Goal: Task Accomplishment & Management: Complete application form

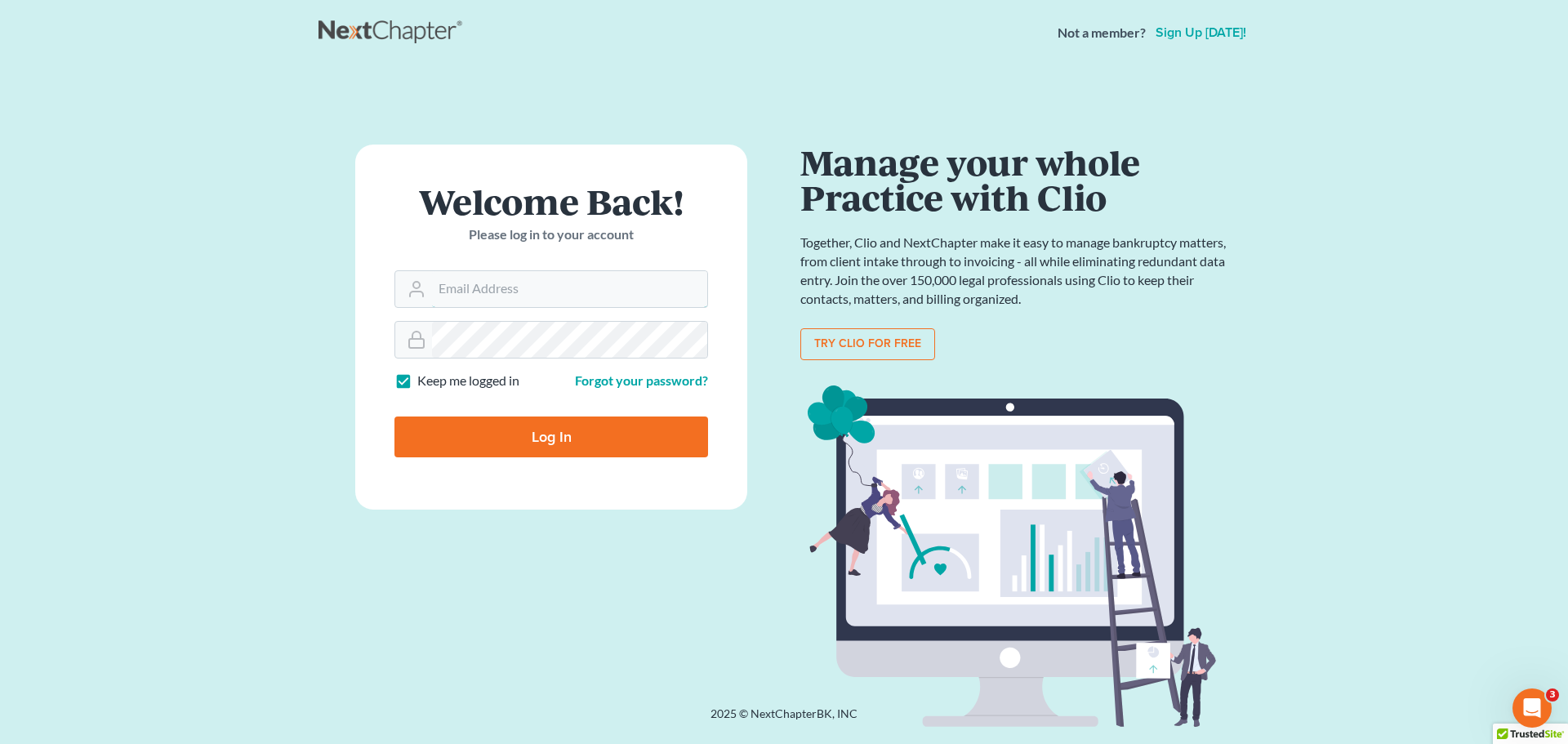
type input "Robertaltagen@altagenlaw.com"
click at [561, 448] on input "Log In" at bounding box center [552, 437] width 314 height 41
type input "Thinking..."
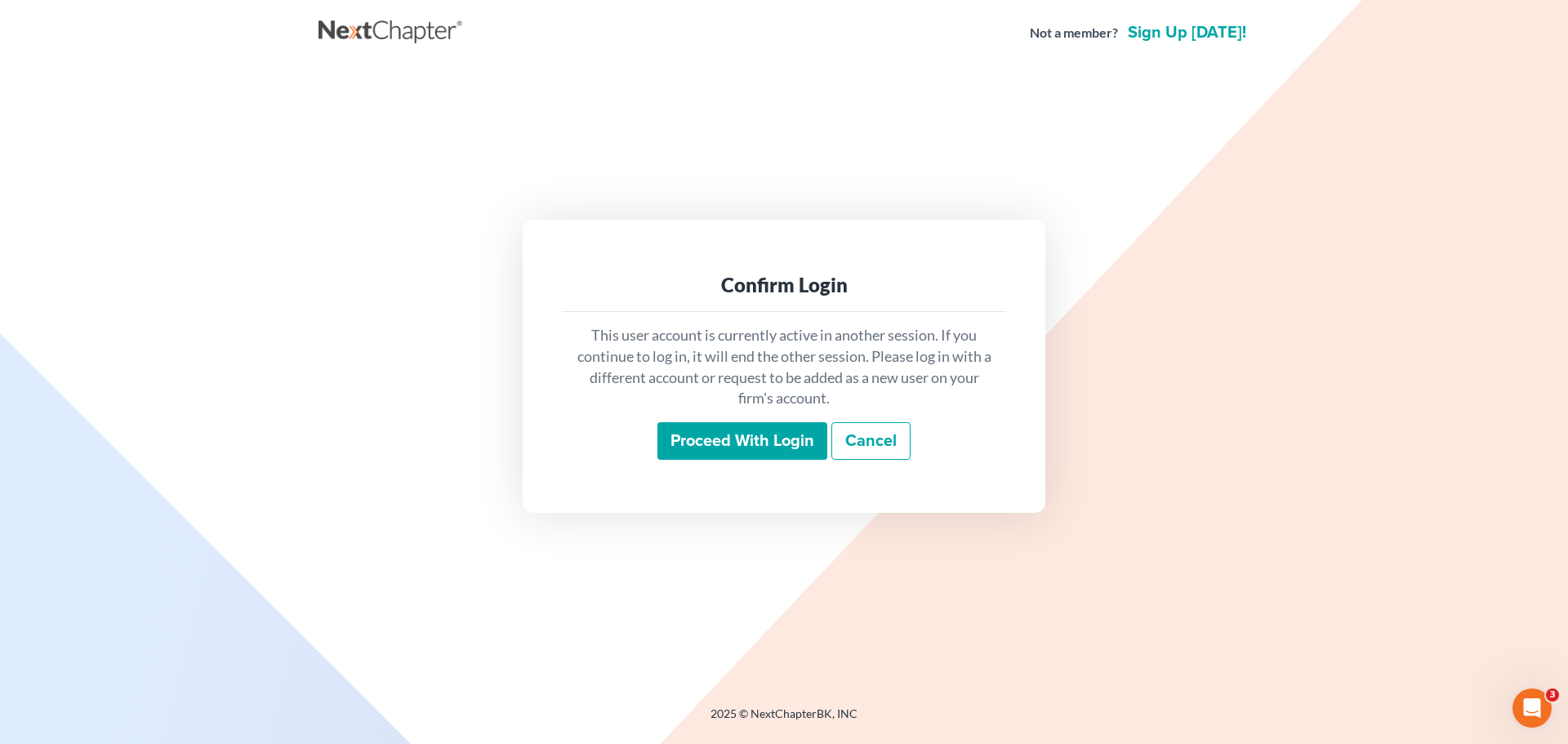
click at [733, 426] on input "Proceed with login" at bounding box center [742, 441] width 170 height 37
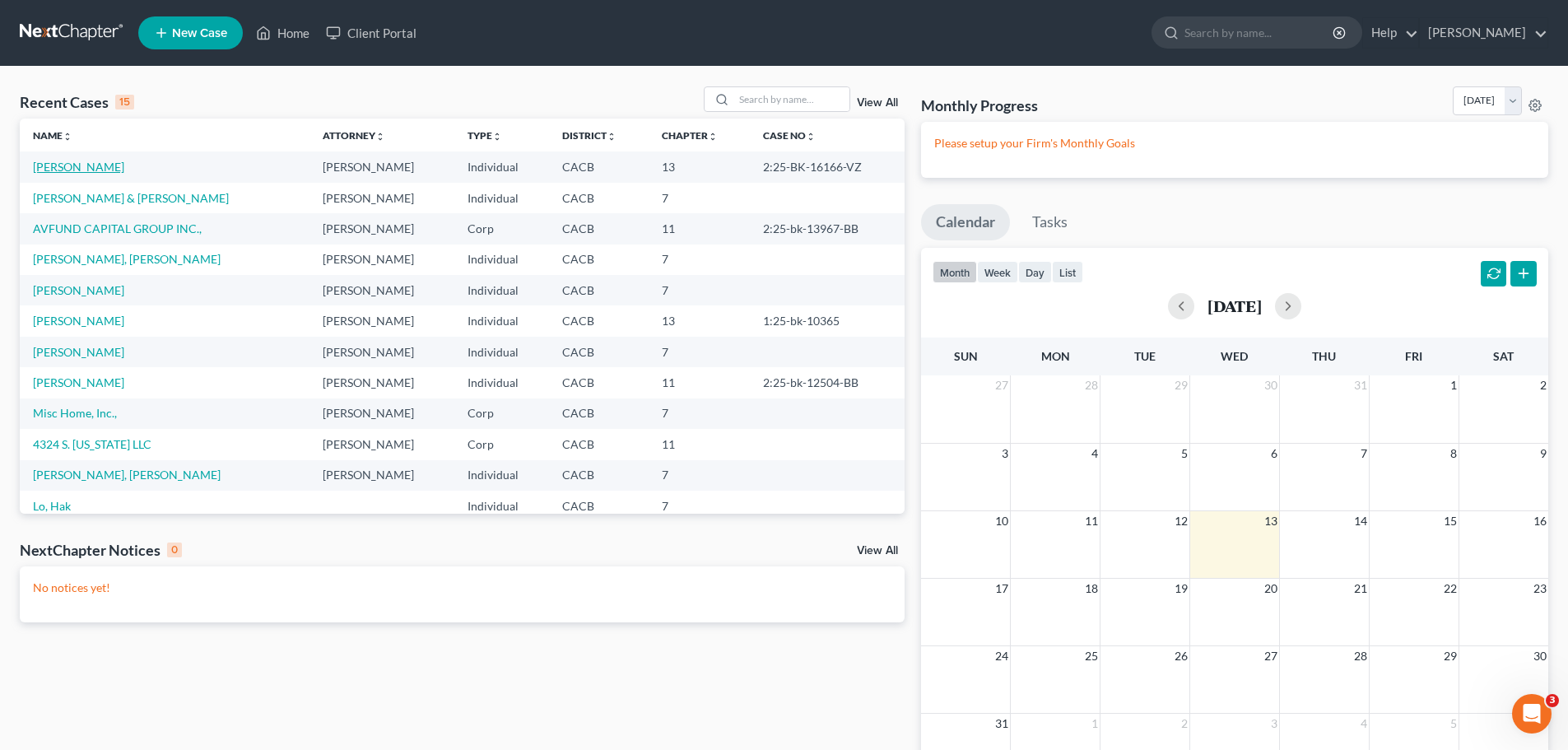
click at [54, 166] on link "[PERSON_NAME]" at bounding box center [78, 167] width 91 height 14
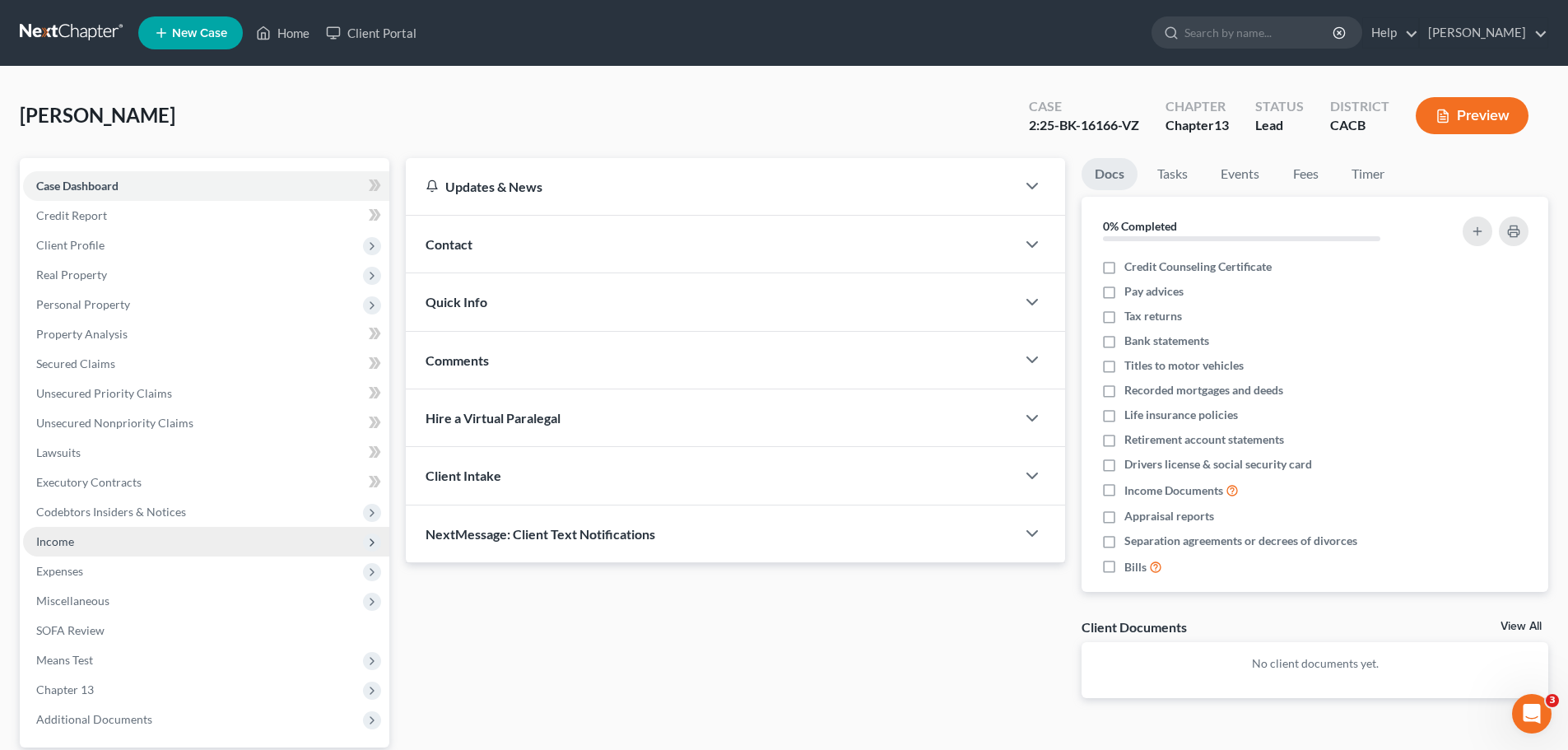
click at [147, 540] on span "Income" at bounding box center [206, 541] width 366 height 29
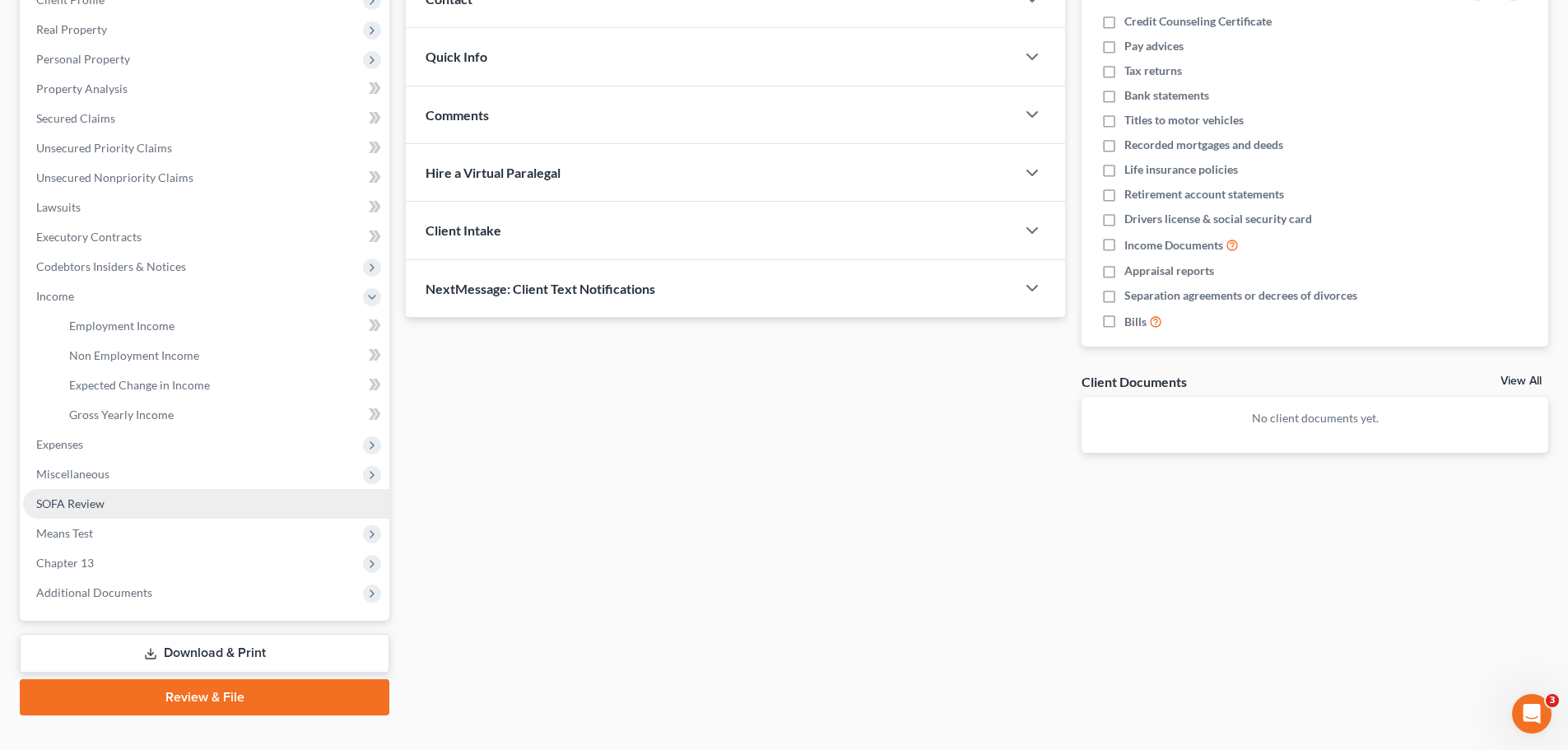
scroll to position [247, 0]
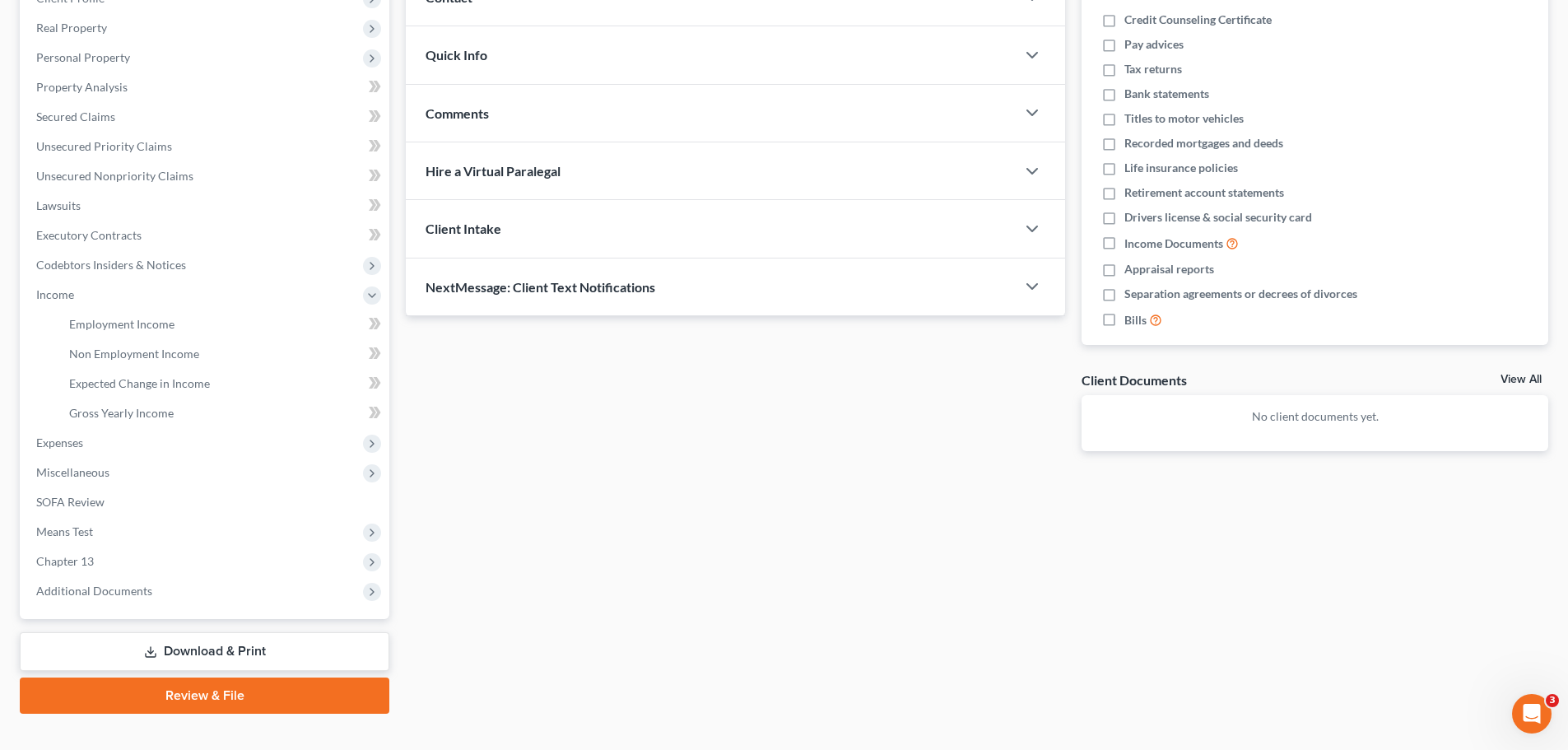
click at [169, 648] on link "Download & Print" at bounding box center [204, 651] width 369 height 39
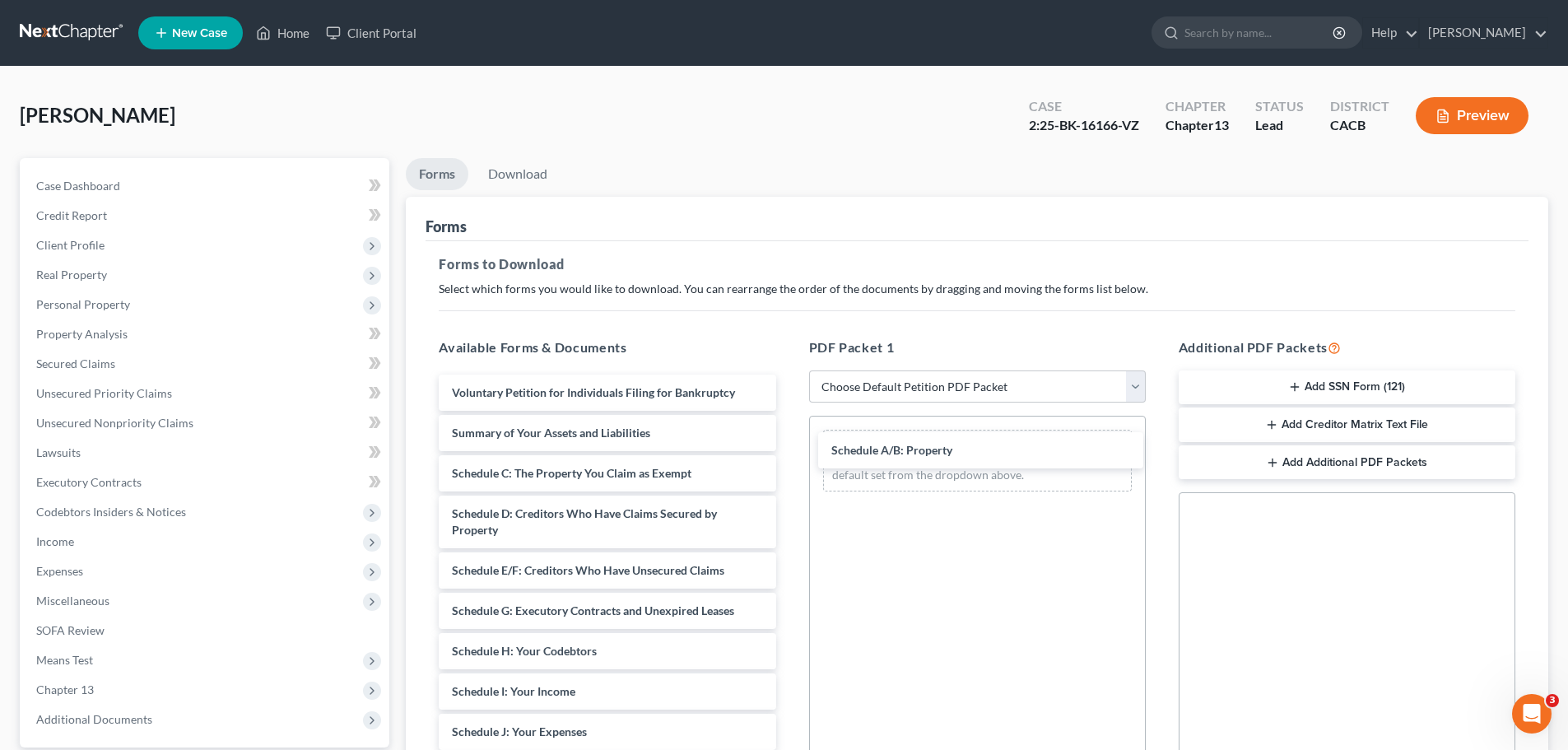
drag, startPoint x: 596, startPoint y: 469, endPoint x: 883, endPoint y: 487, distance: 287.6
click at [789, 446] on div "Schedule A/B: Property Voluntary Petition for Individuals Filing for Bankruptcy…" at bounding box center [607, 720] width 363 height 691
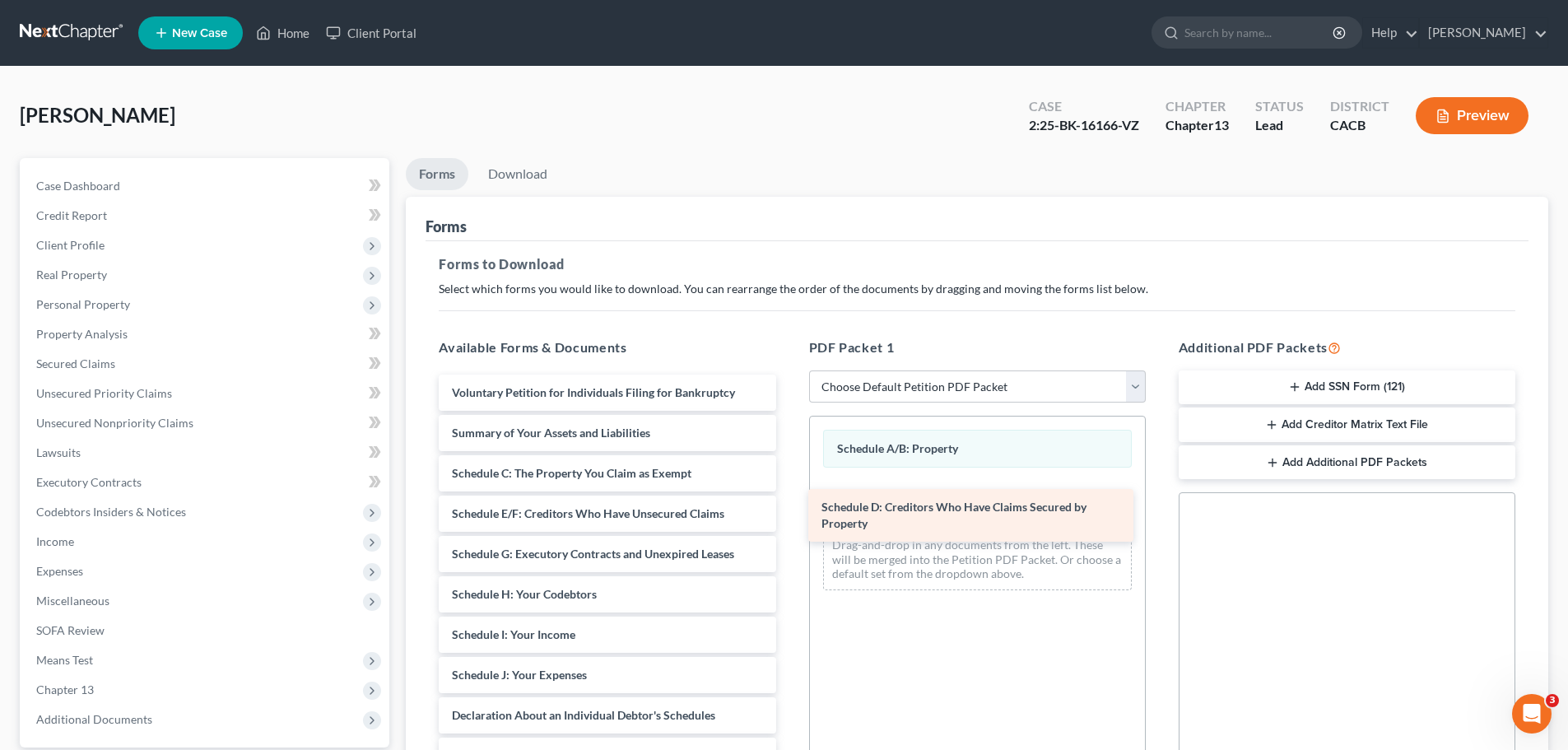
drag, startPoint x: 559, startPoint y: 522, endPoint x: 928, endPoint y: 517, distance: 369.0
click at [789, 517] on div "Schedule D: Creditors Who Have Claims Secured by Property Voluntary Petition fo…" at bounding box center [607, 692] width 363 height 634
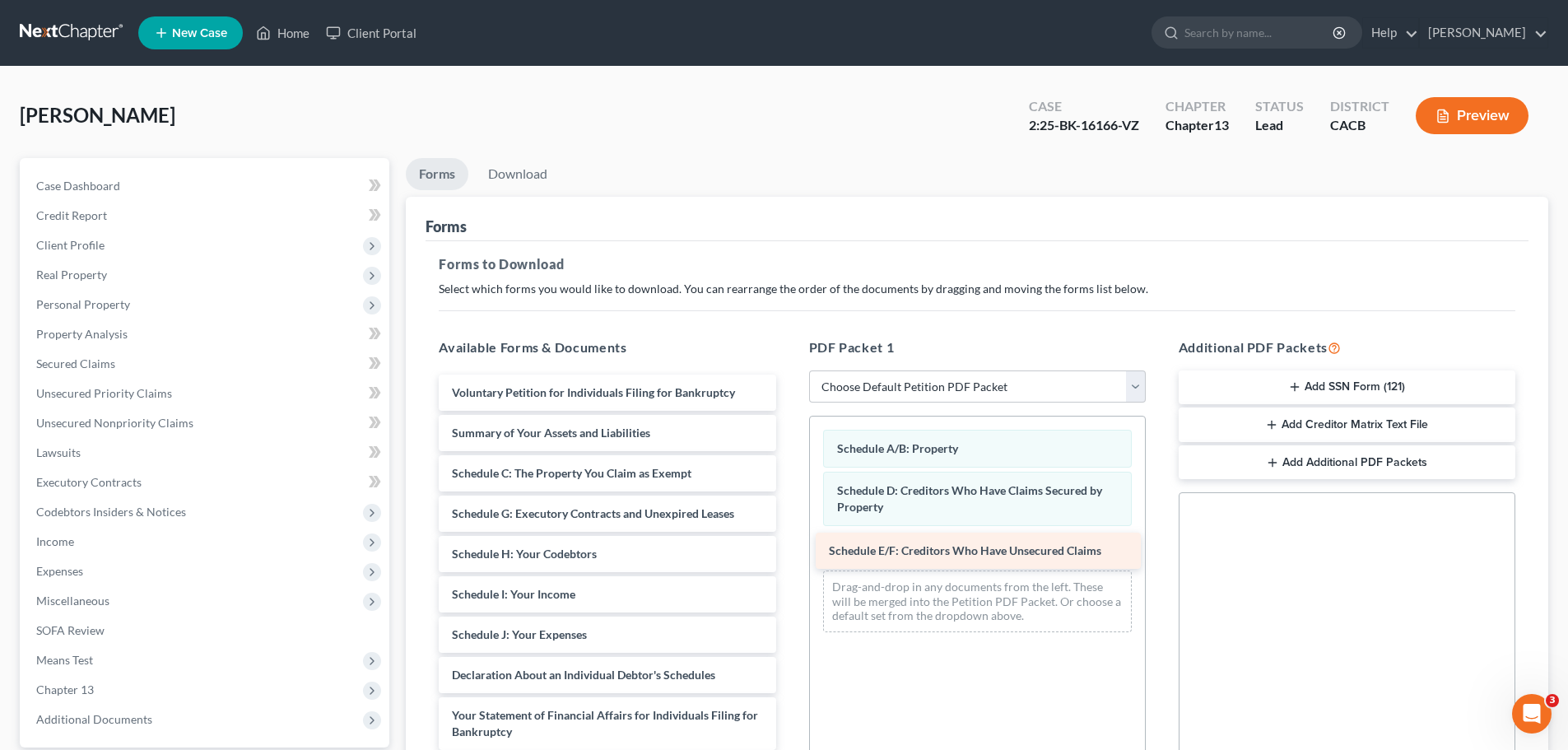
drag, startPoint x: 628, startPoint y: 520, endPoint x: 1005, endPoint y: 557, distance: 378.8
click at [789, 557] on div "Schedule E/F: Creditors Who Have Unsecured Claims Voluntary Petition for Indivi…" at bounding box center [607, 671] width 363 height 594
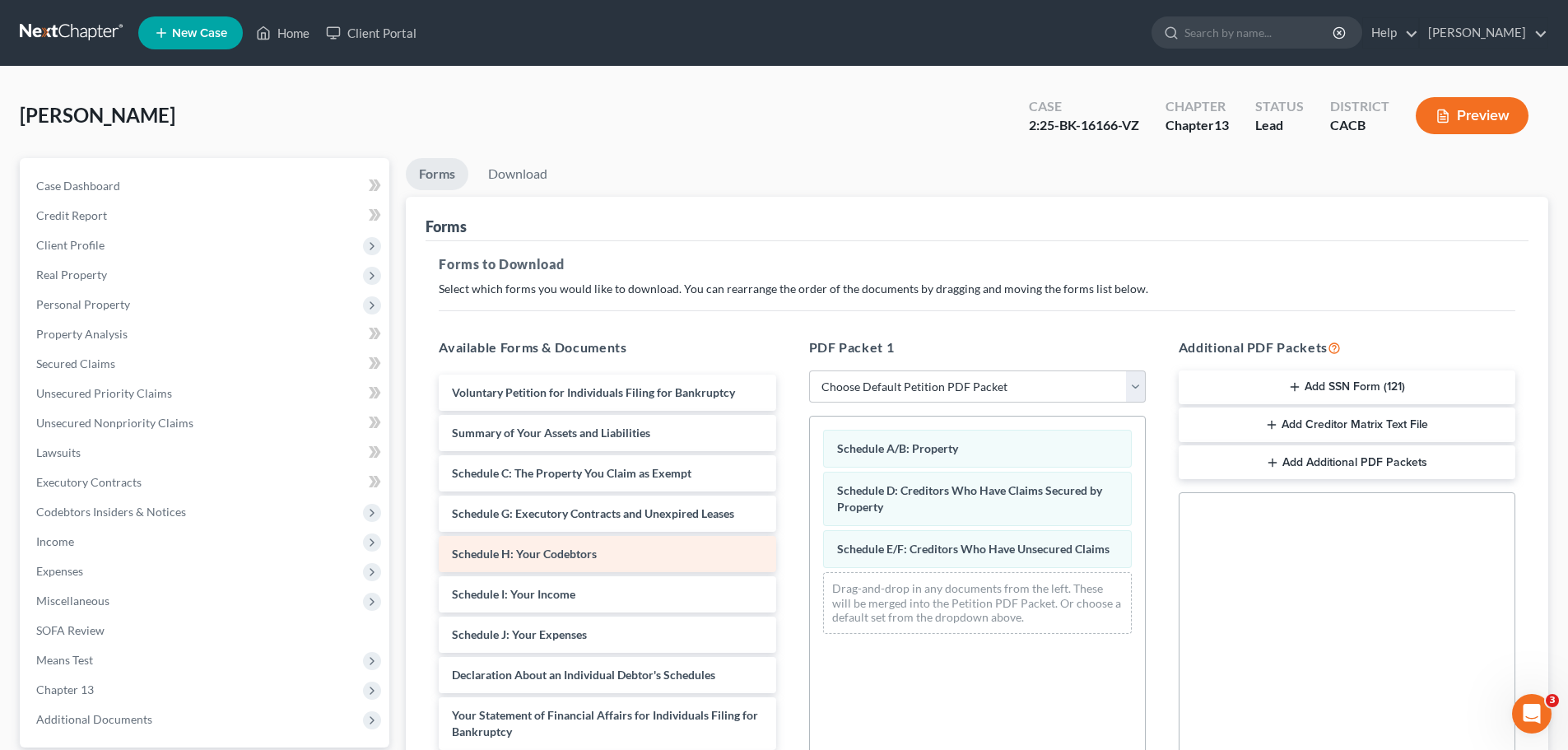
scroll to position [82, 0]
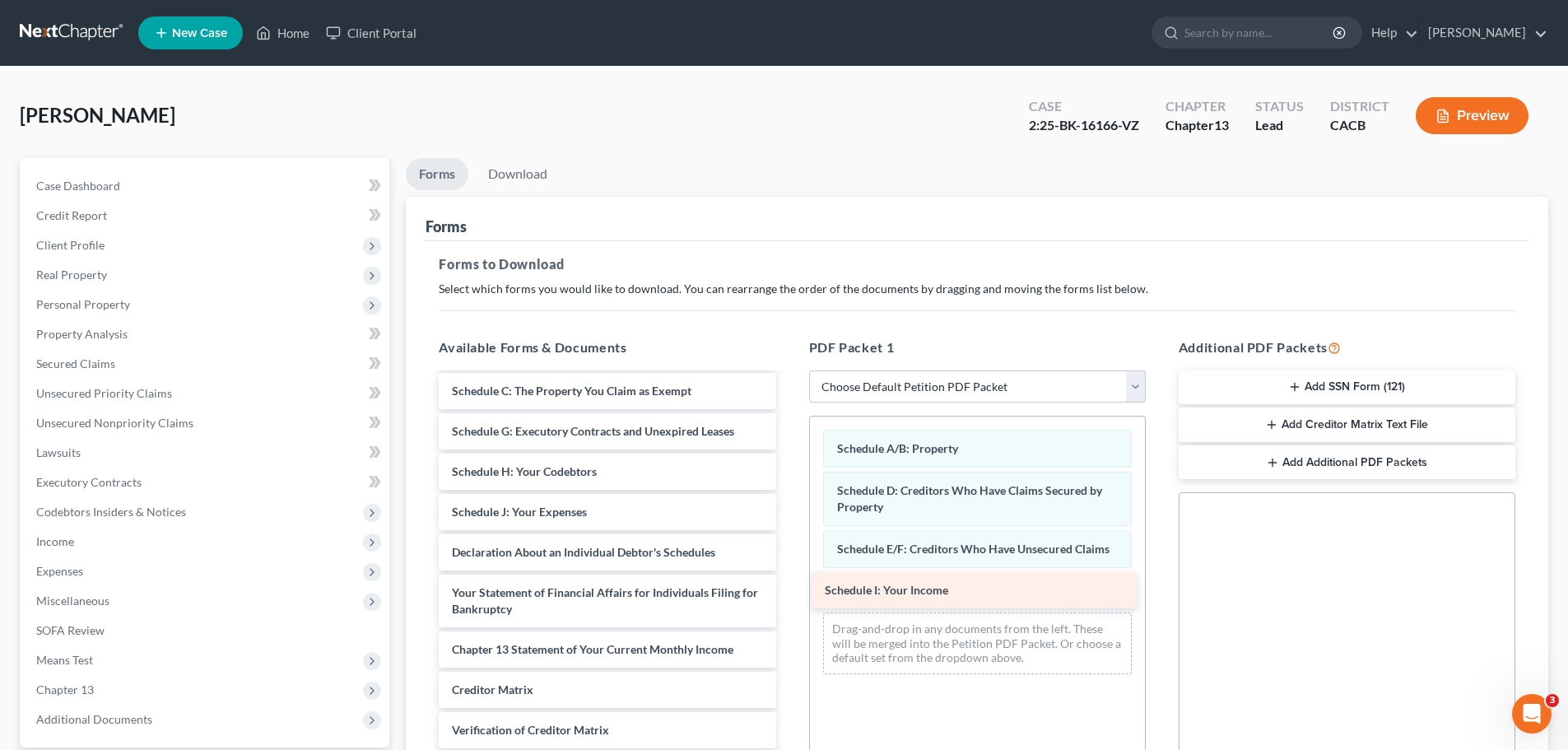
drag, startPoint x: 674, startPoint y: 513, endPoint x: 1042, endPoint y: 586, distance: 375.2
click at [789, 589] on div "Schedule I: Your Income Voluntary Petition for Individuals Filing for Bankruptc…" at bounding box center [607, 569] width 363 height 553
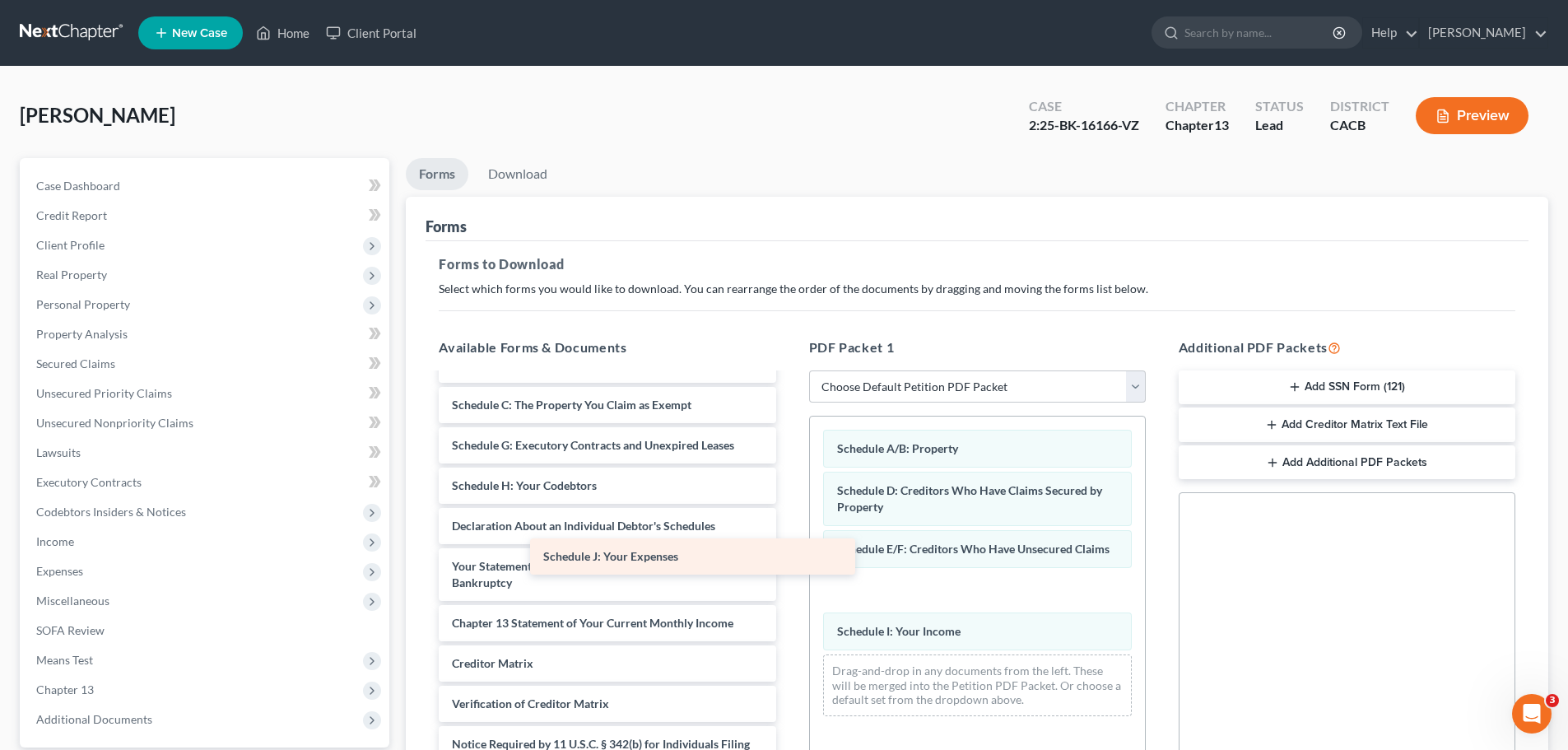
scroll to position [69, 0]
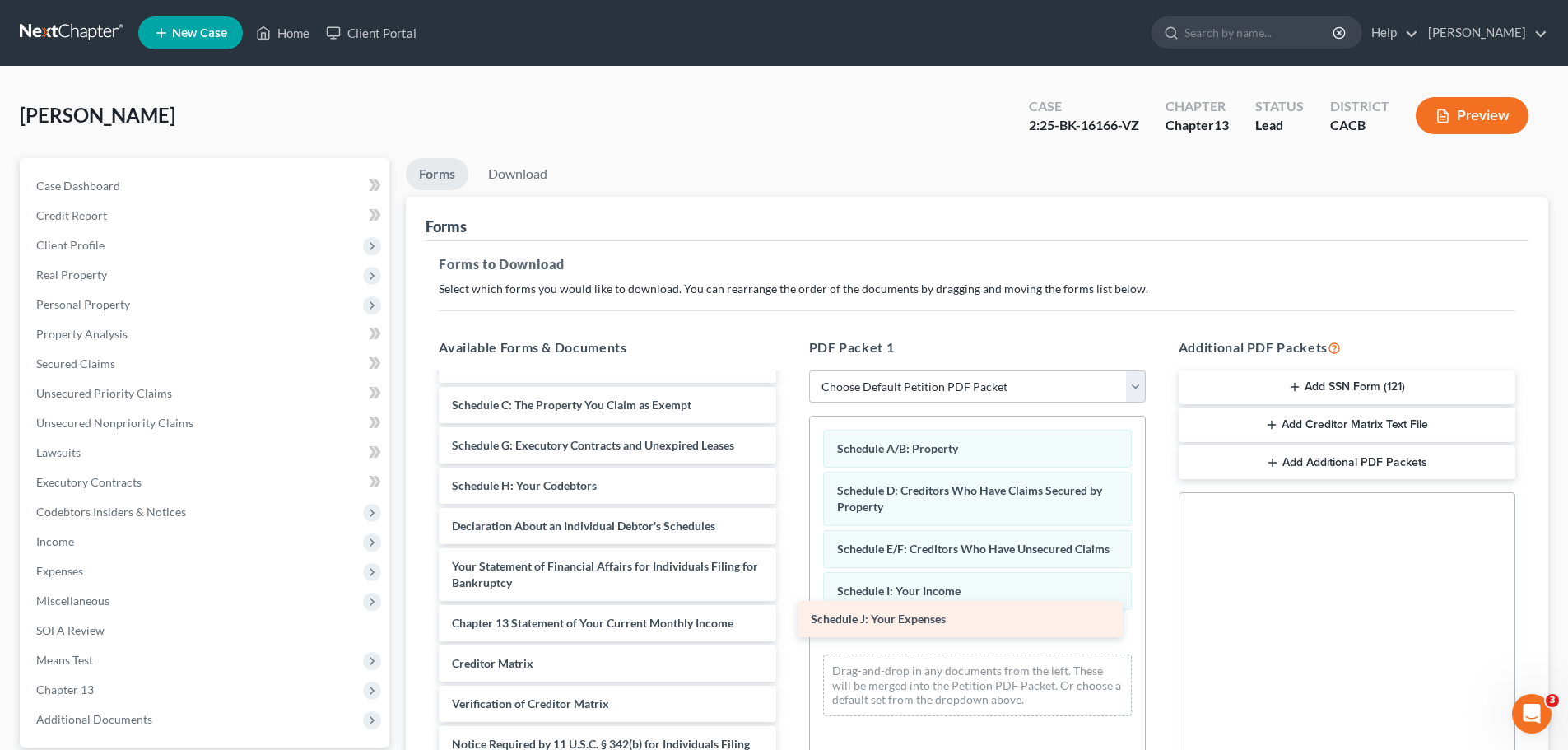
drag, startPoint x: 709, startPoint y: 517, endPoint x: 1078, endPoint y: 619, distance: 382.8
click at [789, 619] on div "Schedule J: Your Expenses Voluntary Petition for Individuals Filing for Bankrup…" at bounding box center [607, 562] width 363 height 513
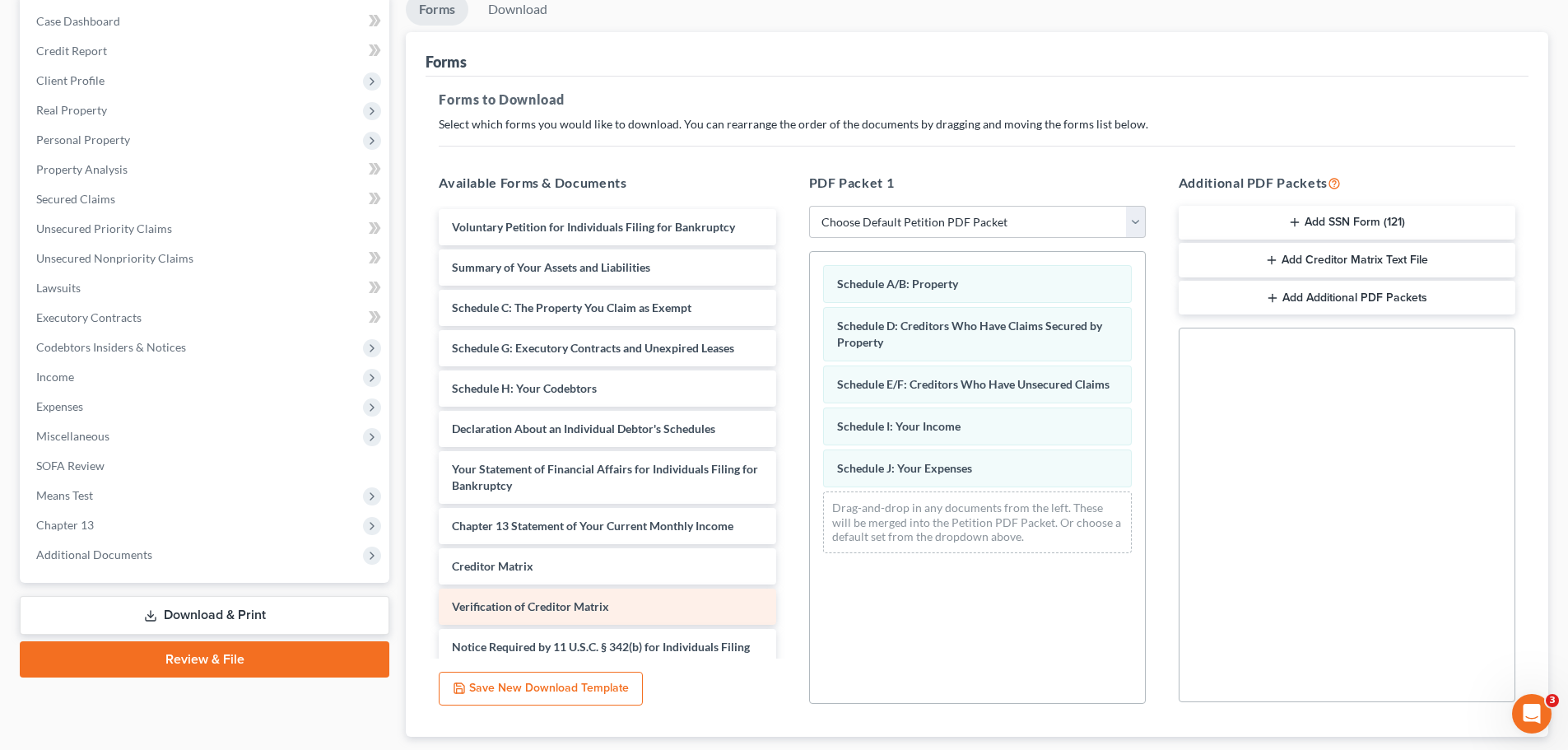
scroll to position [0, 0]
click at [520, 6] on link "Download" at bounding box center [518, 9] width 86 height 32
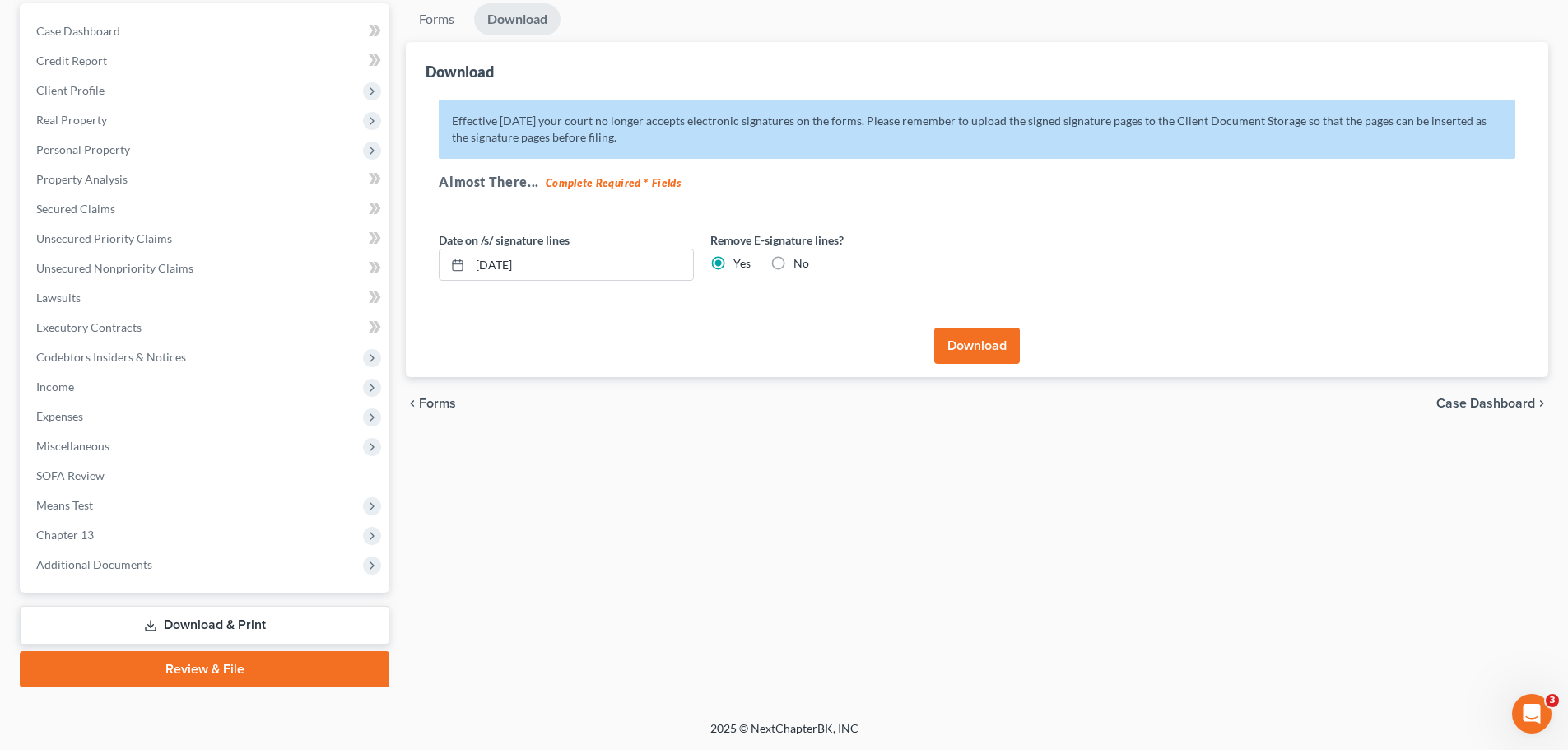
drag, startPoint x: 968, startPoint y: 344, endPoint x: 963, endPoint y: 351, distance: 8.6
click at [967, 345] on button "Download" at bounding box center [977, 345] width 86 height 36
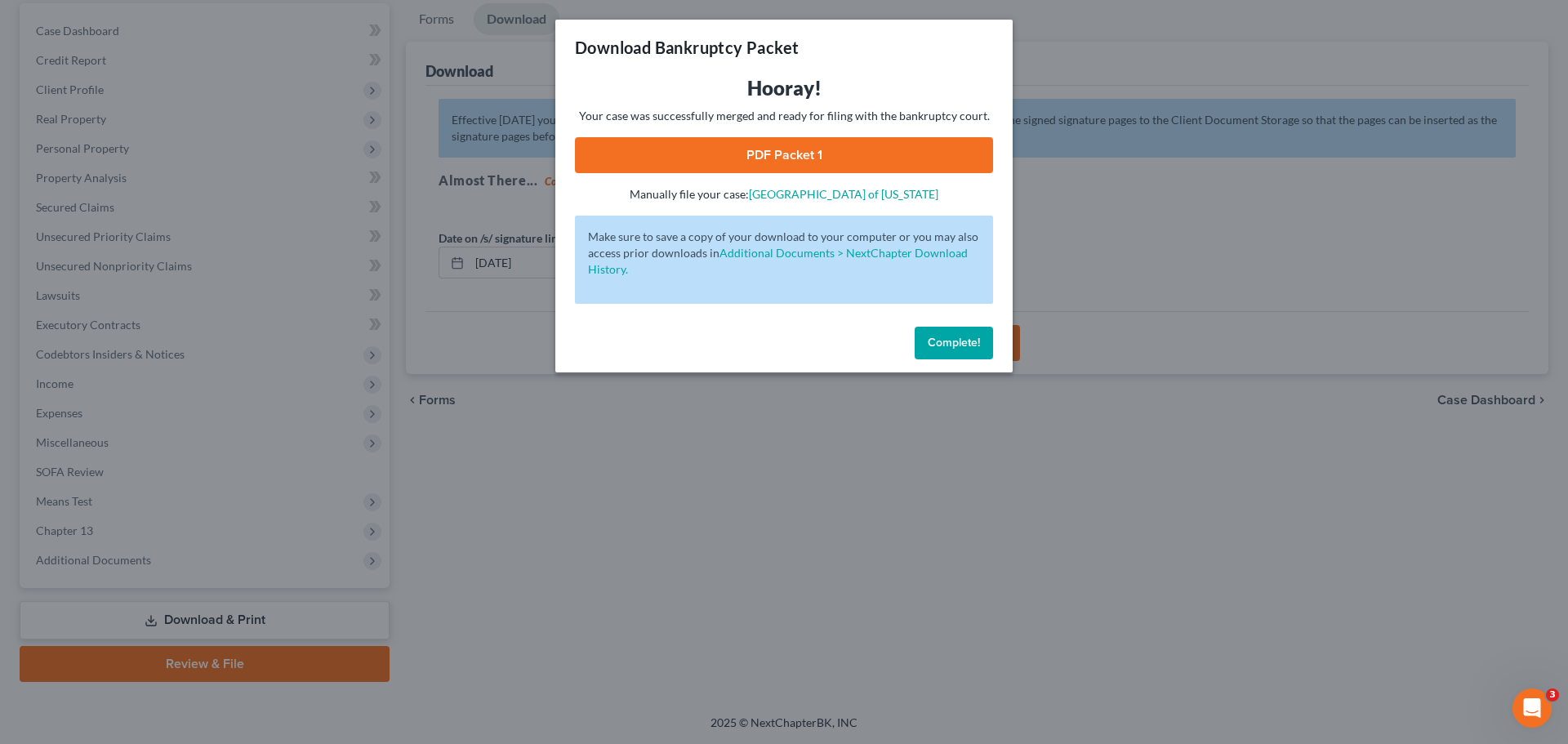
click at [769, 155] on link "PDF Packet 1" at bounding box center [784, 155] width 419 height 36
click at [961, 344] on span "Complete!" at bounding box center [953, 343] width 52 height 14
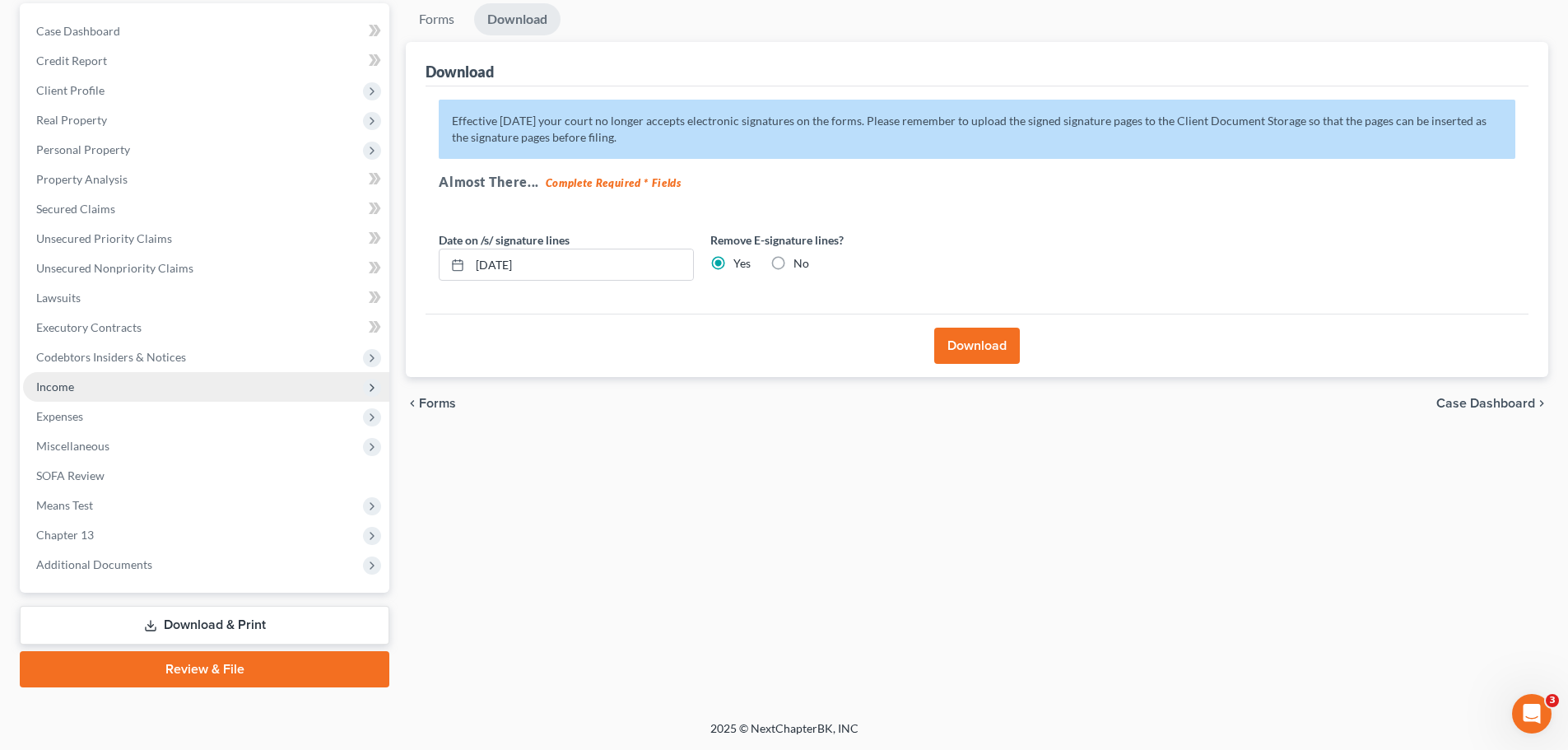
click at [85, 393] on span "Income" at bounding box center [206, 387] width 366 height 29
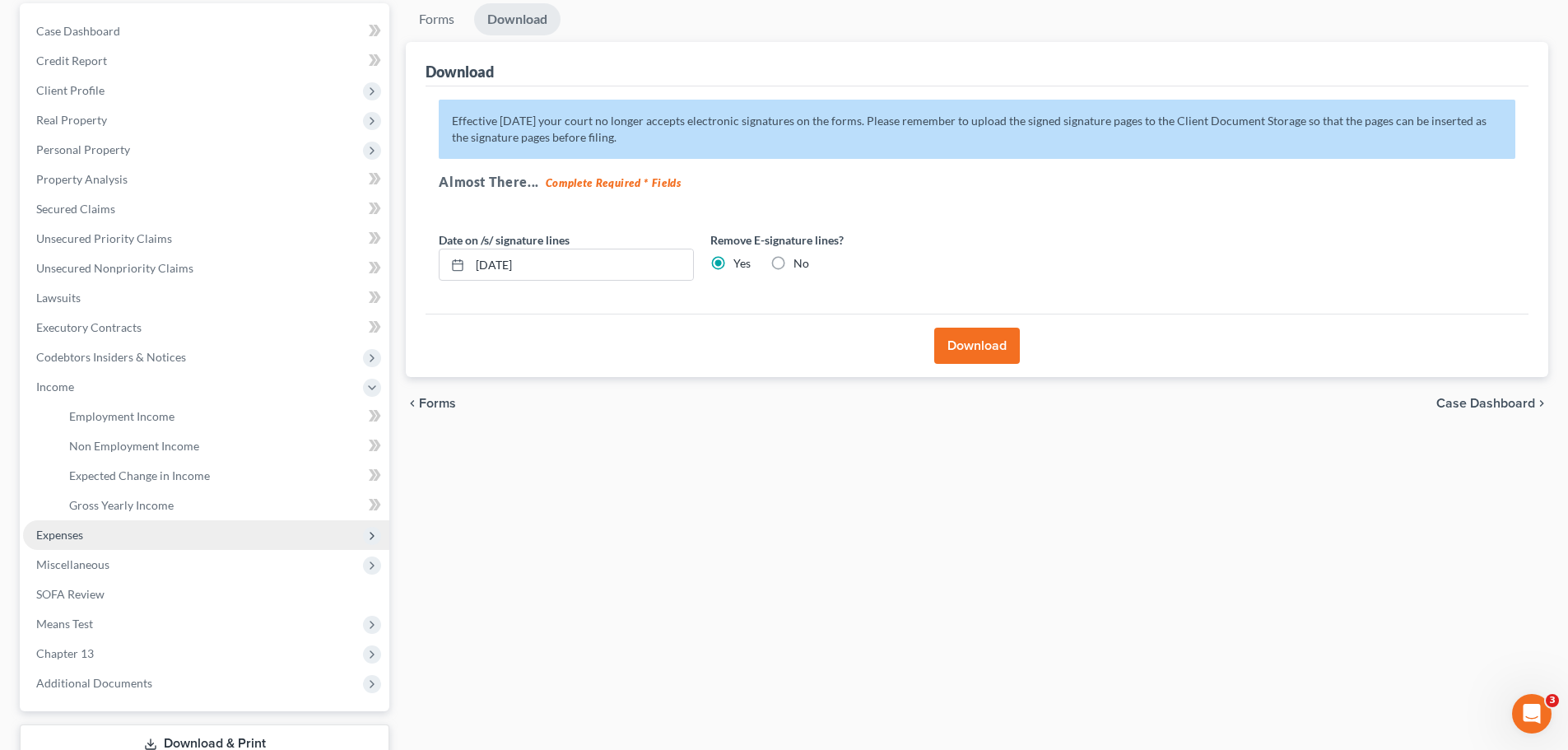
click at [88, 530] on span "Expenses" at bounding box center [206, 534] width 366 height 29
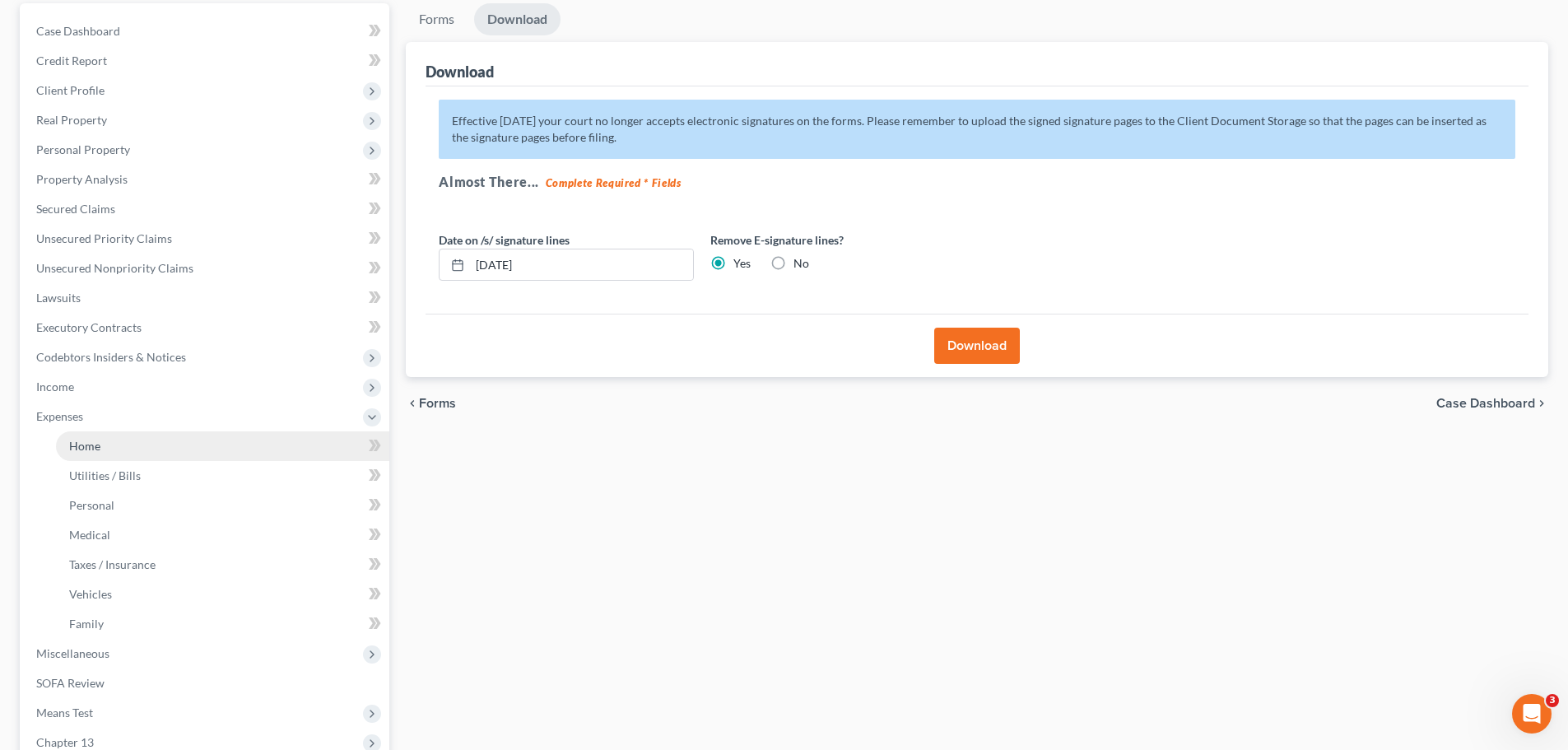
click at [83, 446] on span "Home" at bounding box center [84, 446] width 31 height 14
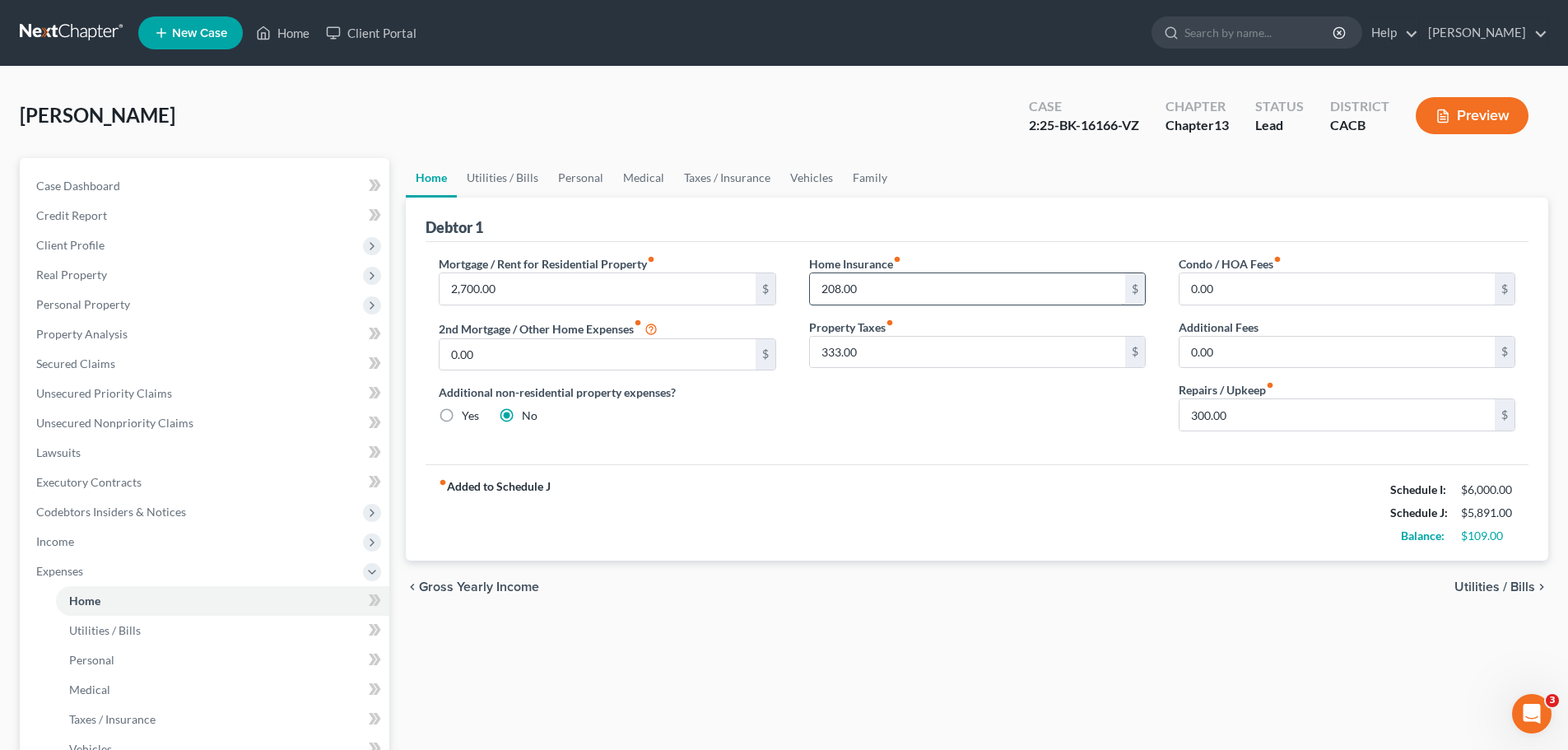
click at [973, 289] on input "208.00" at bounding box center [967, 289] width 315 height 31
click at [944, 347] on input "333.00" at bounding box center [967, 352] width 315 height 31
click at [992, 471] on div "fiber_manual_record Added to Schedule J Schedule I: $6,000.00 Schedule J: $5,35…" at bounding box center [977, 512] width 1103 height 96
click at [1207, 405] on input "300.00" at bounding box center [1337, 415] width 315 height 31
type input "150"
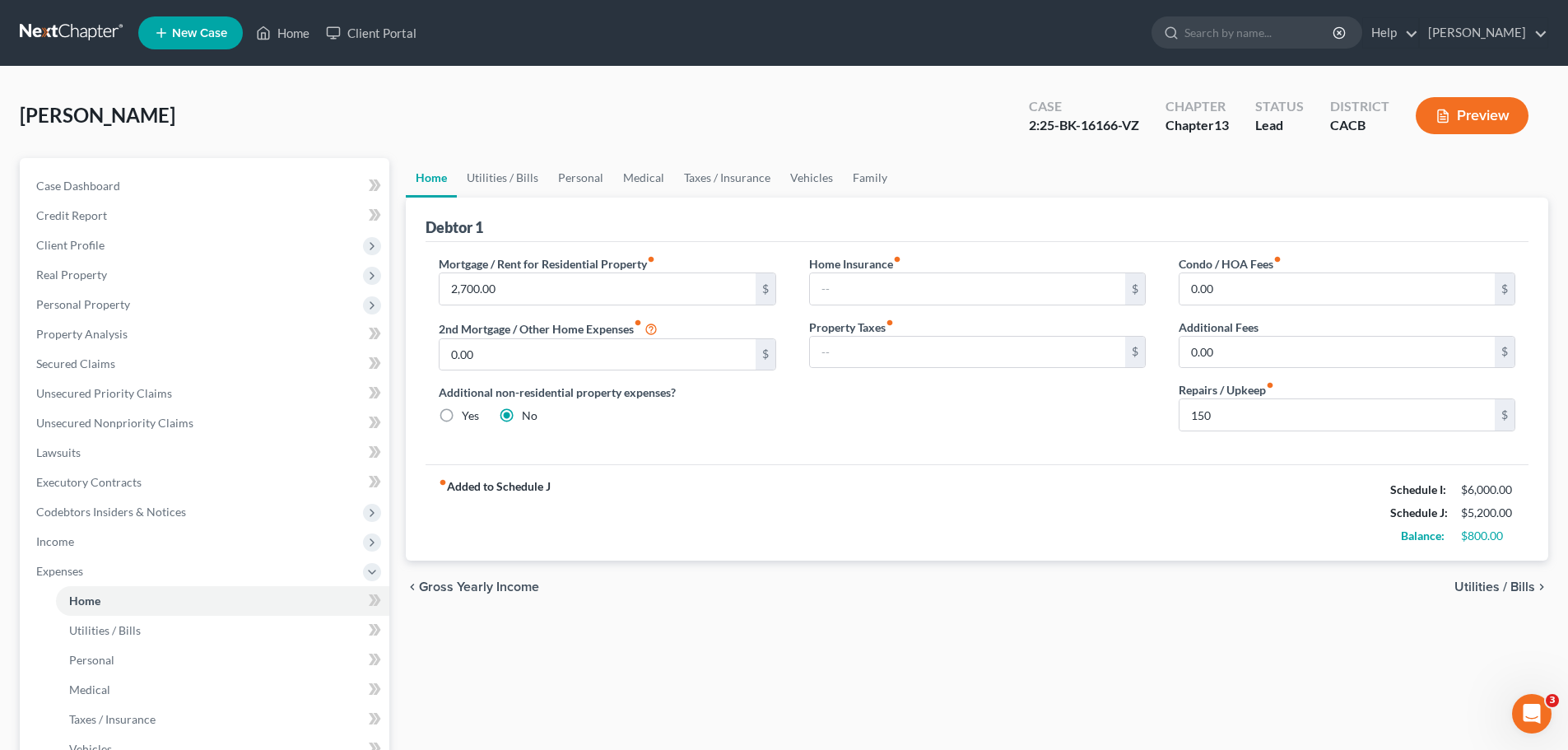
click at [999, 537] on div "fiber_manual_record Added to Schedule J Schedule I: $6,000.00 Schedule J: $5,20…" at bounding box center [977, 512] width 1103 height 96
click at [1004, 428] on div "Home Insurance fiber_manual_record $ Property Taxes fiber_manual_record $" at bounding box center [978, 350] width 369 height 189
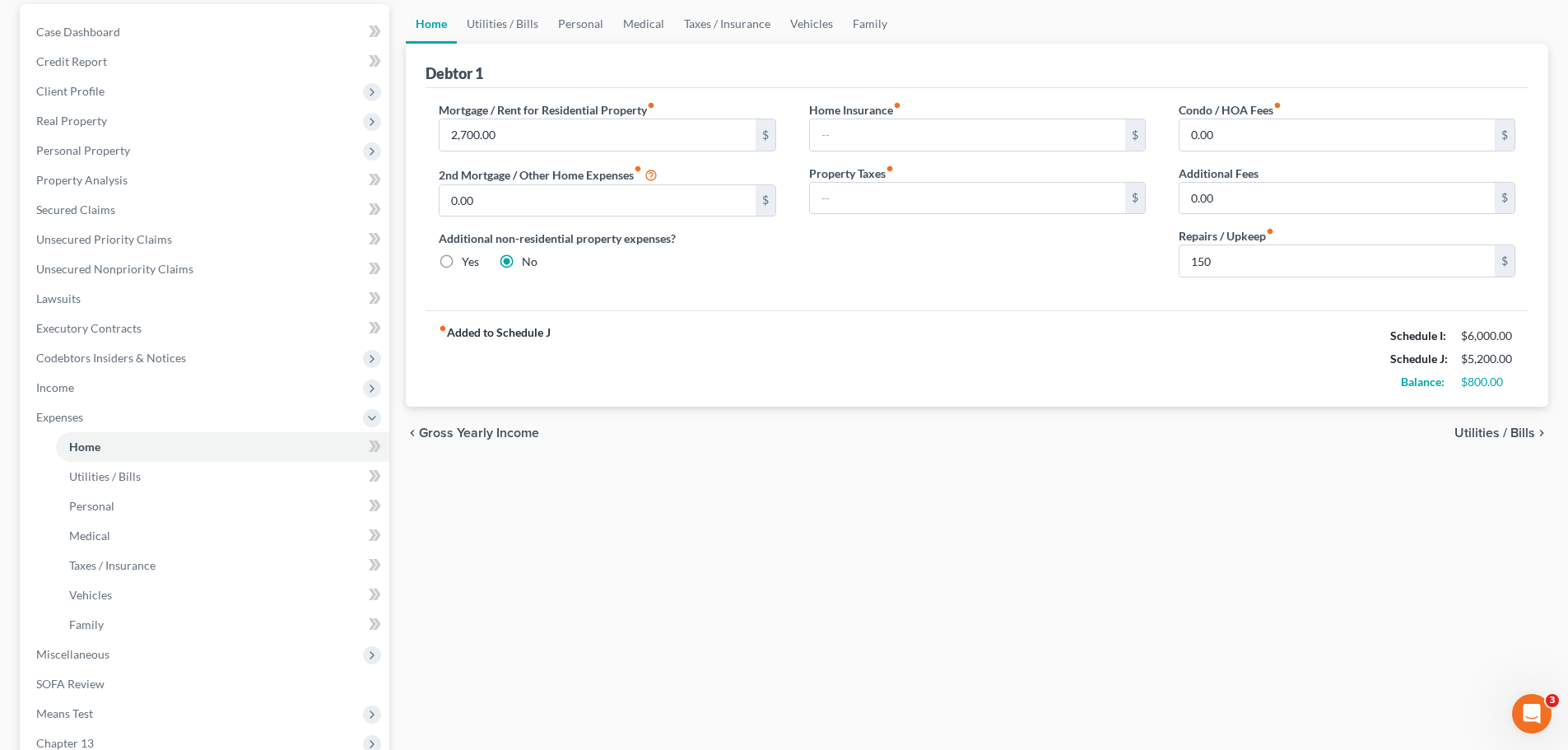
scroll to position [165, 0]
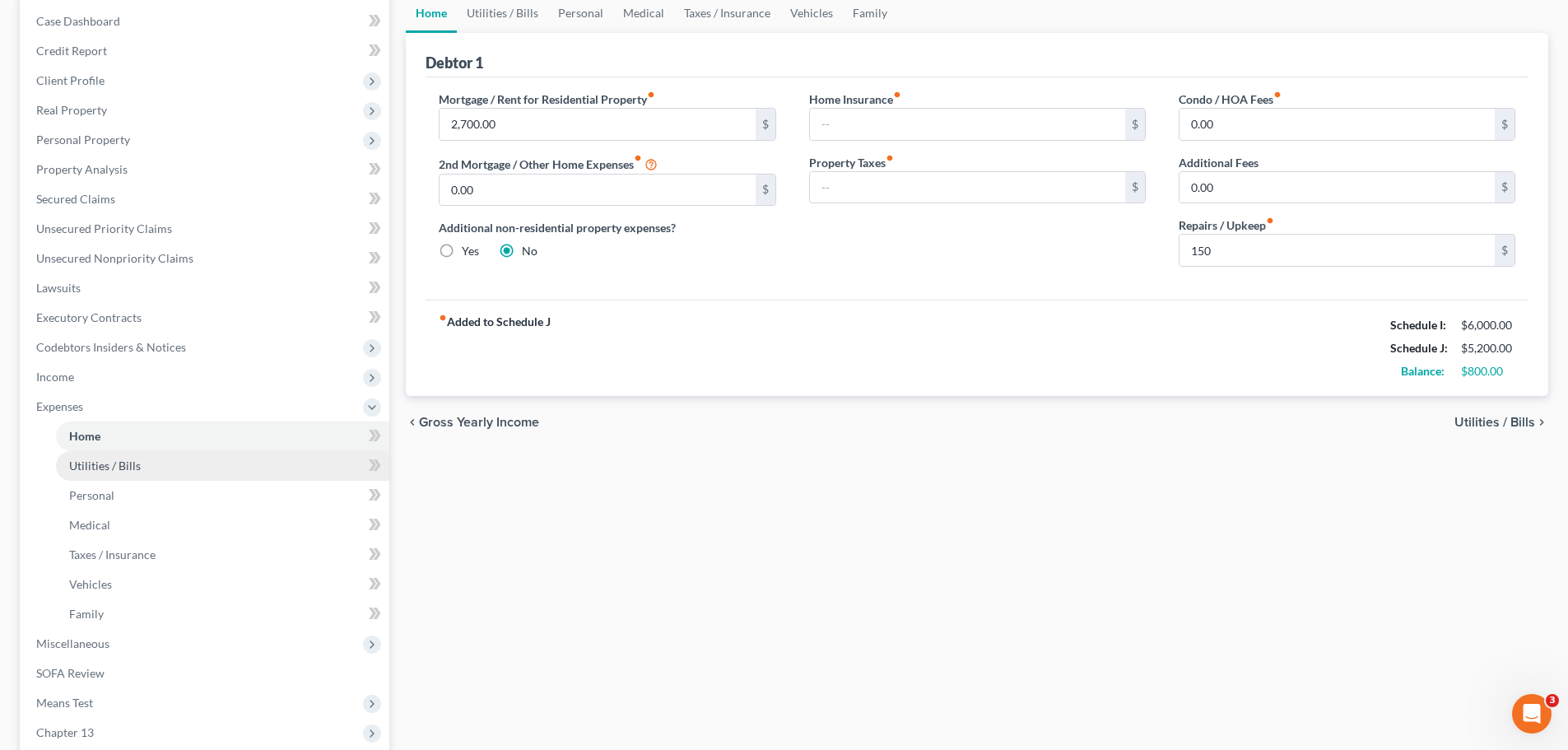
click at [119, 475] on link "Utilities / Bills" at bounding box center [223, 466] width 333 height 29
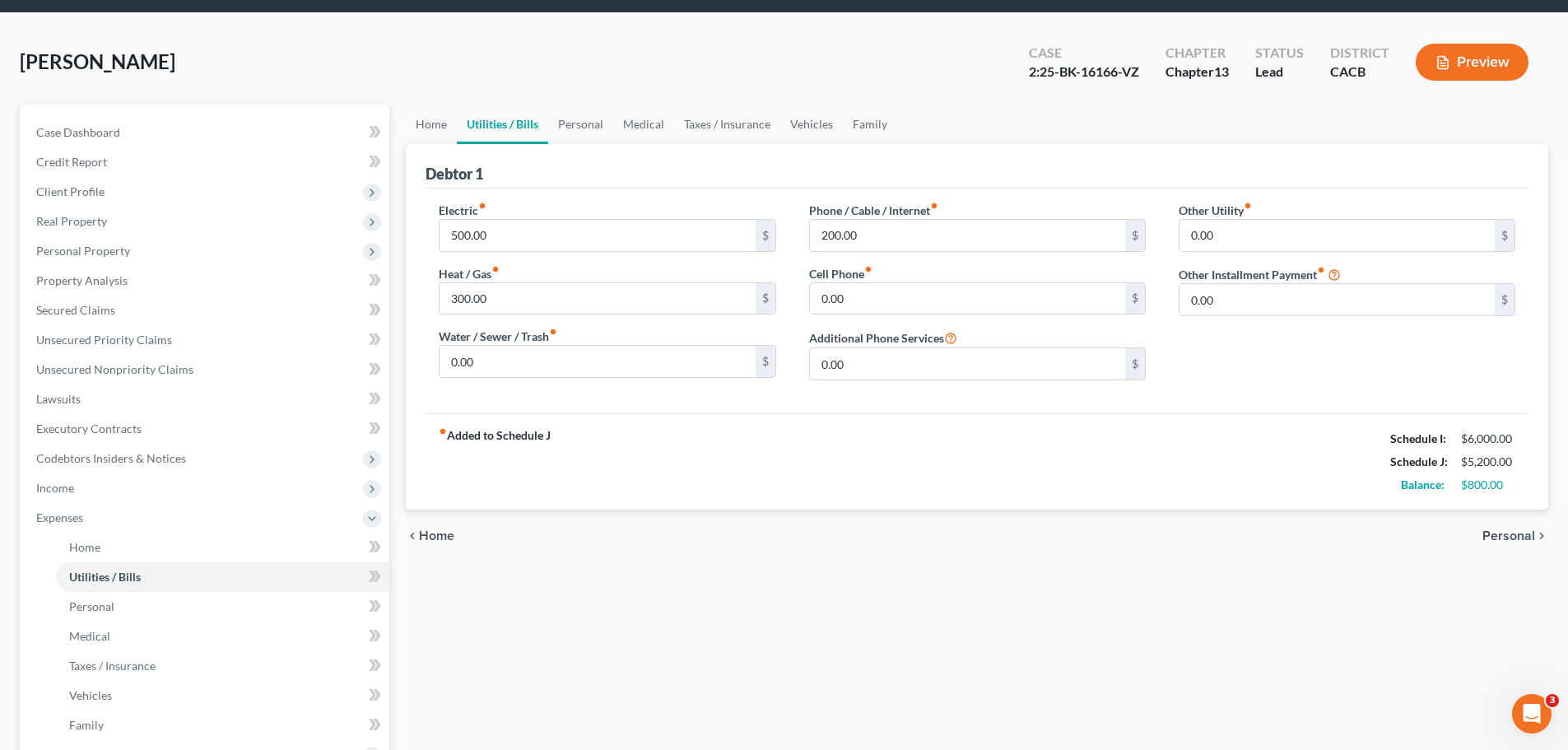
scroll to position [82, 0]
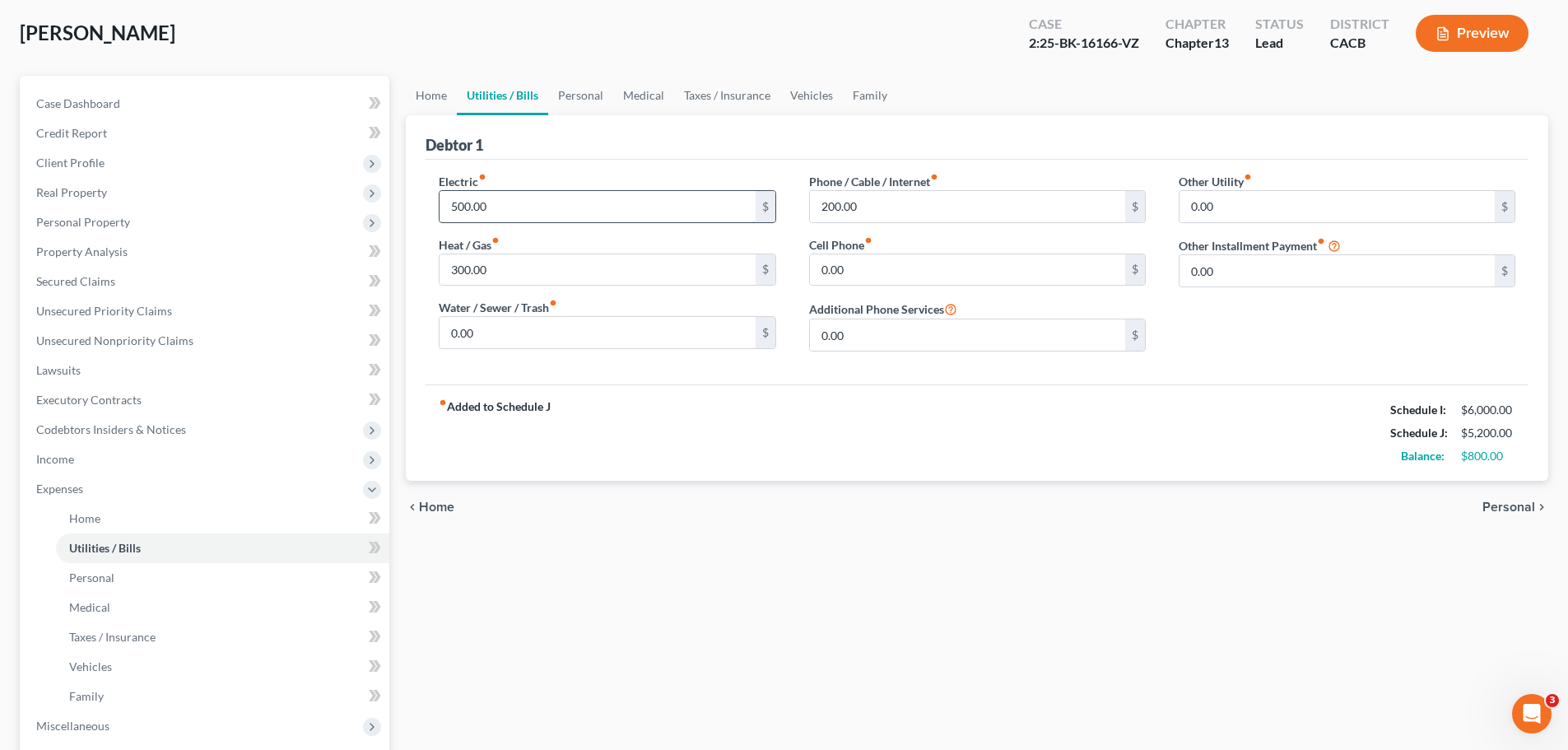
click at [510, 209] on input "500.00" at bounding box center [597, 206] width 315 height 31
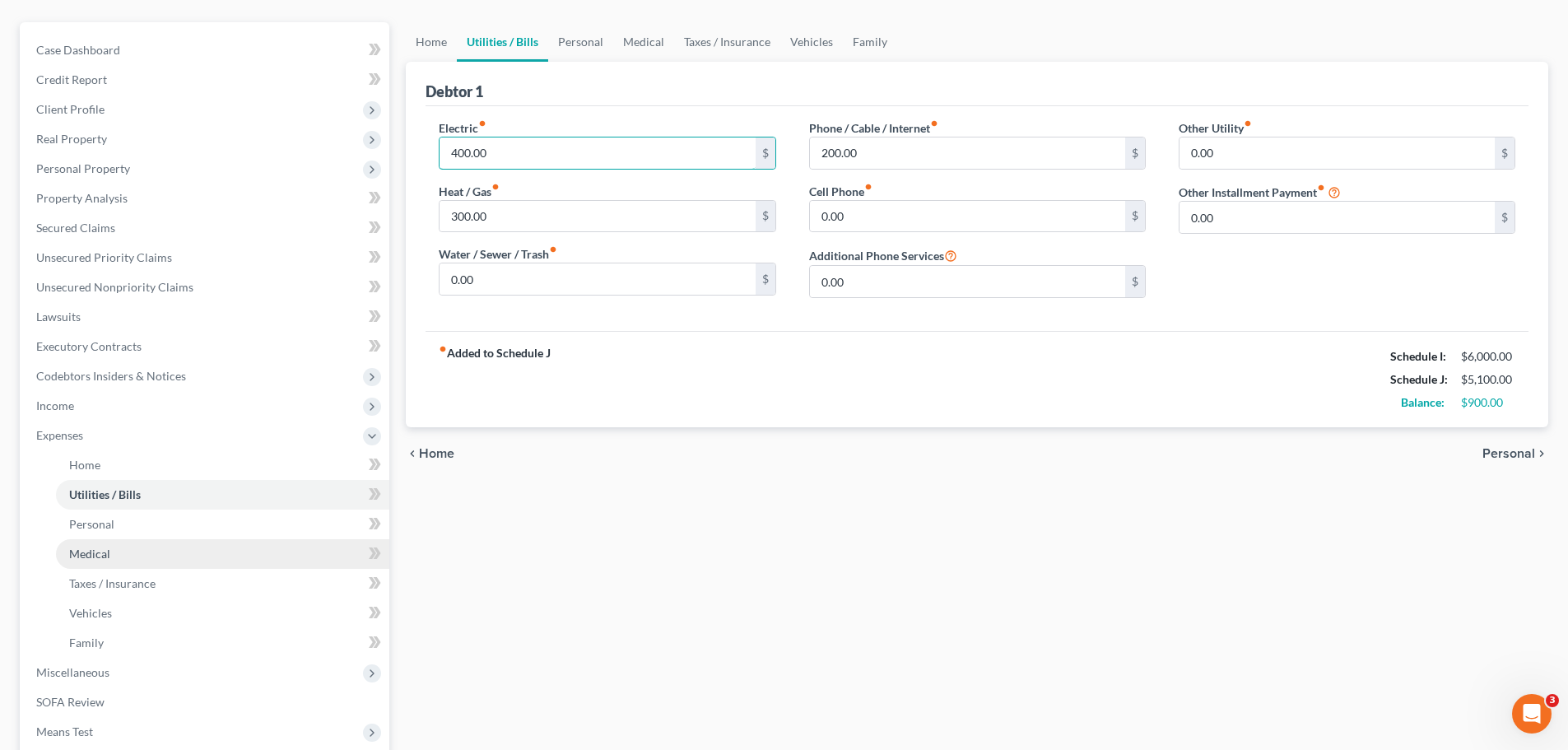
scroll to position [165, 0]
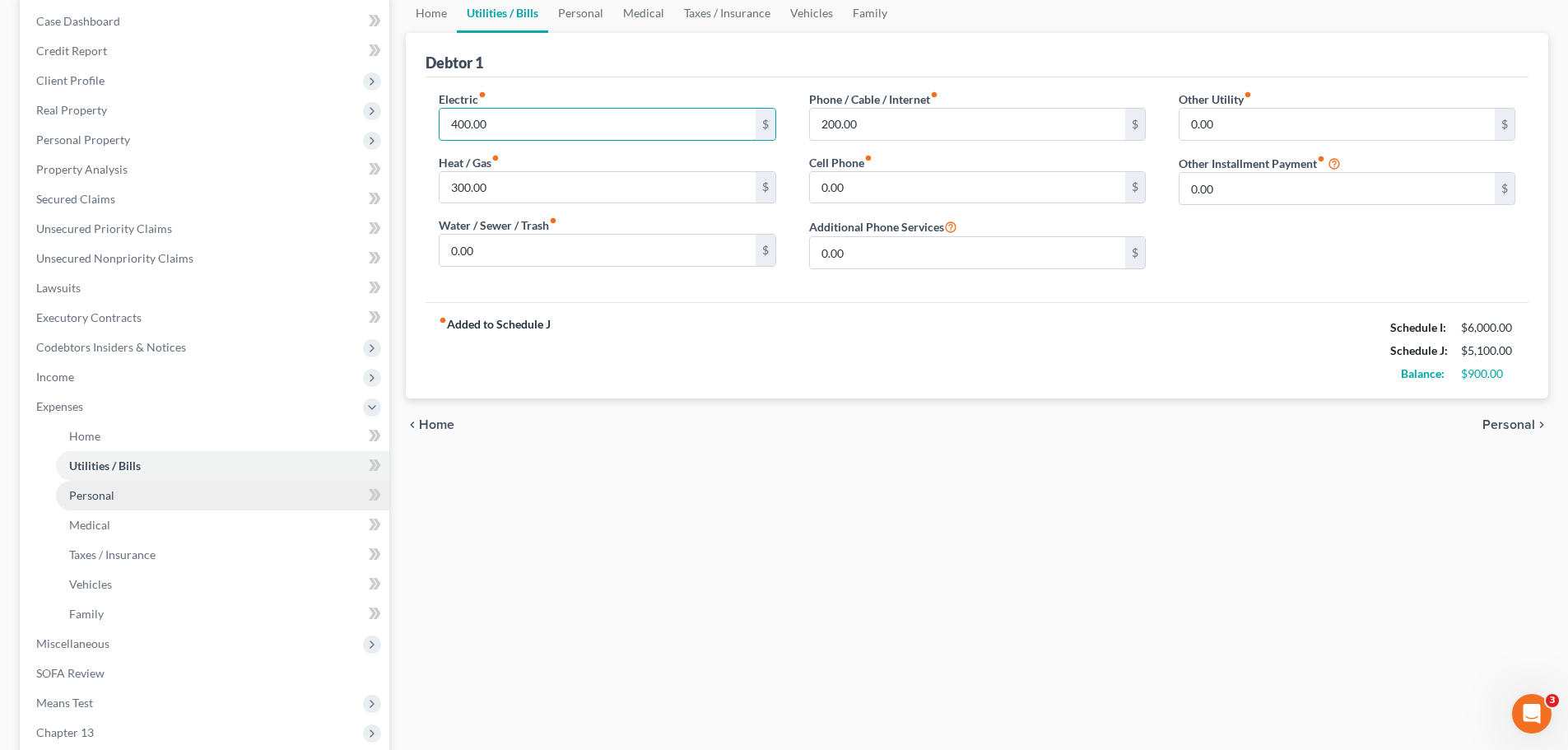
type input "400.00"
click at [143, 491] on link "Personal" at bounding box center [223, 496] width 333 height 29
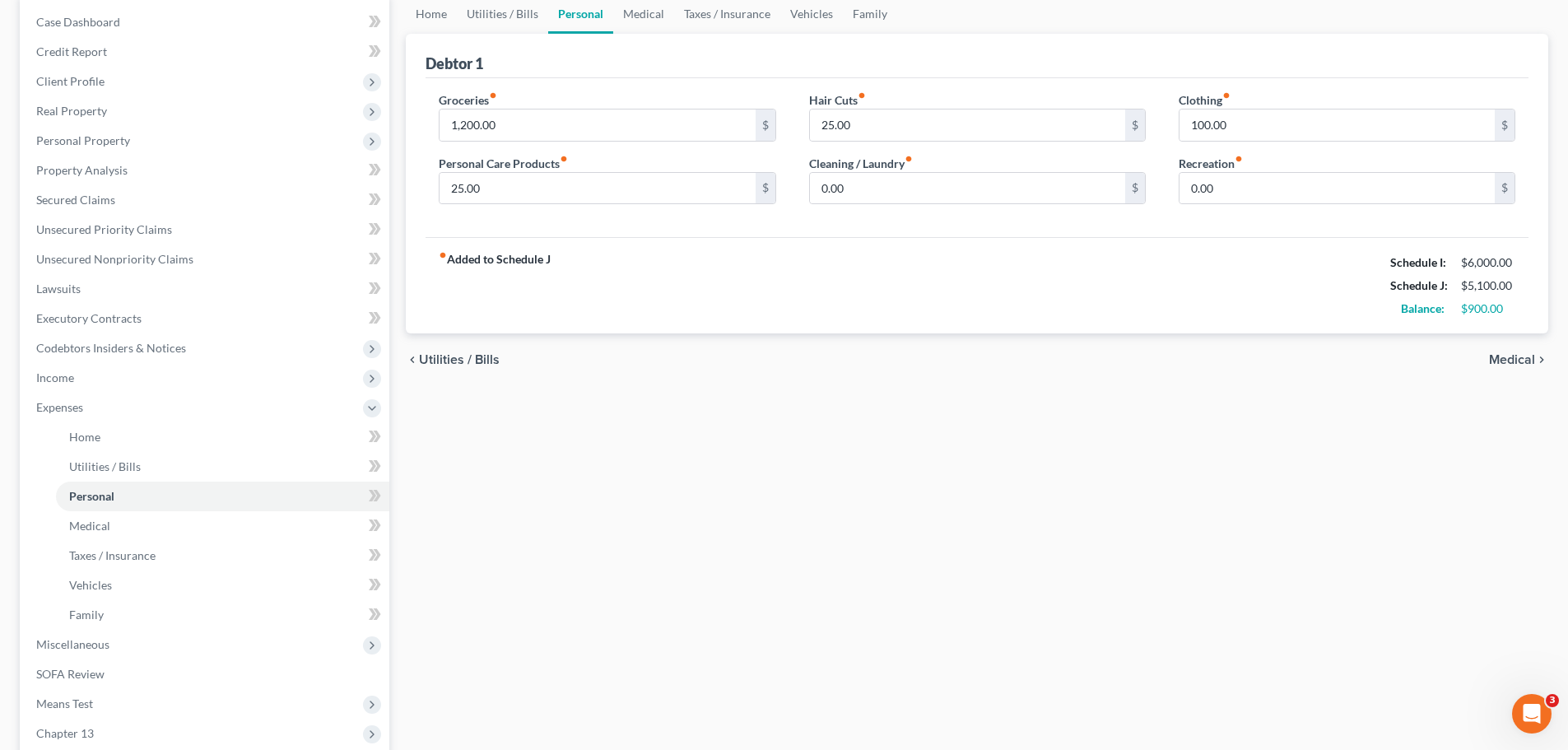
scroll to position [165, 0]
click at [531, 125] on input "1,200.00" at bounding box center [597, 124] width 315 height 31
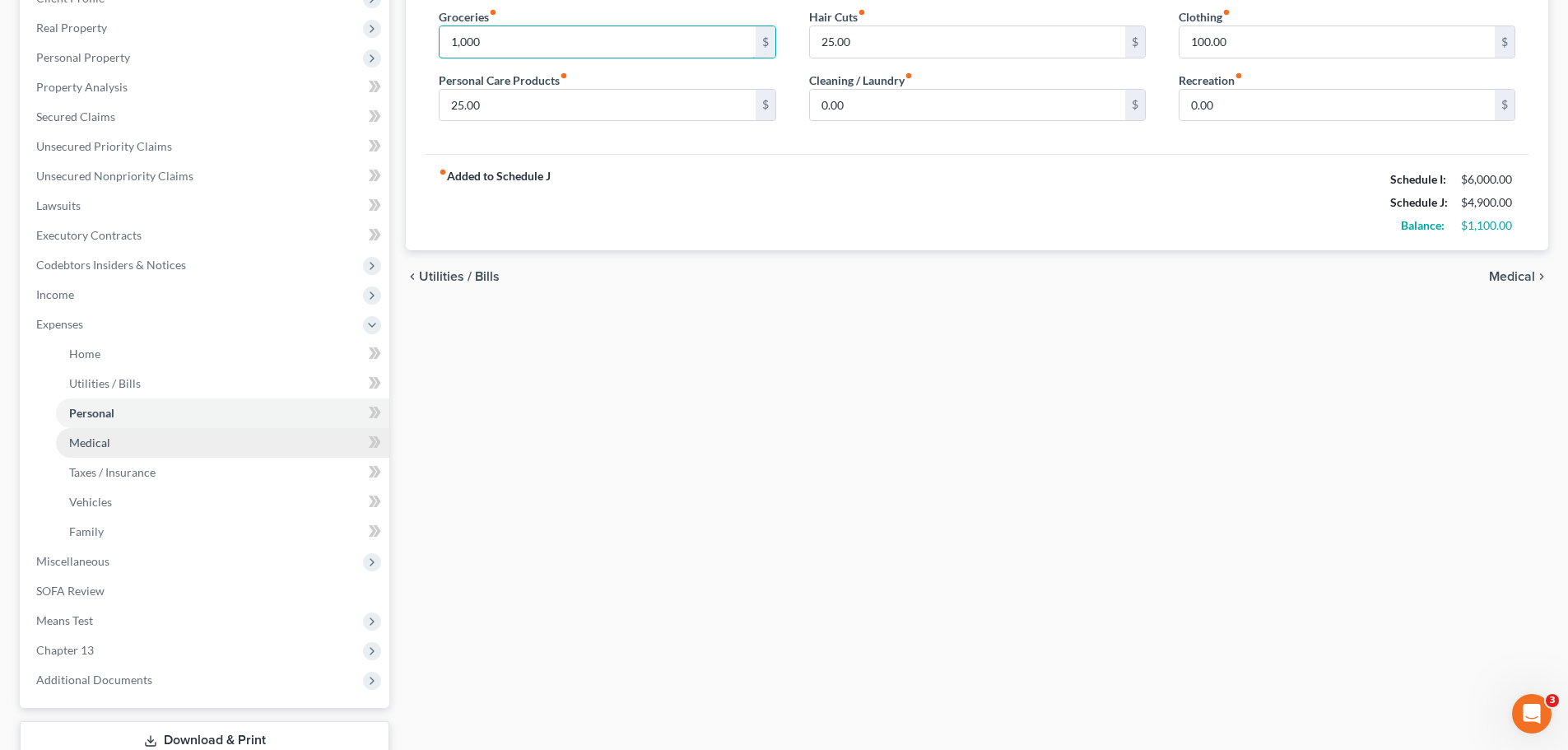
type input "1,000"
click at [83, 454] on link "Medical" at bounding box center [223, 442] width 333 height 29
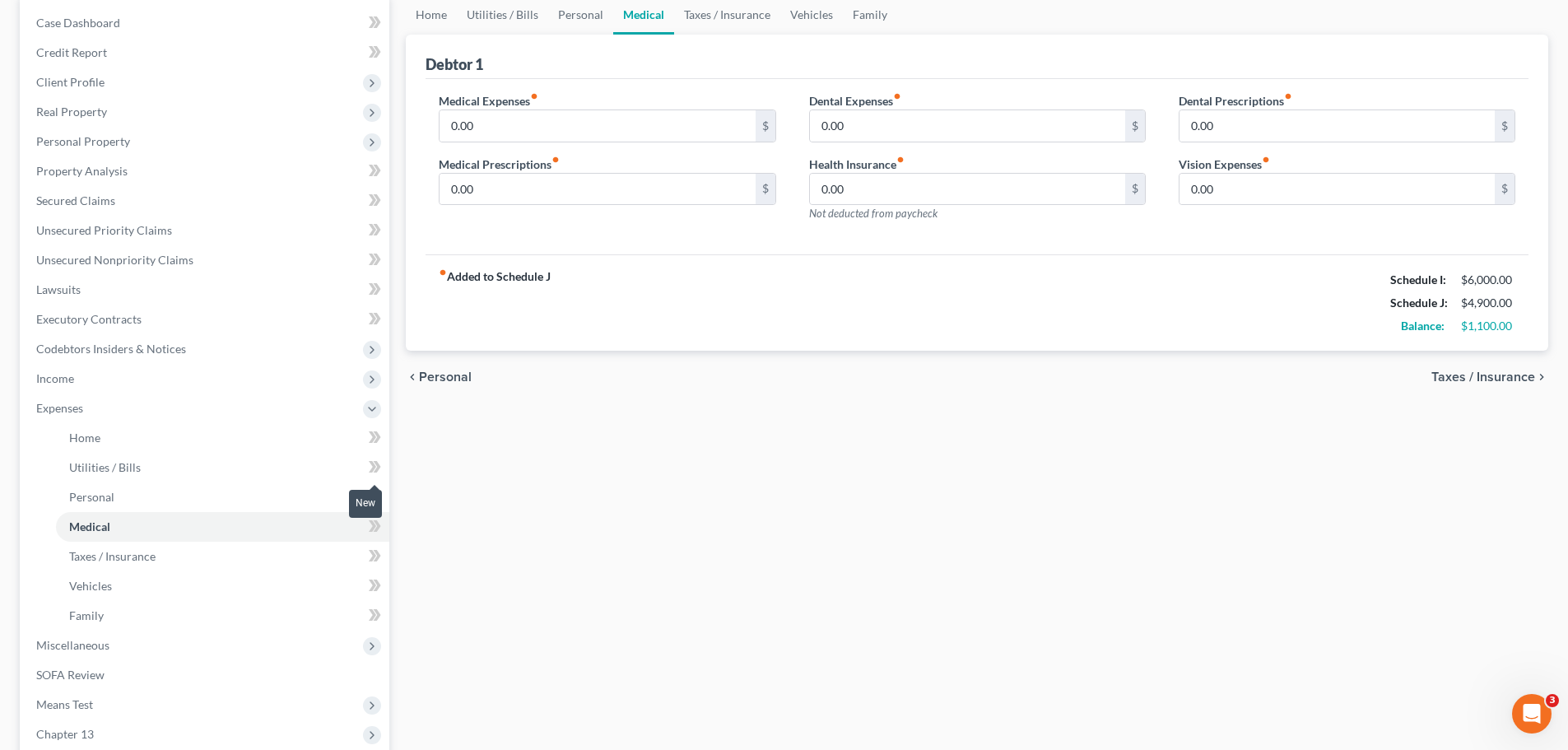
scroll to position [165, 0]
click at [155, 550] on span "Taxes / Insurance" at bounding box center [112, 554] width 87 height 14
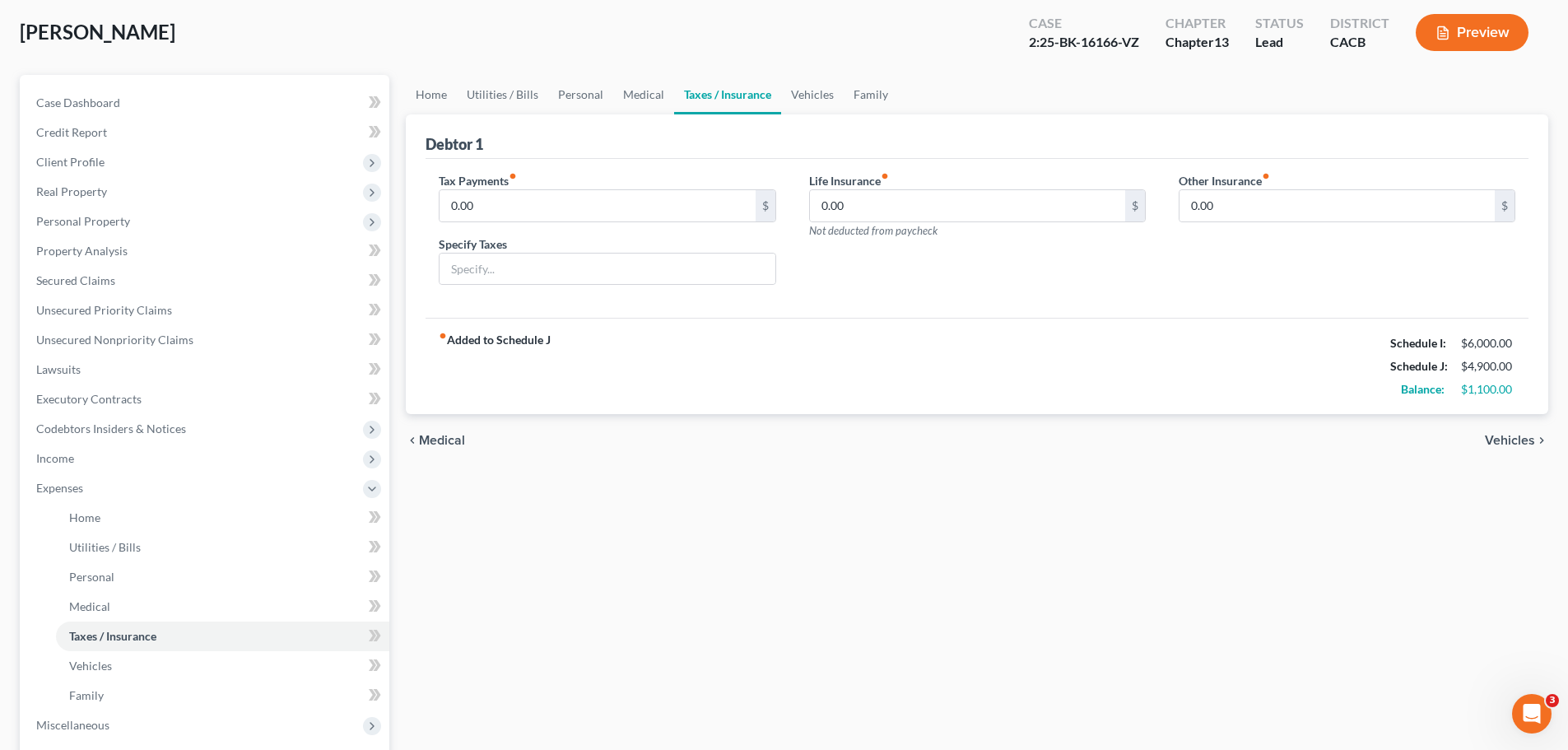
scroll to position [82, 0]
click at [1223, 216] on input "0.00" at bounding box center [1337, 206] width 315 height 31
type input "275"
click at [979, 297] on div "Life Insurance fiber_manual_record 0.00 $ Not deducted from paycheck" at bounding box center [978, 236] width 369 height 127
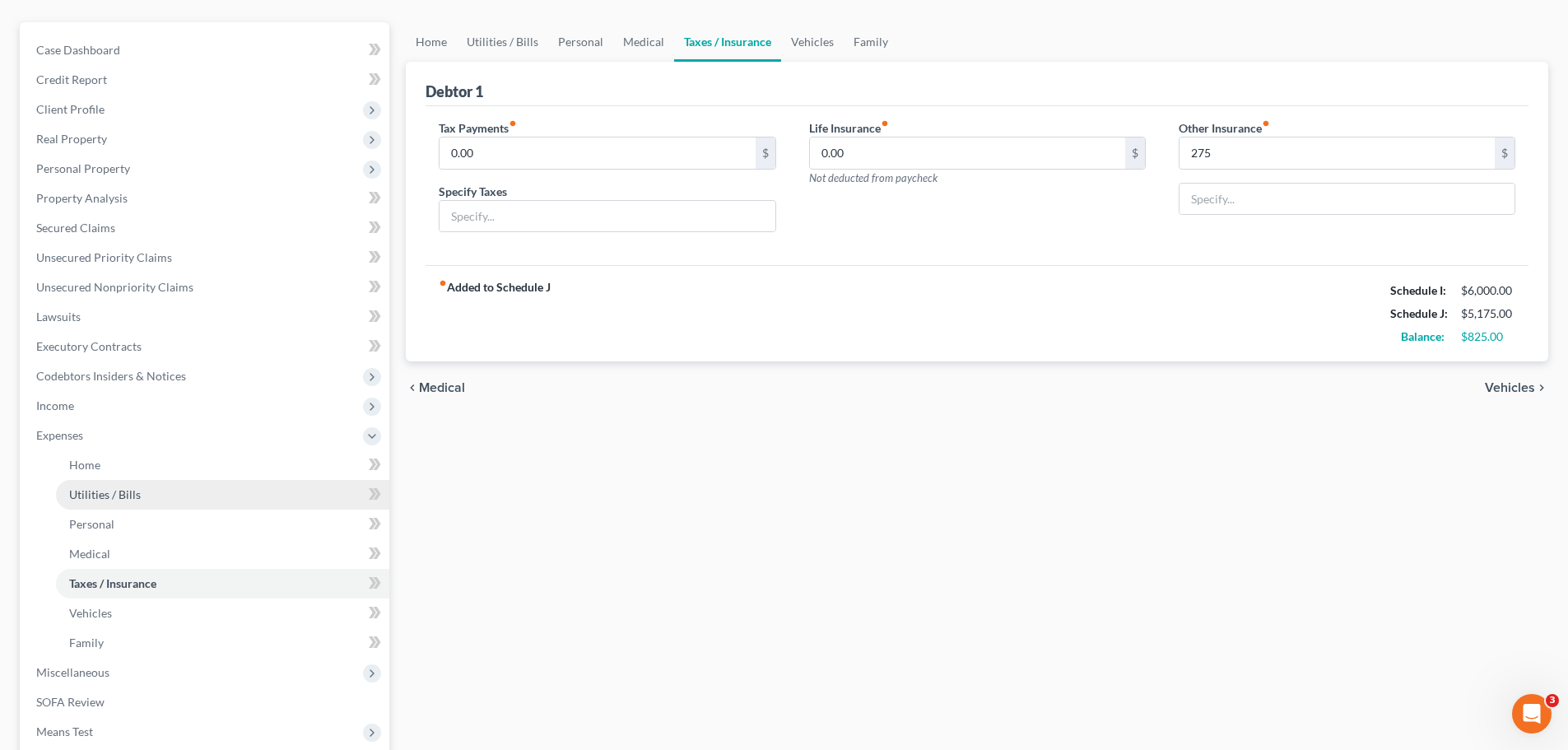
scroll to position [165, 0]
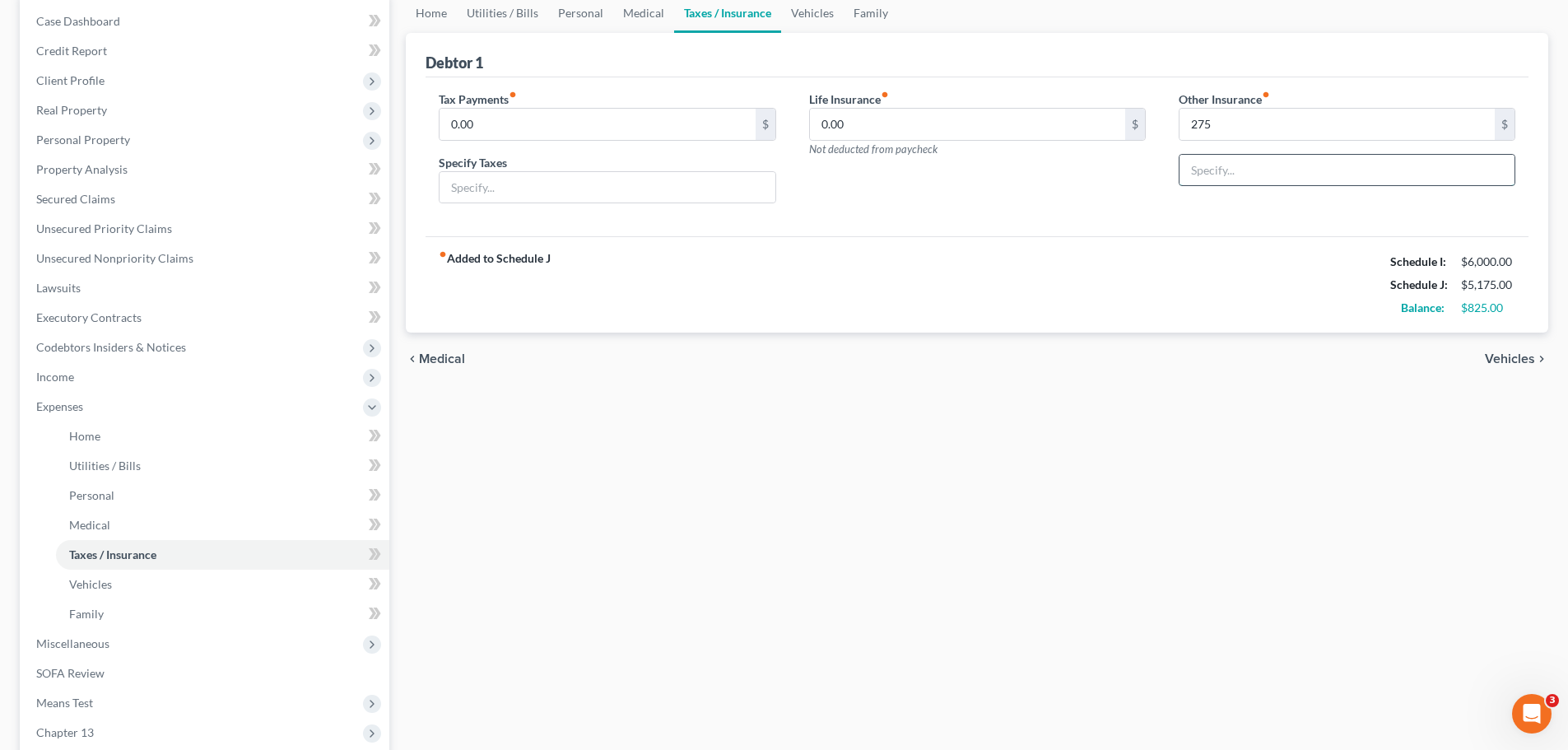
click at [1200, 157] on input "text" at bounding box center [1347, 170] width 335 height 31
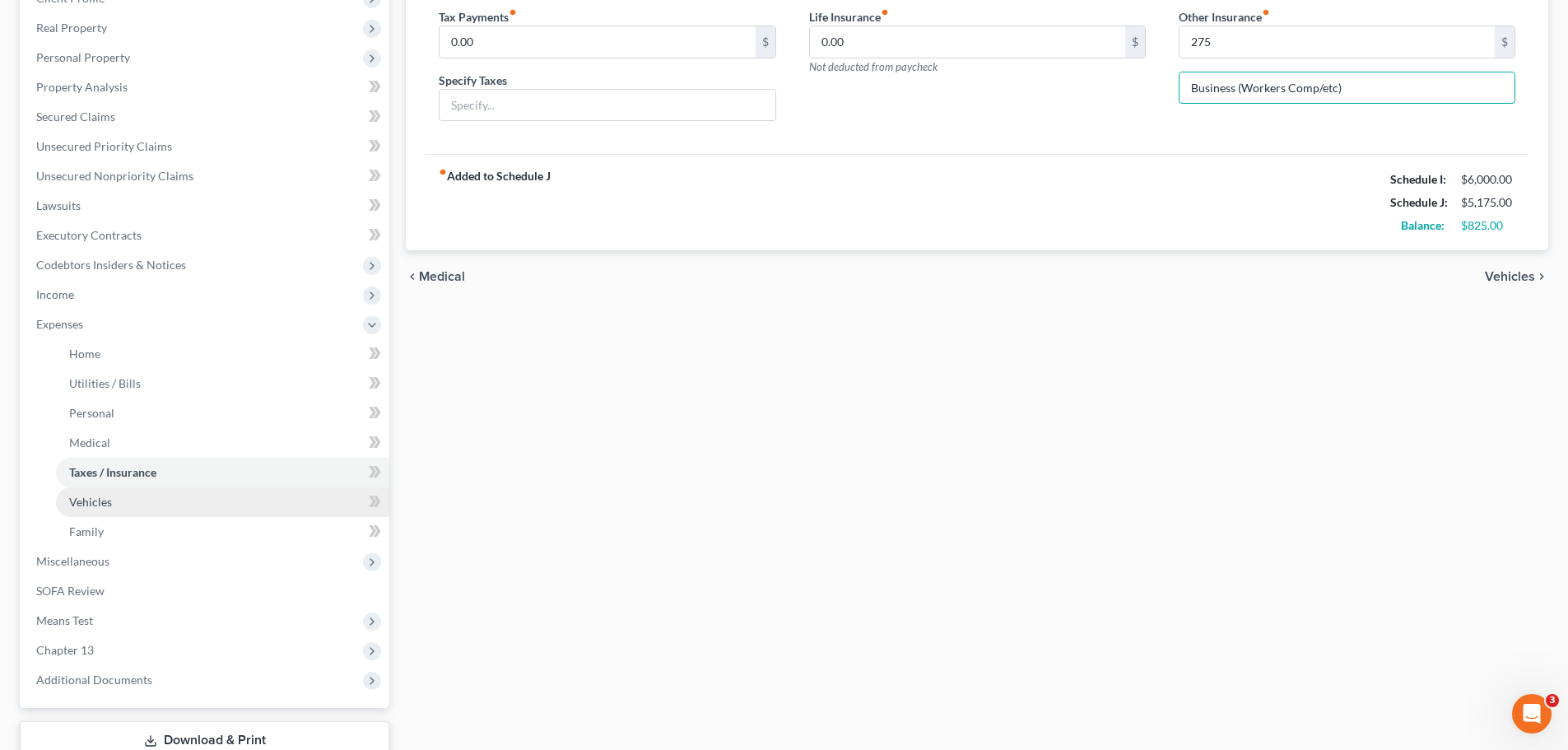
type input "Business (Workers Comp/etc)"
click at [103, 505] on span "Vehicles" at bounding box center [90, 502] width 43 height 14
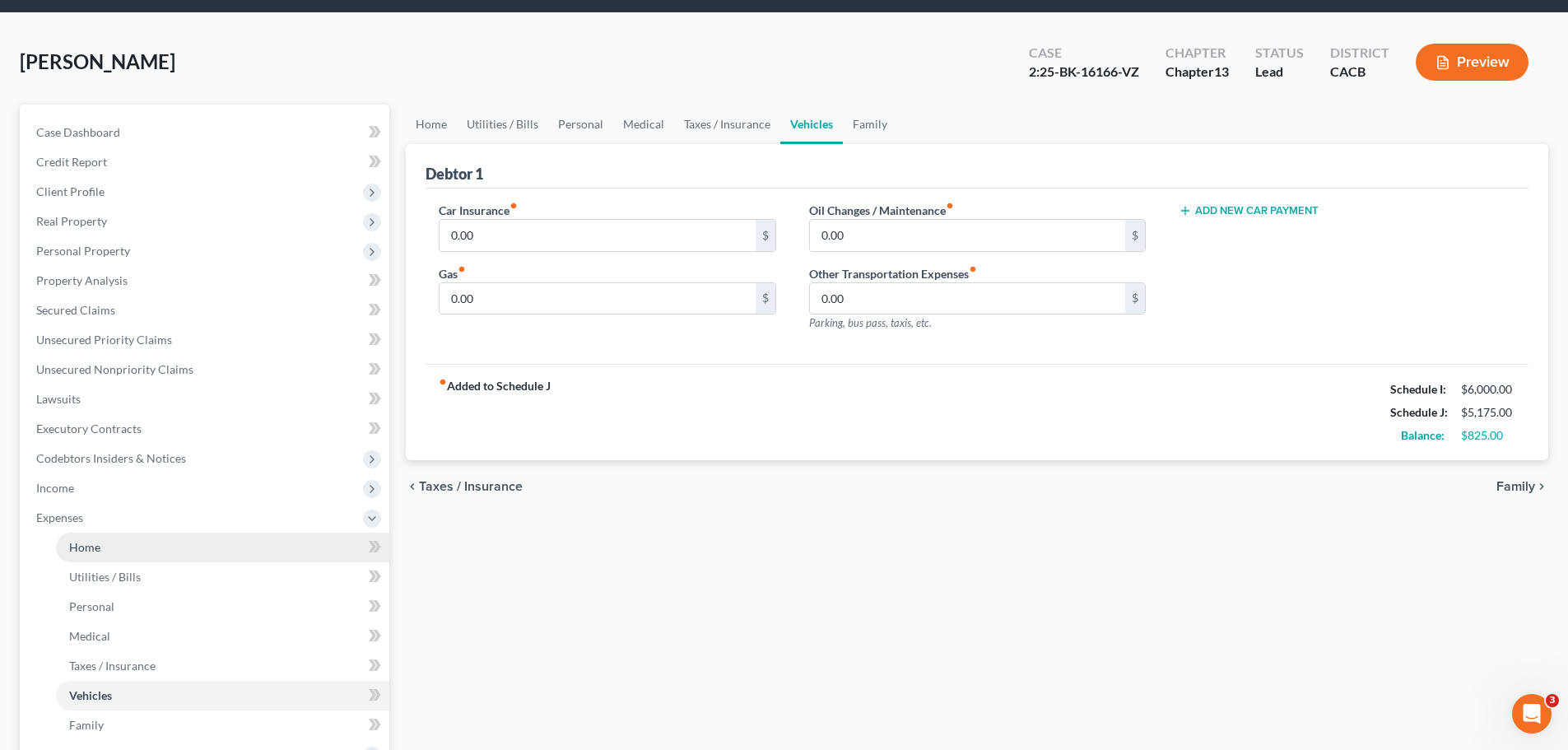
scroll to position [82, 0]
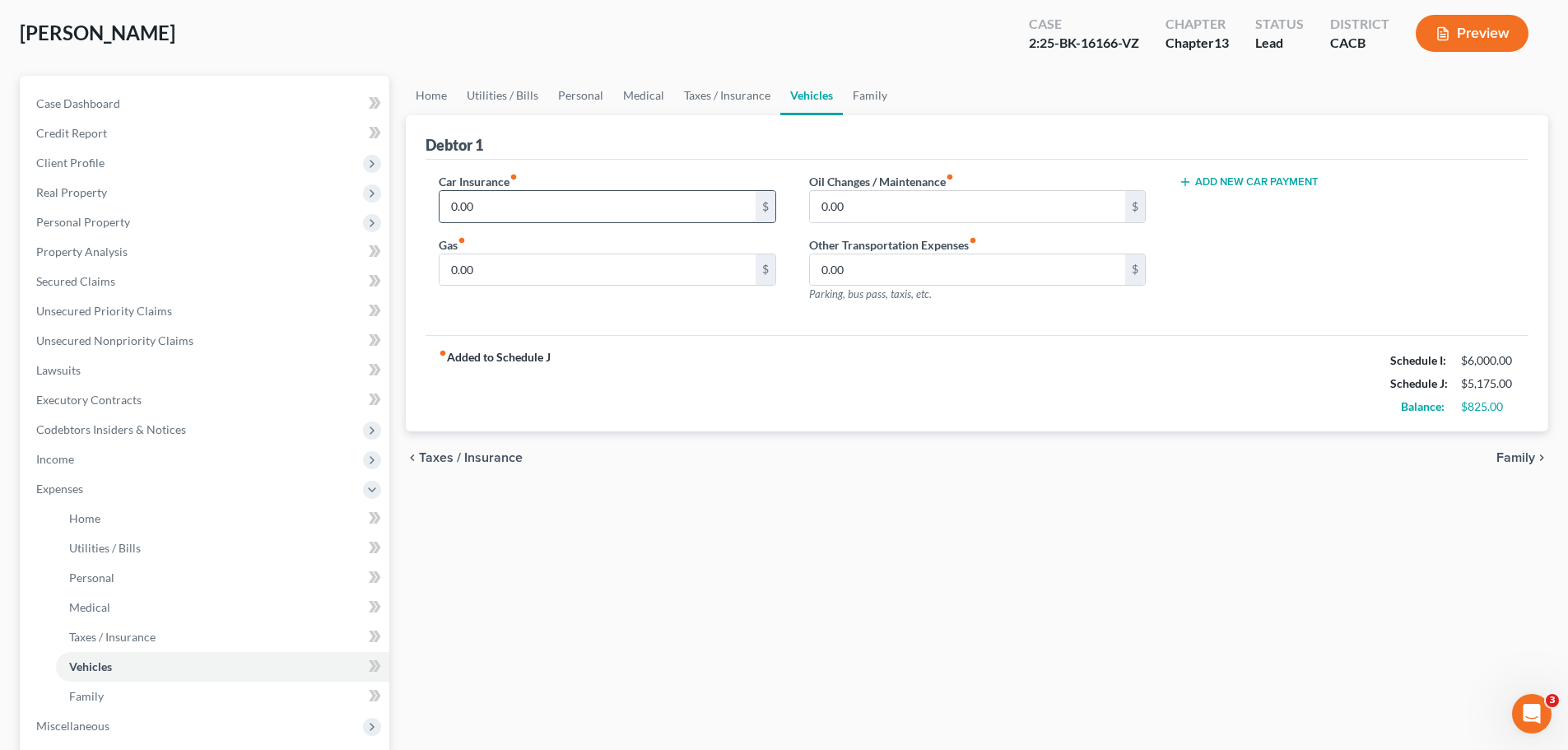
click at [502, 220] on input "0.00" at bounding box center [597, 206] width 315 height 31
type input "120"
type input "5"
type input "200"
click at [486, 301] on div "Car Insurance fiber_manual_record 120 $ Gas fiber_manual_record 200 $" at bounding box center [607, 244] width 369 height 143
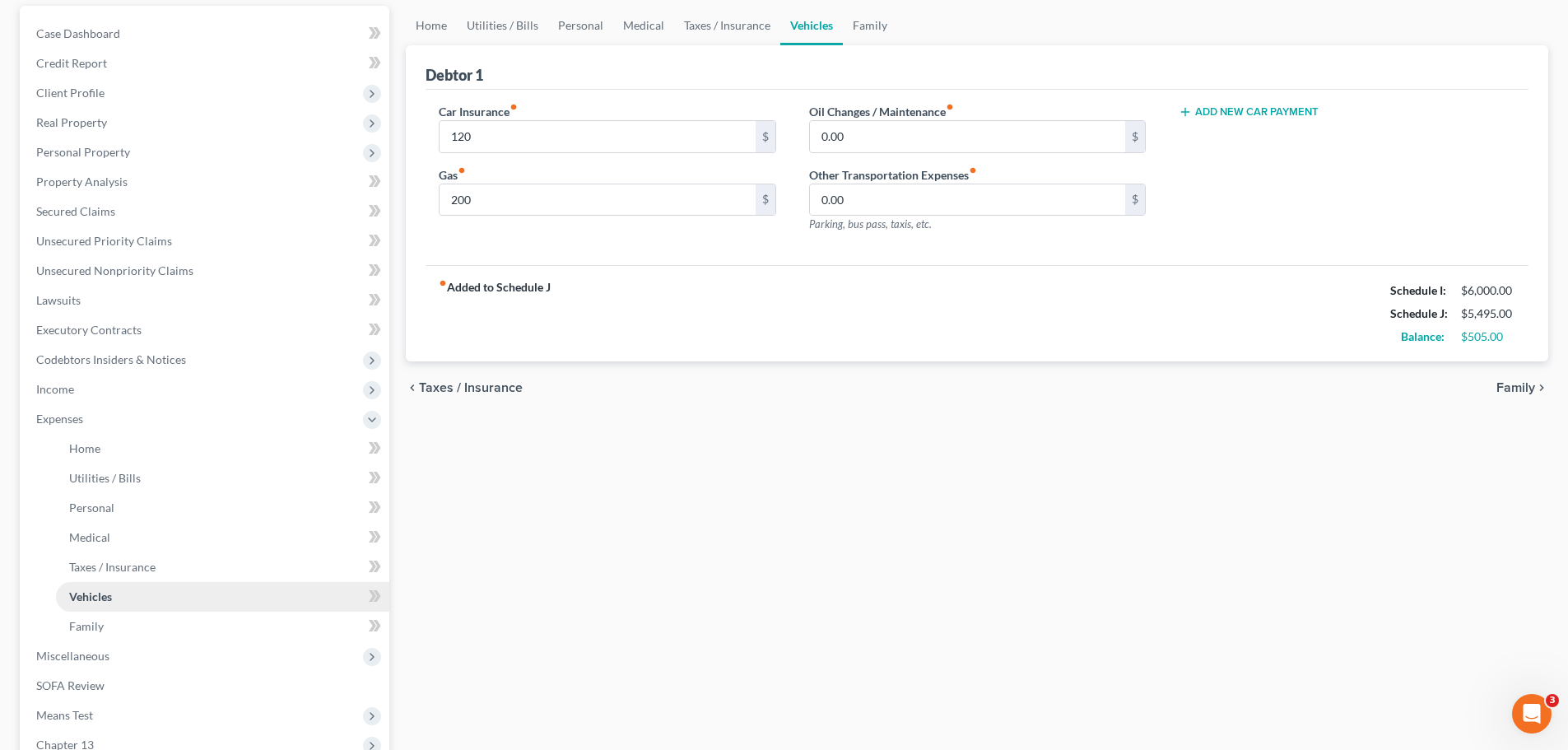
scroll to position [247, 0]
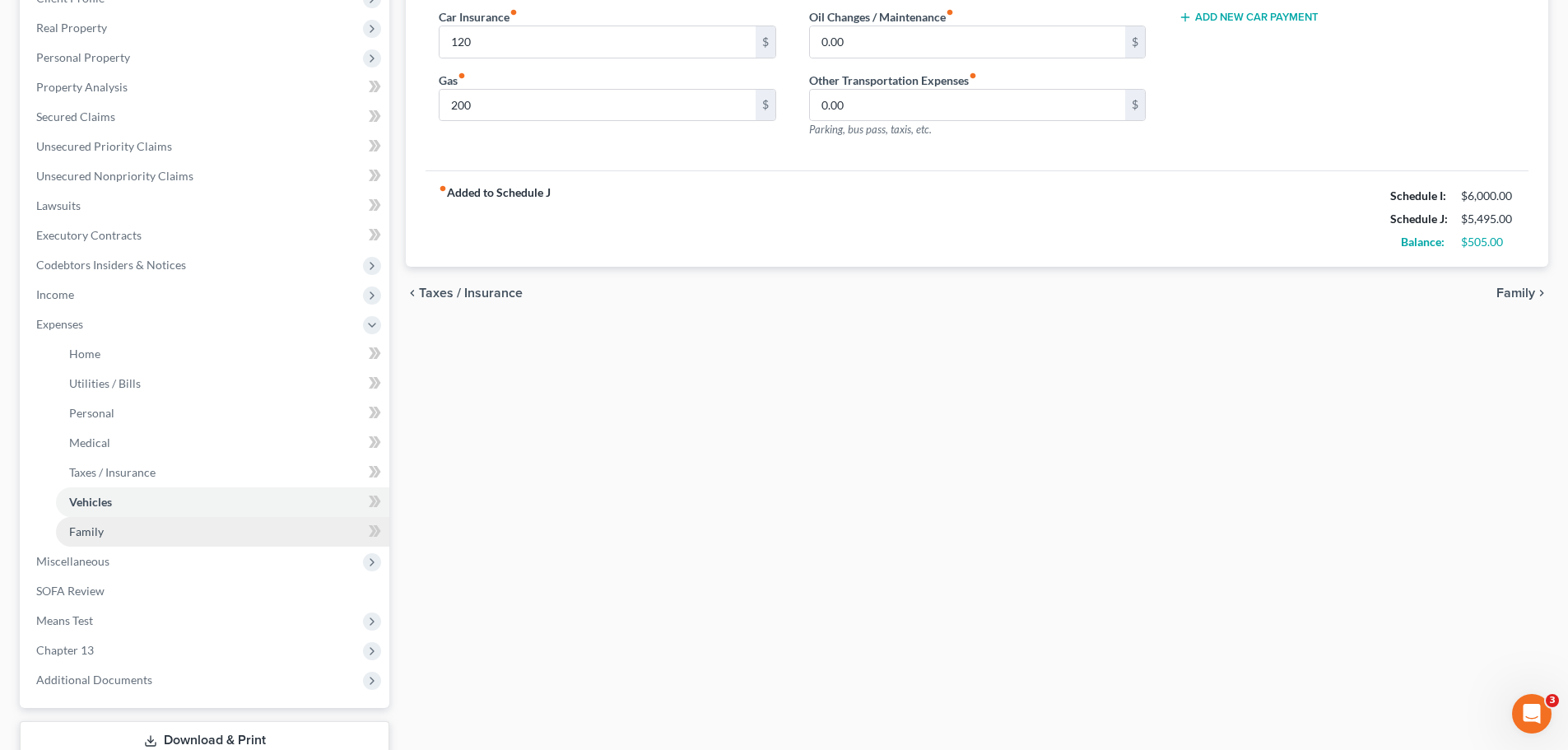
click at [96, 534] on span "Family" at bounding box center [86, 531] width 34 height 14
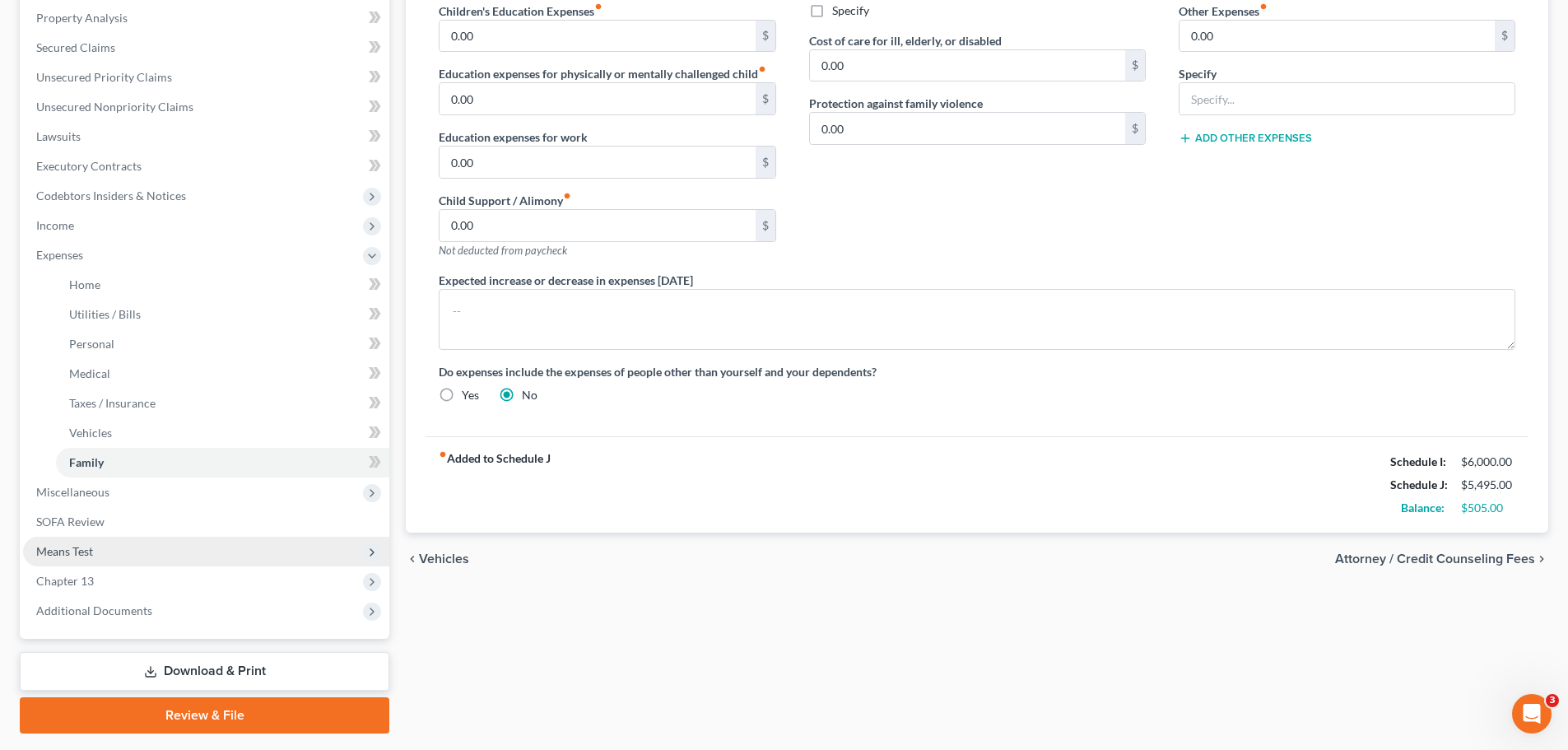
scroll to position [329, 0]
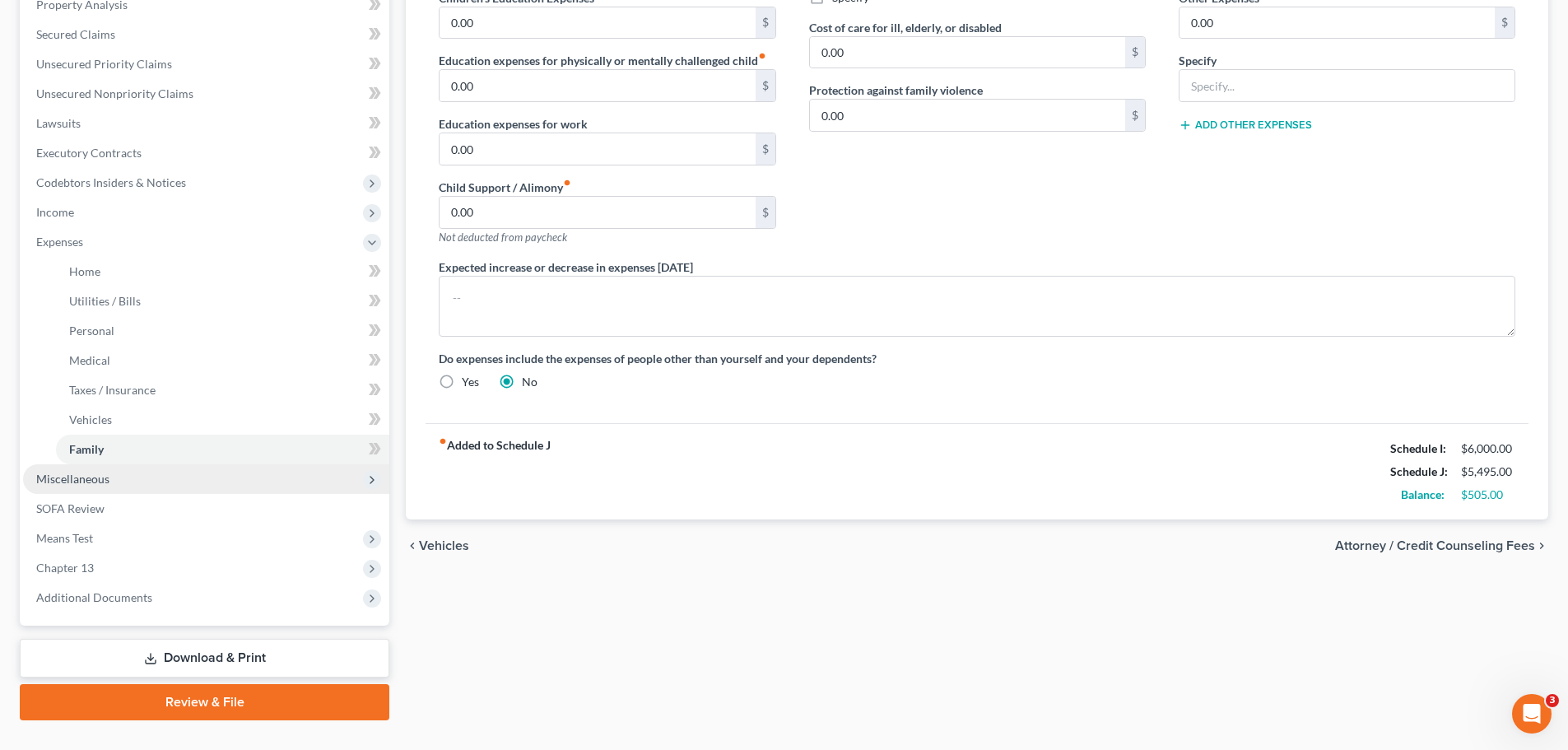
click at [84, 479] on span "Miscellaneous" at bounding box center [72, 479] width 73 height 14
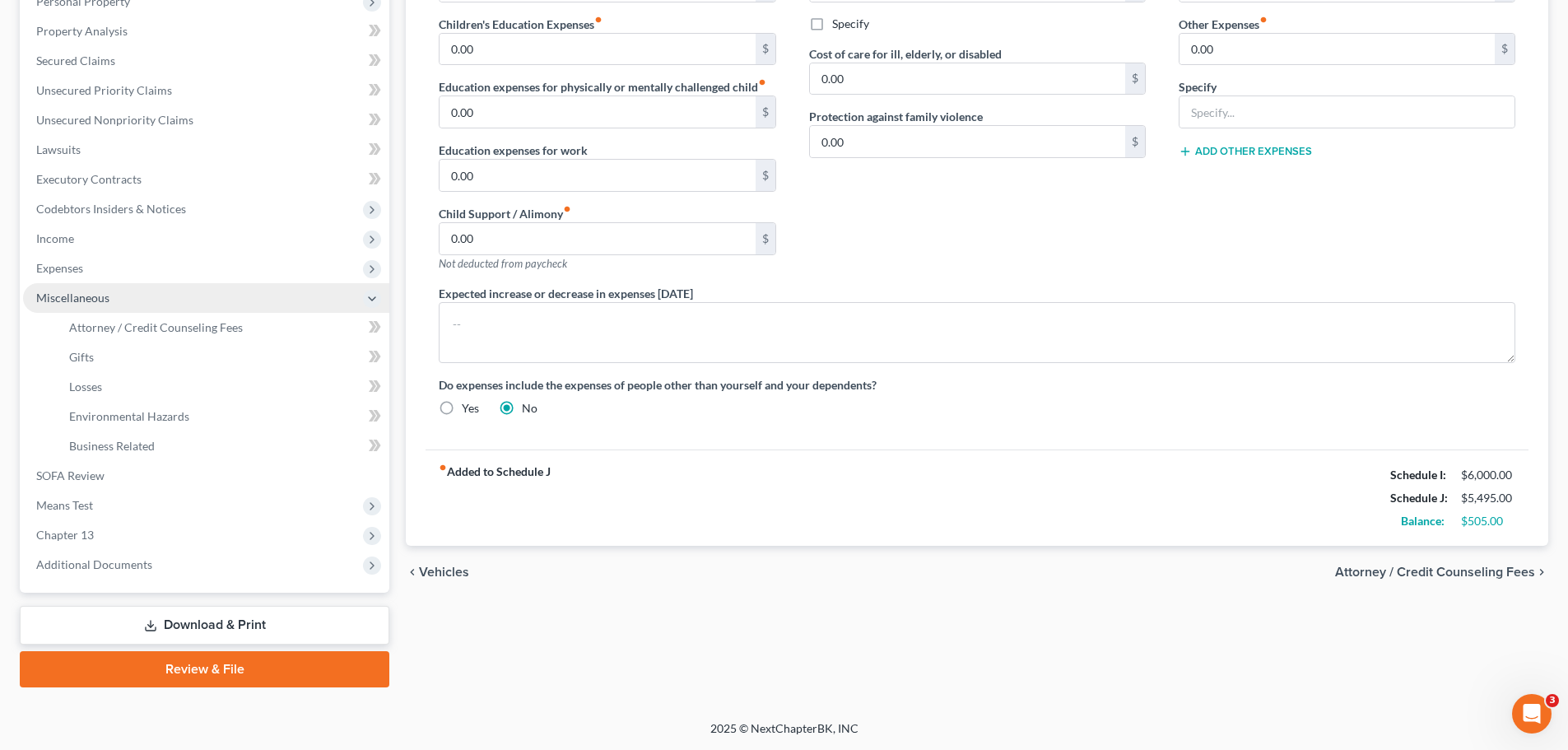
scroll to position [303, 0]
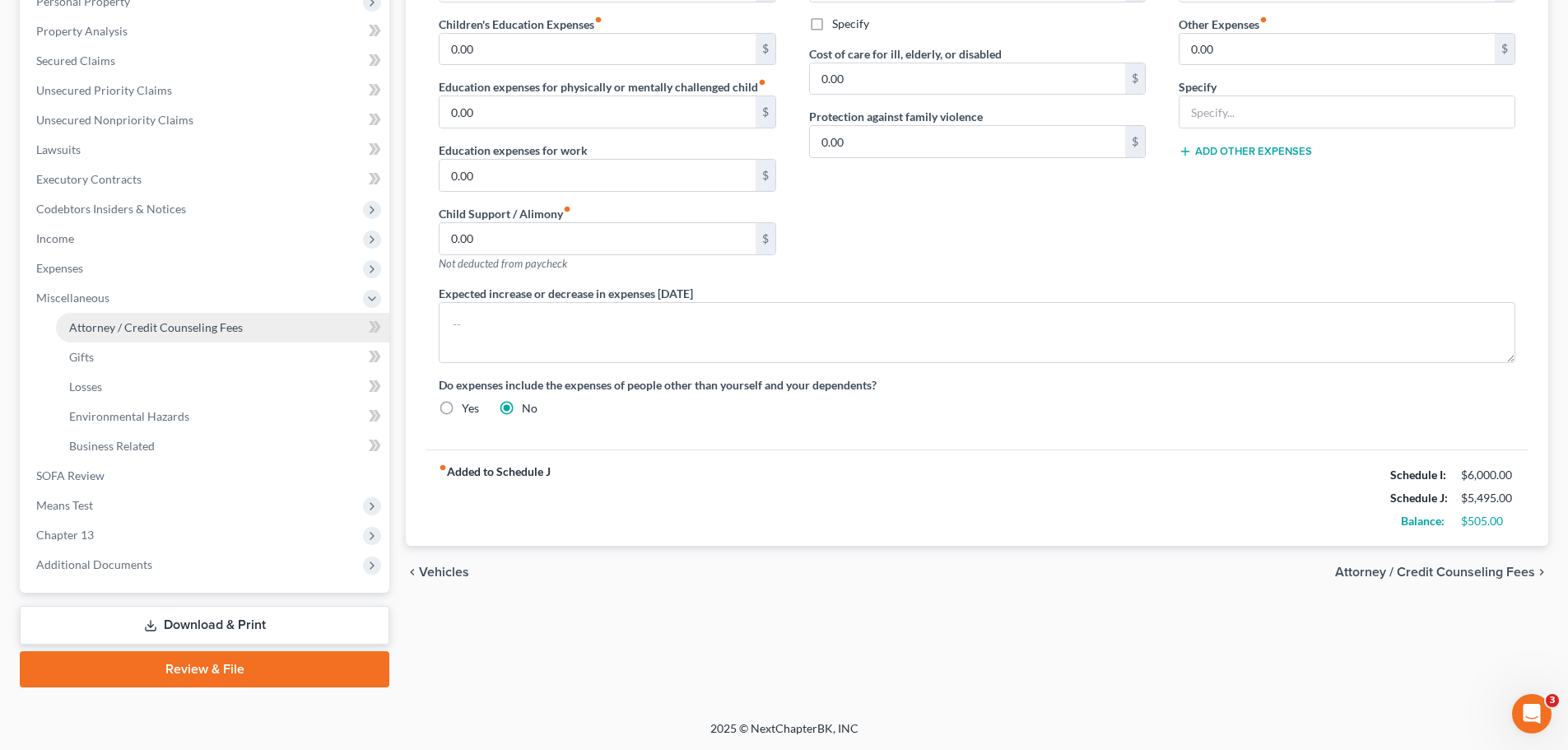
click at [162, 332] on span "Attorney / Credit Counseling Fees" at bounding box center [156, 327] width 174 height 14
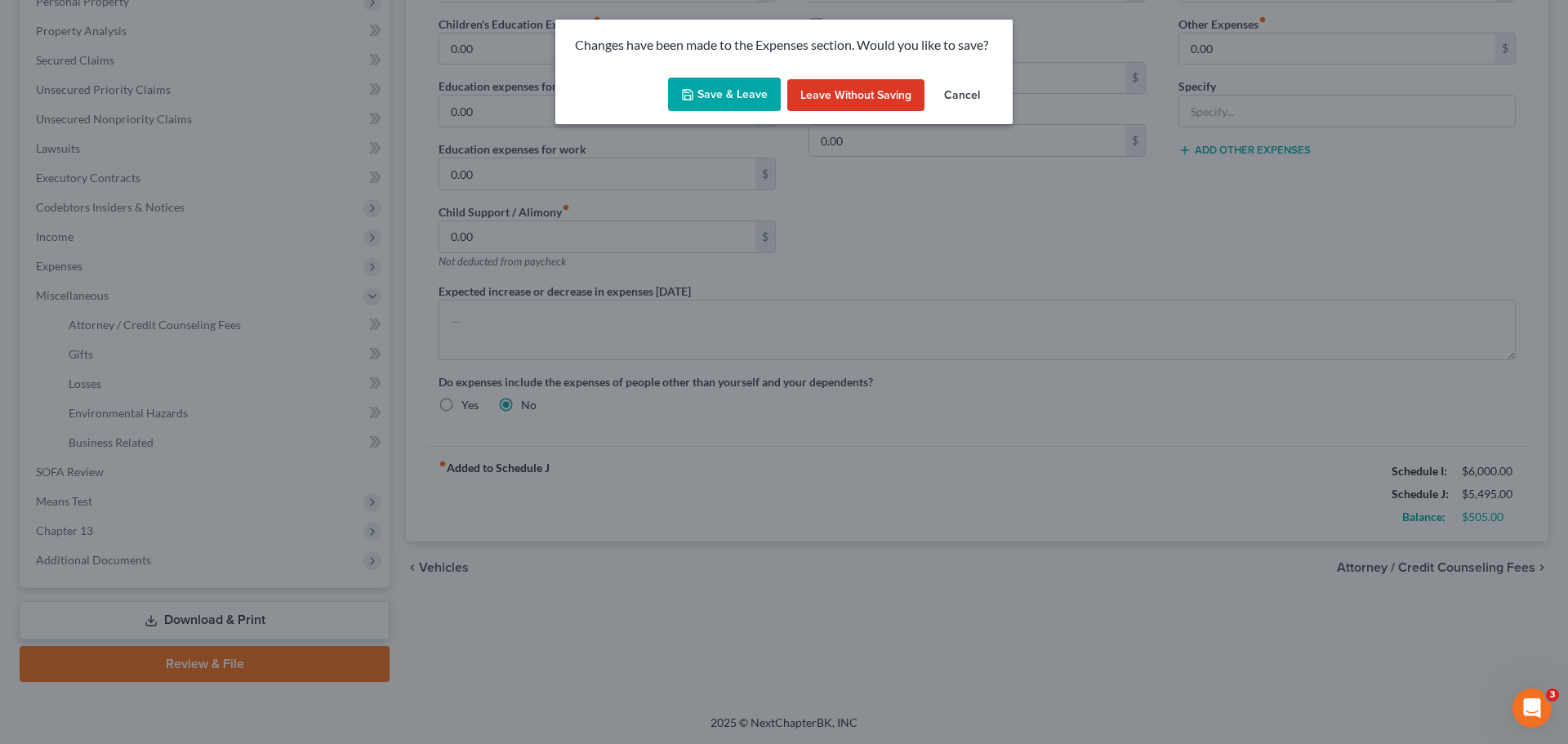
click at [962, 97] on button "Cancel" at bounding box center [962, 95] width 62 height 32
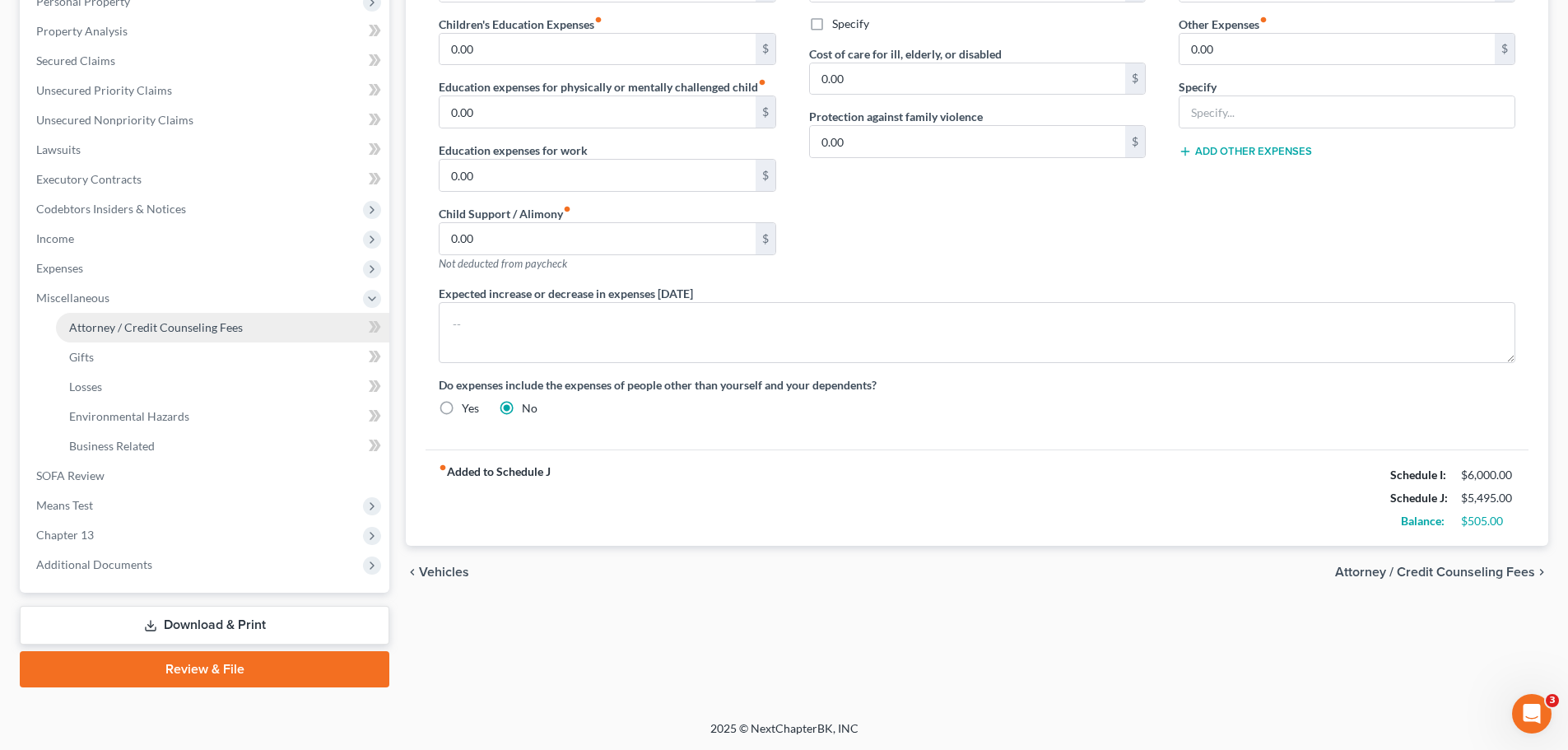
click at [119, 326] on span "Attorney / Credit Counseling Fees" at bounding box center [156, 327] width 174 height 14
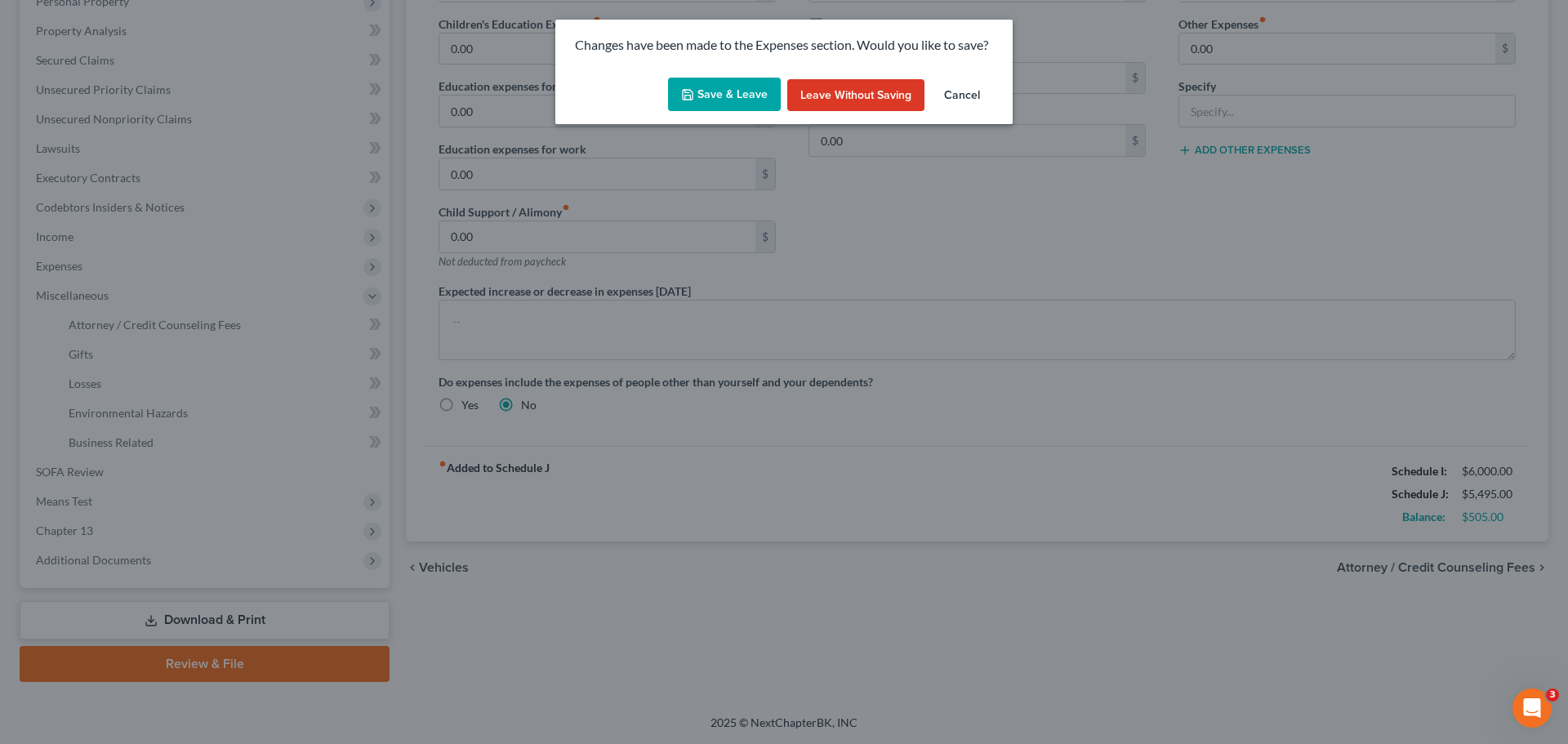
click at [737, 92] on button "Save & Leave" at bounding box center [725, 95] width 113 height 34
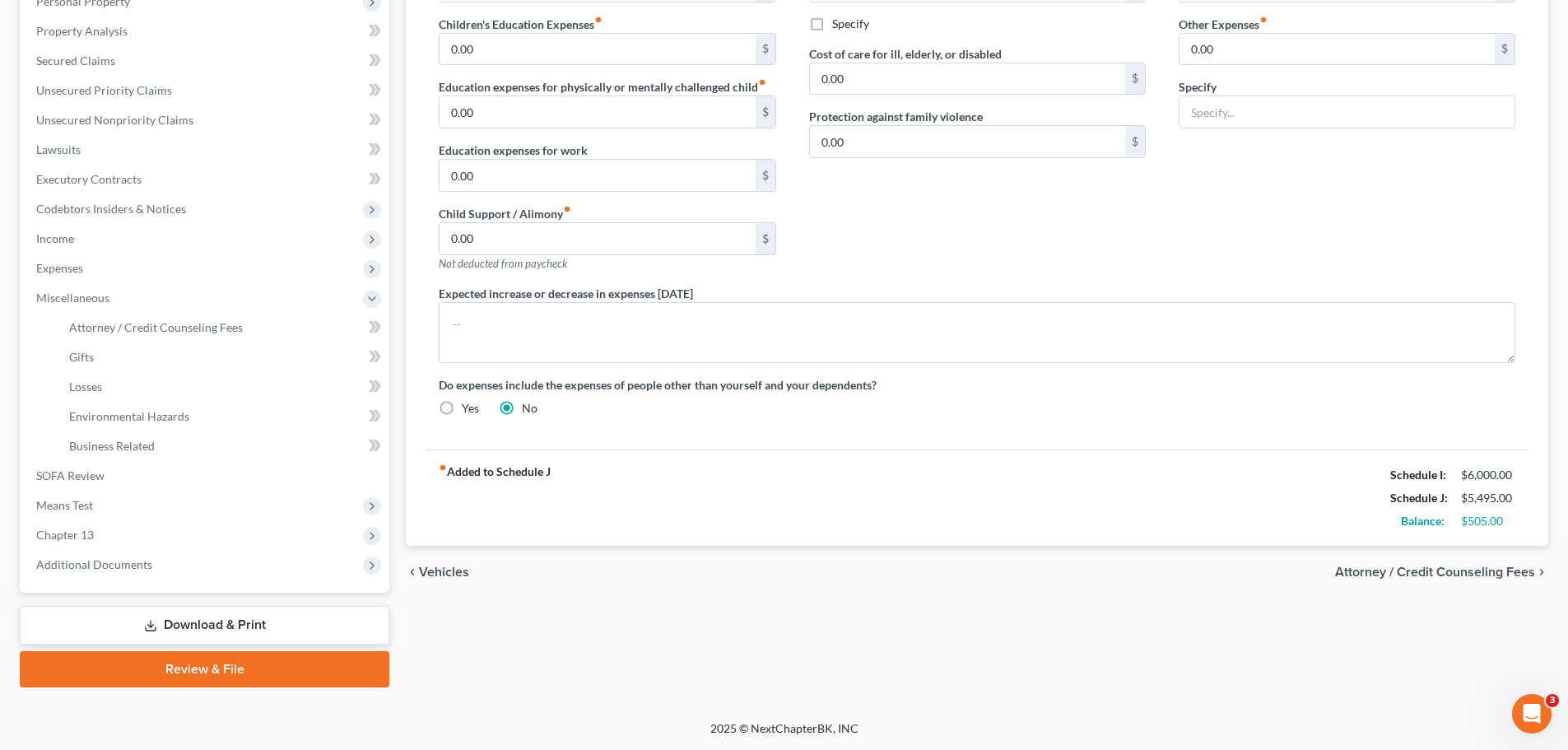
select select "0"
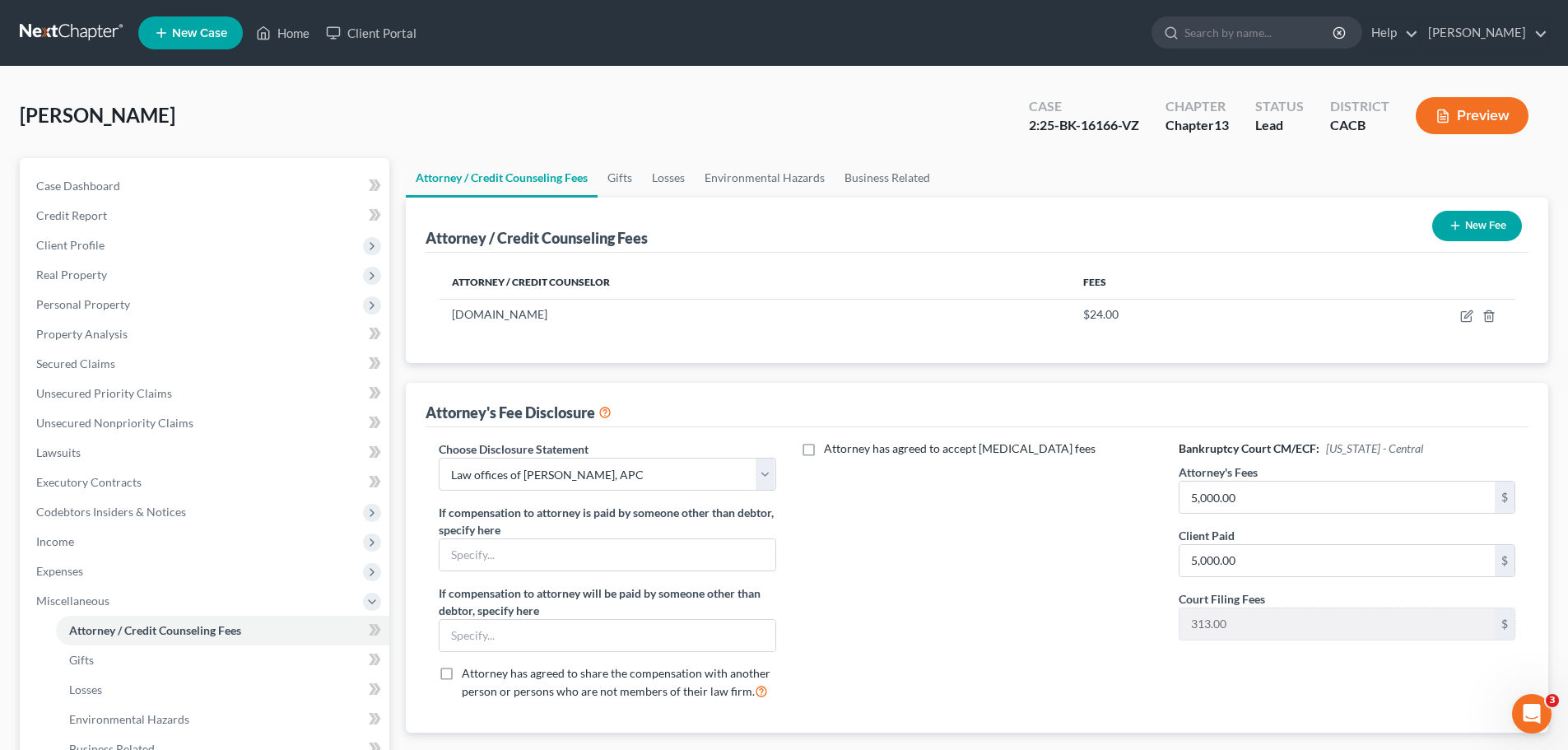
click at [1455, 229] on line "button" at bounding box center [1455, 226] width 0 height 8
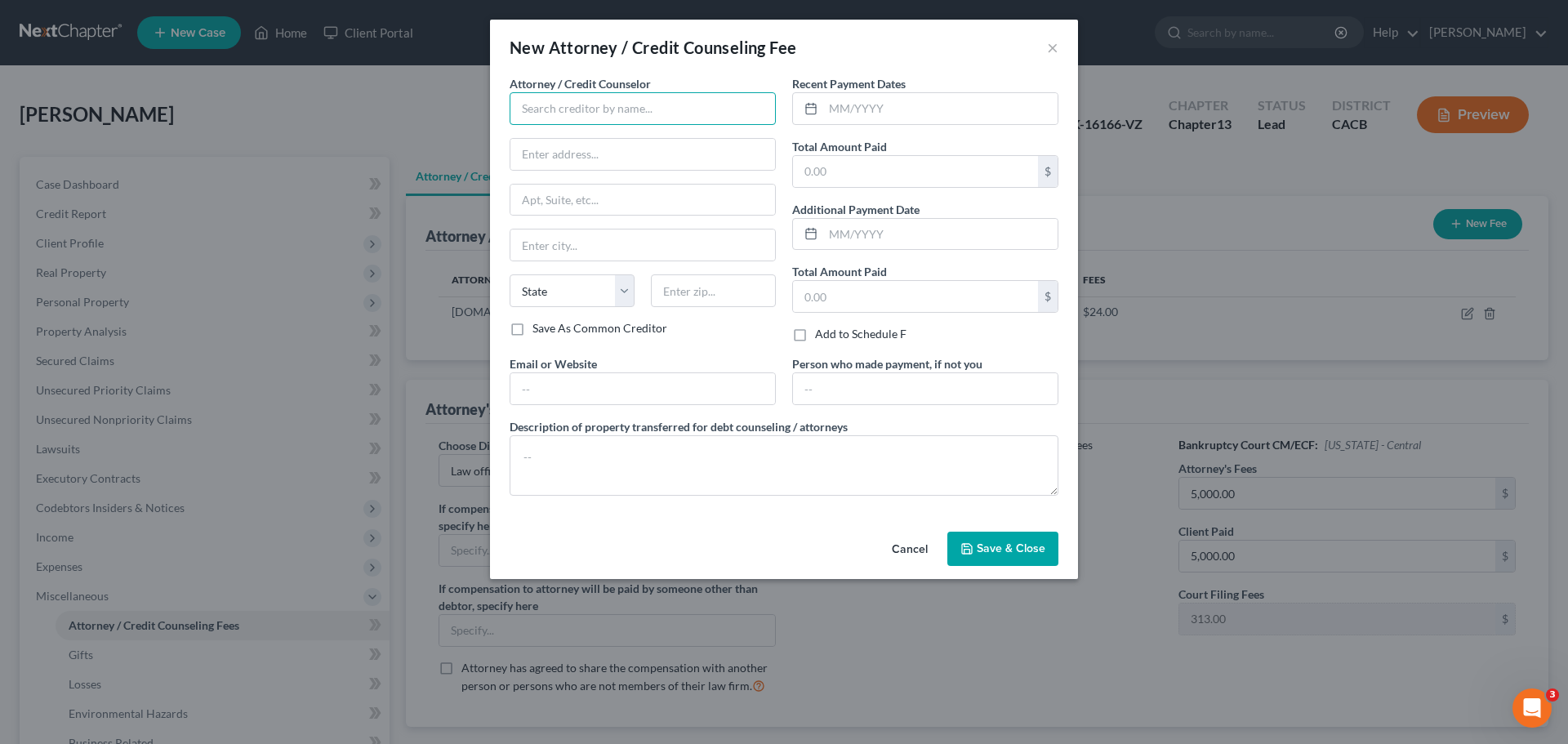
click at [553, 115] on input "text" at bounding box center [643, 108] width 266 height 32
type input "Law office of Robert S. Altagen, APC"
type input "1111 Corporate Center Dr"
type input "#201"
type input "Monterey Park"
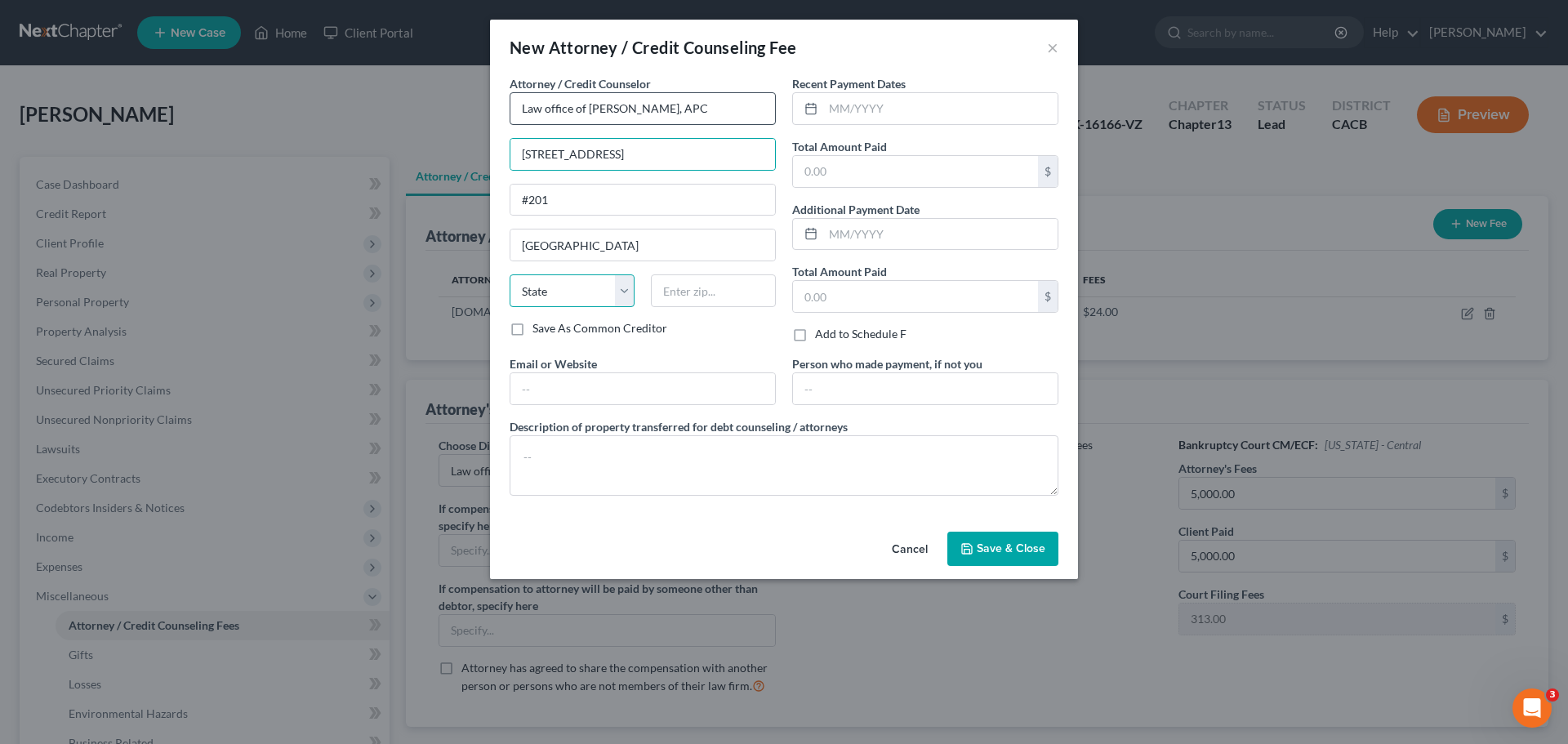
select select "4"
type input "91754"
type input "robertaltagen@altagenlaw.com"
click at [866, 111] on input "text" at bounding box center [940, 108] width 234 height 31
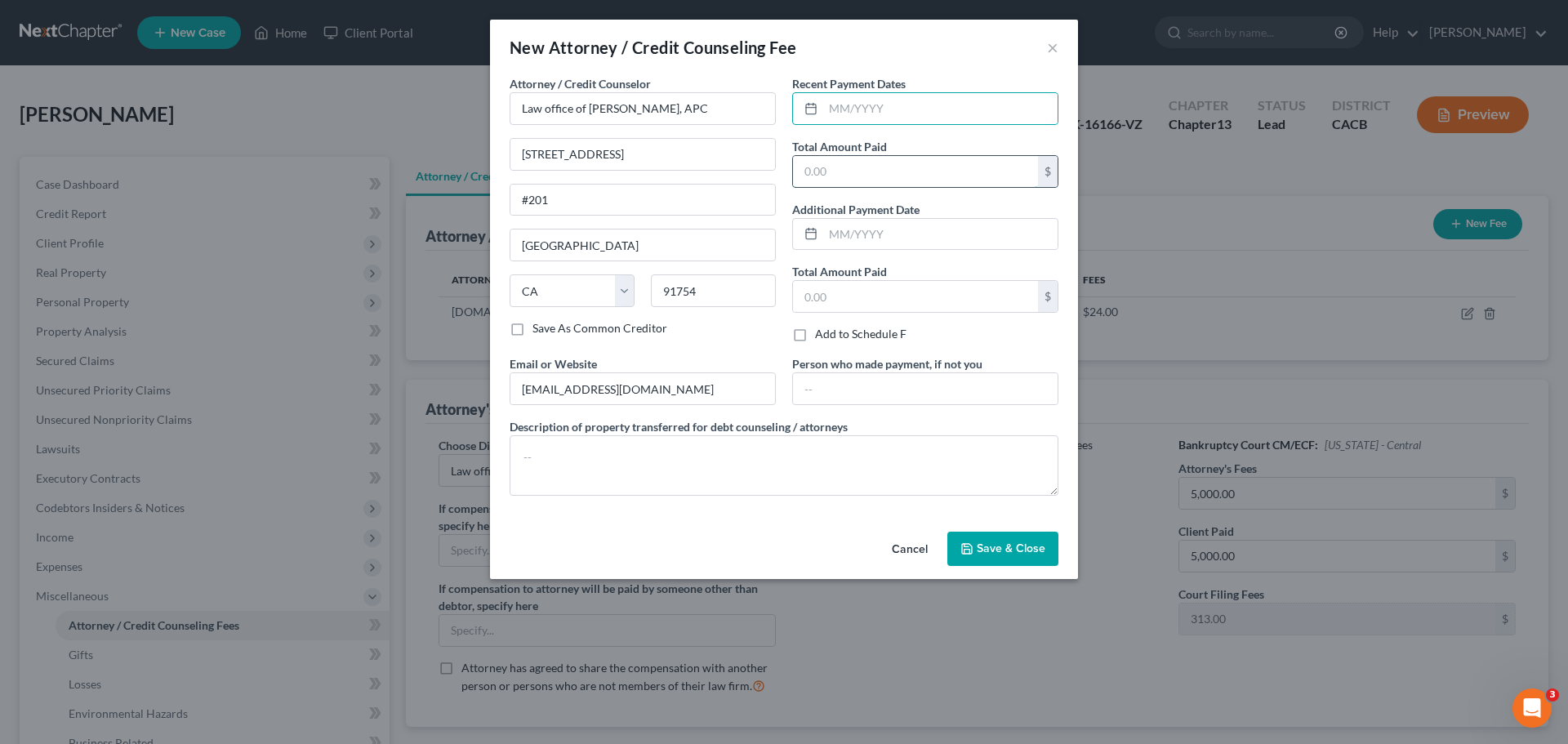
click at [826, 180] on input "text" at bounding box center [915, 171] width 245 height 31
type input "6,000"
click at [962, 197] on div "Recent Payment Dates Total Amount Paid 6,000 $ Additional Payment Date Total Am…" at bounding box center [925, 215] width 282 height 280
click at [849, 309] on input "text" at bounding box center [915, 297] width 245 height 31
type input "6,000"
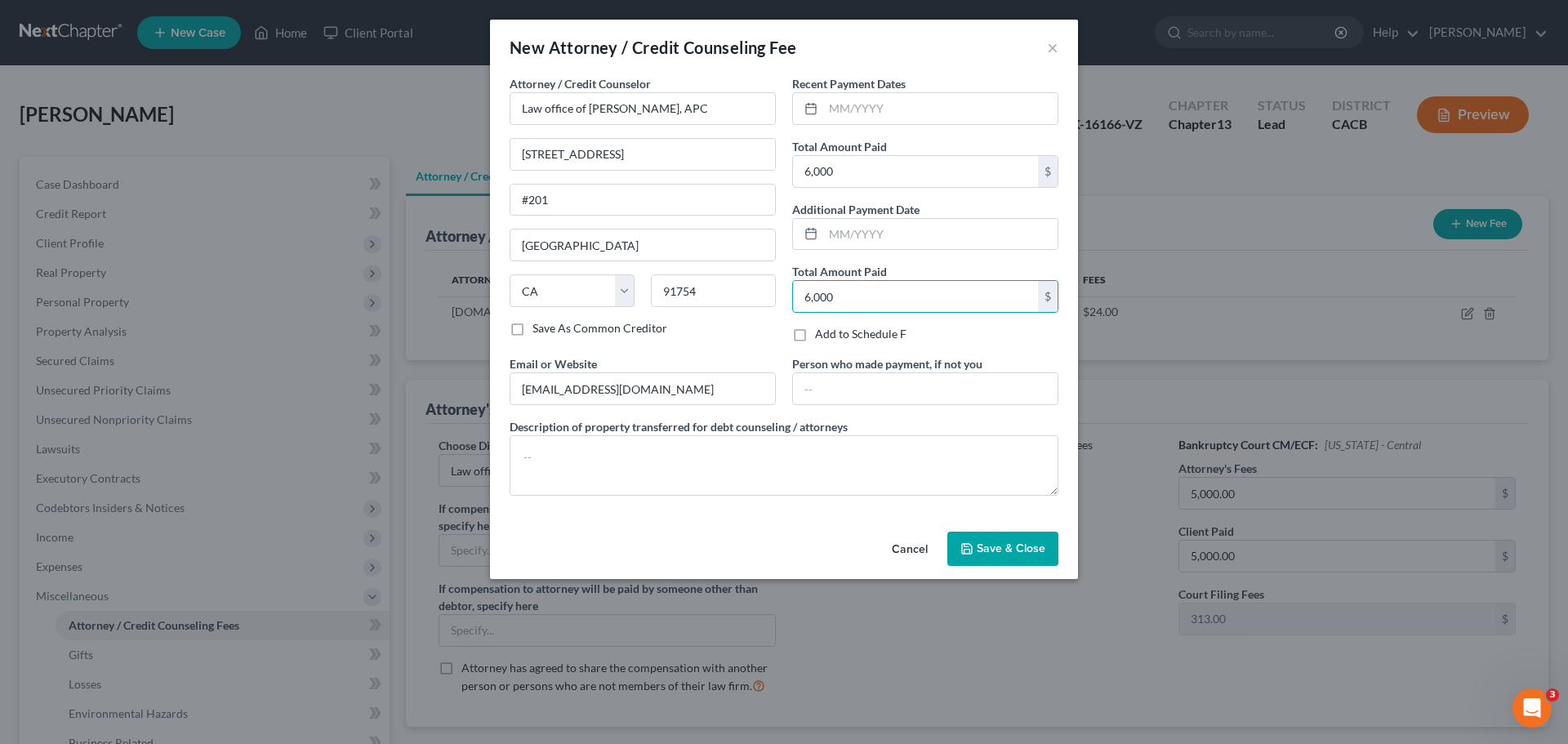
click at [982, 336] on div "Add to Schedule F" at bounding box center [925, 333] width 266 height 16
click at [976, 547] on button "Save & Close" at bounding box center [1003, 549] width 111 height 34
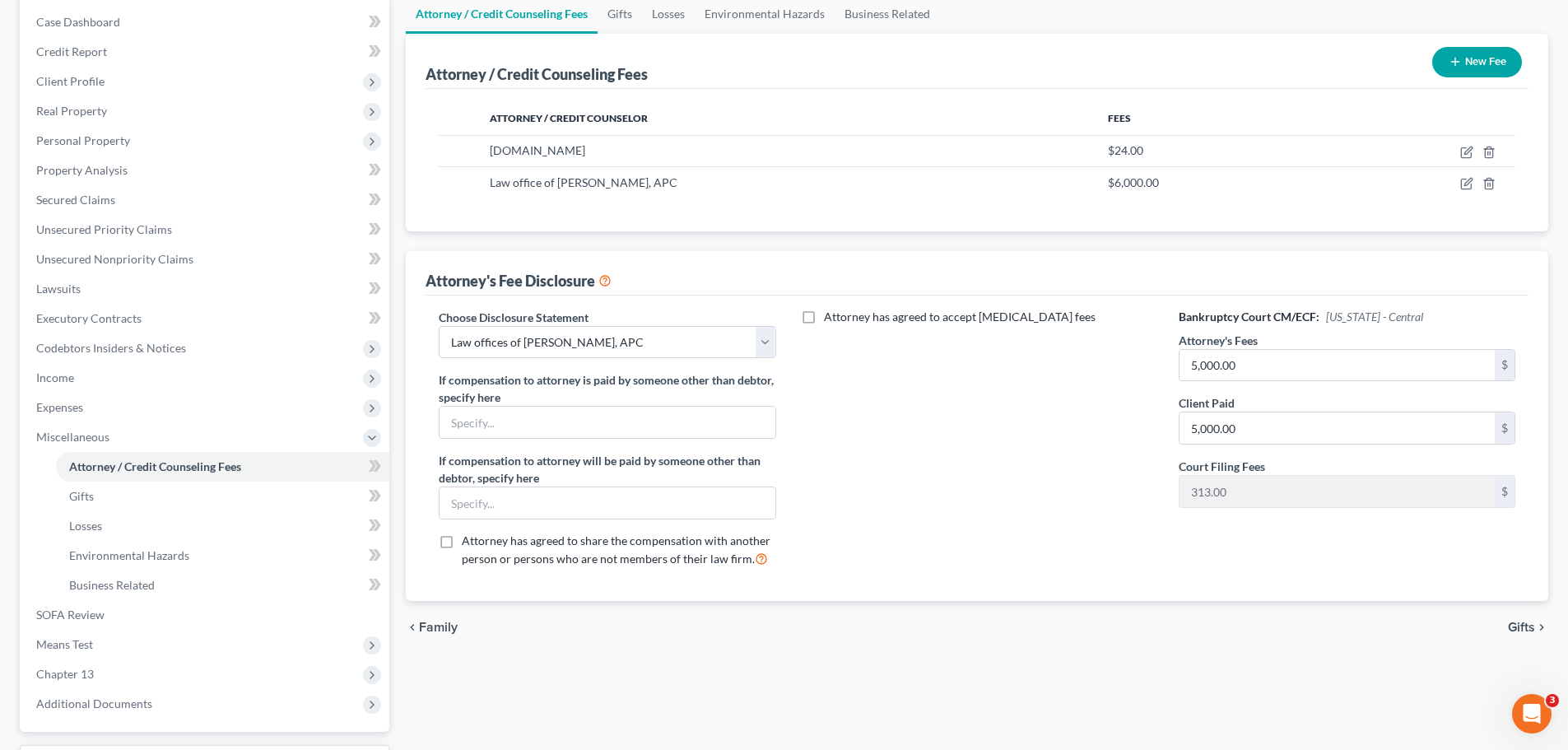
scroll to position [165, 0]
click at [107, 589] on span "Business Related" at bounding box center [112, 584] width 86 height 14
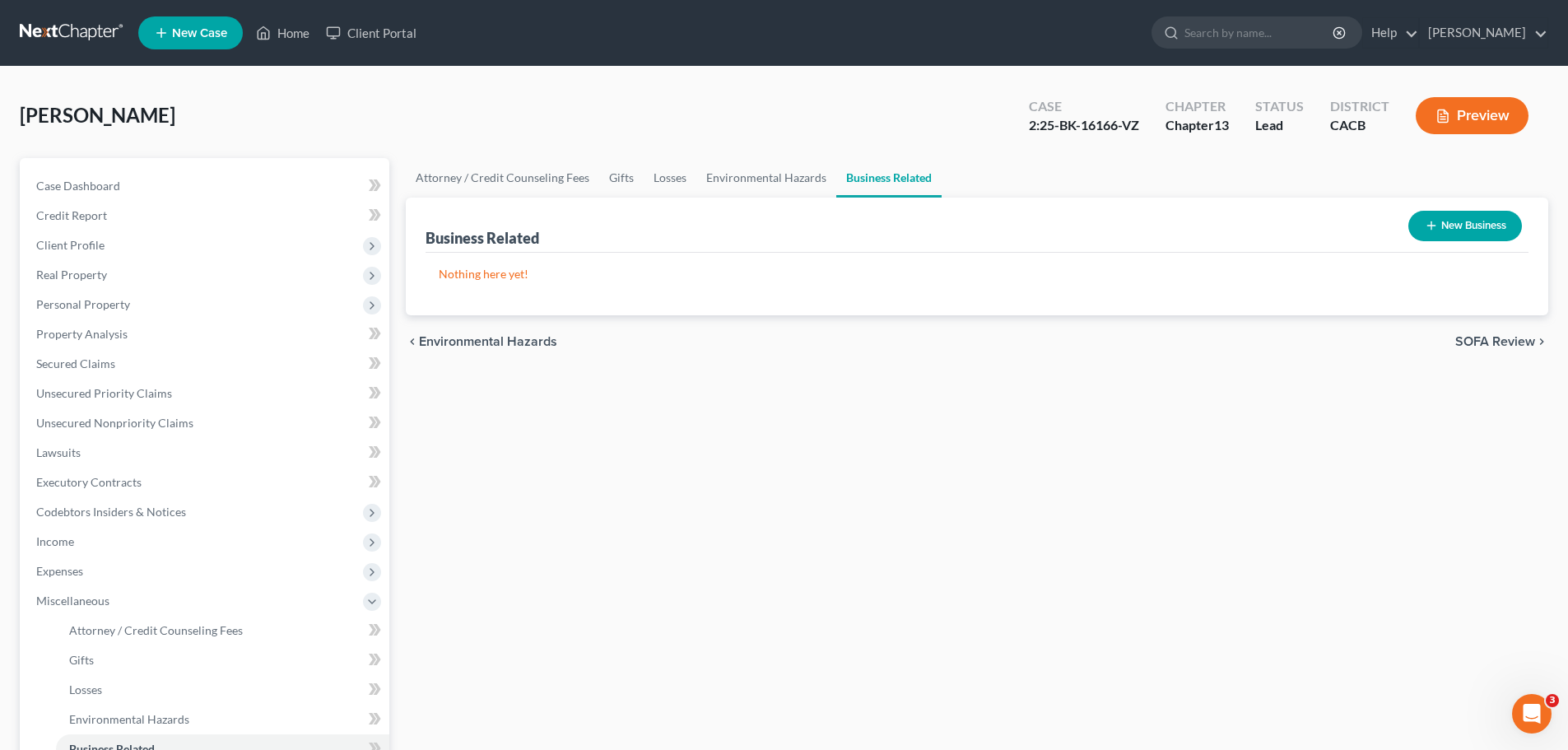
click at [1473, 216] on button "New Business" at bounding box center [1465, 225] width 113 height 30
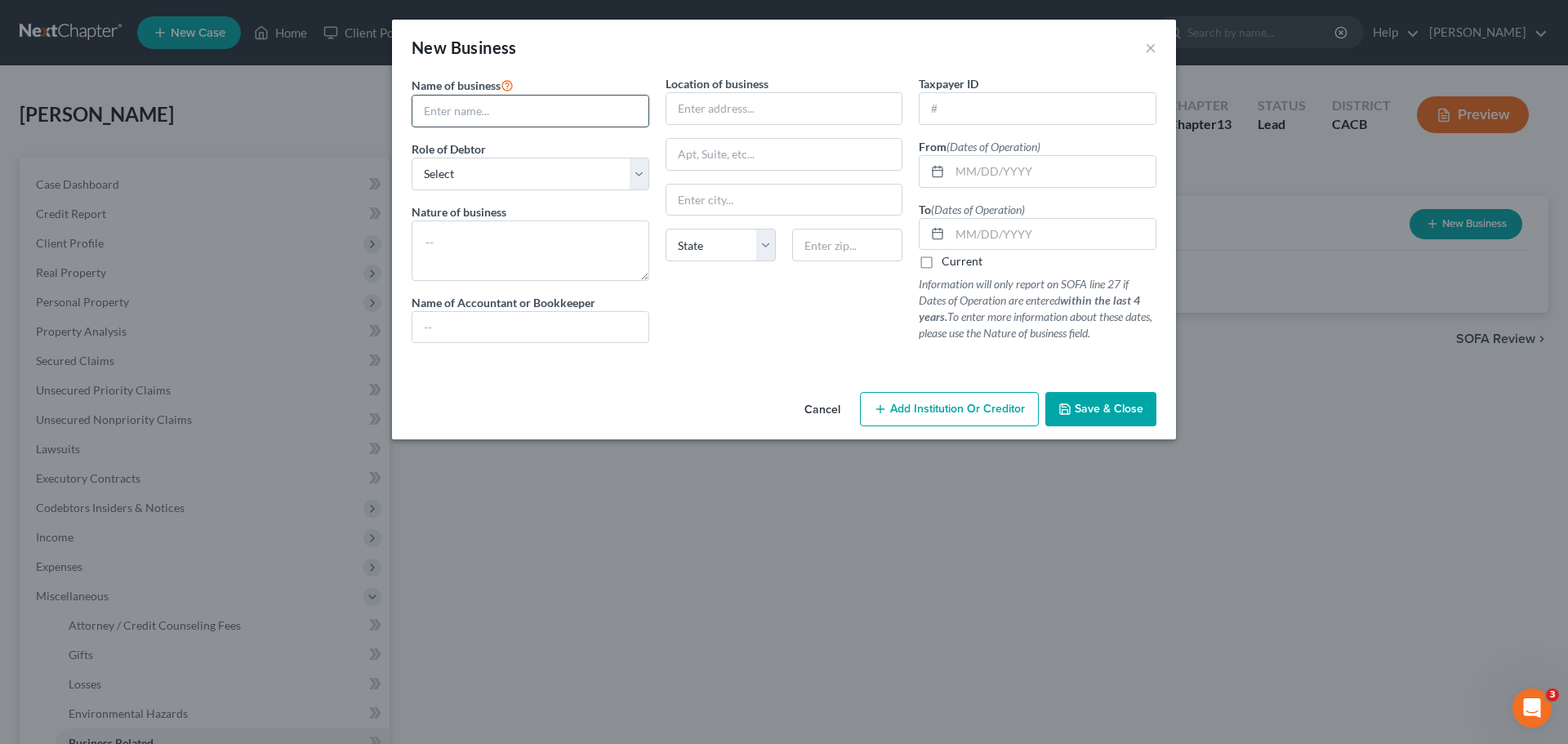
click at [561, 118] on input "text" at bounding box center [530, 111] width 236 height 31
type input "SouthGate Stone Inc.,"
type input "Martin Lozano"
type input "4921 Firestone Blvd"
type input "South Gate"
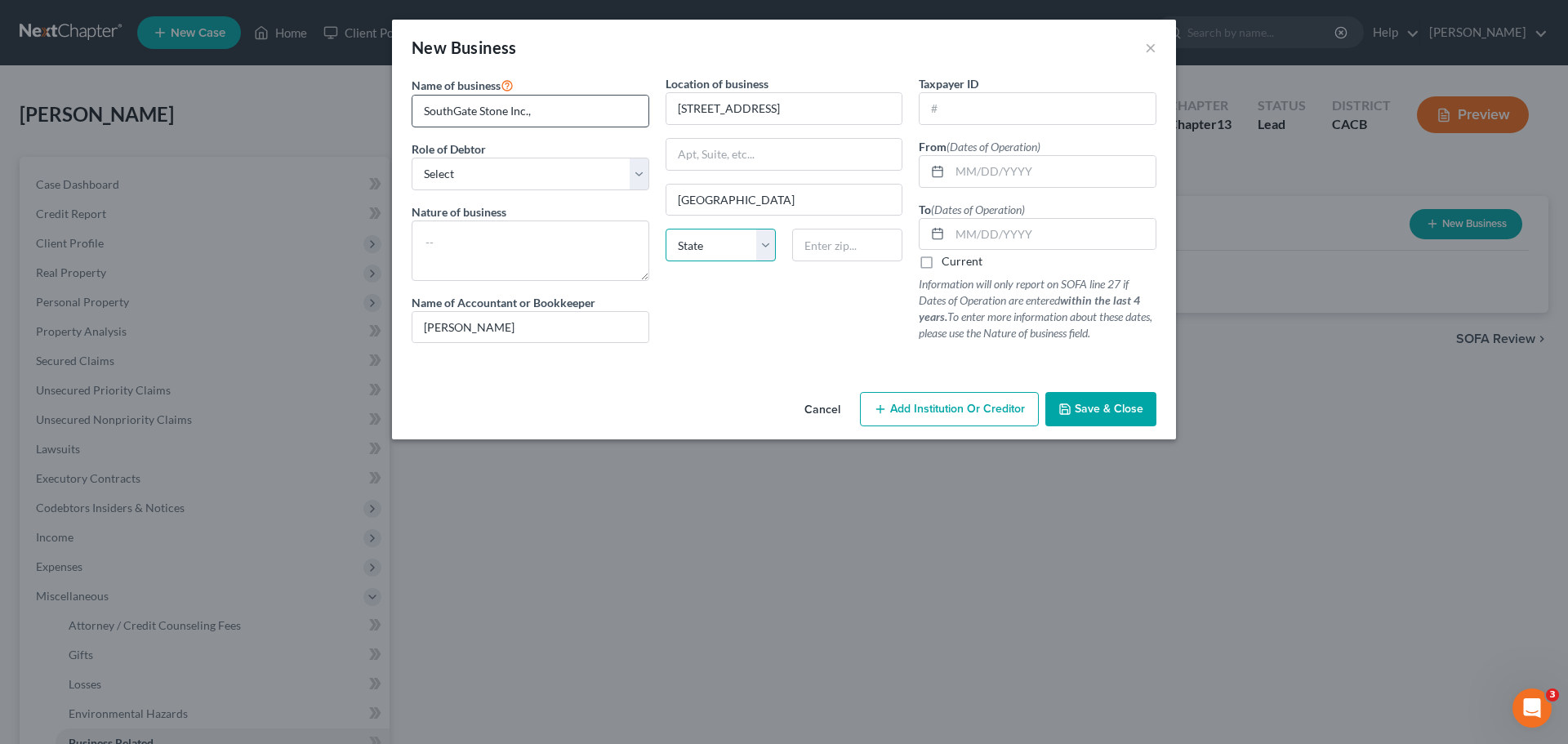
select select "4"
type input "90280"
click at [790, 360] on div at bounding box center [784, 362] width 761 height 13
click at [1079, 407] on span "Save & Close" at bounding box center [1109, 408] width 68 height 14
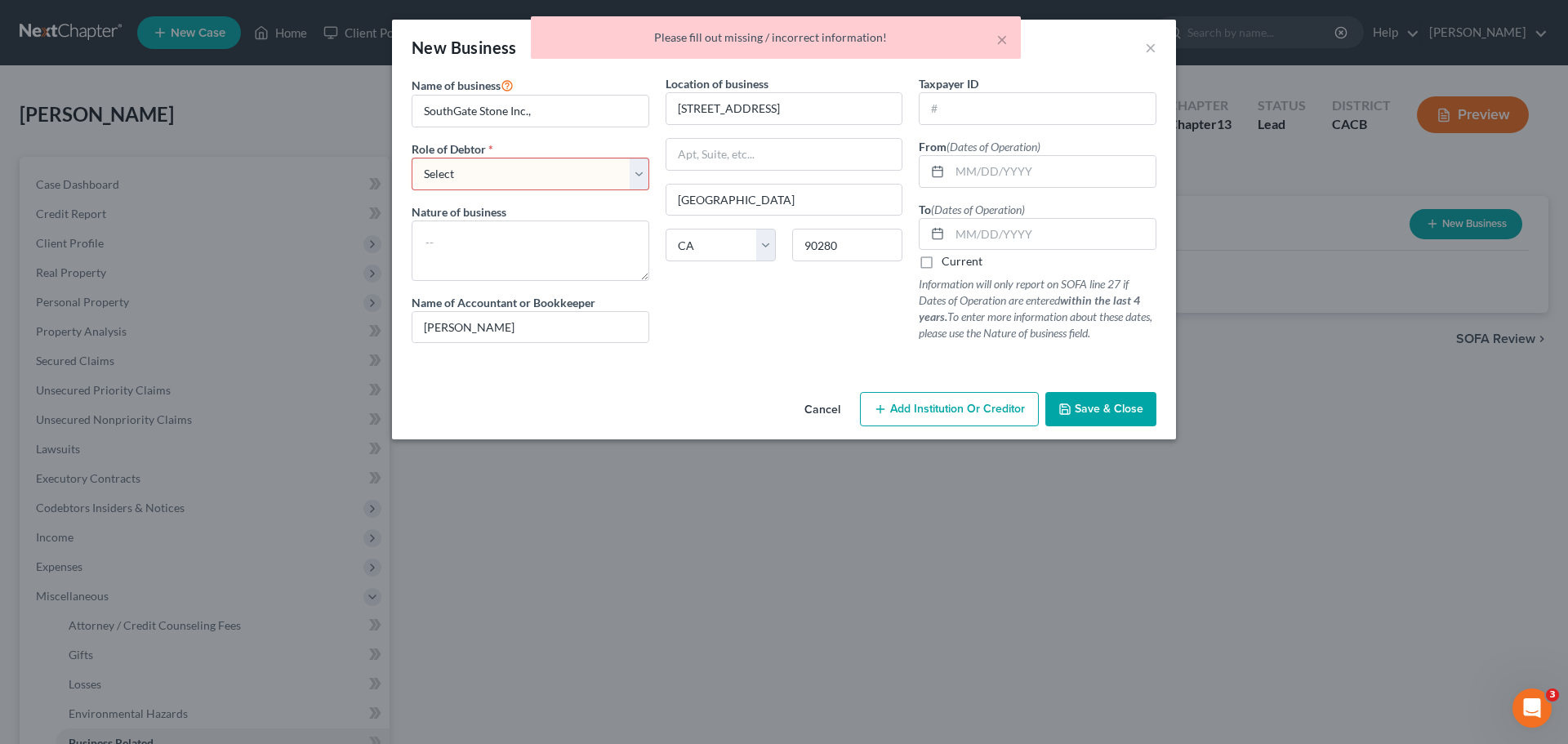
click at [489, 183] on select "Select A member of a limited liability company (LLC) or limited liability partn…" at bounding box center [530, 174] width 238 height 32
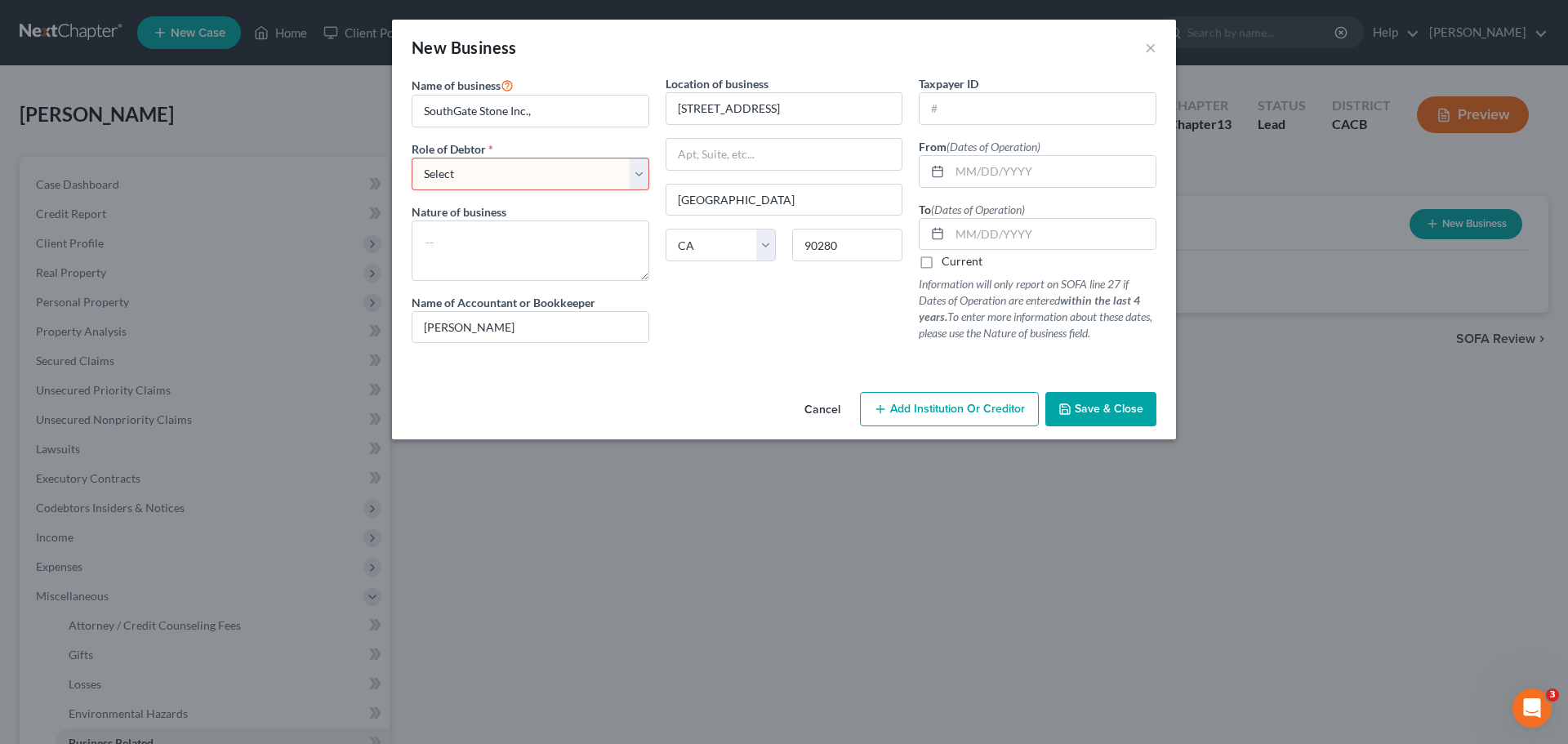
select select "officer"
click at [412, 158] on select "Select A member of a limited liability company (LLC) or limited liability partn…" at bounding box center [530, 174] width 238 height 32
click at [537, 325] on input "Martin Lozano" at bounding box center [530, 327] width 236 height 31
drag, startPoint x: 680, startPoint y: 342, endPoint x: 691, endPoint y: 345, distance: 11.4
click at [680, 342] on div "Location of business 4921 Firestone Blvd South Gate State AL AK AR AZ CA CO CT …" at bounding box center [784, 216] width 254 height 281
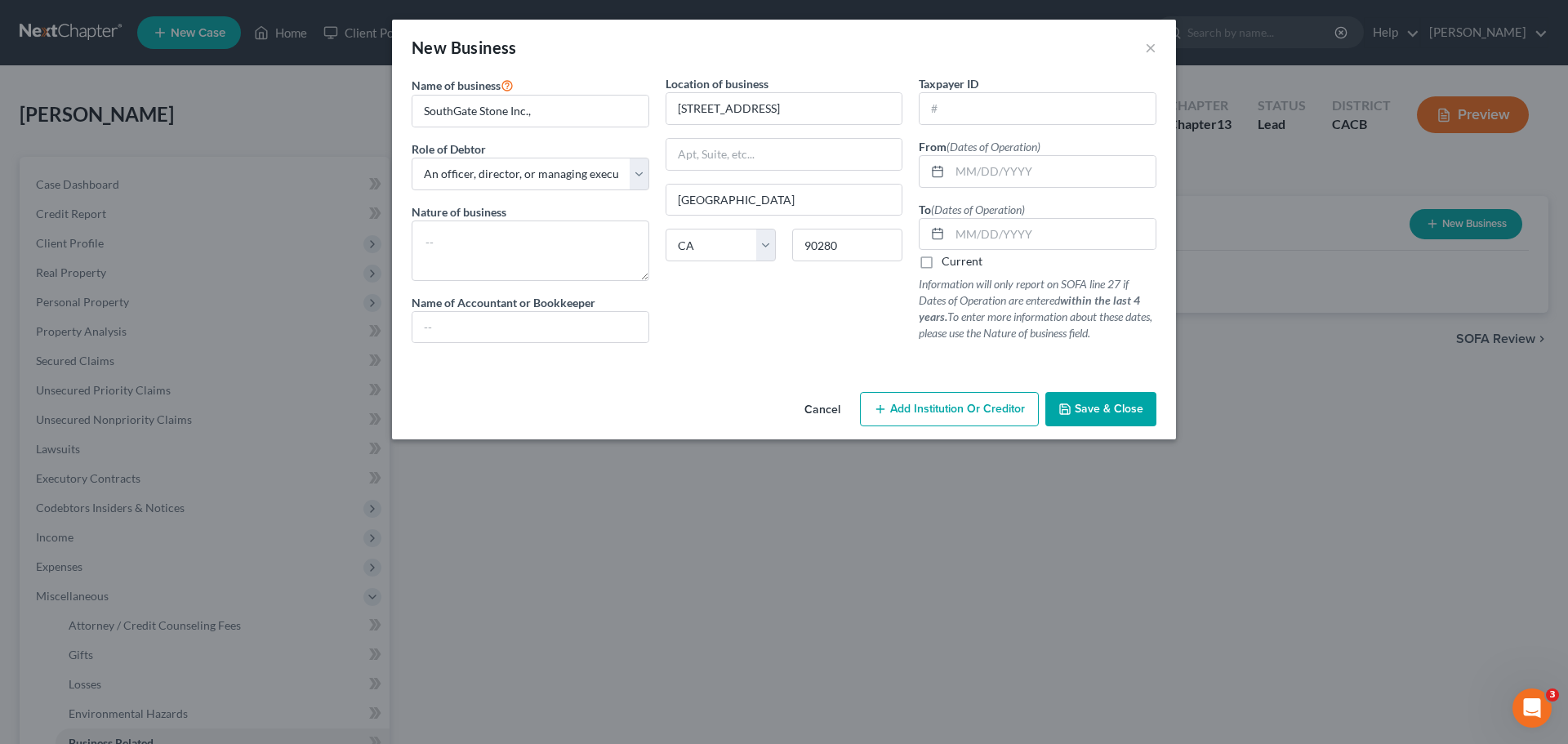
click at [1101, 414] on span "Save & Close" at bounding box center [1109, 408] width 68 height 14
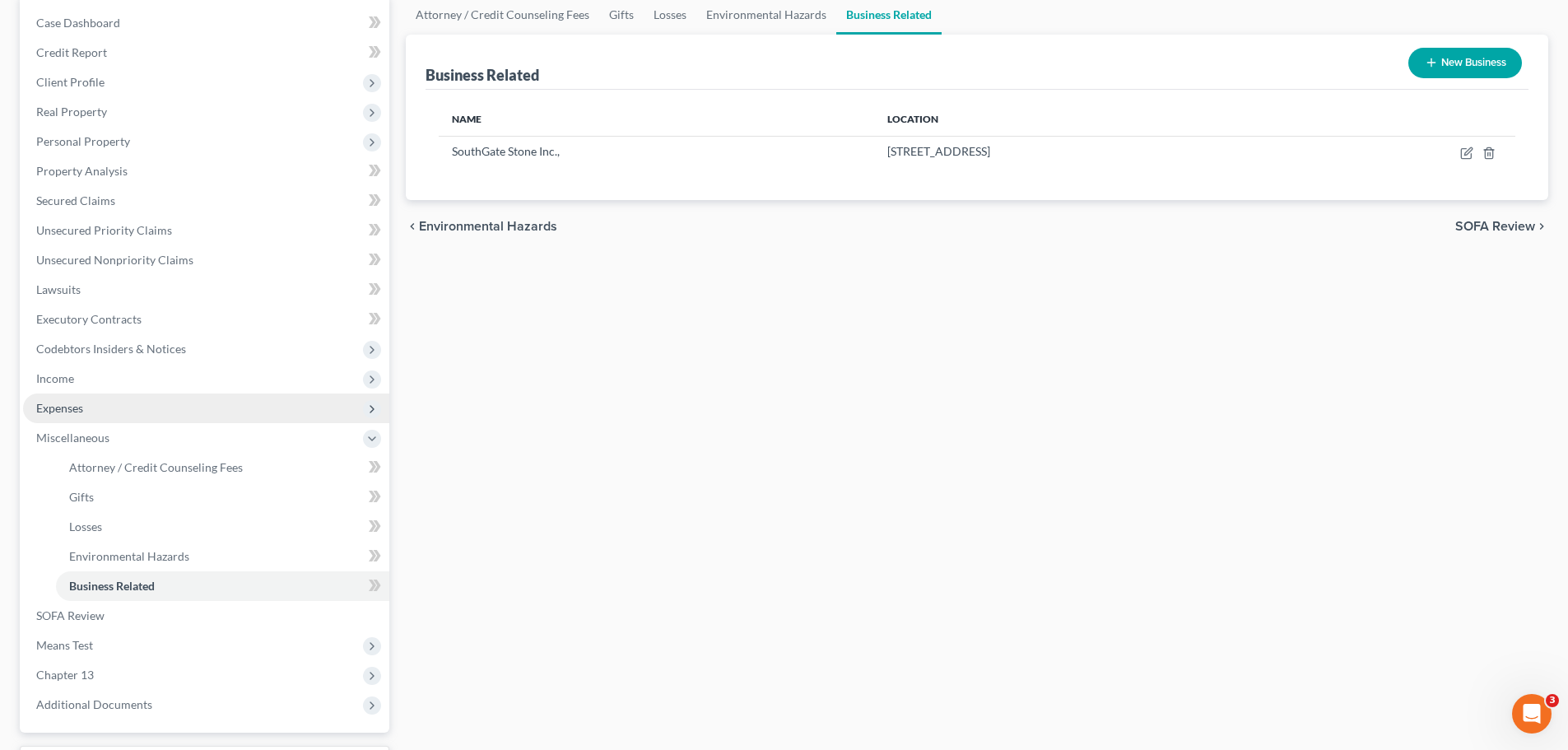
scroll to position [165, 0]
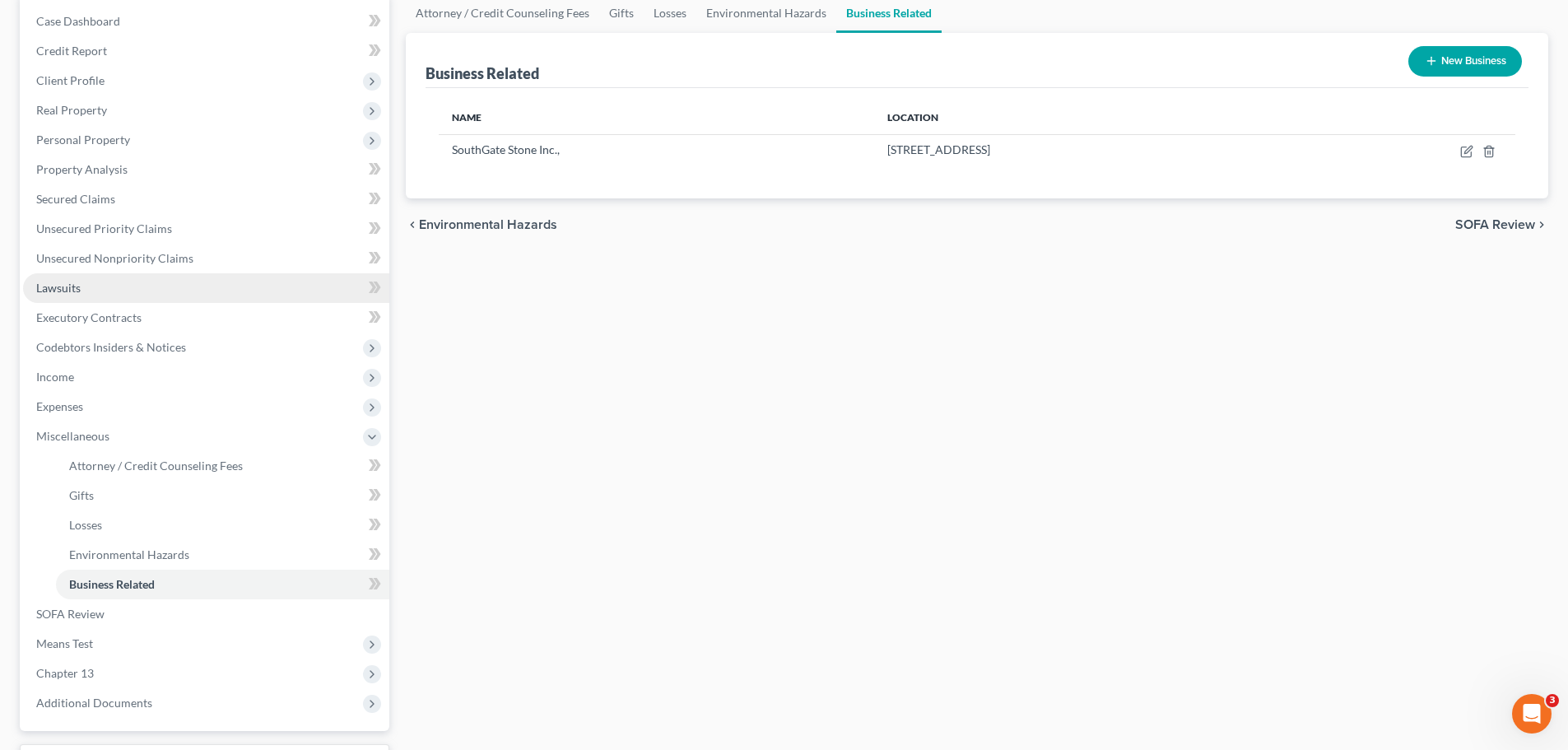
click at [64, 285] on span "Lawsuits" at bounding box center [58, 288] width 45 height 14
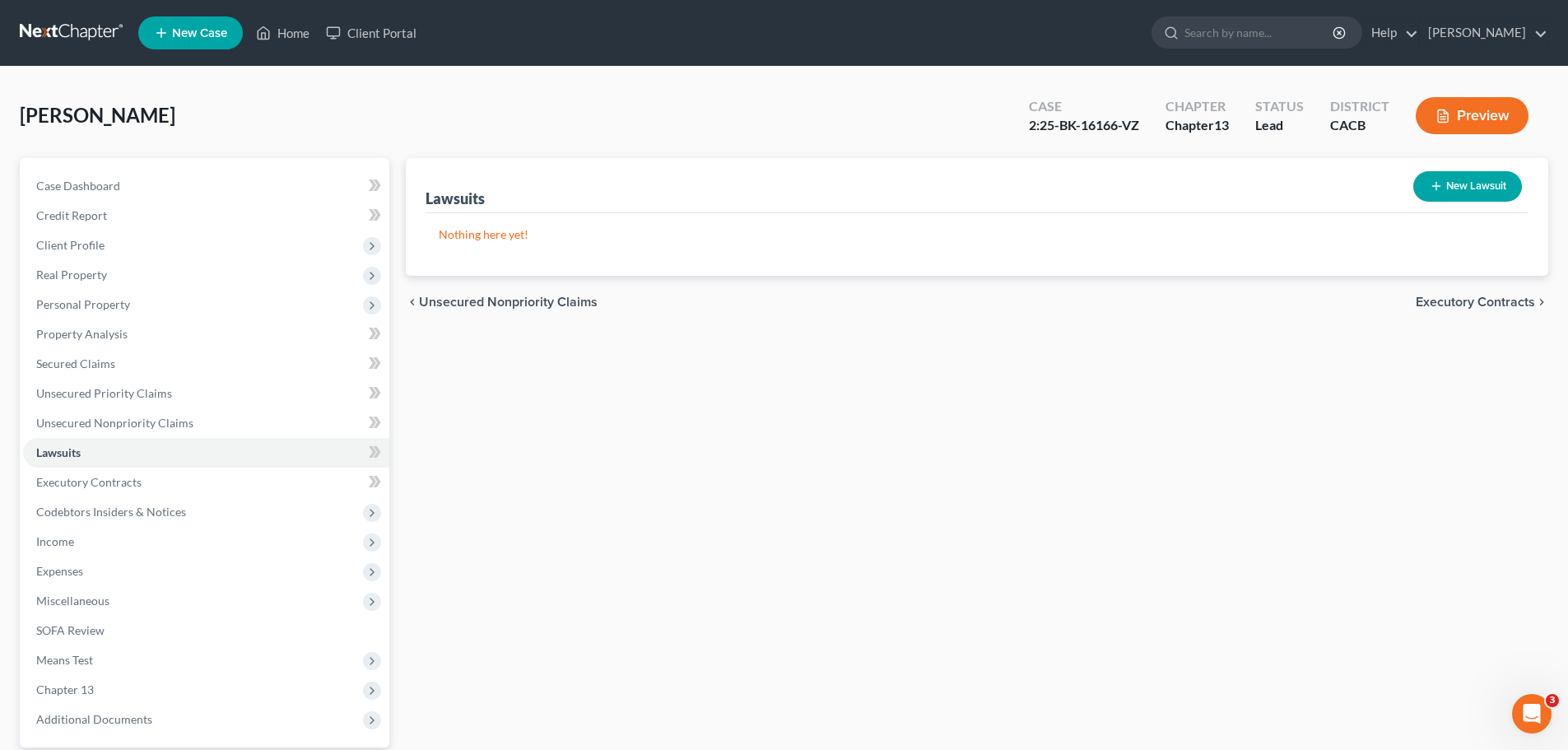
click at [1437, 186] on icon "button" at bounding box center [1436, 186] width 13 height 13
select select "0"
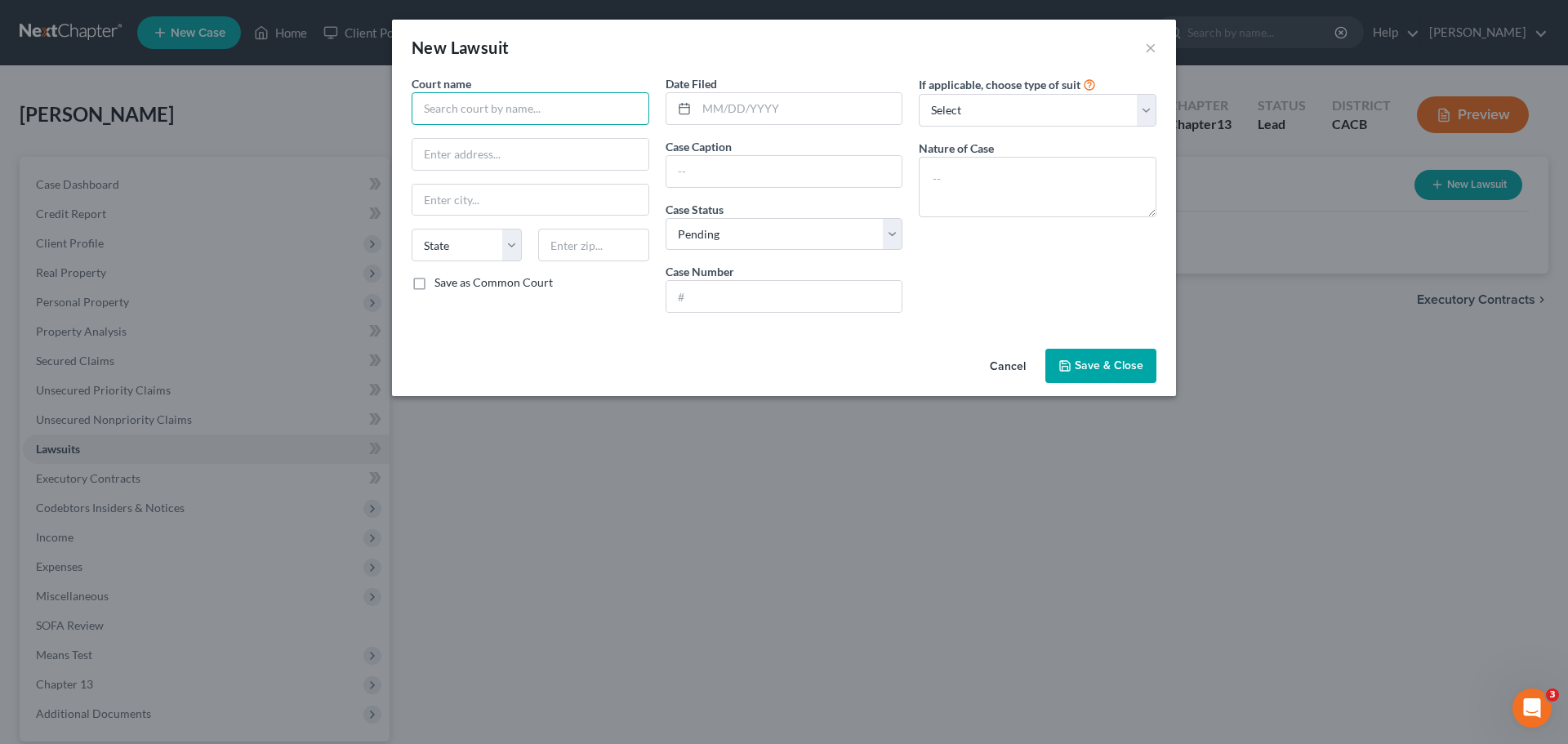
click at [425, 121] on input "text" at bounding box center [530, 108] width 238 height 32
type input "c"
type input "Circuit Court for Montgomery County Maryland"
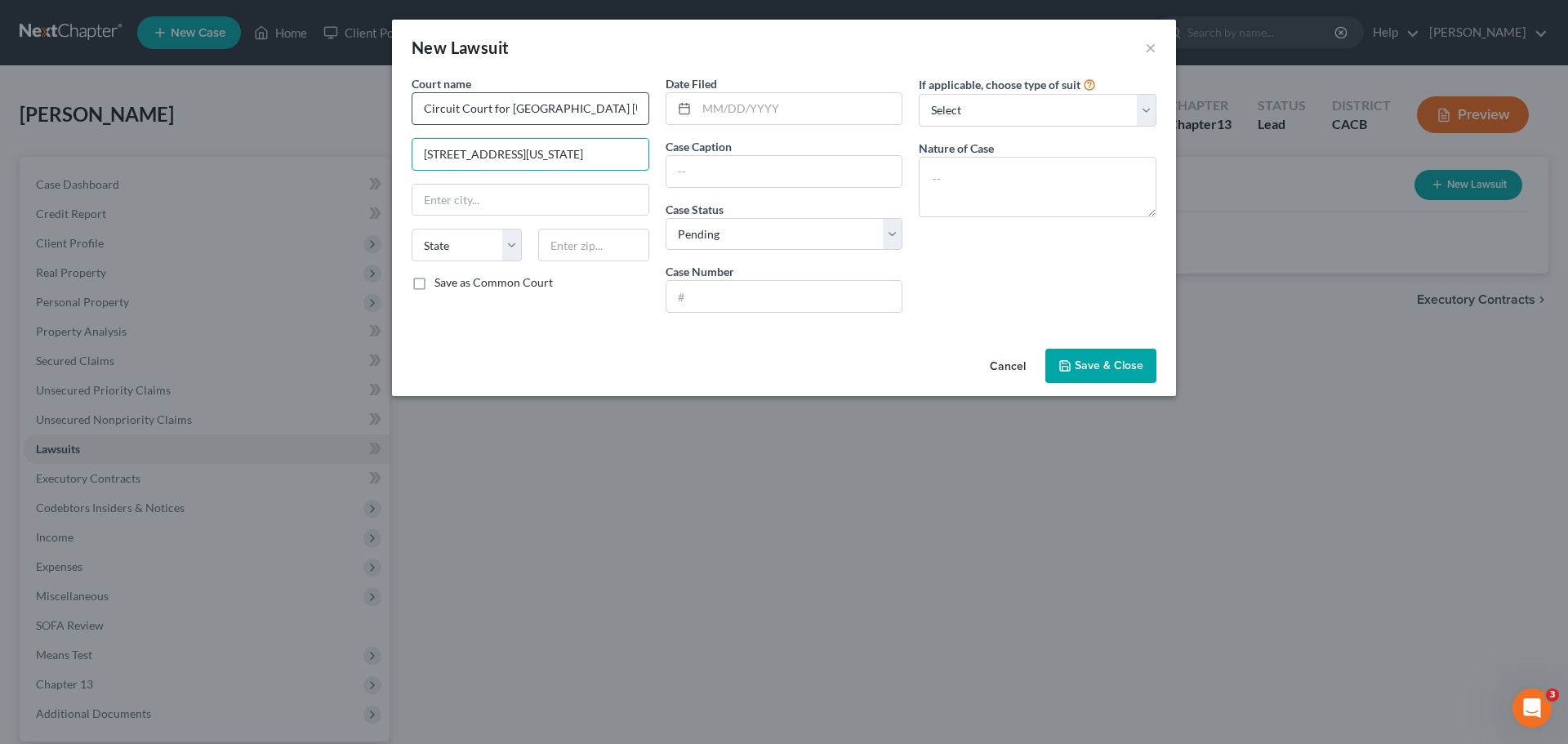
type input "50 Maryland ave"
type input "Rockville"
select select "22"
type input "20850"
select select "21"
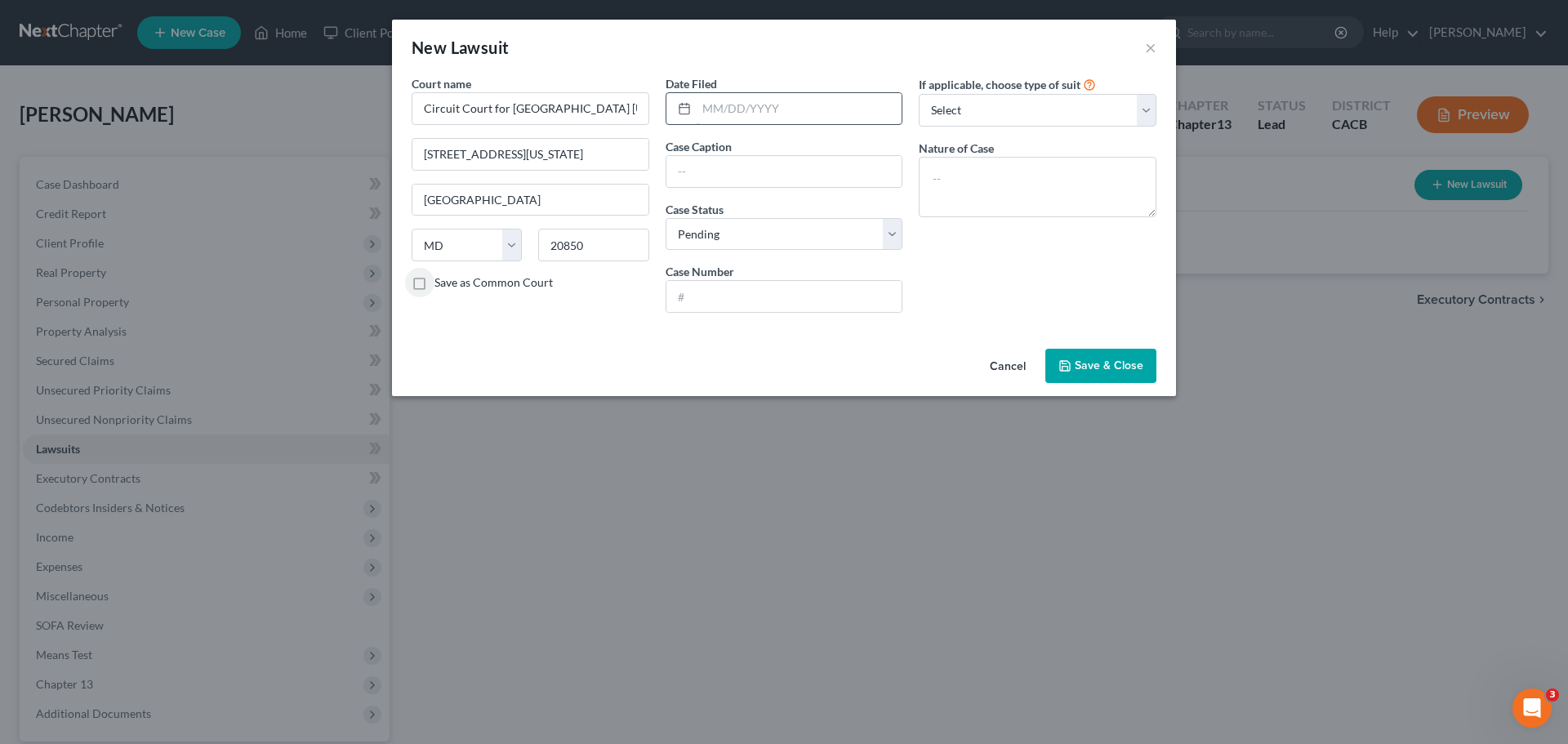
click at [720, 112] on input "text" at bounding box center [799, 108] width 205 height 31
click at [705, 158] on input "text" at bounding box center [784, 171] width 236 height 31
type input "Commercial Servicing Co LLC vs. Lozano"
click at [717, 301] on input "text" at bounding box center [784, 297] width 236 height 31
type input "487085V"
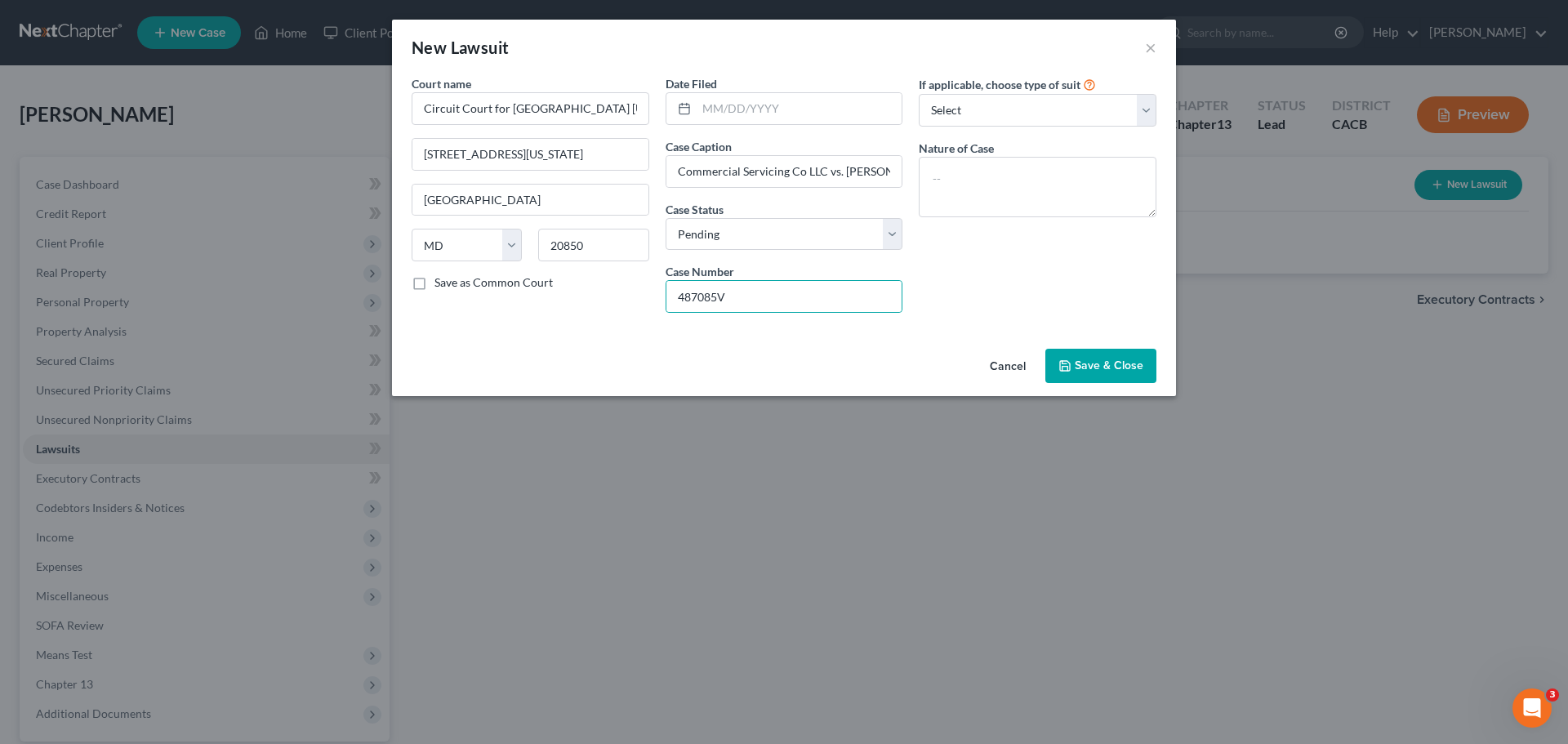
click at [953, 277] on div "If applicable, choose type of suit Select Repossession Garnishment Foreclosure …" at bounding box center [1038, 200] width 254 height 251
click at [968, 115] on select "Select Repossession Garnishment Foreclosure Attached, Seized, Or Levied Other" at bounding box center [1038, 110] width 238 height 32
select select "1"
click at [919, 94] on select "Select Repossession Garnishment Foreclosure Attached, Seized, Or Levied Other" at bounding box center [1038, 110] width 238 height 32
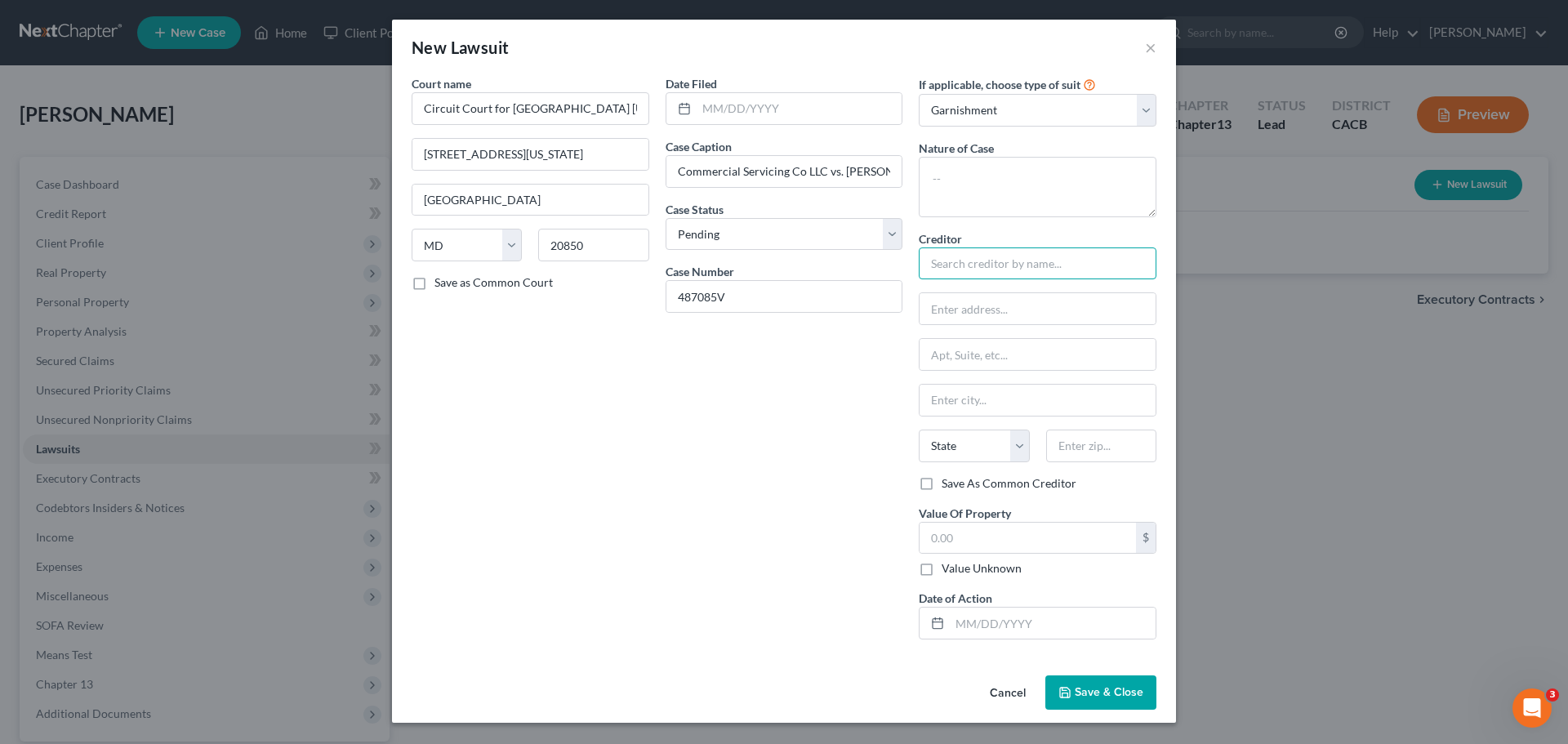
click at [964, 262] on input "text" at bounding box center [1038, 263] width 238 height 32
type input "c"
type input "Commercial Servicing Company LLC"
type input "4500 East West Hwy"
type input "6th Floor"
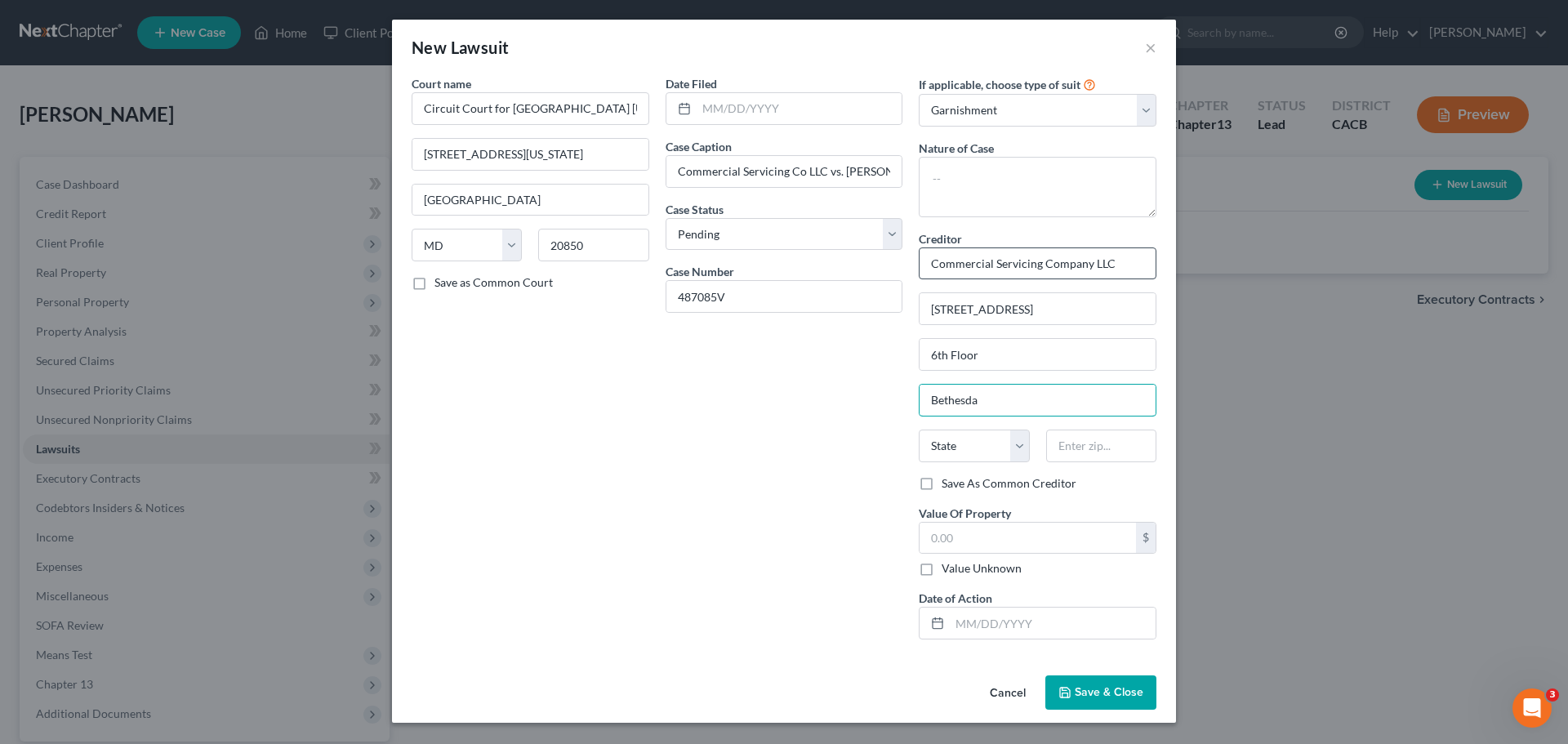
type input "Bethesda"
select select "21"
type input "20814"
click at [1078, 693] on span "Save & Close" at bounding box center [1109, 692] width 68 height 14
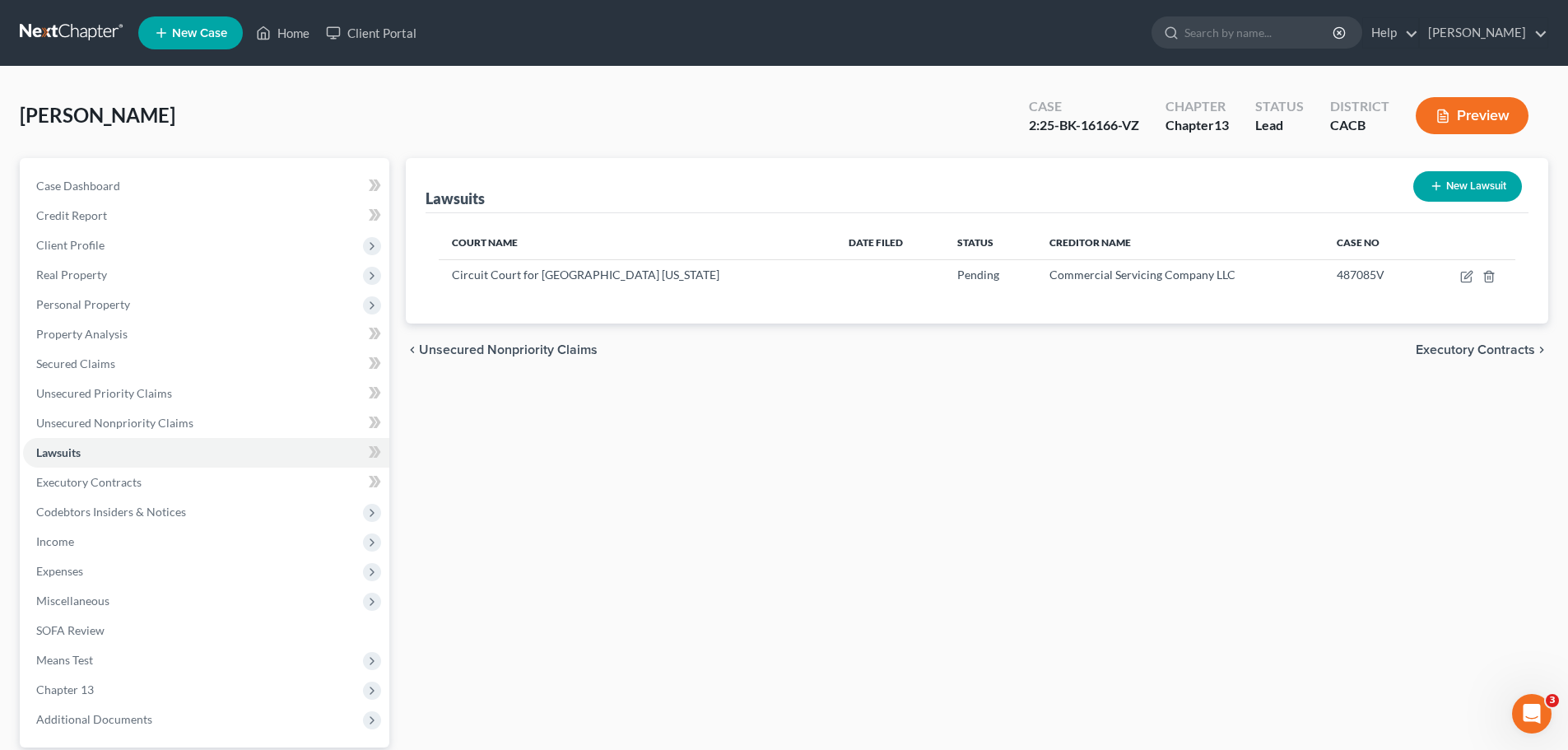
click at [1461, 186] on button "New Lawsuit" at bounding box center [1467, 186] width 108 height 30
select select "0"
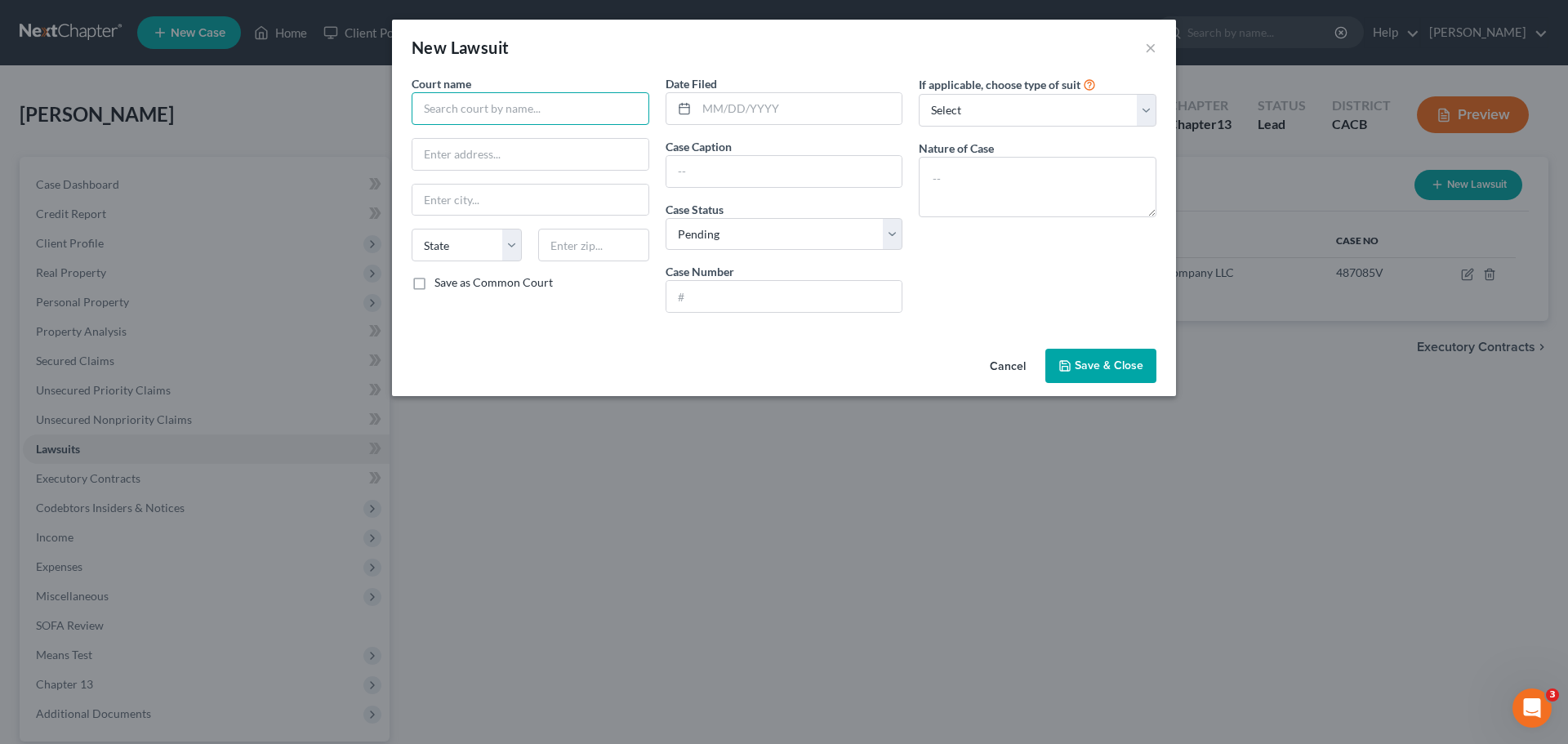
click at [430, 112] on input "text" at bounding box center [530, 108] width 238 height 32
type input "Creditors Adjustment Bureau Inc.,"
type input "c"
click at [691, 165] on input "text" at bounding box center [784, 171] width 236 height 31
click at [566, 105] on input "Creditors Adjustment Bureau Inc.," at bounding box center [530, 108] width 238 height 32
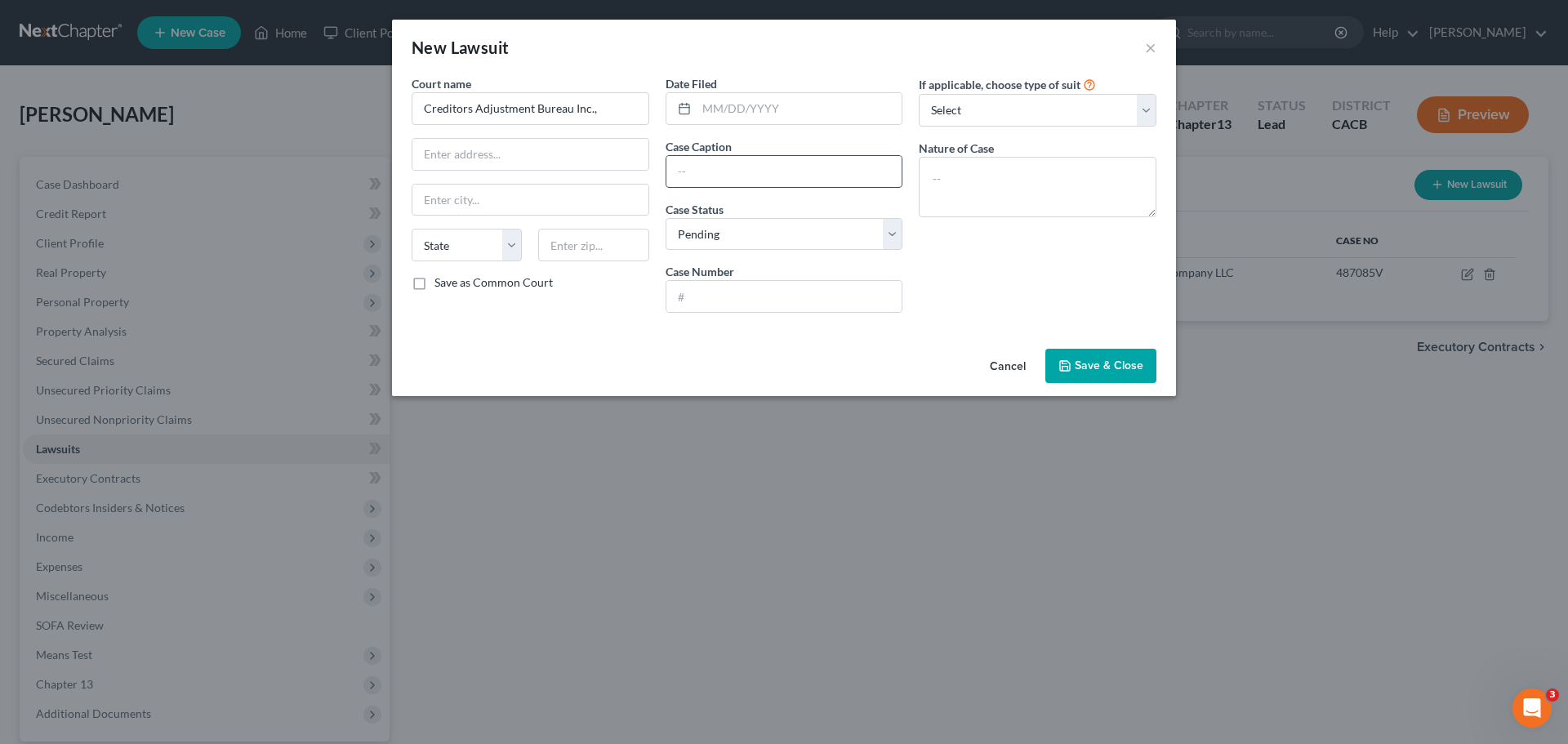
click at [687, 174] on input "text" at bounding box center [784, 171] width 236 height 31
paste input "Creditors Adjustment Bureau Inc.,"
type input "Creditors Adjustment Bureau Inc., vs. Lozano"
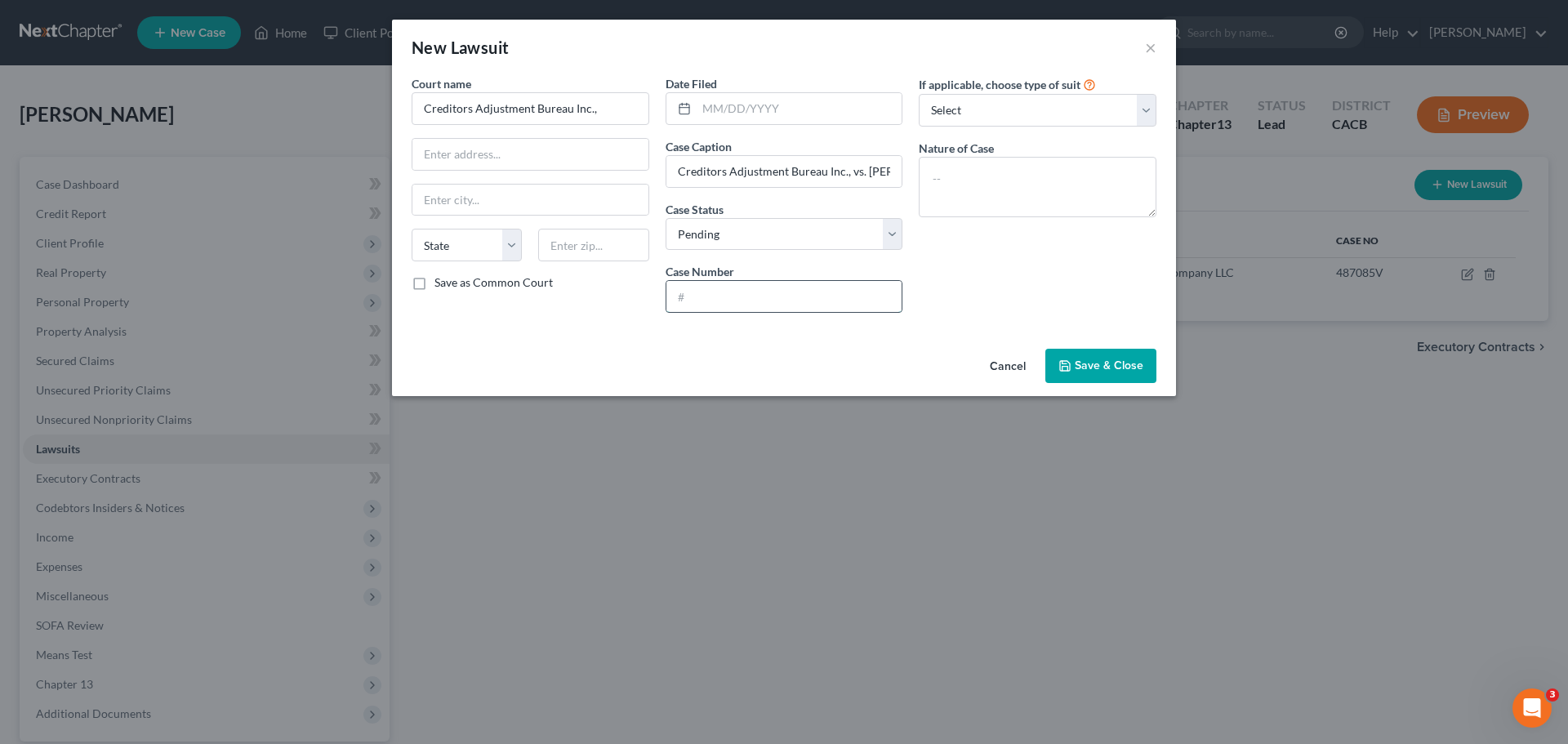
click at [726, 303] on input "text" at bounding box center [784, 297] width 236 height 31
type input "19NWCV00915"
click at [1042, 233] on div "If applicable, choose type of suit Select Repossession Garnishment Foreclosure …" at bounding box center [1038, 200] width 254 height 251
click at [1088, 367] on span "Save & Close" at bounding box center [1109, 366] width 68 height 14
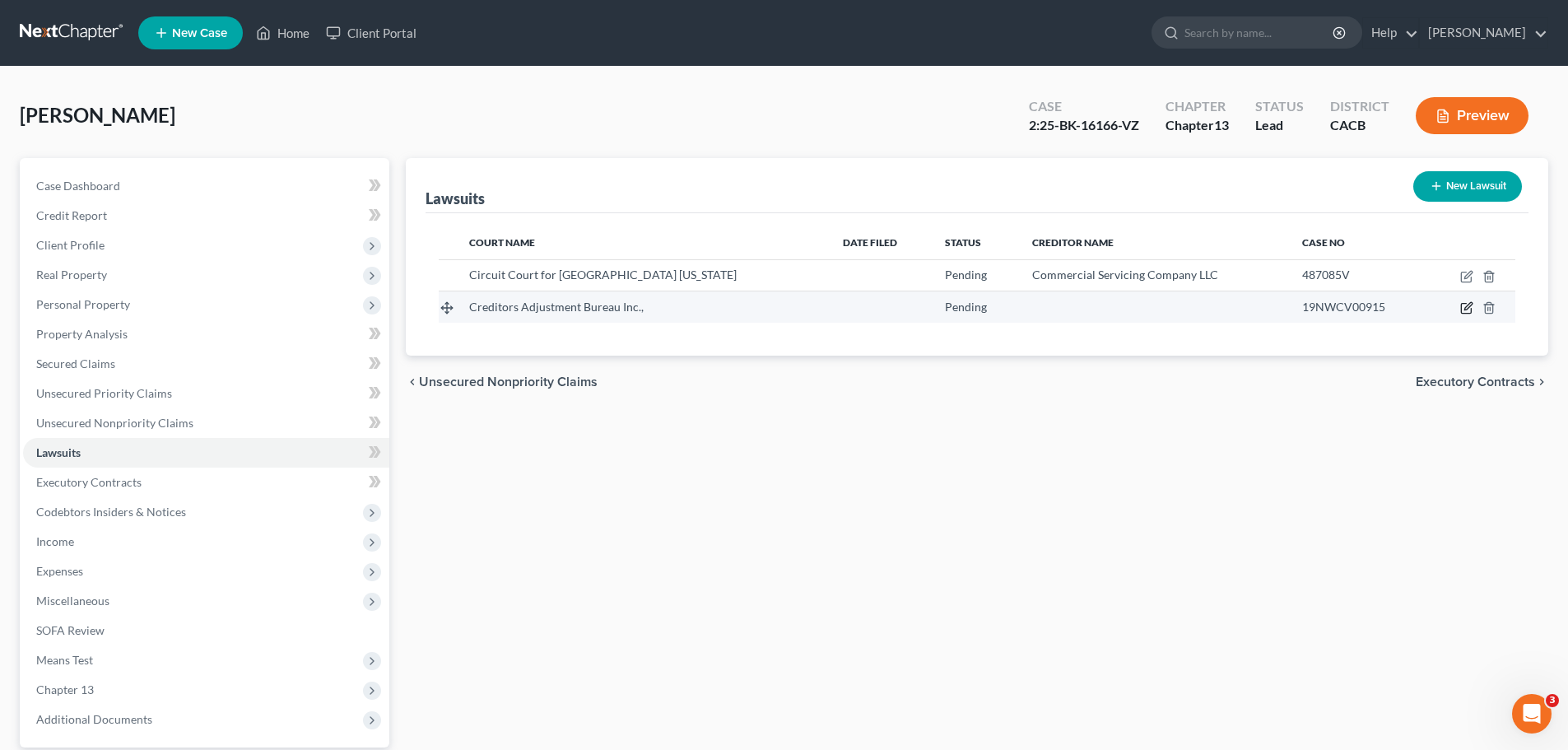
click at [1461, 310] on icon "button" at bounding box center [1466, 308] width 9 height 9
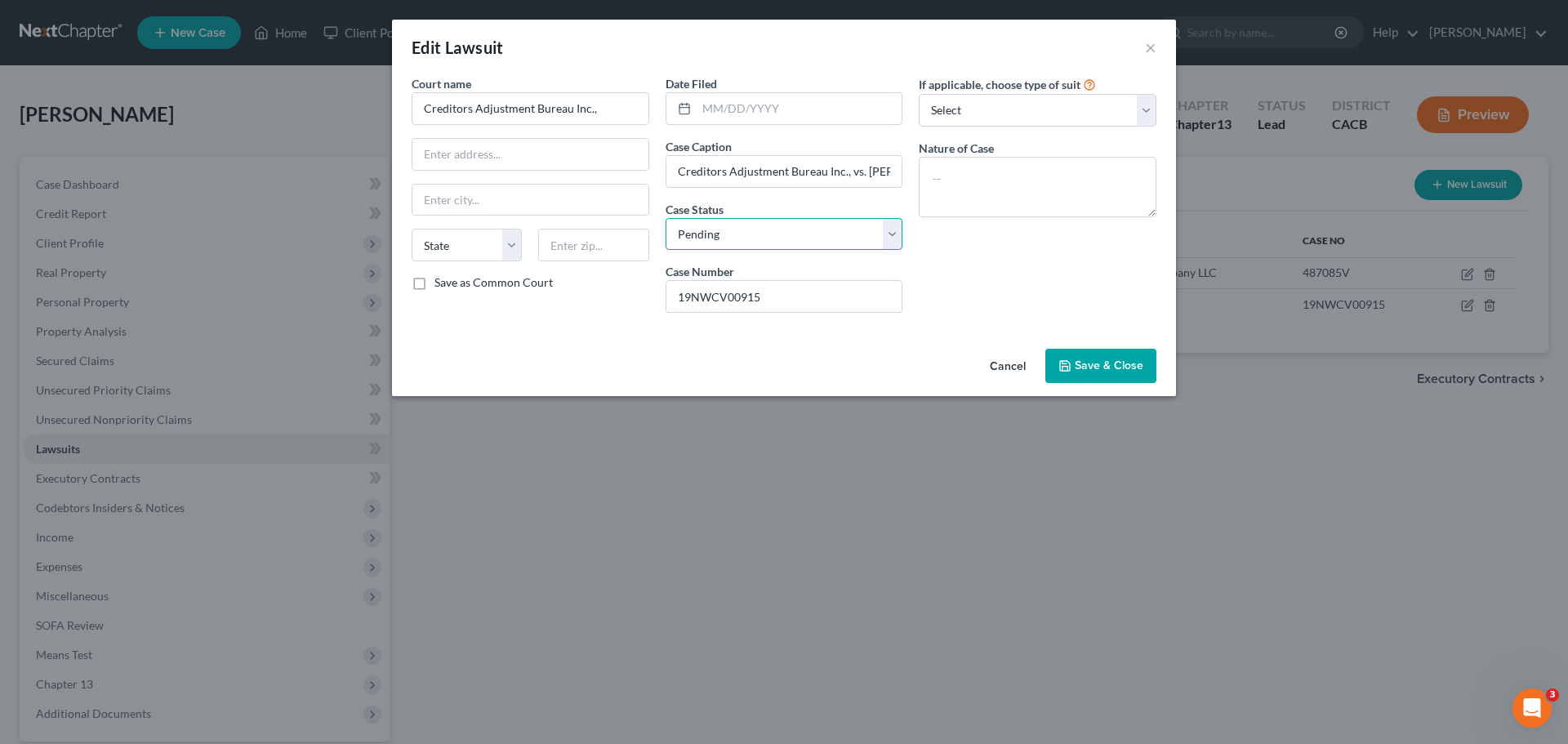
click at [880, 240] on select "Select Pending On Appeal Concluded" at bounding box center [784, 234] width 238 height 32
select select "2"
click at [666, 218] on select "Select Pending On Appeal Concluded" at bounding box center [784, 234] width 238 height 32
click at [1000, 123] on select "Select Repossession Garnishment Foreclosure Attached, Seized, Or Levied Other" at bounding box center [1038, 110] width 238 height 32
select select "4"
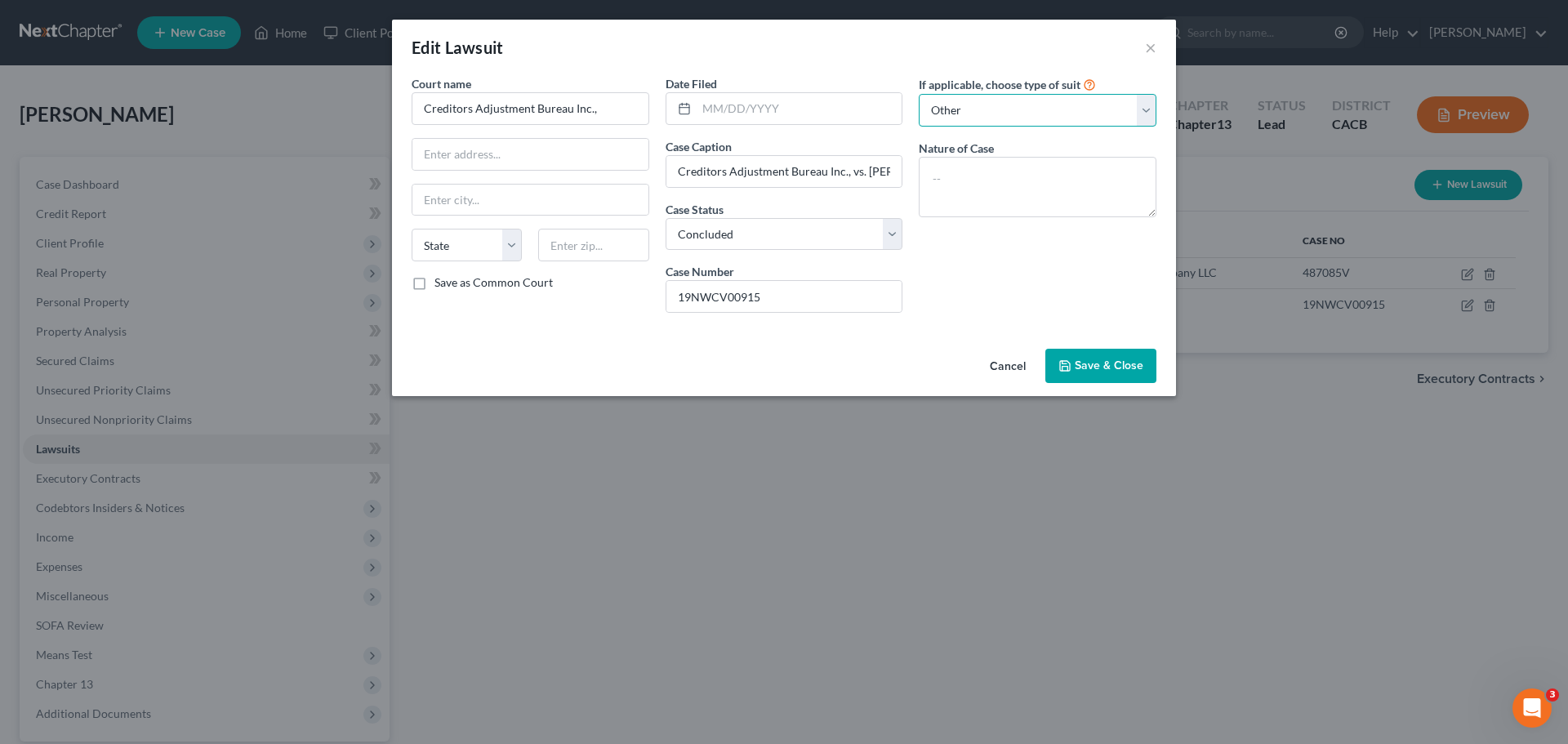
click at [919, 94] on select "Select Repossession Garnishment Foreclosure Attached, Seized, Or Levied Other" at bounding box center [1038, 110] width 238 height 32
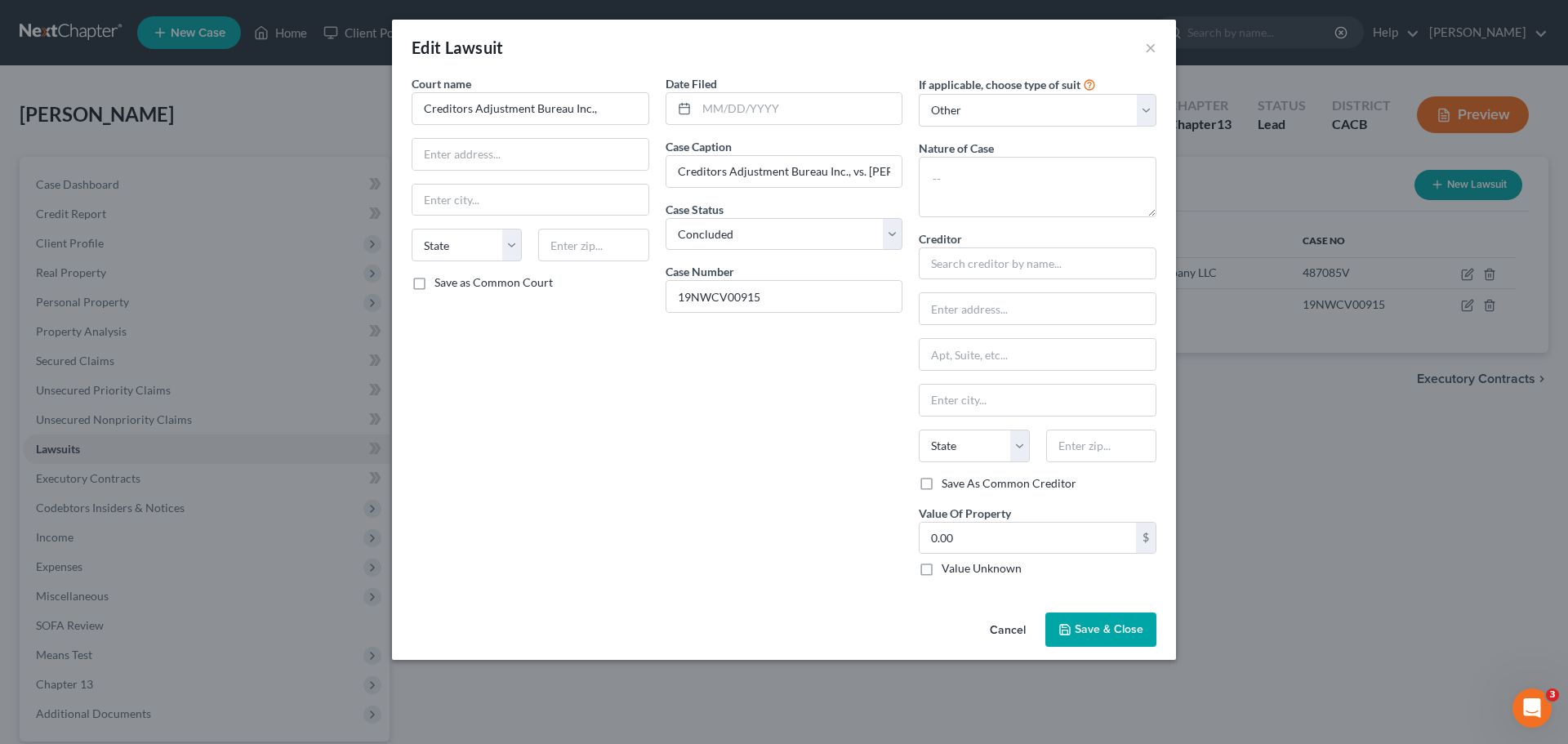
click at [1079, 628] on span "Save & Close" at bounding box center [1109, 629] width 68 height 14
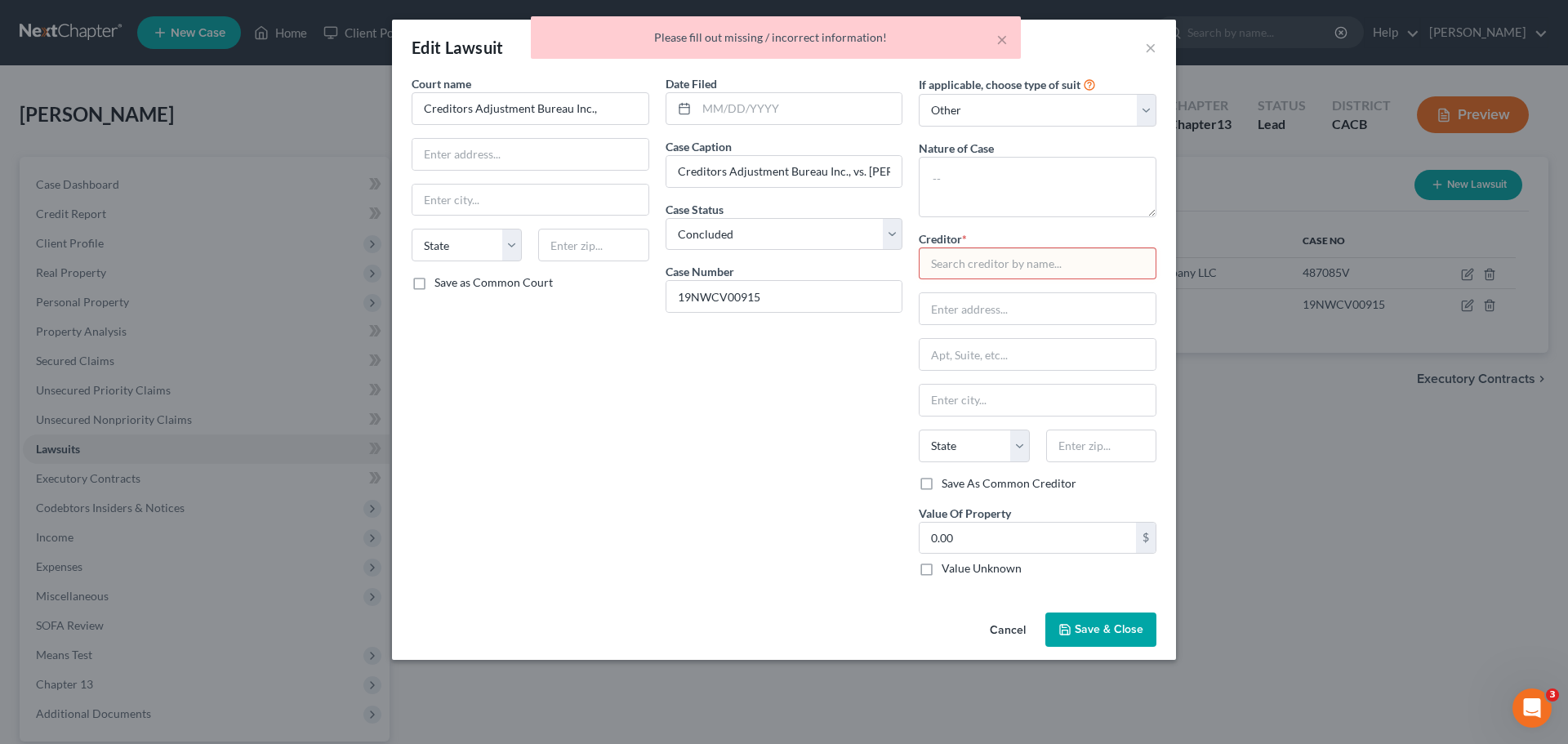
click at [959, 285] on div "Creditor * State AL AK AR AZ CA CO CT DE DC FL GA GU HI ID IL IN IA KS KY LA ME…" at bounding box center [1038, 352] width 238 height 245
click at [959, 271] on input "text" at bounding box center [1038, 263] width 238 height 32
paste input "Creditors Adjustment Bureau Inc.,"
type input "Creditors Adjustment Bureau Inc.,"
click at [1083, 638] on button "Save & Close" at bounding box center [1101, 630] width 111 height 34
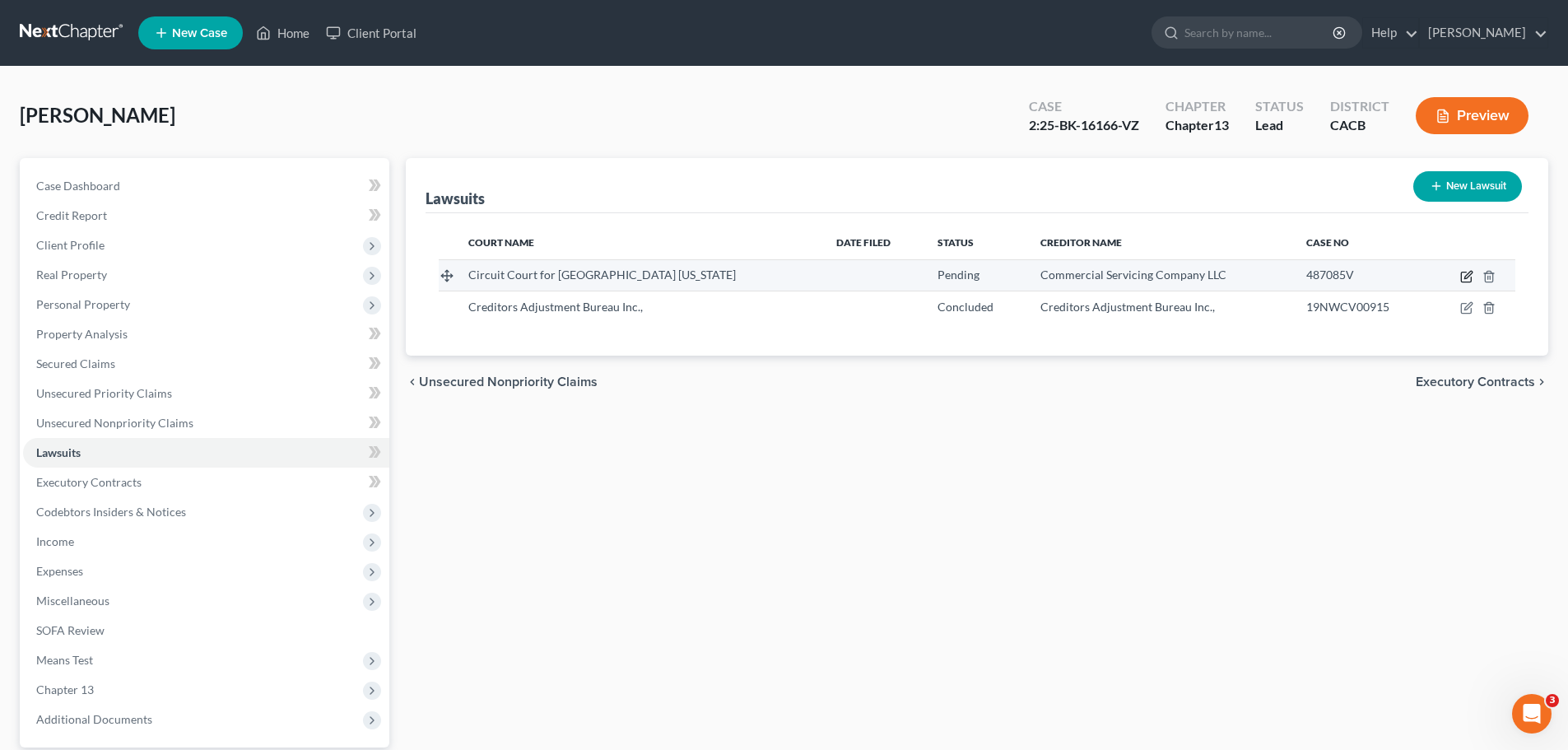
click at [1471, 279] on icon "button" at bounding box center [1466, 277] width 9 height 9
select select "21"
select select "0"
select select "1"
select select "21"
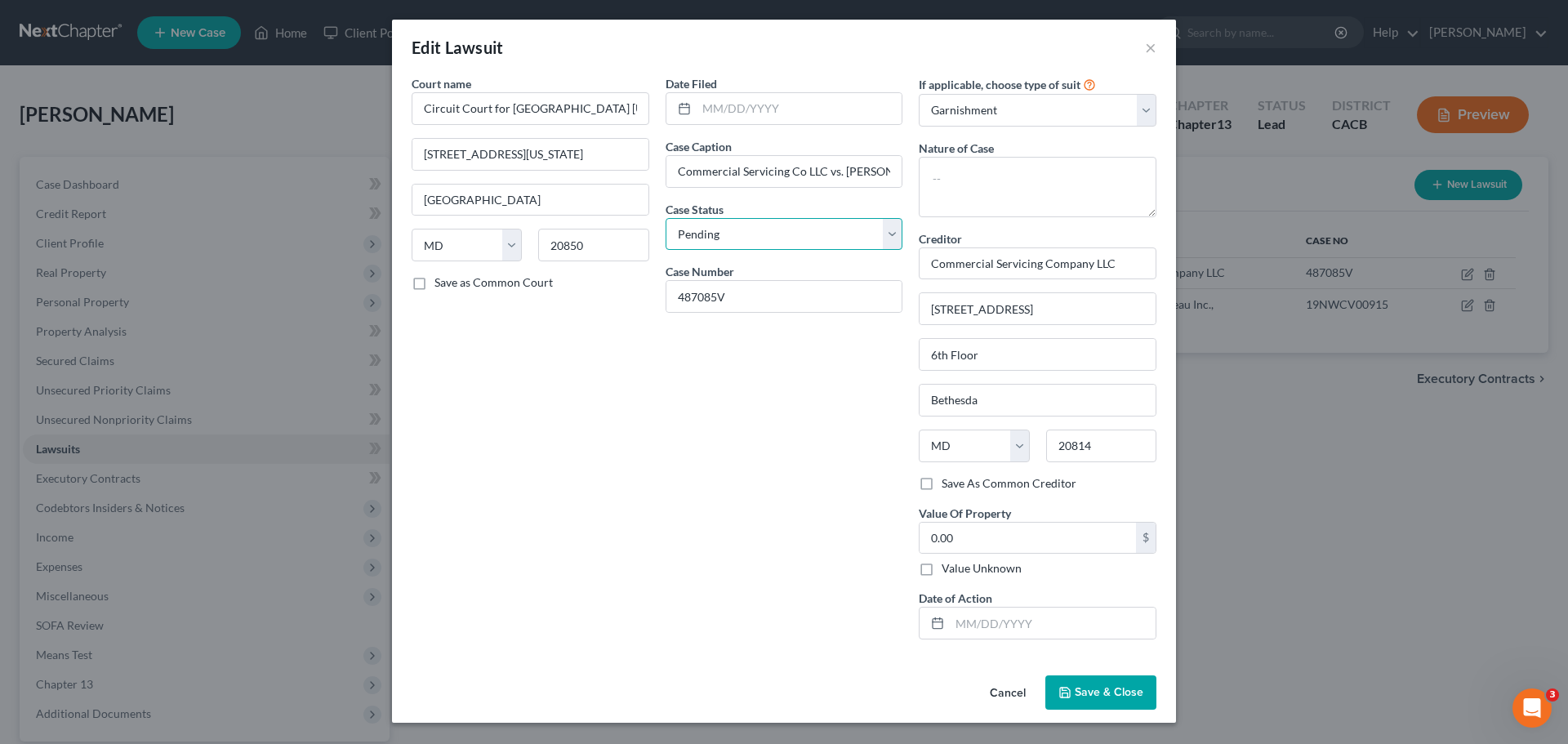
click at [792, 230] on select "Select Pending On Appeal Concluded" at bounding box center [784, 234] width 238 height 32
select select "2"
click at [666, 218] on select "Select Pending On Appeal Concluded" at bounding box center [784, 234] width 238 height 32
click at [1076, 707] on button "Save & Close" at bounding box center [1101, 692] width 111 height 34
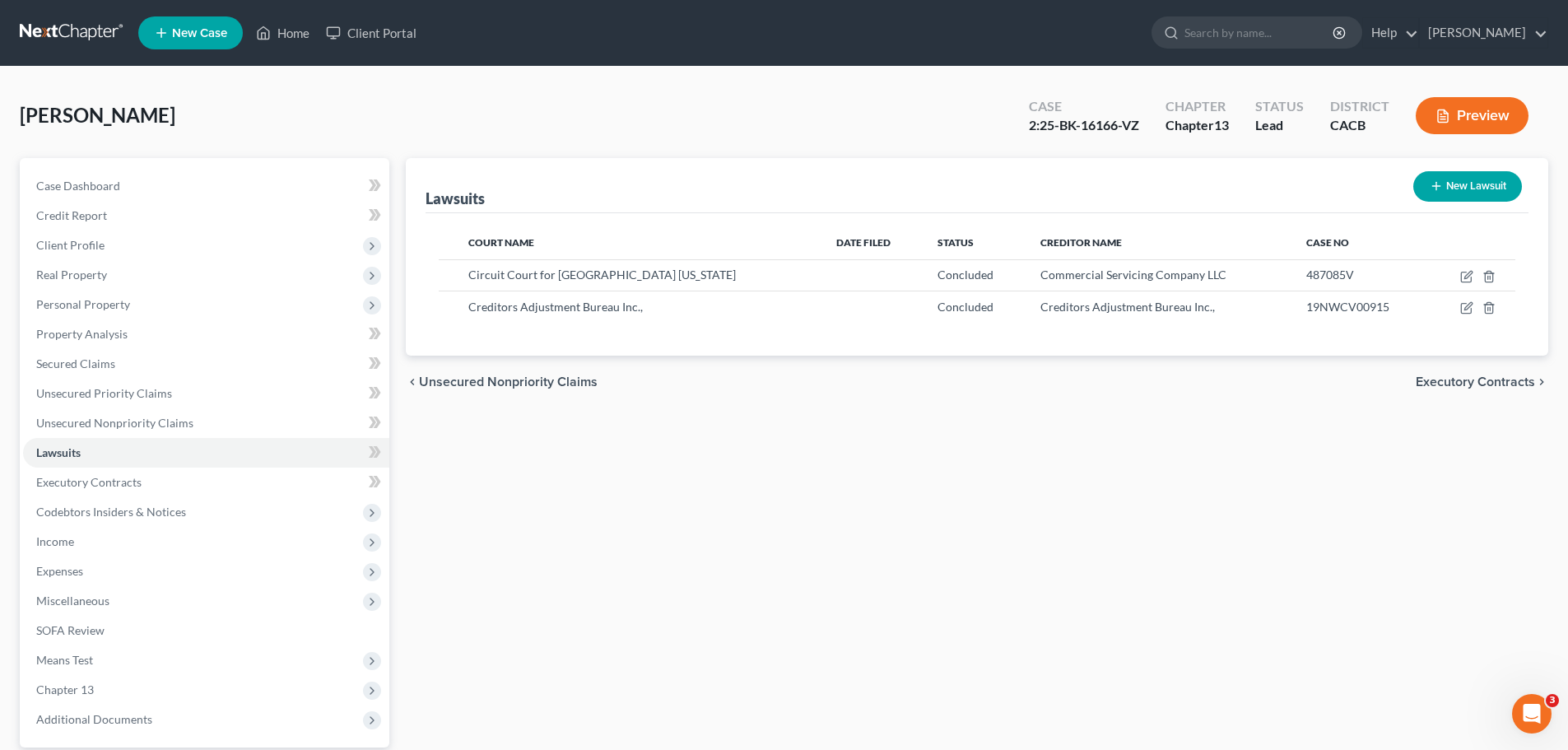
click at [1442, 196] on button "New Lawsuit" at bounding box center [1467, 186] width 108 height 30
select select "0"
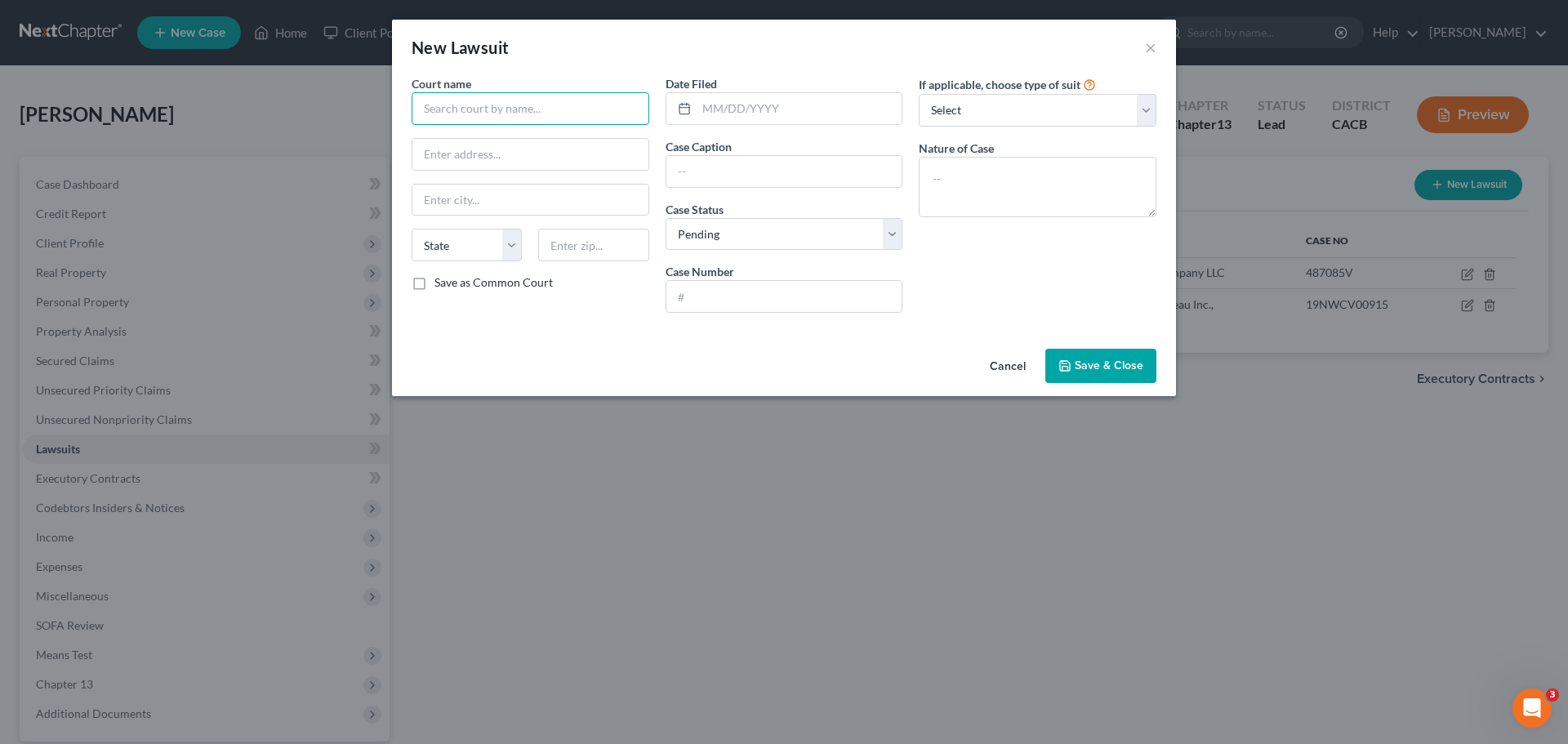
click at [497, 103] on input "text" at bounding box center [530, 108] width 238 height 32
type input "National Funding Inc.,"
type input "9530 Town Centre Drive #120"
type input "San Diego"
select select "4"
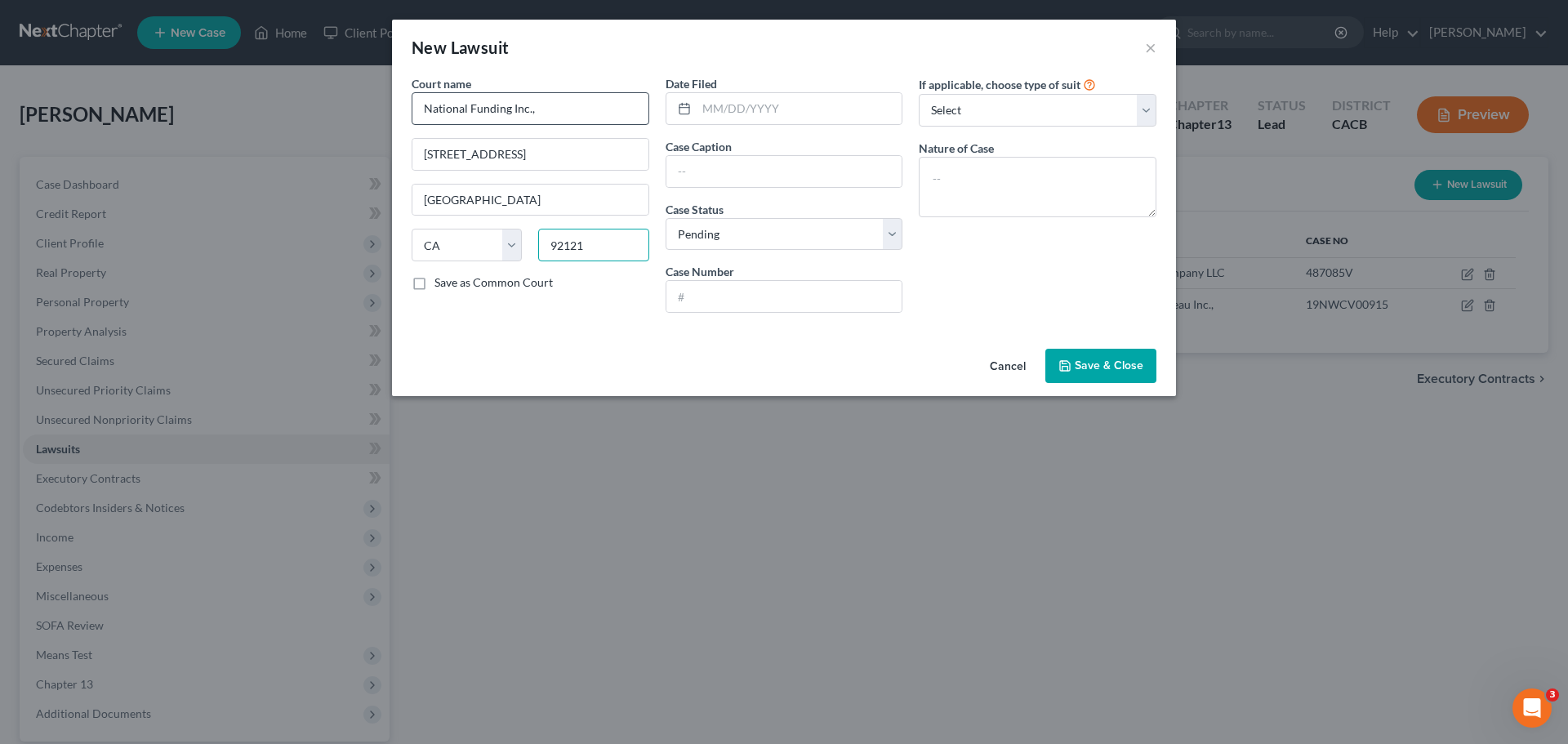
type input "92121"
click at [690, 183] on input "text" at bounding box center [784, 171] width 236 height 31
type input "National Funding Inc., vs. South Gate Development etal"
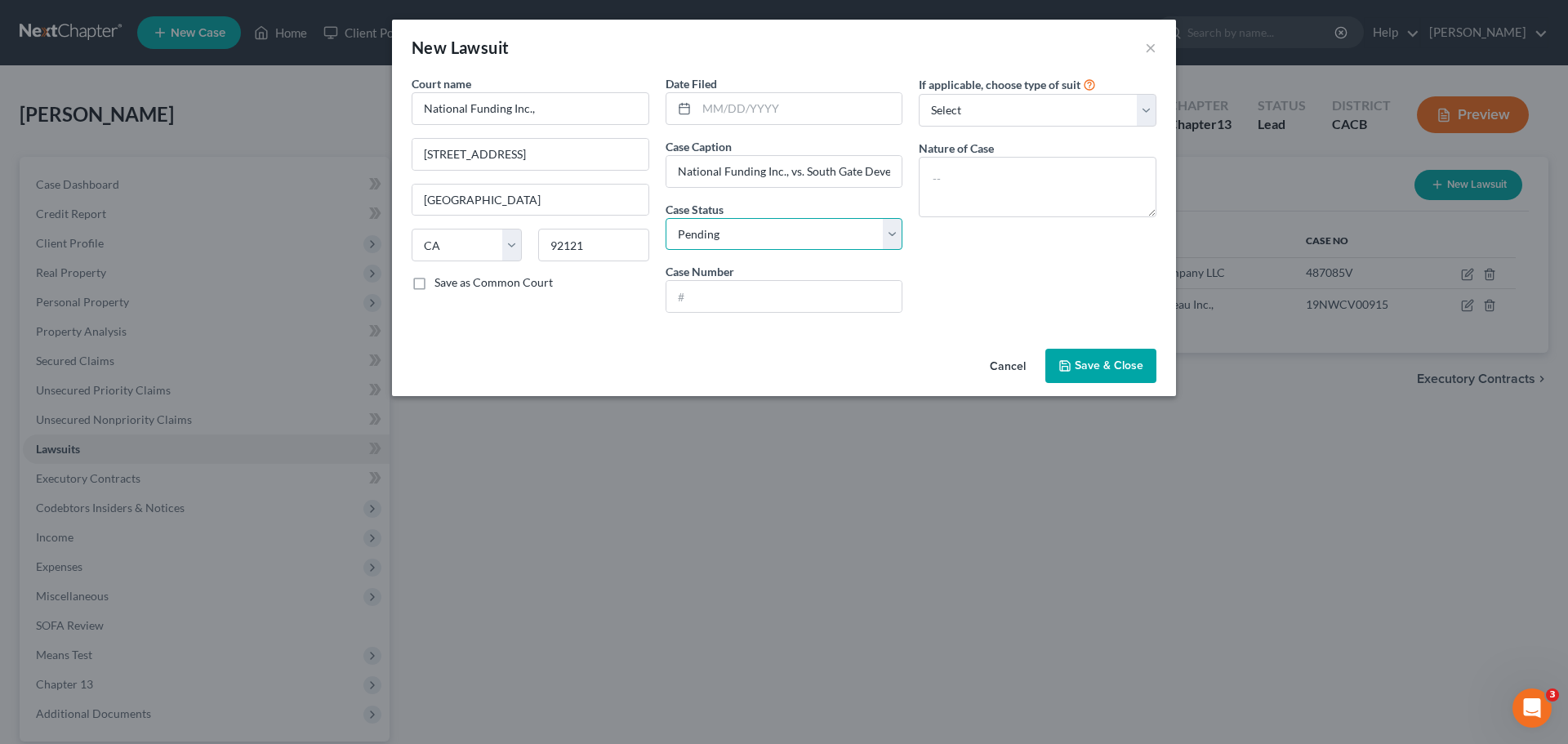
click at [711, 224] on select "Select Pending On Appeal Concluded" at bounding box center [784, 234] width 238 height 32
select select "2"
click at [666, 218] on select "Select Pending On Appeal Concluded" at bounding box center [784, 234] width 238 height 32
click at [687, 288] on input "text" at bounding box center [784, 297] width 236 height 31
type input "30-2018-01006109"
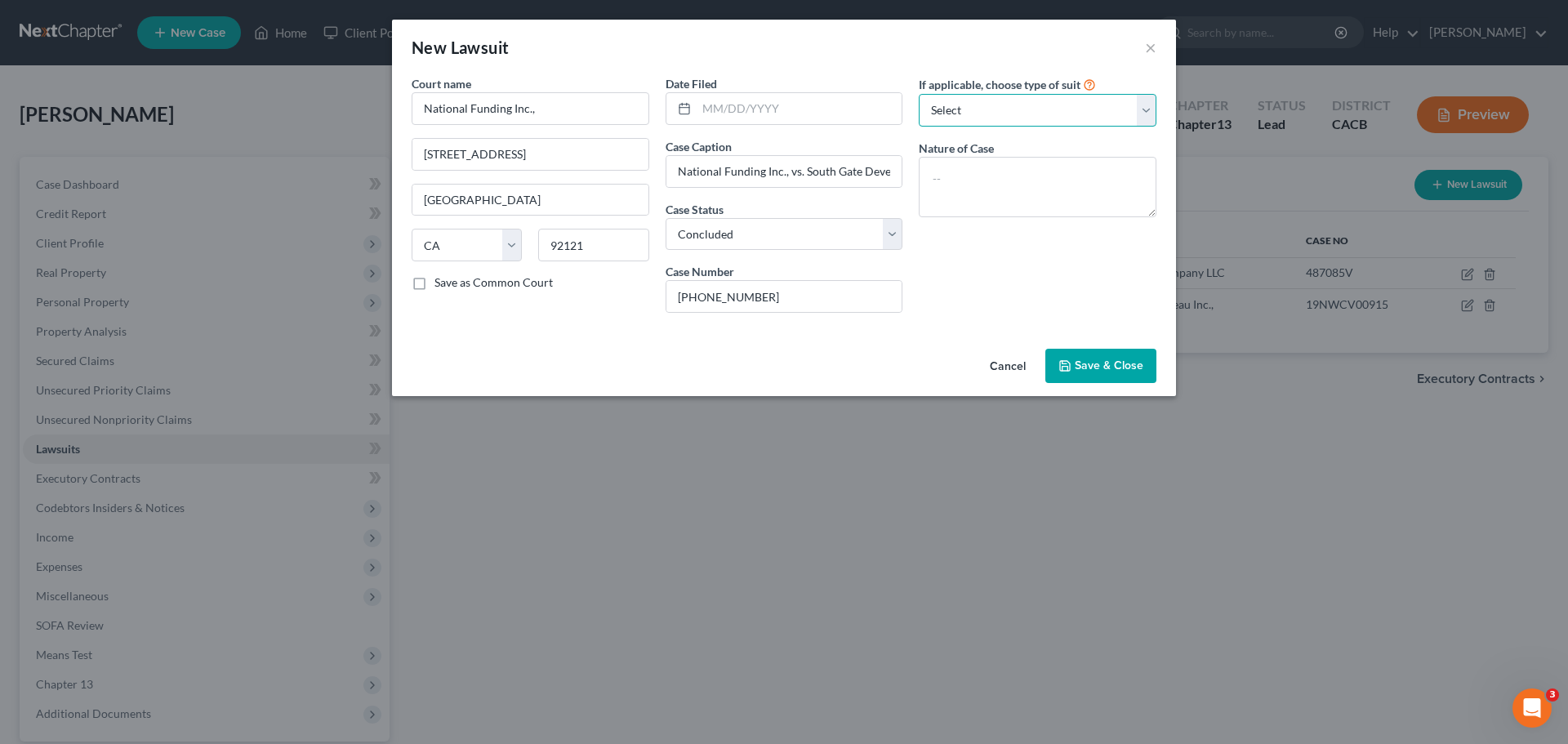
click at [970, 114] on select "Select Repossession Garnishment Foreclosure Attached, Seized, Or Levied Other" at bounding box center [1038, 110] width 238 height 32
select select "1"
click at [919, 94] on select "Select Repossession Garnishment Foreclosure Attached, Seized, Or Levied Other" at bounding box center [1038, 110] width 238 height 32
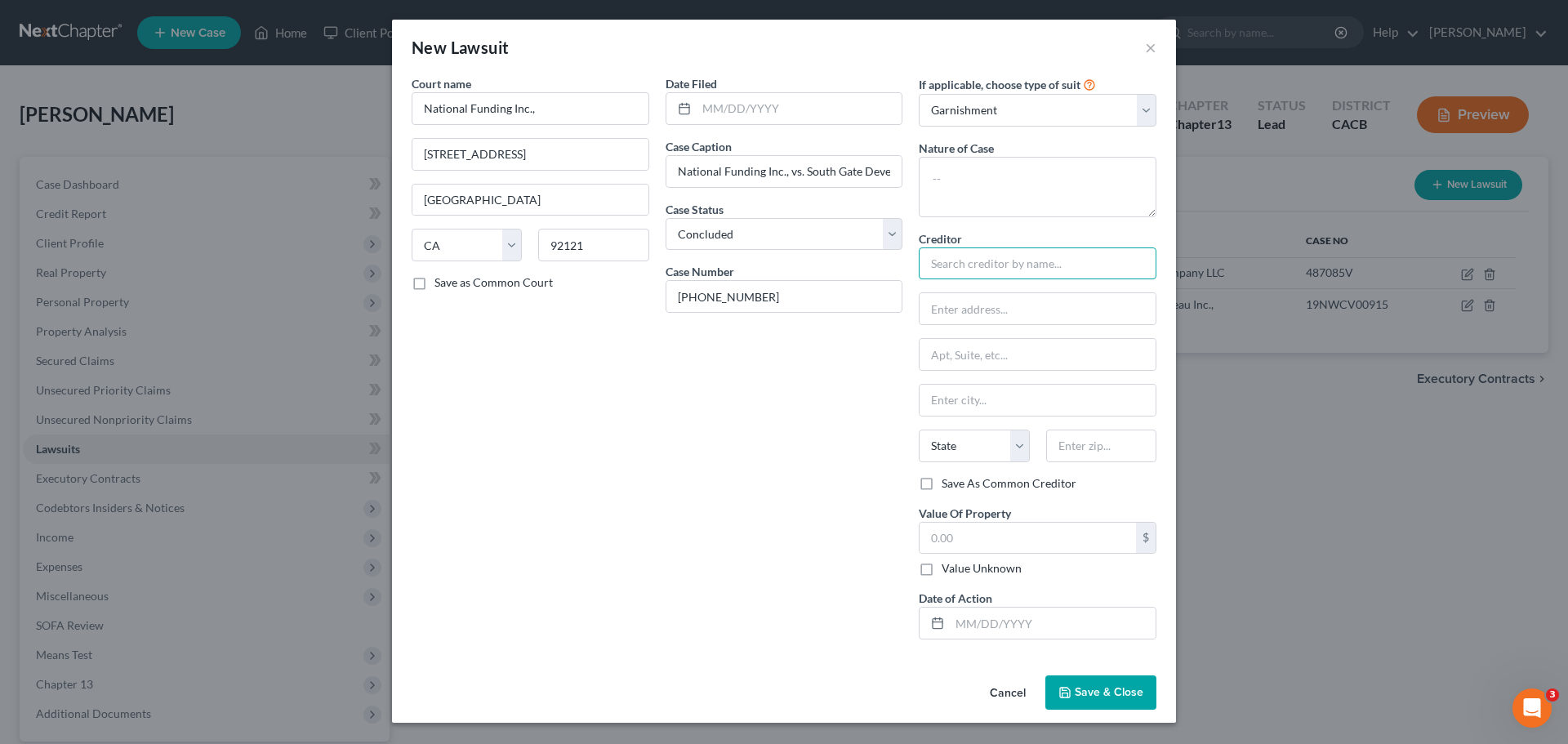
click at [953, 262] on input "text" at bounding box center [1038, 263] width 238 height 32
type input "National Funding Inc.,"
type input "c/o"
click at [1091, 694] on span "Save & Close" at bounding box center [1109, 692] width 68 height 14
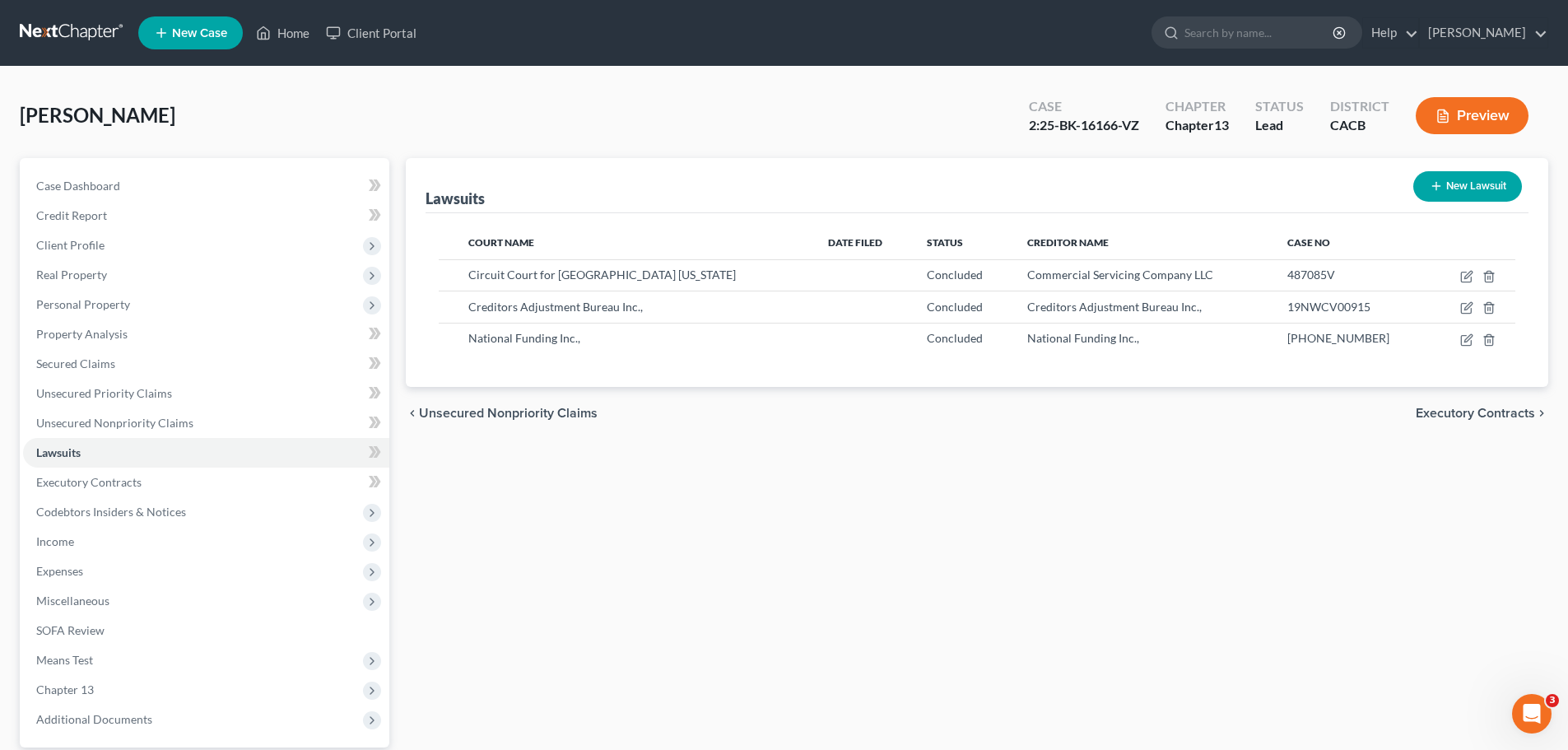
click at [1463, 193] on button "New Lawsuit" at bounding box center [1467, 186] width 108 height 30
select select "0"
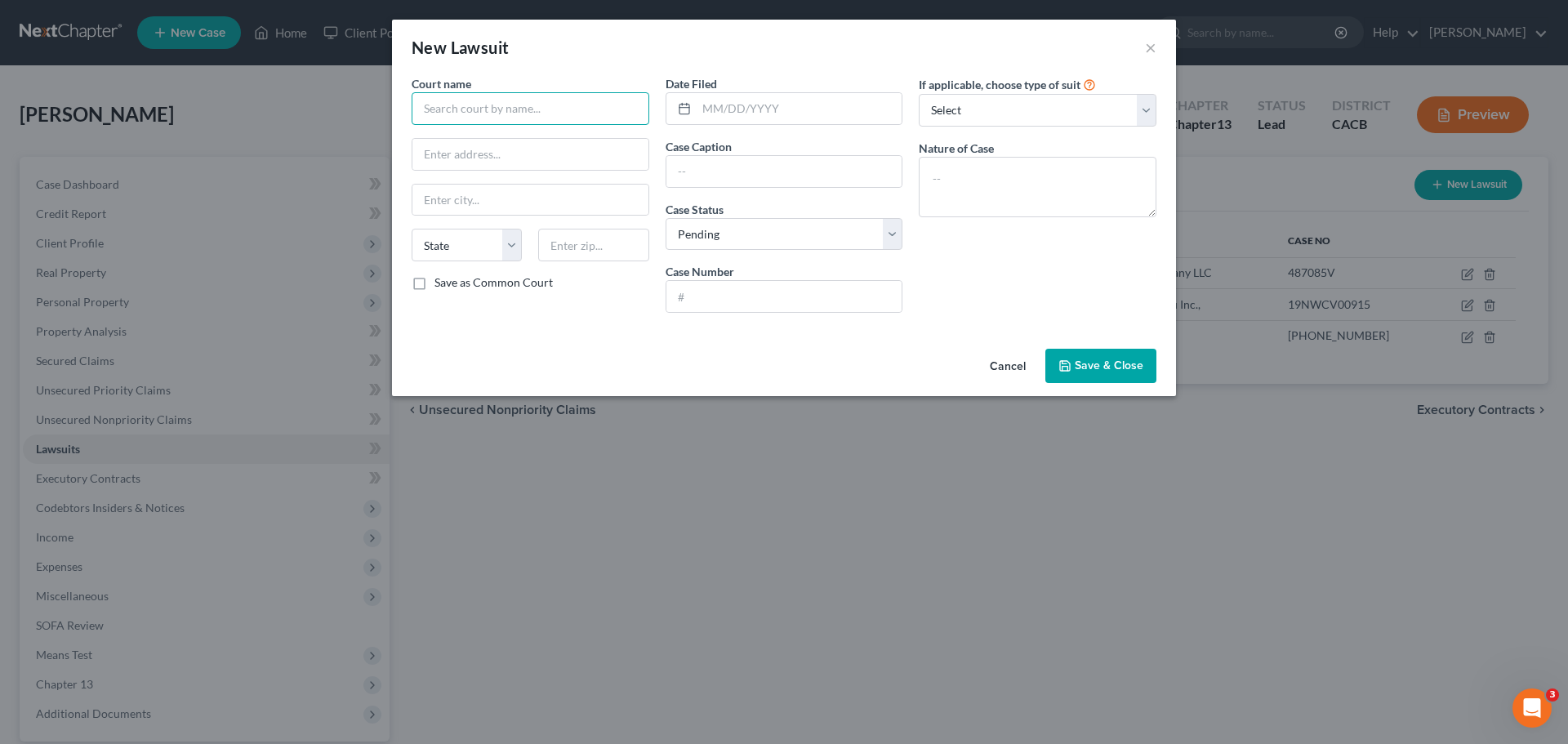
click at [456, 114] on input "text" at bounding box center [530, 108] width 238 height 32
type input "Alan Rudison vs. Loza"
click at [1154, 49] on button "×" at bounding box center [1150, 47] width 11 height 20
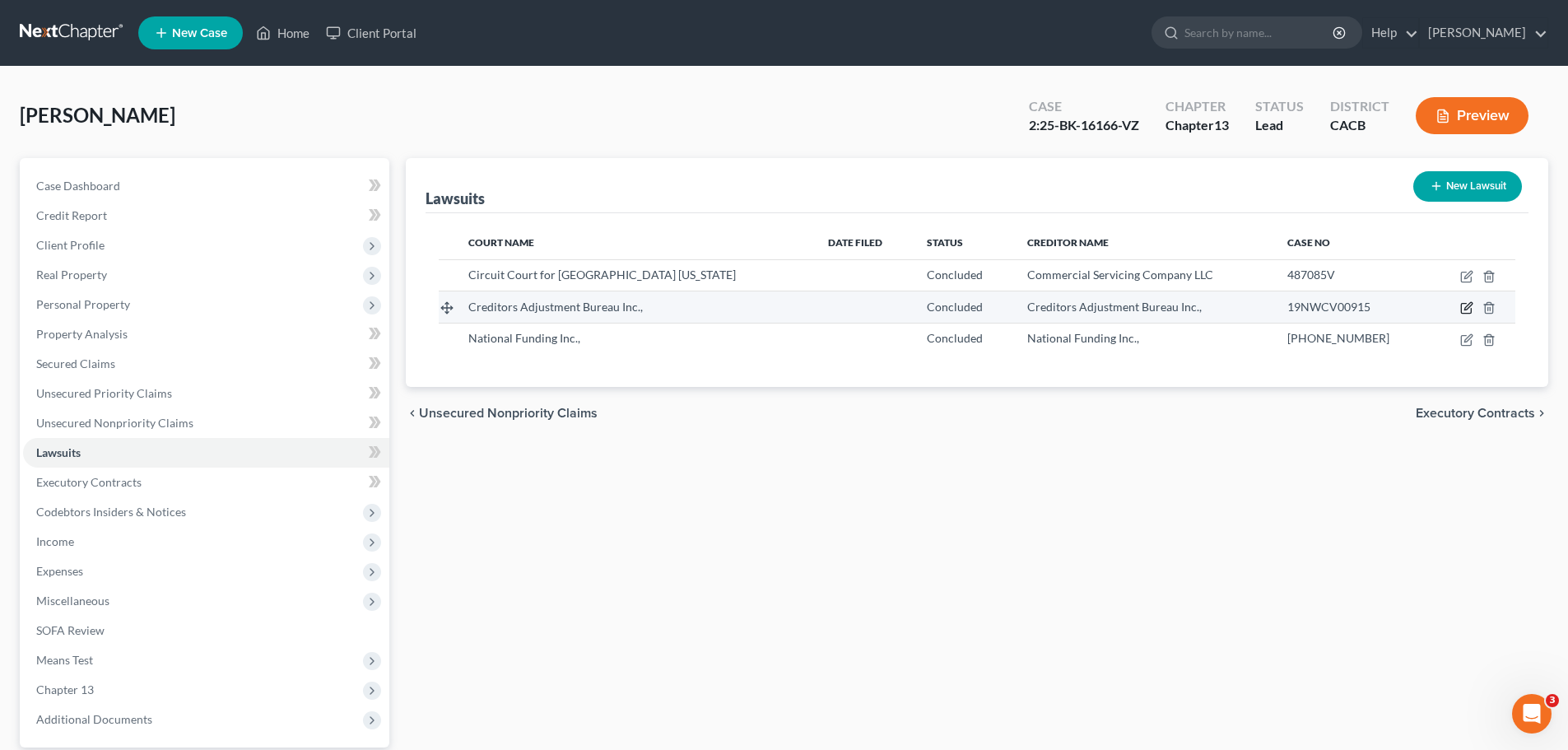
click at [1465, 303] on icon "button" at bounding box center [1467, 308] width 13 height 13
select select "2"
select select "4"
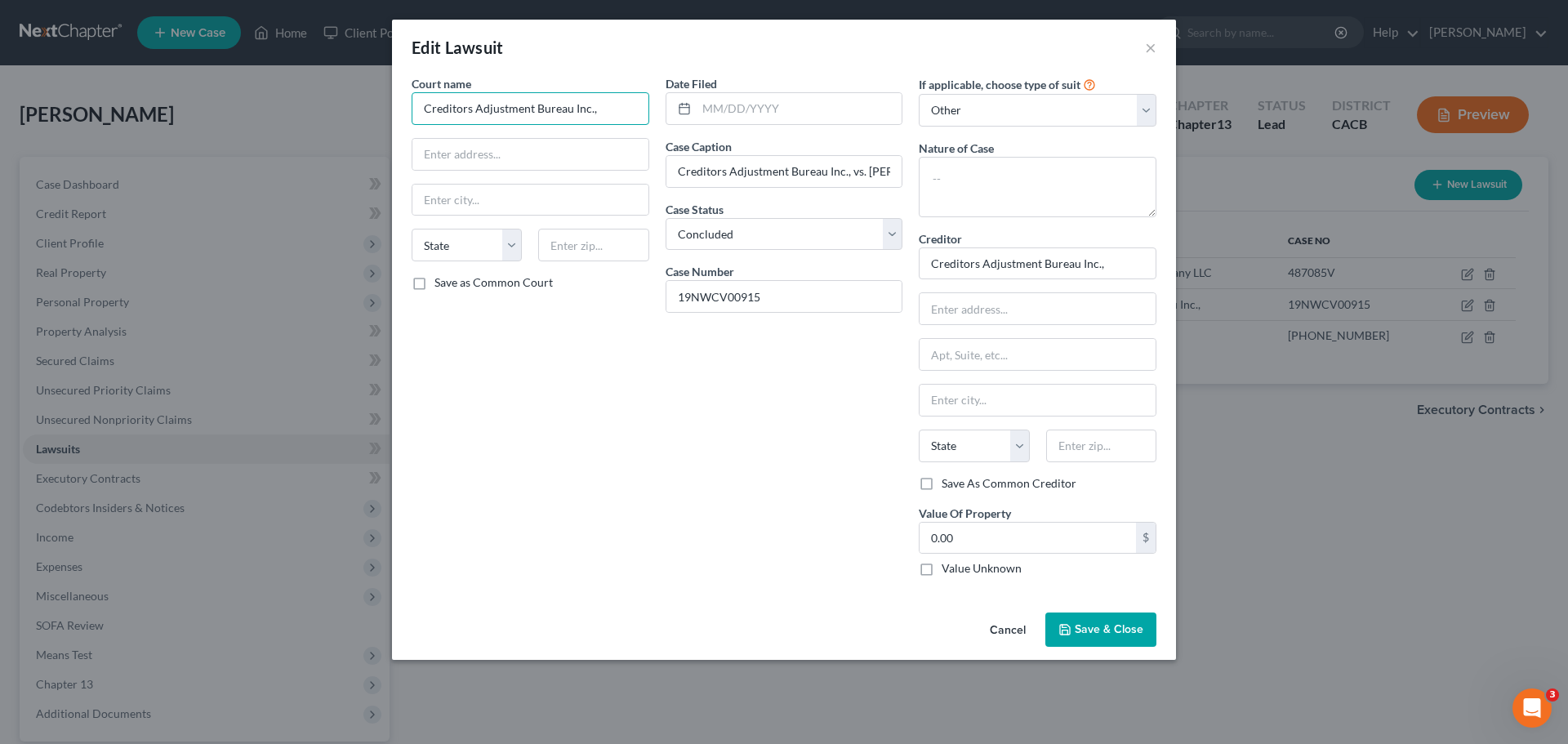
click at [618, 109] on input "Creditors Adjustment Bureau Inc.," at bounding box center [530, 108] width 238 height 32
click at [939, 310] on input "text" at bounding box center [1038, 309] width 236 height 31
type input "Los Angeles Superior Court - Norwalk"
type input "c/o: Kenneth Freed"
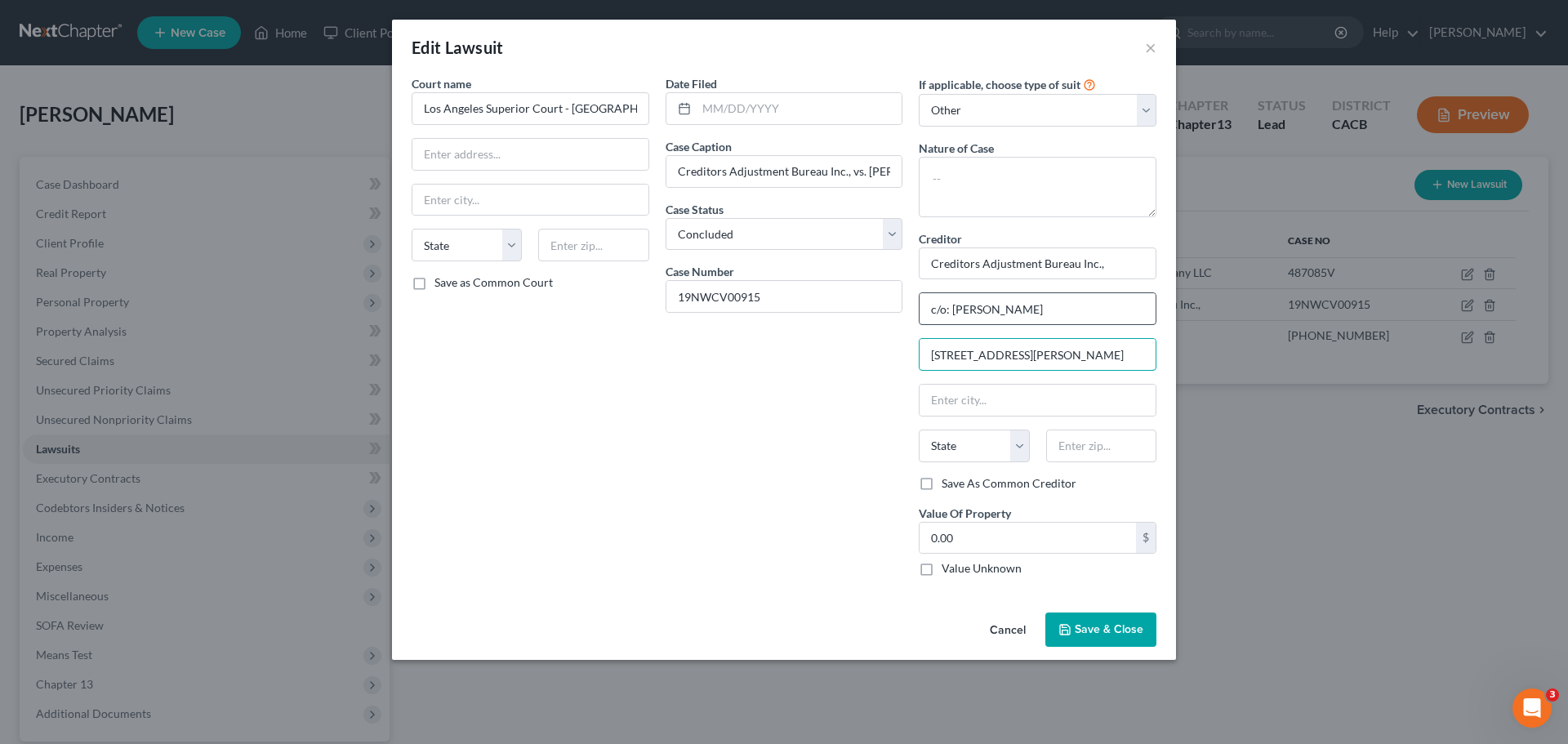
type input "4340 Fulton Ave 3rd Floor"
type input "Sherman Oaks"
select select "4"
type input "91423"
click at [809, 490] on div "Date Filed Case Caption Creditors Adjustment Bureau Inc., vs. Lozano Case Statu…" at bounding box center [784, 332] width 254 height 515
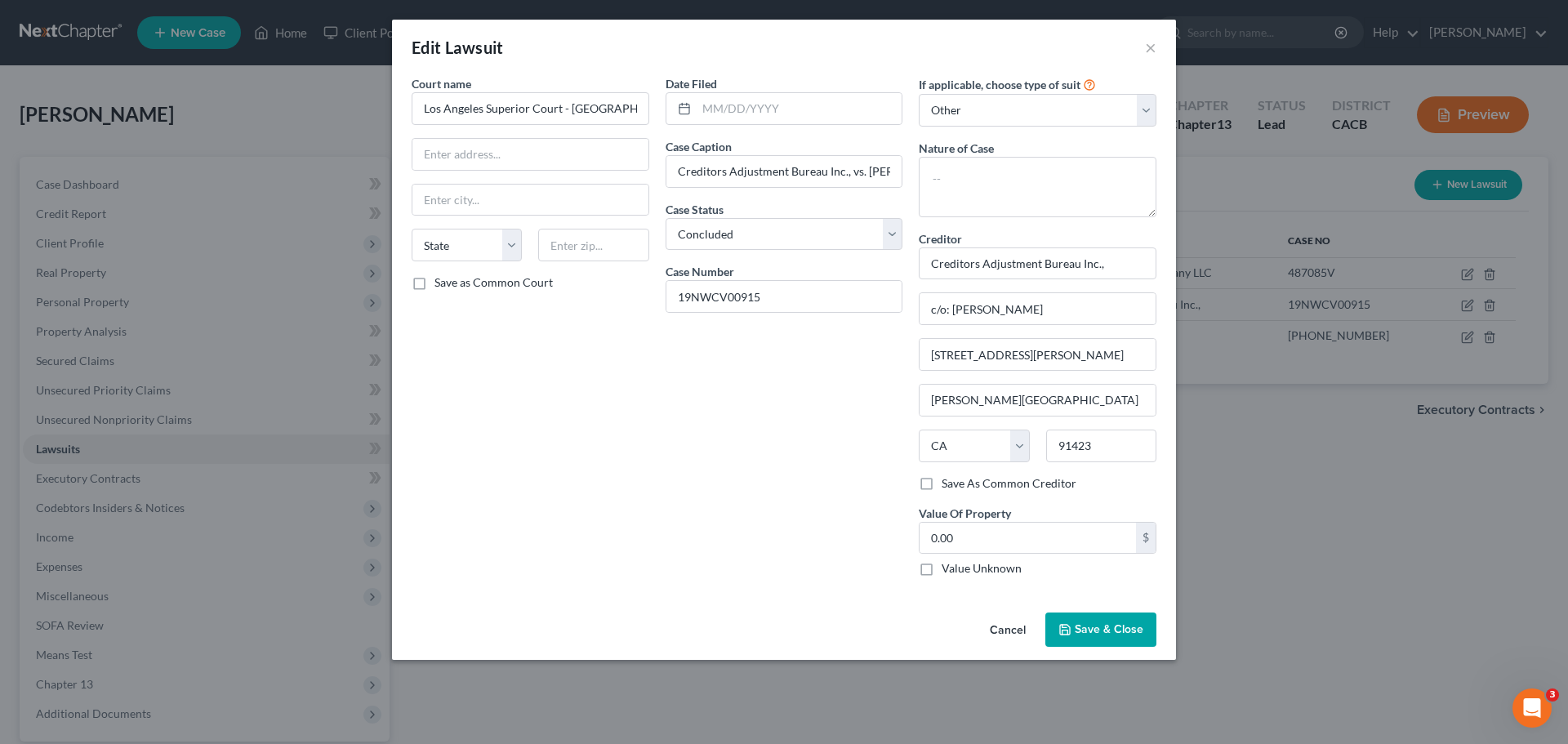
click at [1099, 637] on button "Save & Close" at bounding box center [1101, 630] width 111 height 34
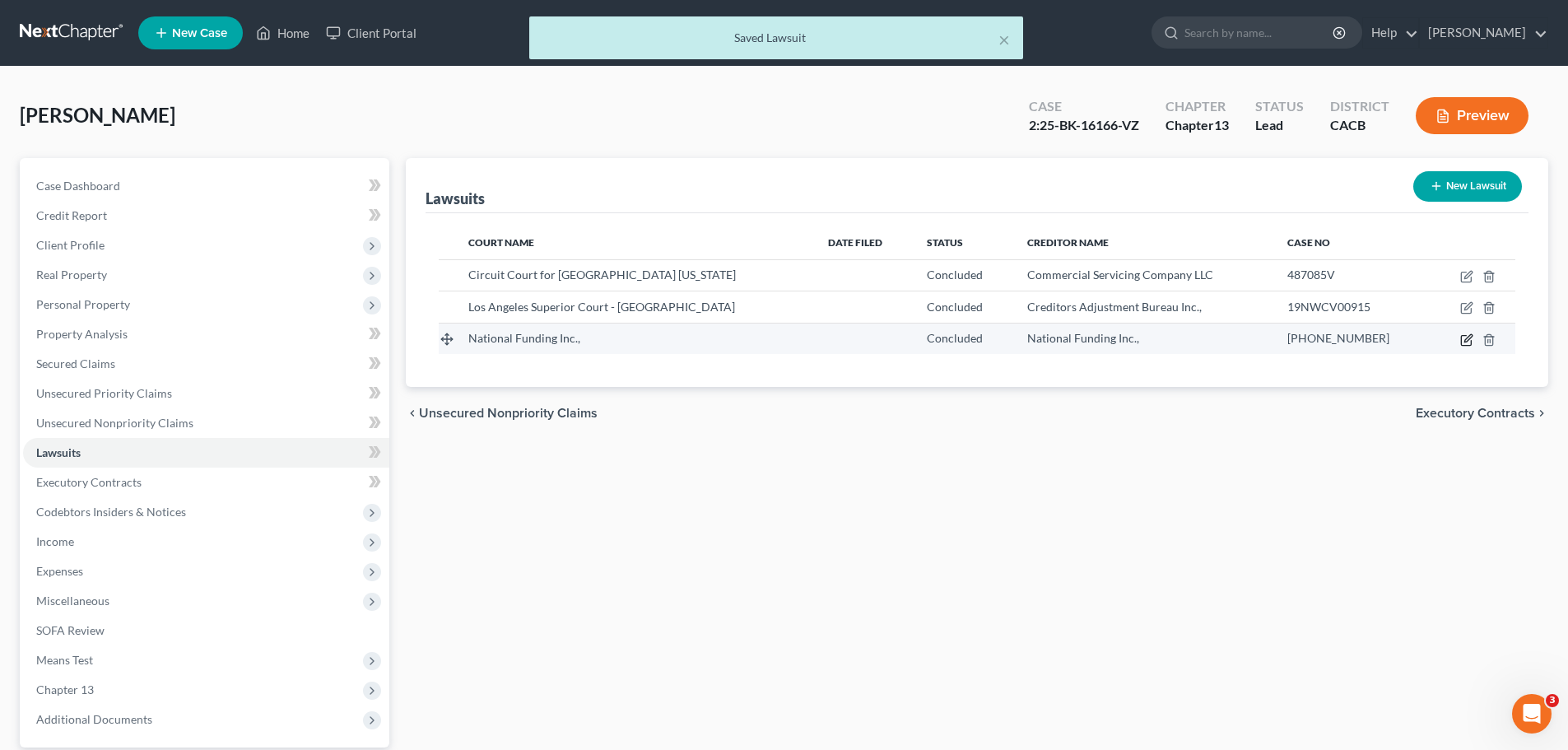
click at [1465, 340] on icon "button" at bounding box center [1467, 338] width 8 height 8
select select "4"
select select "2"
select select "1"
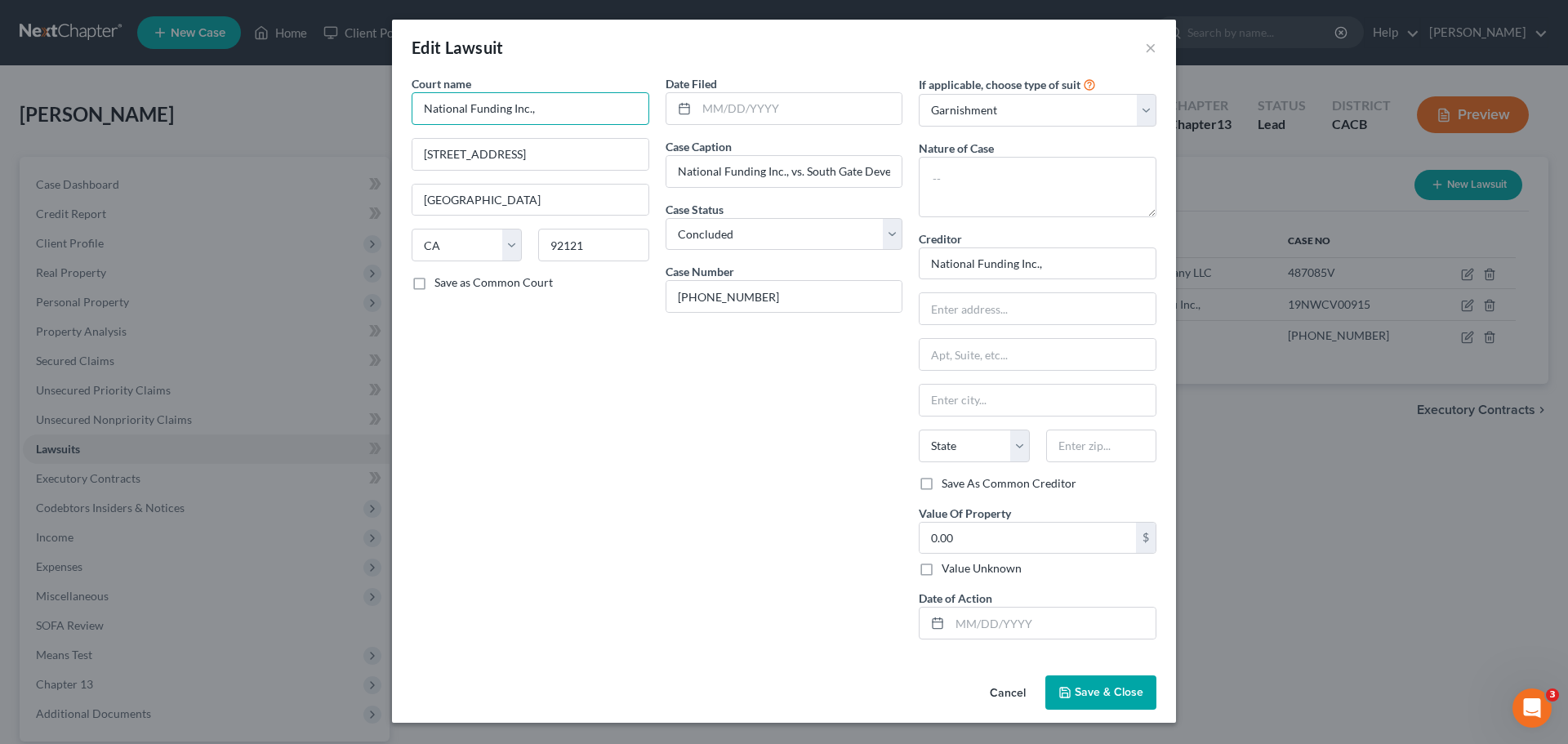
click at [601, 114] on input "National Funding Inc.," at bounding box center [530, 108] width 238 height 32
click at [604, 159] on input "9530 Town Centre Drive #120" at bounding box center [530, 154] width 236 height 31
click at [947, 308] on input "text" at bounding box center [1038, 309] width 236 height 31
paste input "9530 Town Centre Drive #120"
type input "9530 Town Centre Drive #120"
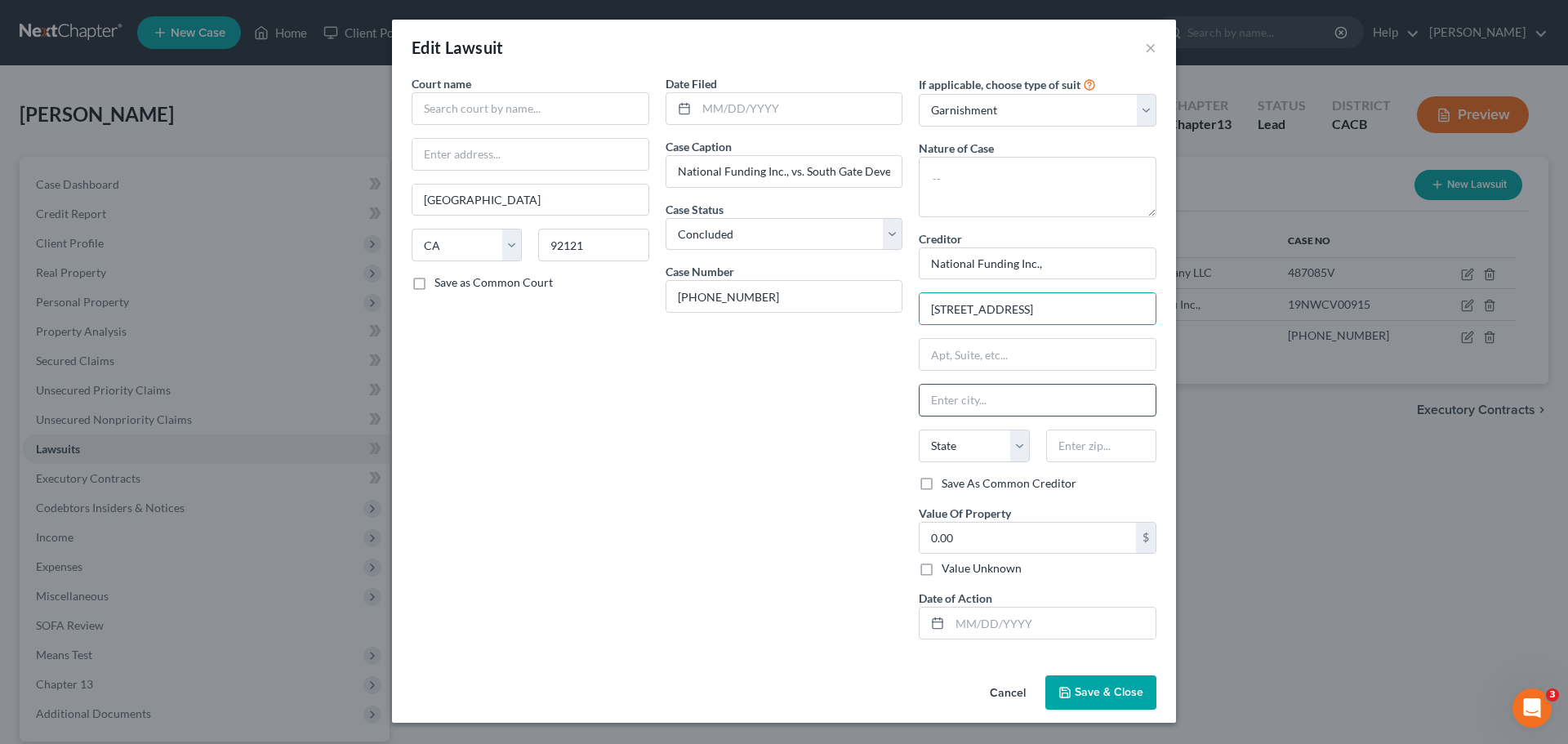
click at [975, 407] on input "text" at bounding box center [1038, 400] width 236 height 31
type input "San Diego"
select select "4"
type input "92121"
click at [627, 245] on input "92121" at bounding box center [593, 245] width 110 height 32
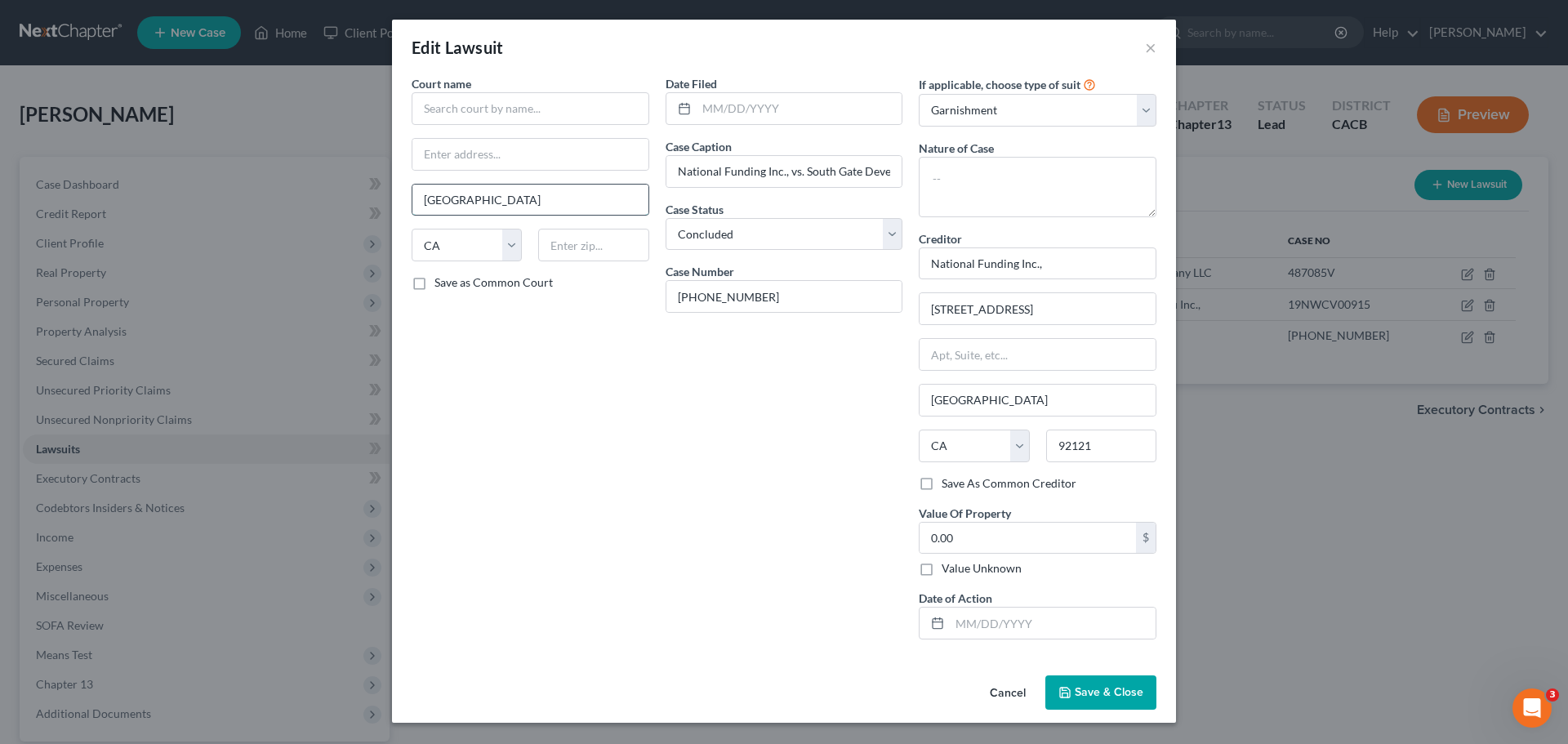
click at [464, 206] on input "San Diego" at bounding box center [530, 200] width 236 height 31
click at [465, 108] on input "text" at bounding box center [530, 108] width 238 height 32
type input "Orange County Superior Court"
click at [587, 402] on div "Court name * Orange County Superior Court State AL AK AR AZ CA CO CT DE DC FL G…" at bounding box center [530, 363] width 254 height 577
click at [1081, 700] on button "Save & Close" at bounding box center [1101, 692] width 111 height 34
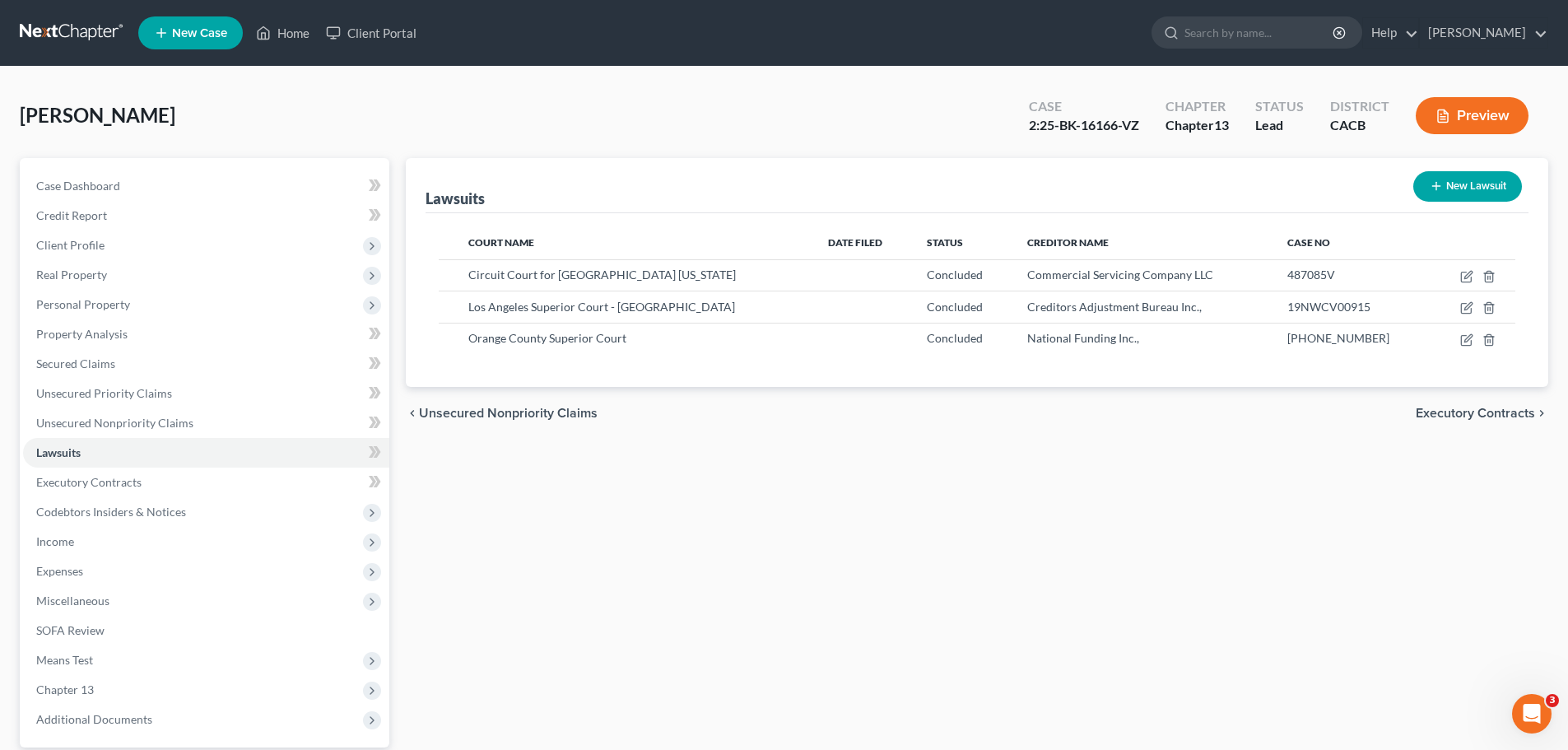
click at [1471, 186] on button "New Lawsuit" at bounding box center [1467, 186] width 108 height 30
select select "0"
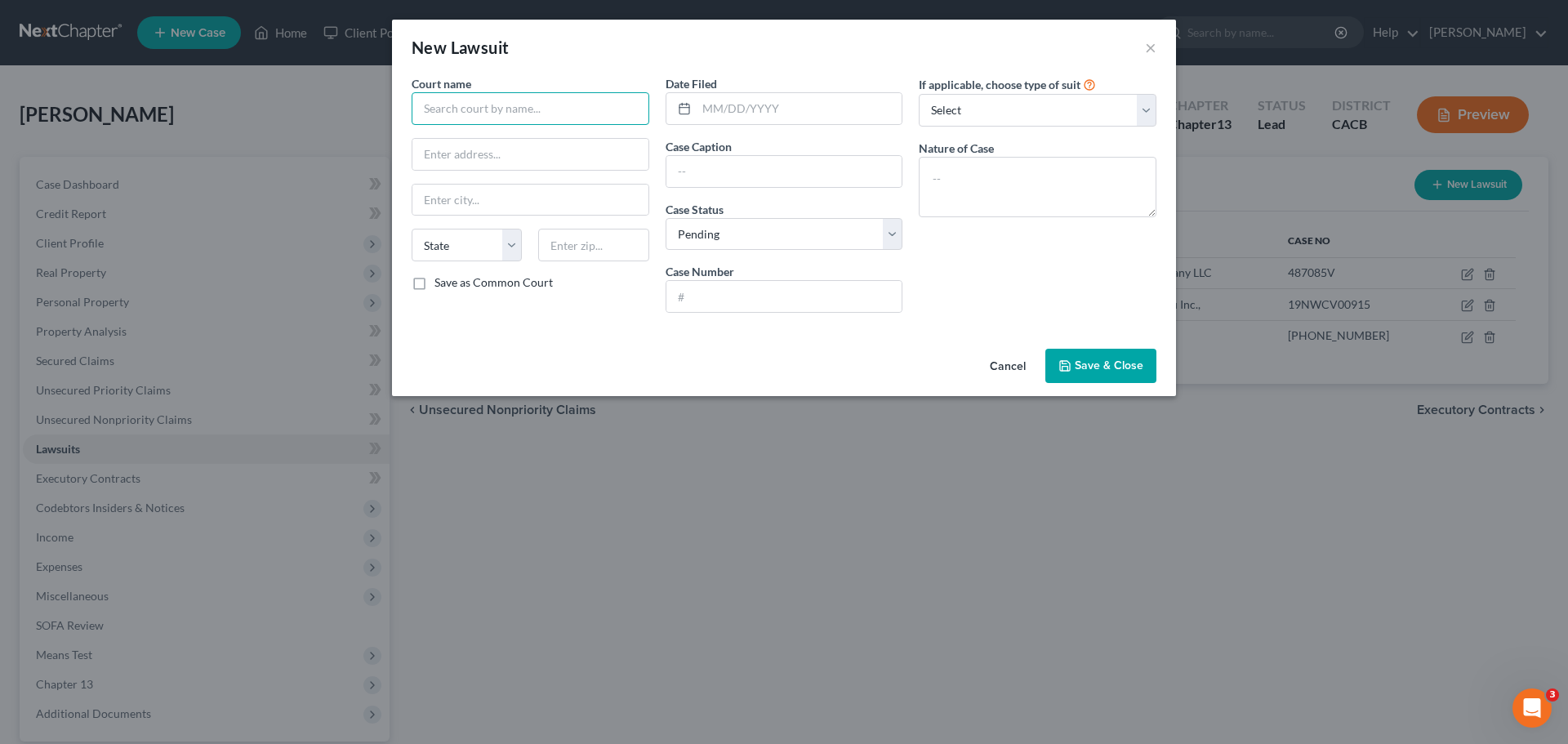
click at [518, 116] on input "text" at bounding box center [530, 108] width 238 height 32
type input "S"
type input "Los Angeles Superior Court - Santa Monica"
click at [694, 163] on input "text" at bounding box center [784, 171] width 236 height 31
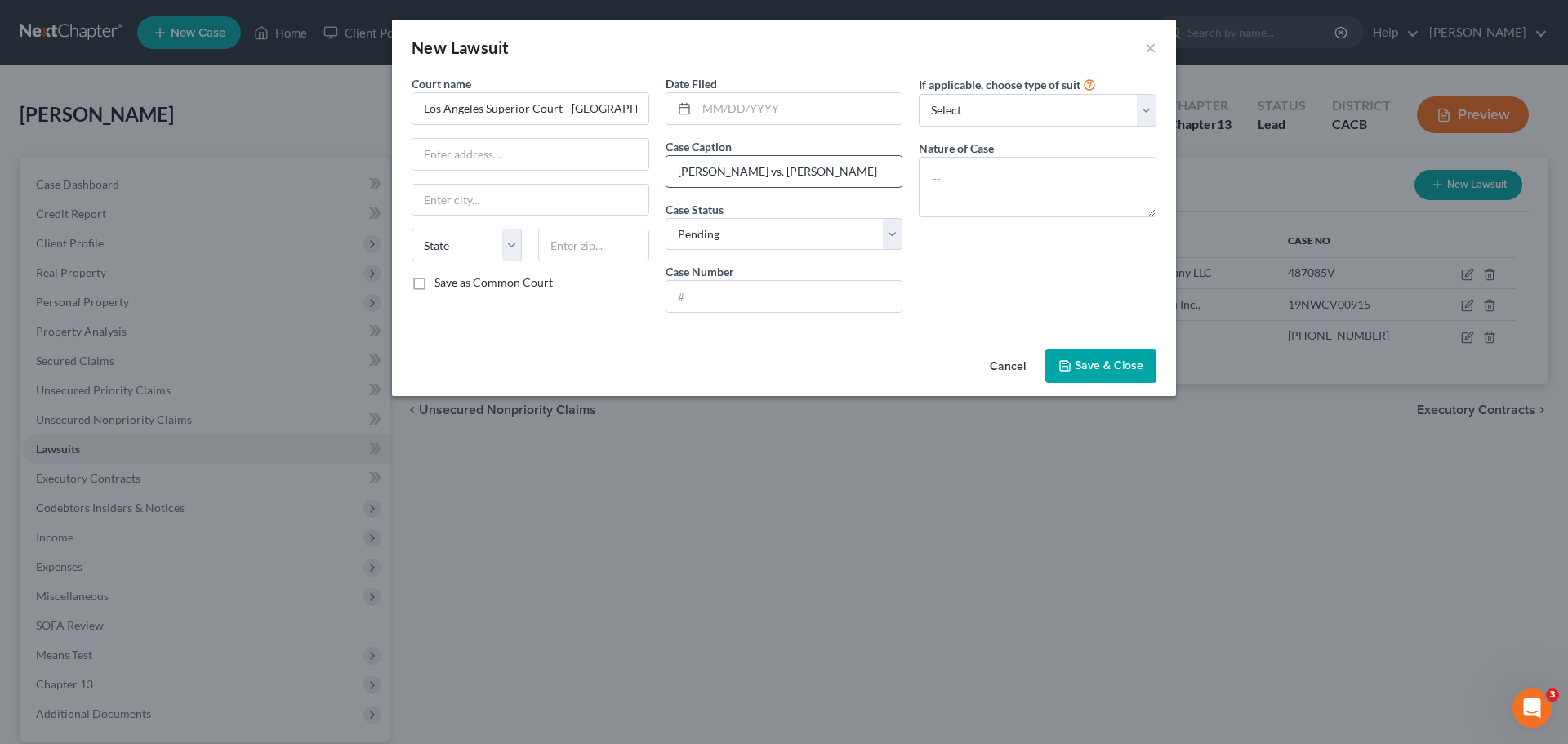
type input "Alla Rudison vs. Martin Lozano"
type input "22SMSC01478"
click at [1004, 107] on select "Select Repossession Garnishment Foreclosure Attached, Seized, Or Levied Other" at bounding box center [1038, 110] width 238 height 32
select select "1"
click at [919, 94] on select "Select Repossession Garnishment Foreclosure Attached, Seized, Or Levied Other" at bounding box center [1038, 110] width 238 height 32
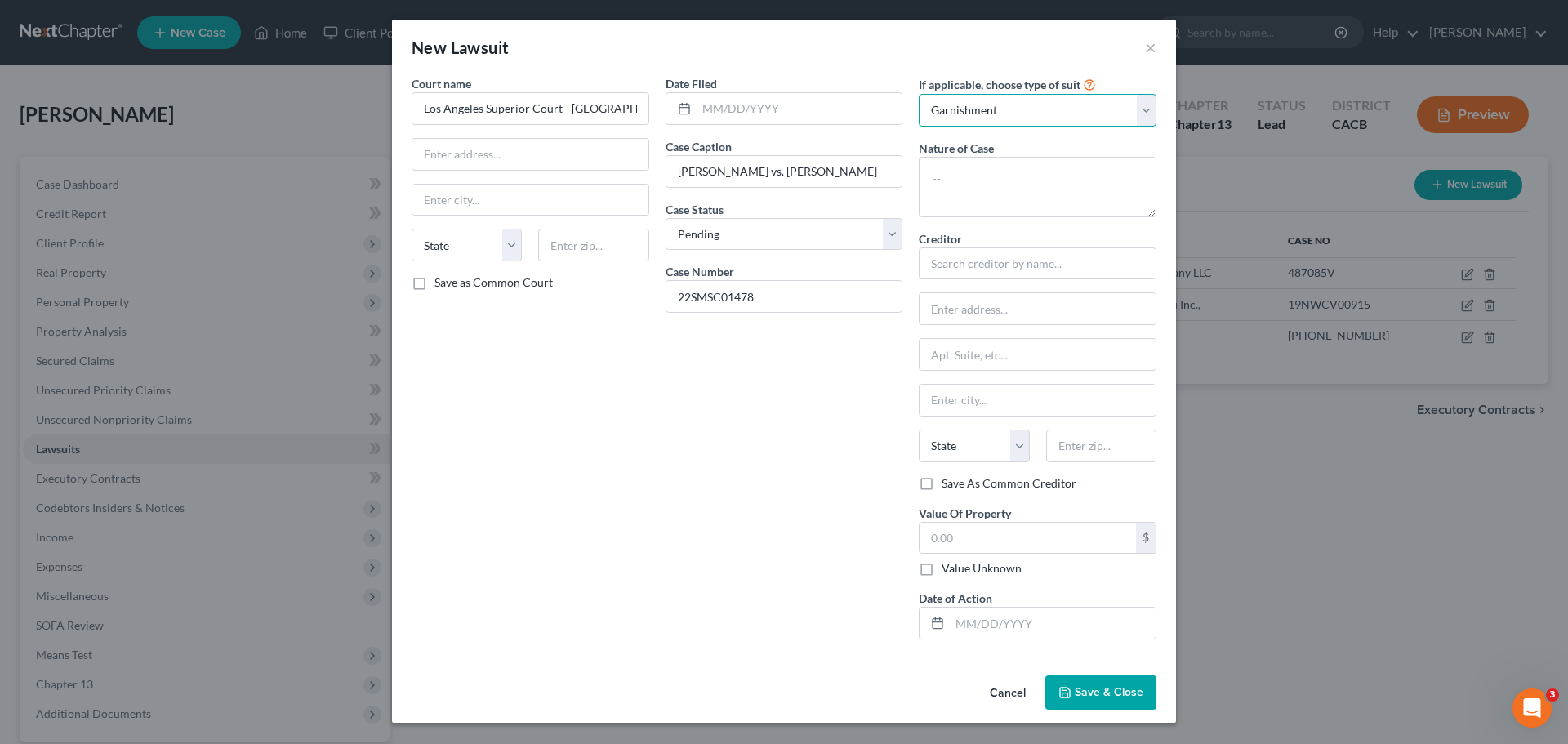
click at [1005, 105] on select "Select Repossession Garnishment Foreclosure Attached, Seized, Or Levied Other" at bounding box center [1038, 110] width 238 height 32
click at [918, 134] on div "If applicable, choose type of suit Select Repossession Garnishment Foreclosure …" at bounding box center [1038, 363] width 254 height 577
click at [935, 169] on textarea at bounding box center [1038, 187] width 238 height 61
click at [958, 280] on input "text" at bounding box center [1038, 263] width 238 height 32
type input "a"
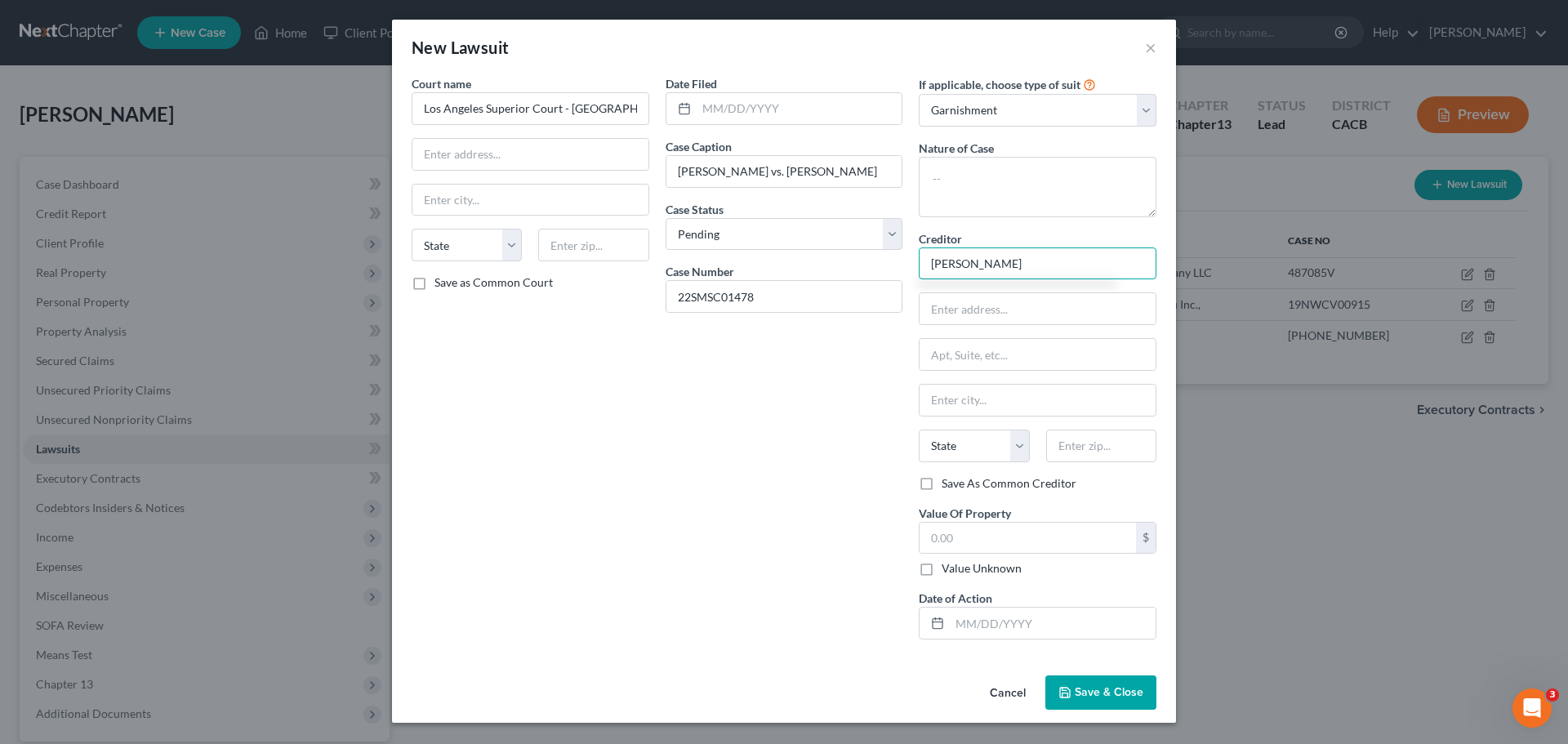
type input "Allan Rudison"
type input "4260 S. Cloverdale Ave"
type input "Los Angeles"
select select "4"
type input "90008"
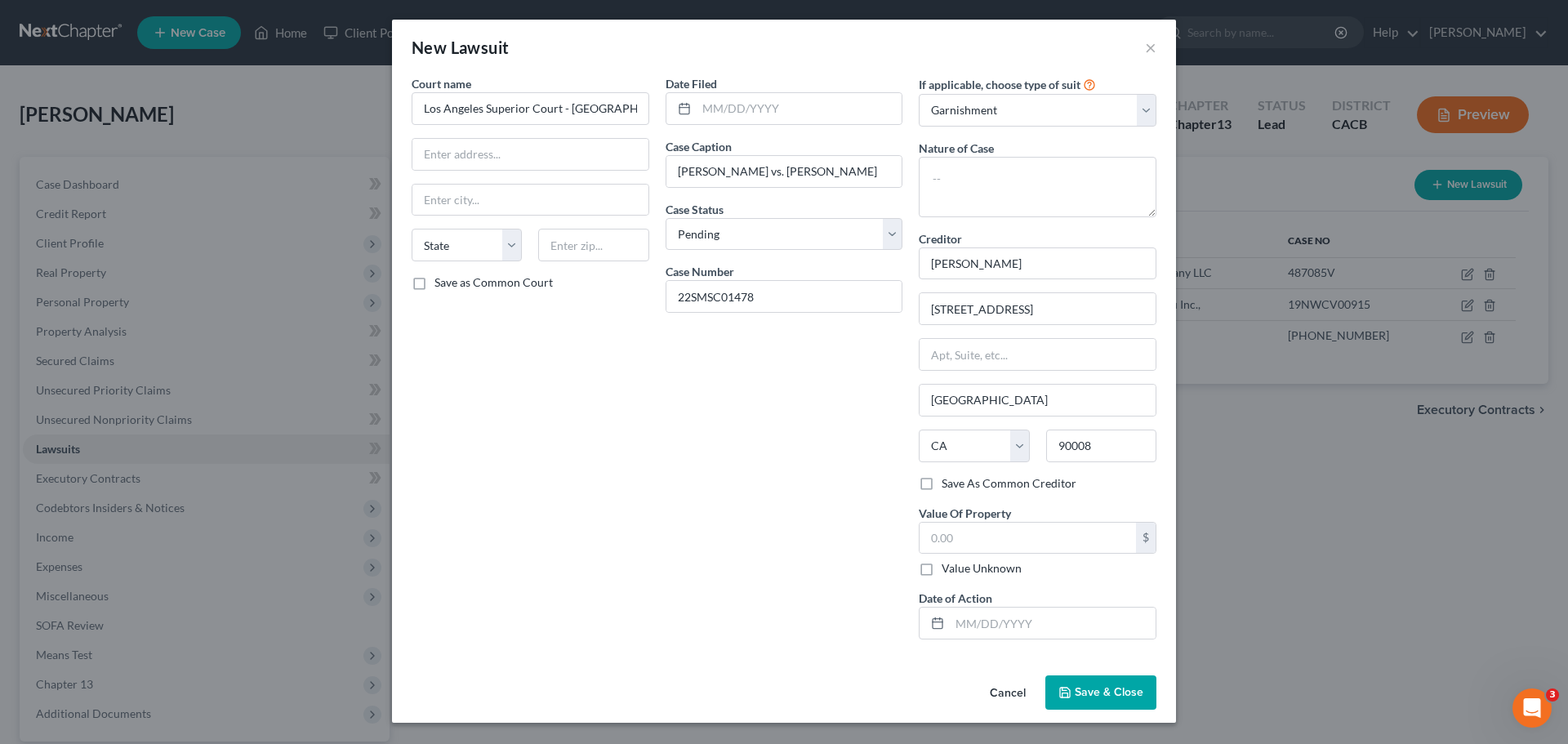
click at [1068, 689] on icon "button" at bounding box center [1065, 692] width 13 height 13
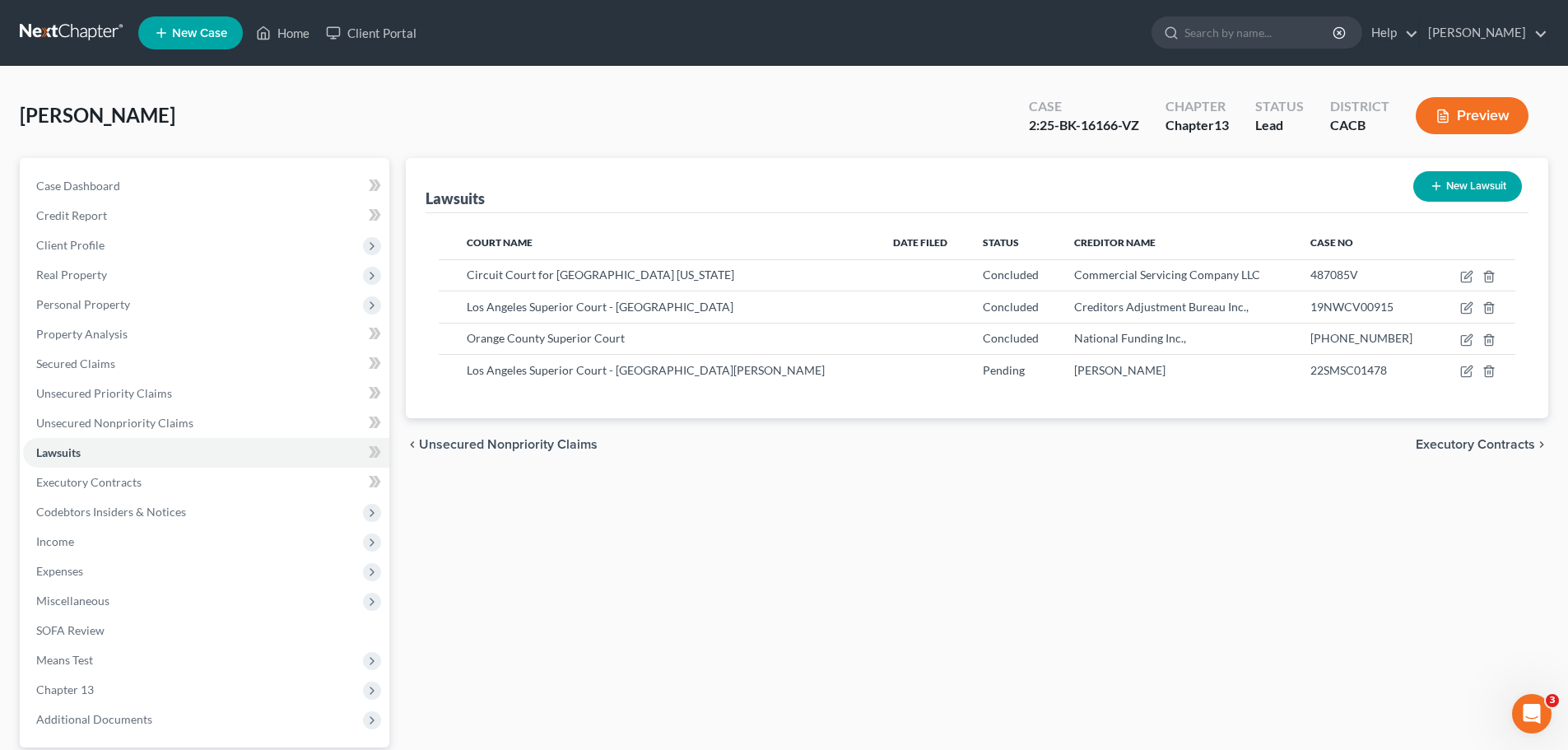
click at [1450, 172] on button "New Lawsuit" at bounding box center [1467, 186] width 108 height 30
select select "0"
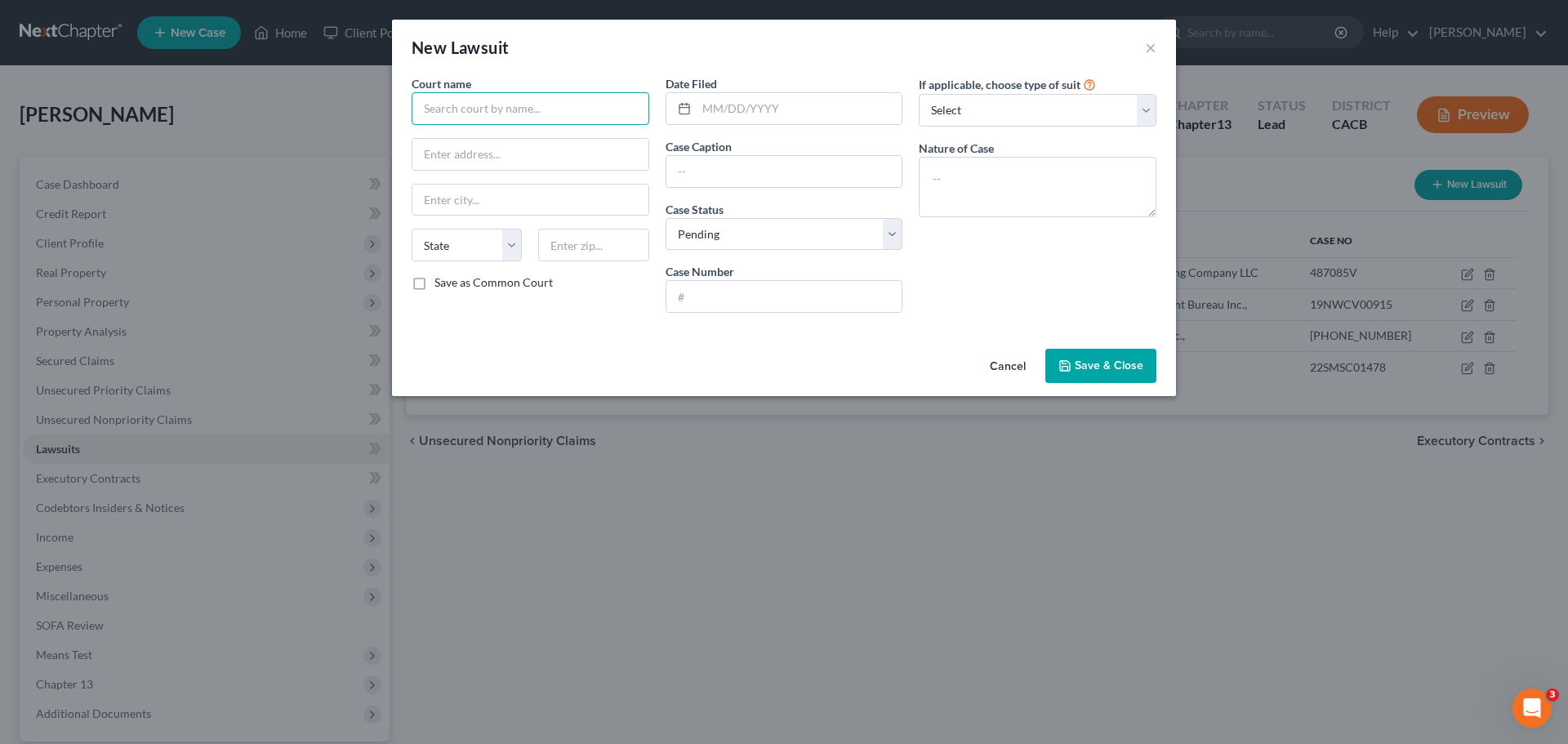
click at [453, 107] on input "text" at bounding box center [530, 108] width 238 height 32
type input "Los Angeles Superior Court - Norwalk"
click at [695, 179] on input "text" at bounding box center [784, 171] width 236 height 31
type input "Dunn-Edwards Corp vs. SouthGate Development"
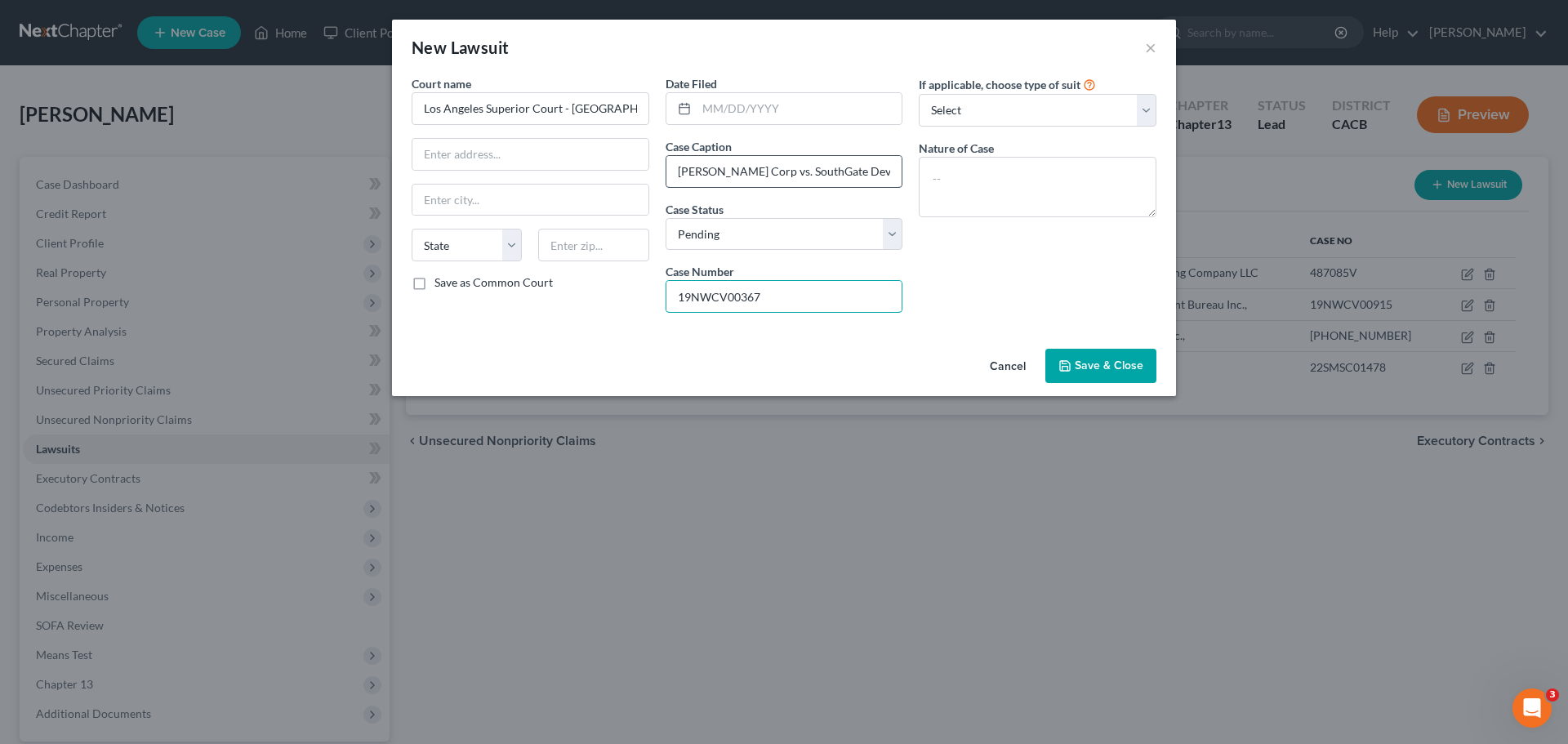
type input "19NWCV00367"
click at [1075, 121] on select "Select Repossession Garnishment Foreclosure Attached, Seized, Or Levied Other" at bounding box center [1038, 110] width 238 height 32
select select "1"
click at [919, 94] on select "Select Repossession Garnishment Foreclosure Attached, Seized, Or Levied Other" at bounding box center [1038, 110] width 238 height 32
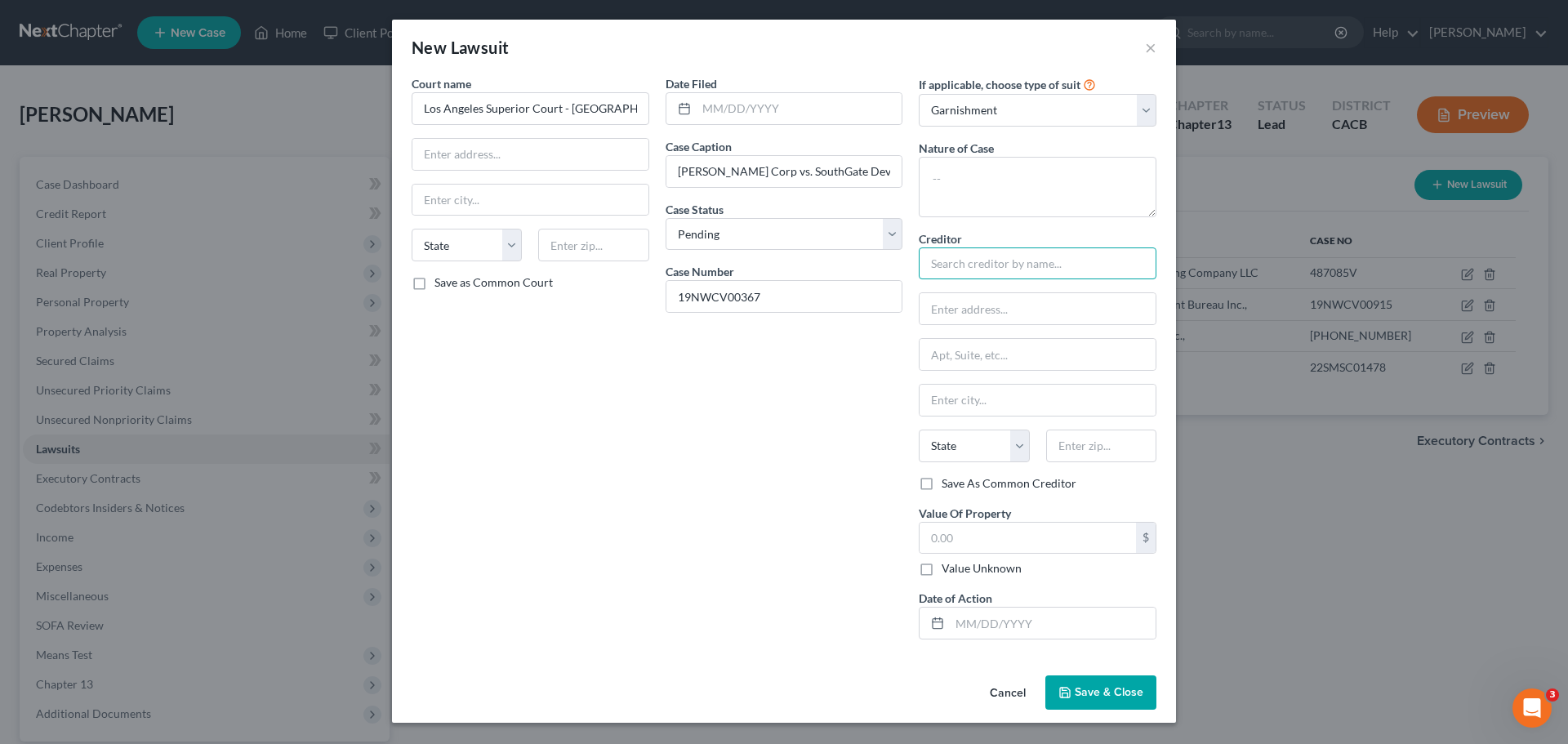
click at [950, 269] on input "text" at bounding box center [1038, 263] width 238 height 32
type input "d"
type input "Dunn-Edwards Corporation"
type input "c/o: Gaba Guerrini Law Corporation"
type input "8583 Irvine Center Drive #500"
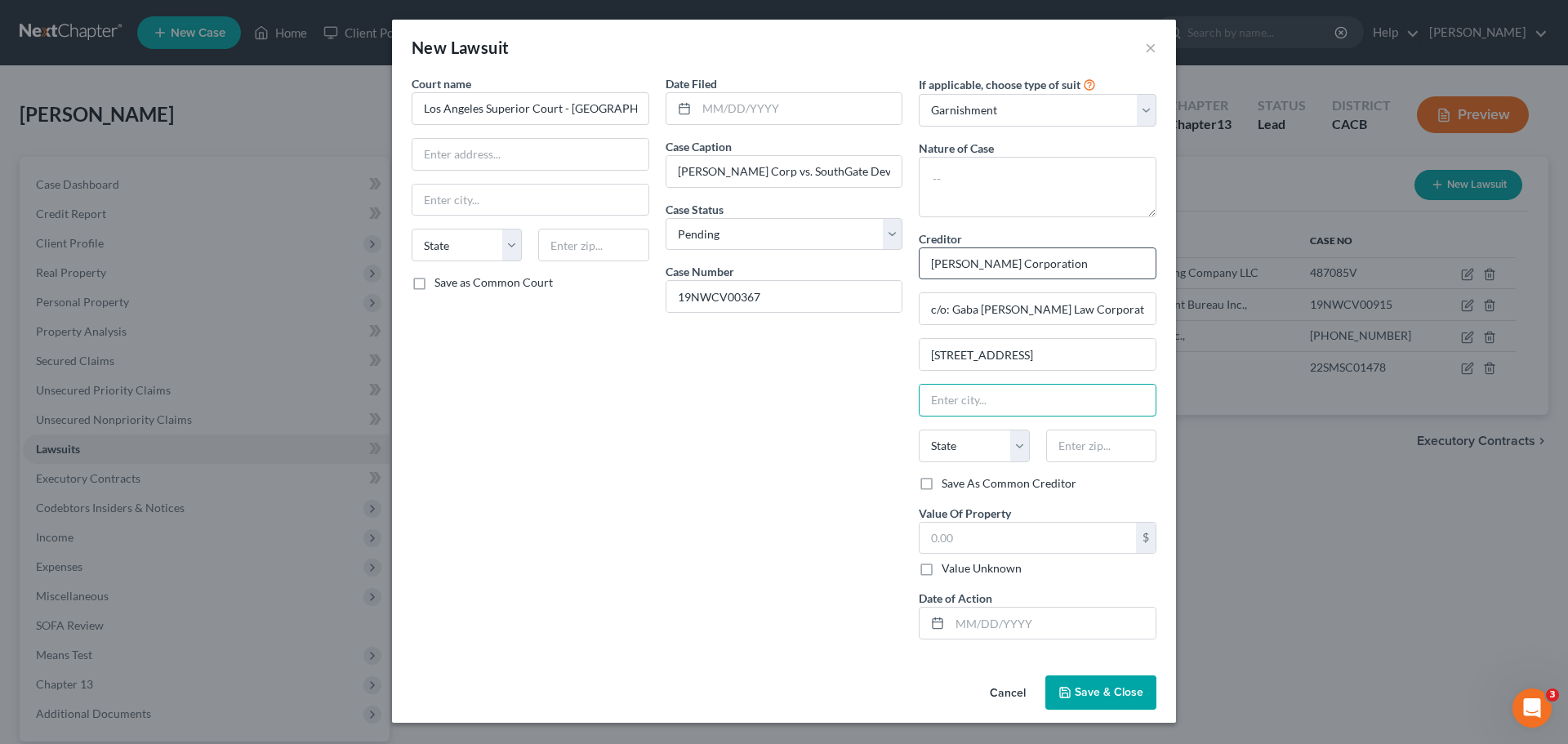
type input "L"
type input "Irvine"
select select "4"
type input "92618"
click at [824, 522] on div "Date Filed Case Caption Dunn-Edwards Corp vs. SouthGate Development Case Status…" at bounding box center [784, 363] width 254 height 577
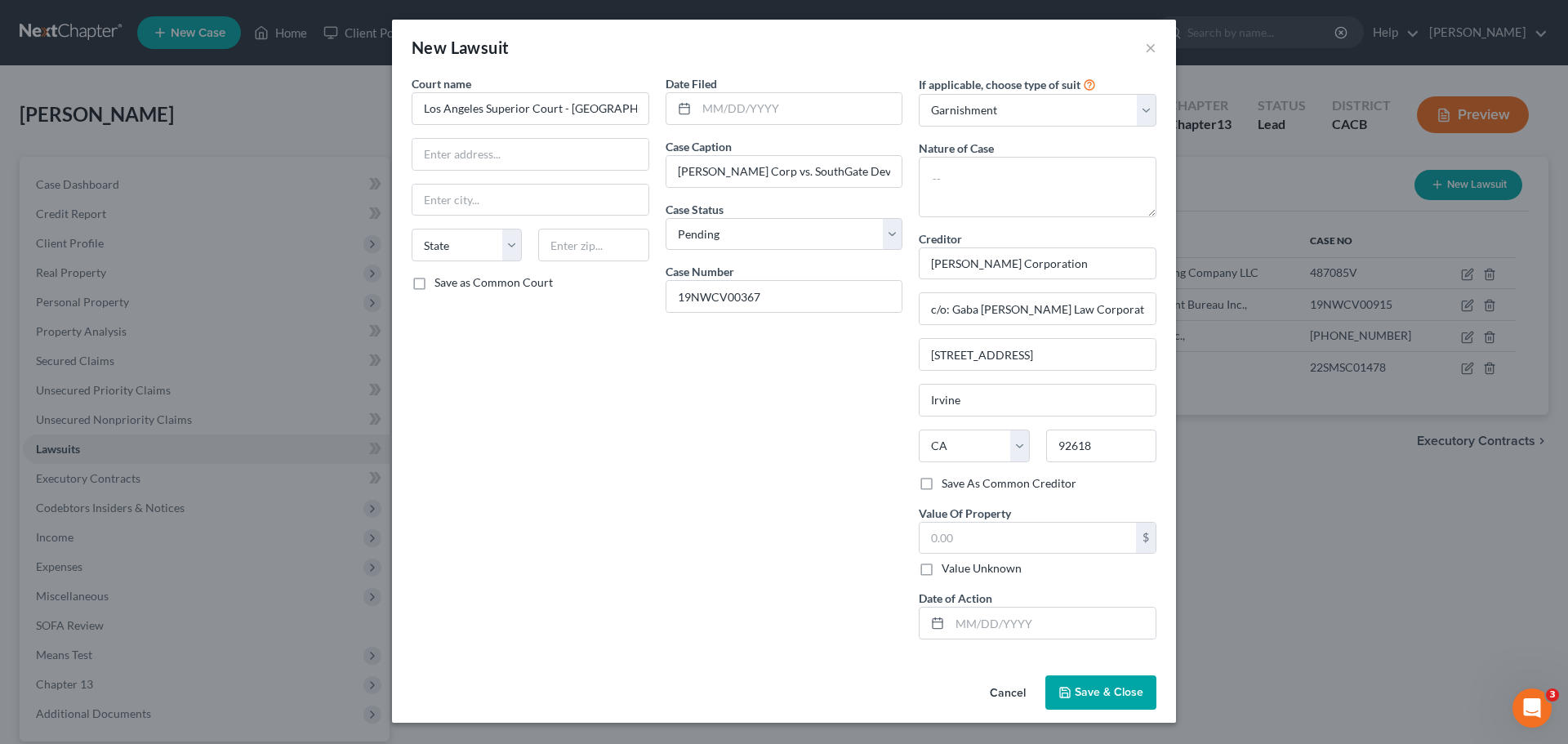
click at [1090, 693] on span "Save & Close" at bounding box center [1109, 692] width 68 height 14
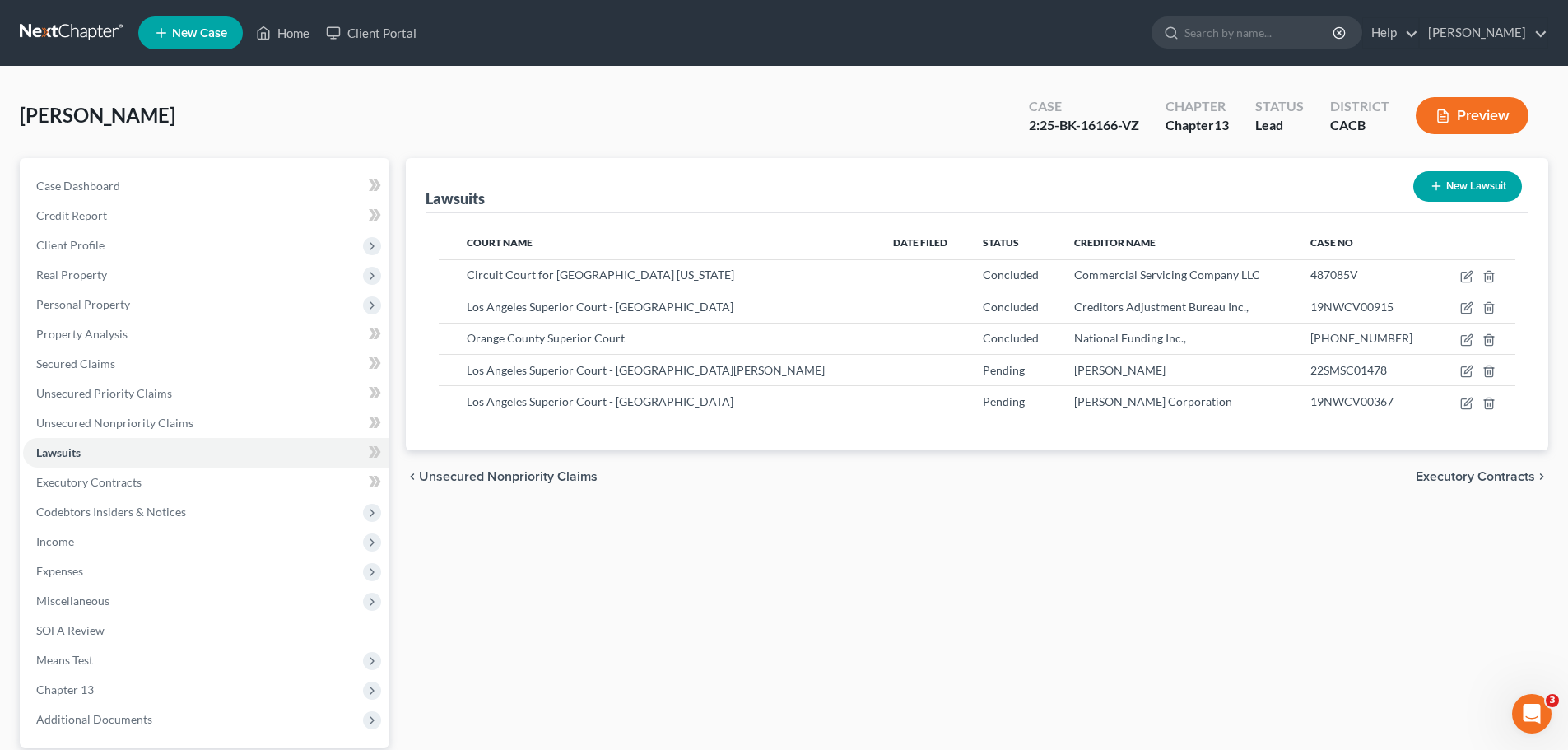
click at [1469, 189] on button "New Lawsuit" at bounding box center [1467, 186] width 108 height 30
select select "0"
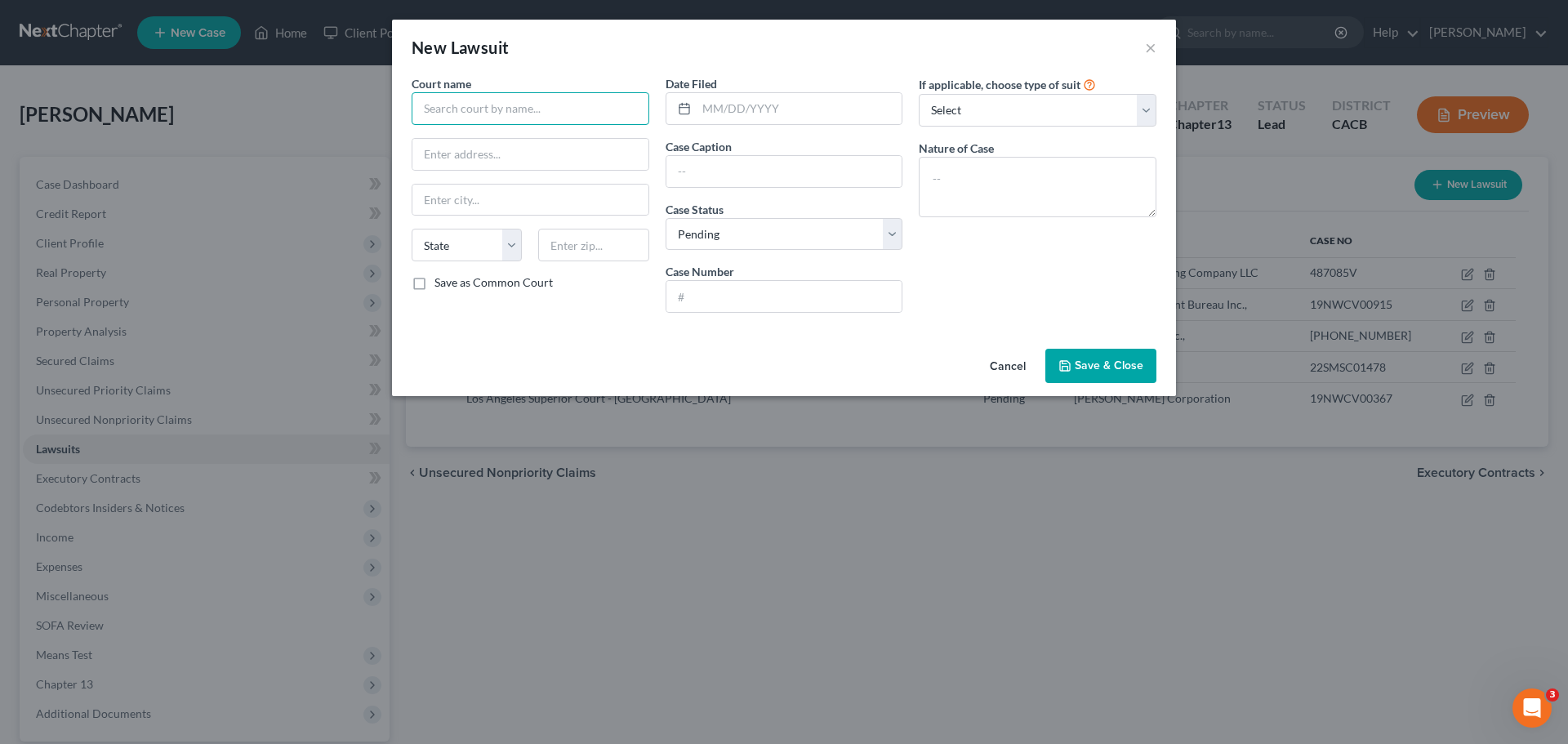
click at [503, 118] on input "text" at bounding box center [530, 108] width 238 height 32
type input "K"
type input "Los Angeles Superior Court - Norwalk"
click at [742, 182] on input "text" at bounding box center [784, 171] width 236 height 31
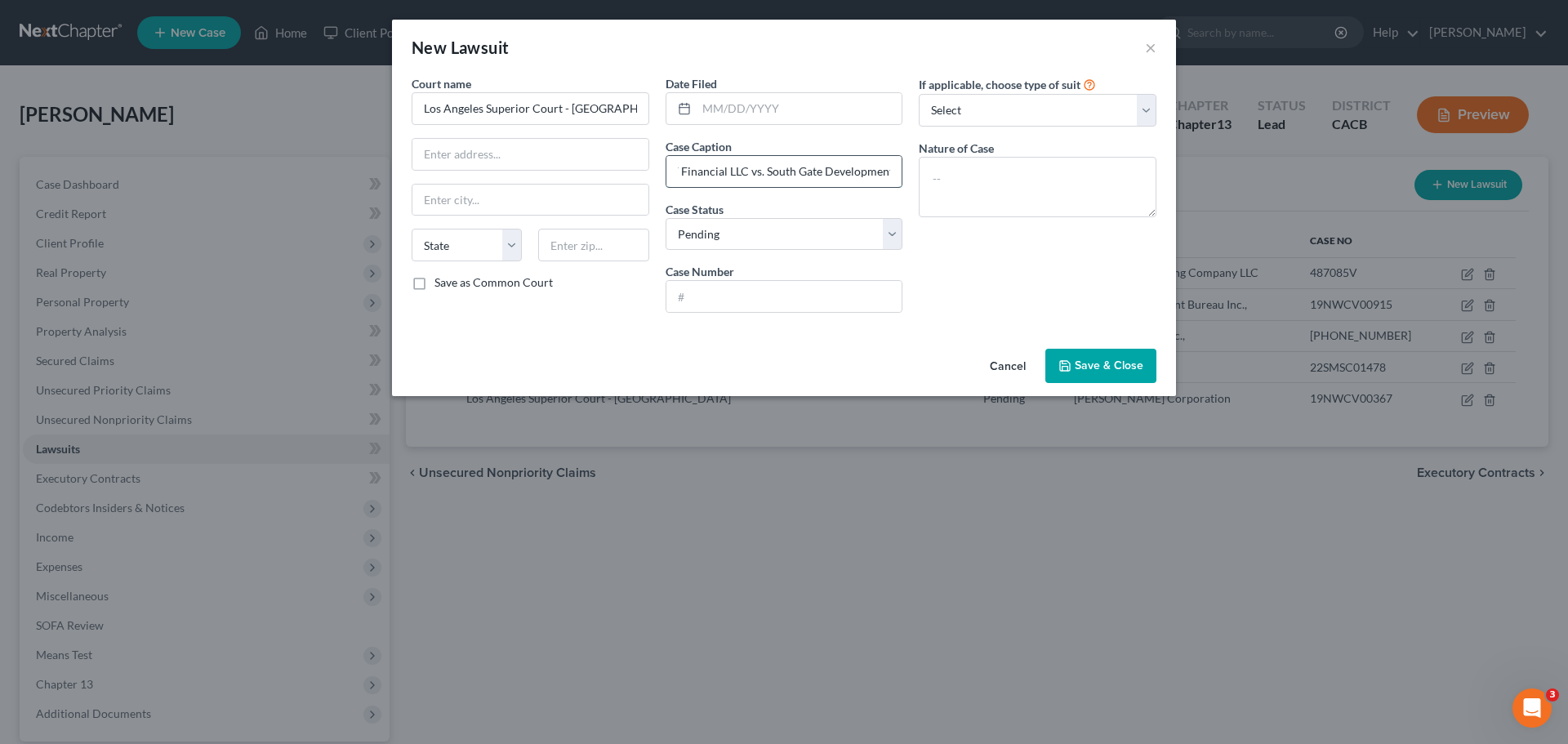
type input "TBF Financial LLC vs. South Gate Development"
click at [680, 297] on input "text" at bounding box center [784, 297] width 236 height 31
type input "21NWLC00602"
click at [975, 110] on select "Select Repossession Garnishment Foreclosure Attached, Seized, Or Levied Other" at bounding box center [1038, 110] width 238 height 32
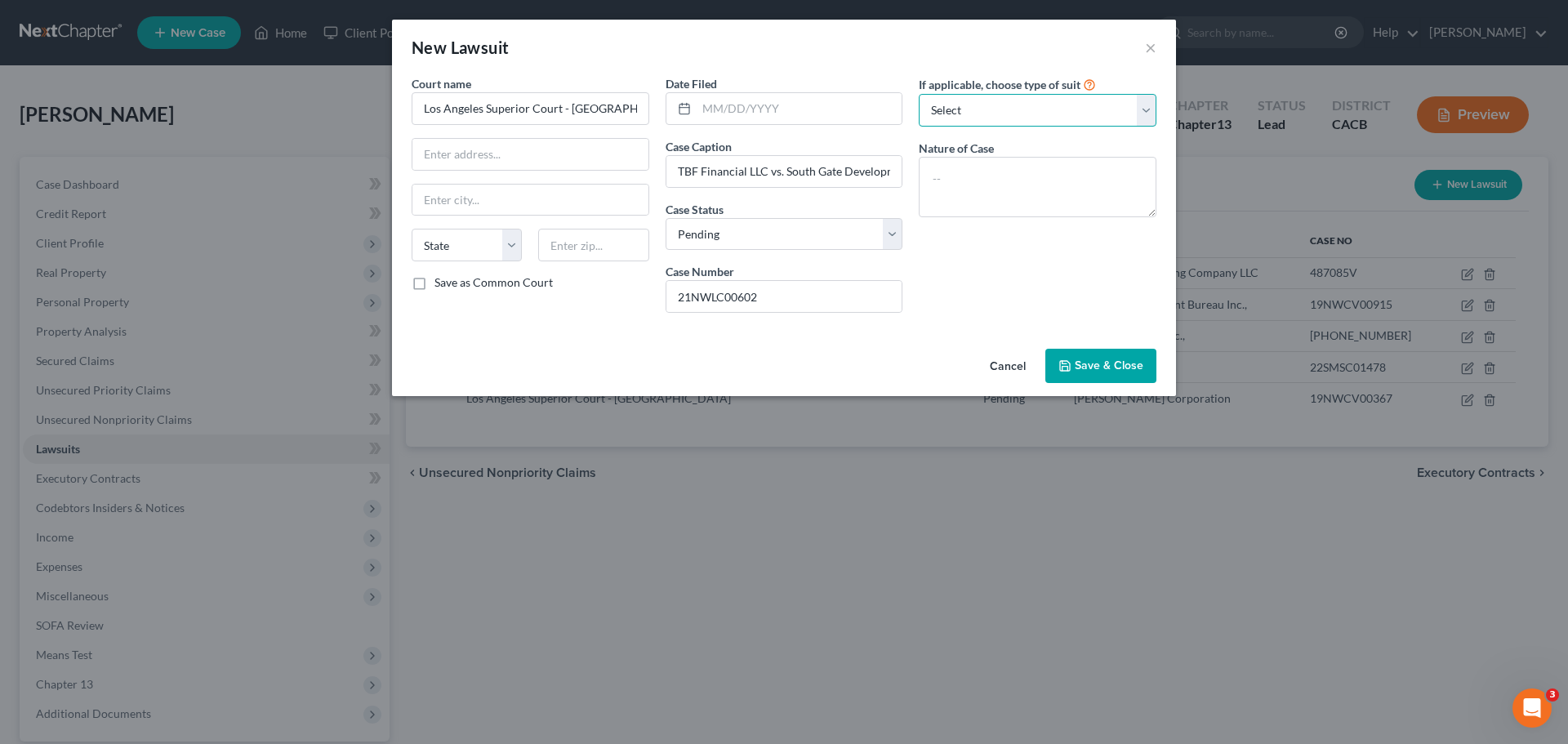
select select "1"
click at [919, 94] on select "Select Repossession Garnishment Foreclosure Attached, Seized, Or Levied Other" at bounding box center [1038, 110] width 238 height 32
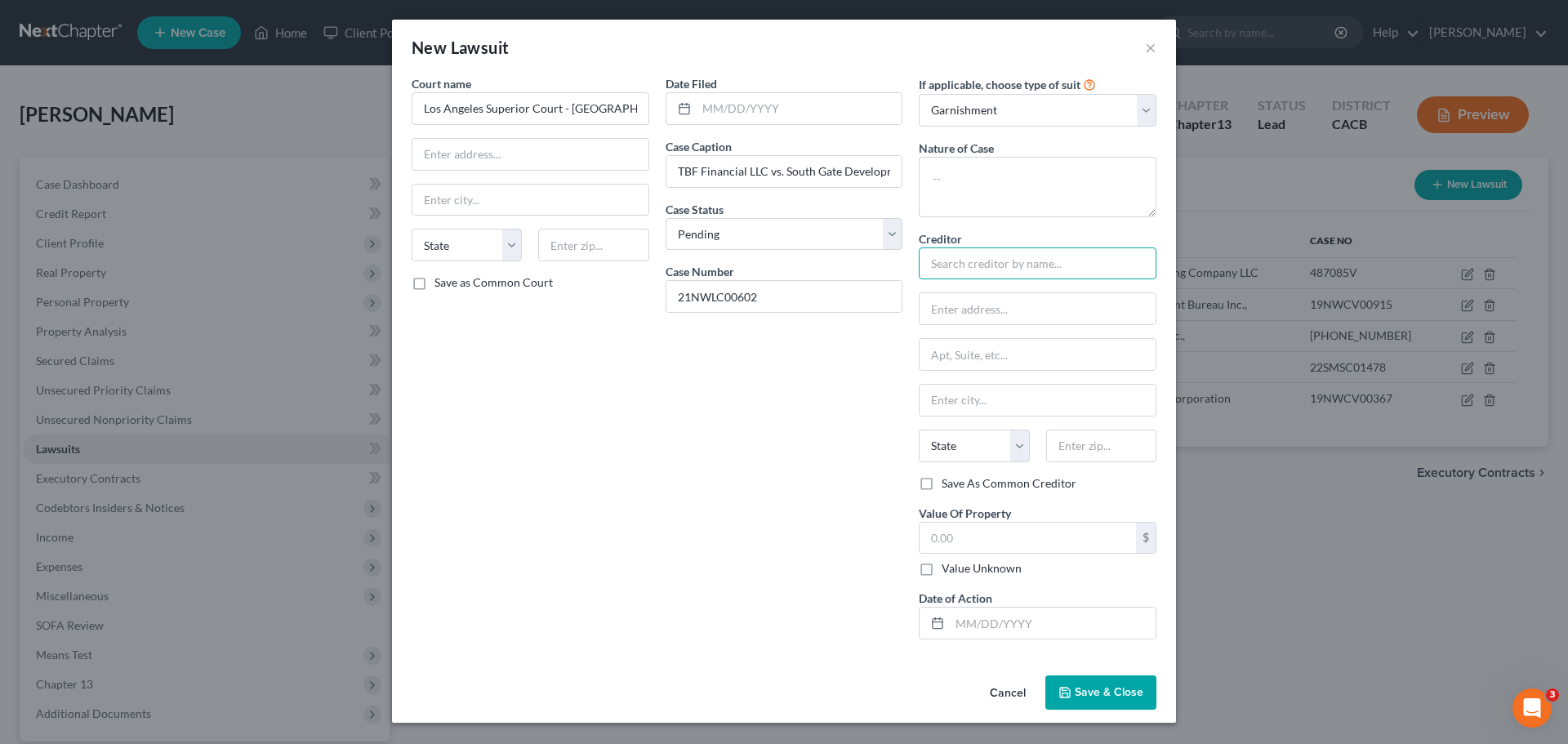
click at [952, 272] on input "text" at bounding box center [1038, 263] width 238 height 32
type input "TBF Financial I LLC"
click at [749, 169] on input "TBF Financial LLC vs. South Gate Development" at bounding box center [784, 171] width 236 height 31
type input "TBF Financial I LLC vs. South Gate Development"
click at [972, 303] on input "text" at bounding box center [1038, 309] width 236 height 31
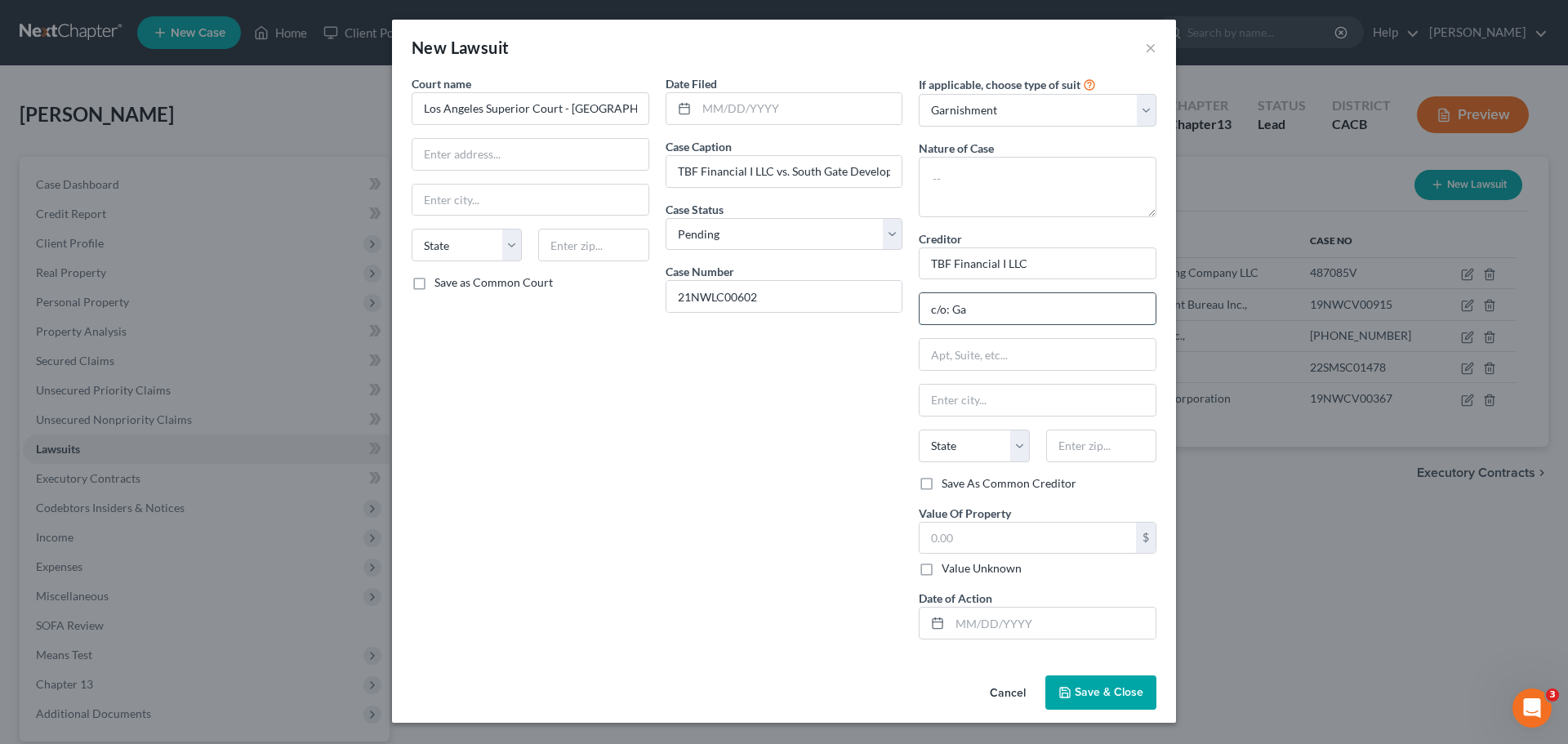
type input "c/o: Gaba Guerrini Law Corporation"
type input "8583 Irvine Center Drive #500"
click at [964, 404] on input "text" at bounding box center [1038, 400] width 236 height 31
type input "Irvine"
select select "4"
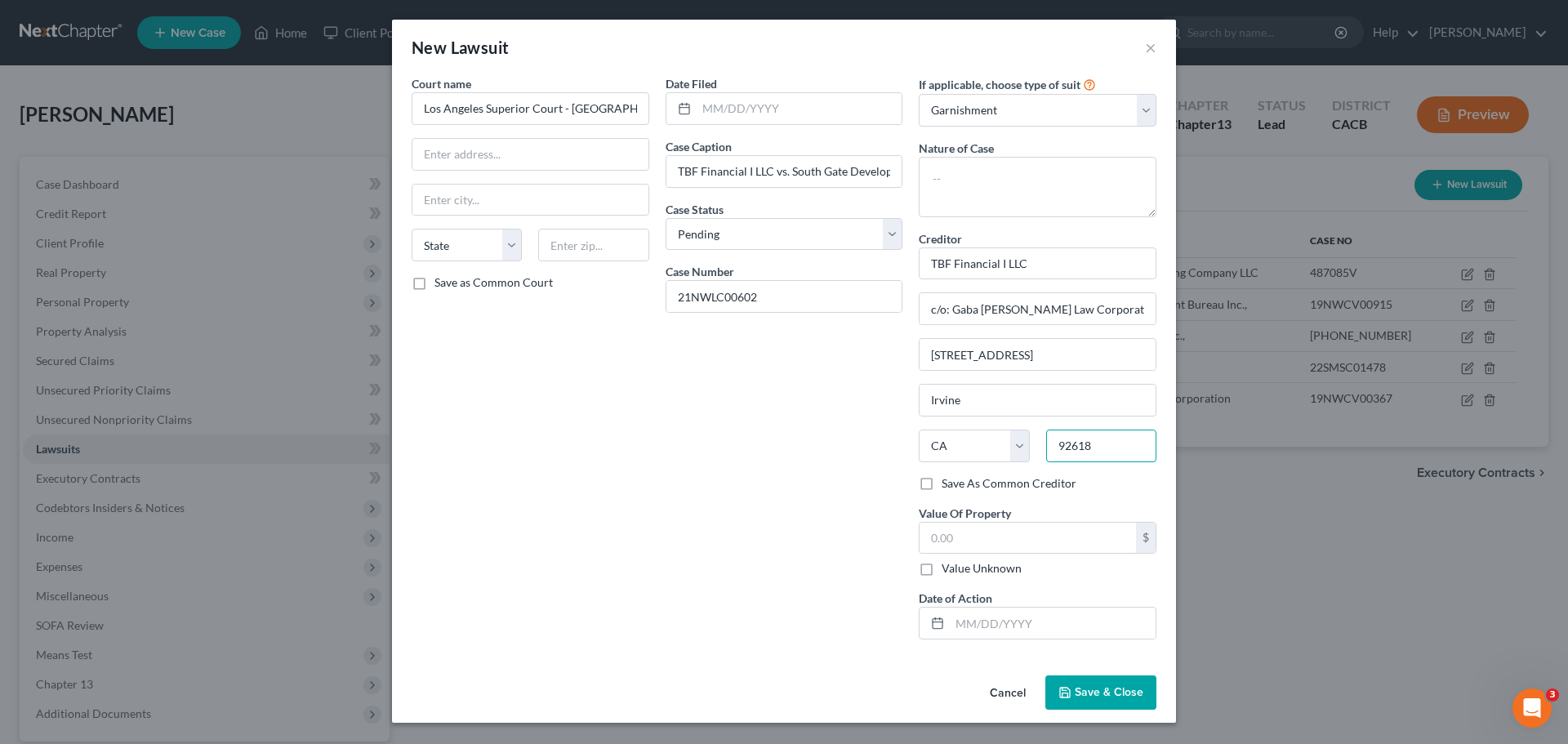
type input "92618"
drag, startPoint x: 749, startPoint y: 439, endPoint x: 759, endPoint y: 445, distance: 11.7
click at [749, 439] on div "Date Filed Case Caption TBF Financial I LLC vs. South Gate Development Case Sta…" at bounding box center [784, 363] width 254 height 577
click at [1085, 692] on span "Save & Close" at bounding box center [1109, 692] width 68 height 14
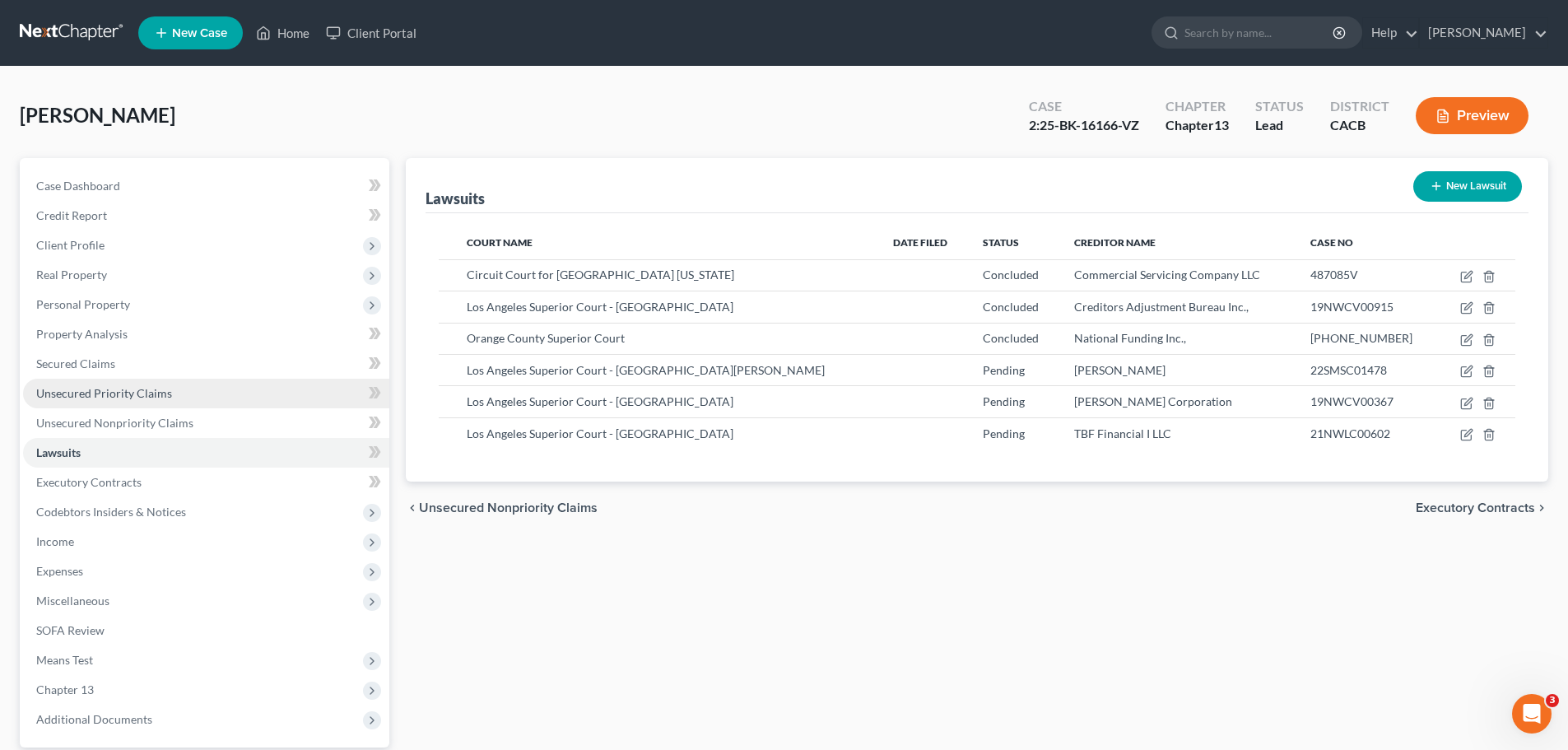
click at [70, 390] on span "Unsecured Priority Claims" at bounding box center [104, 393] width 136 height 14
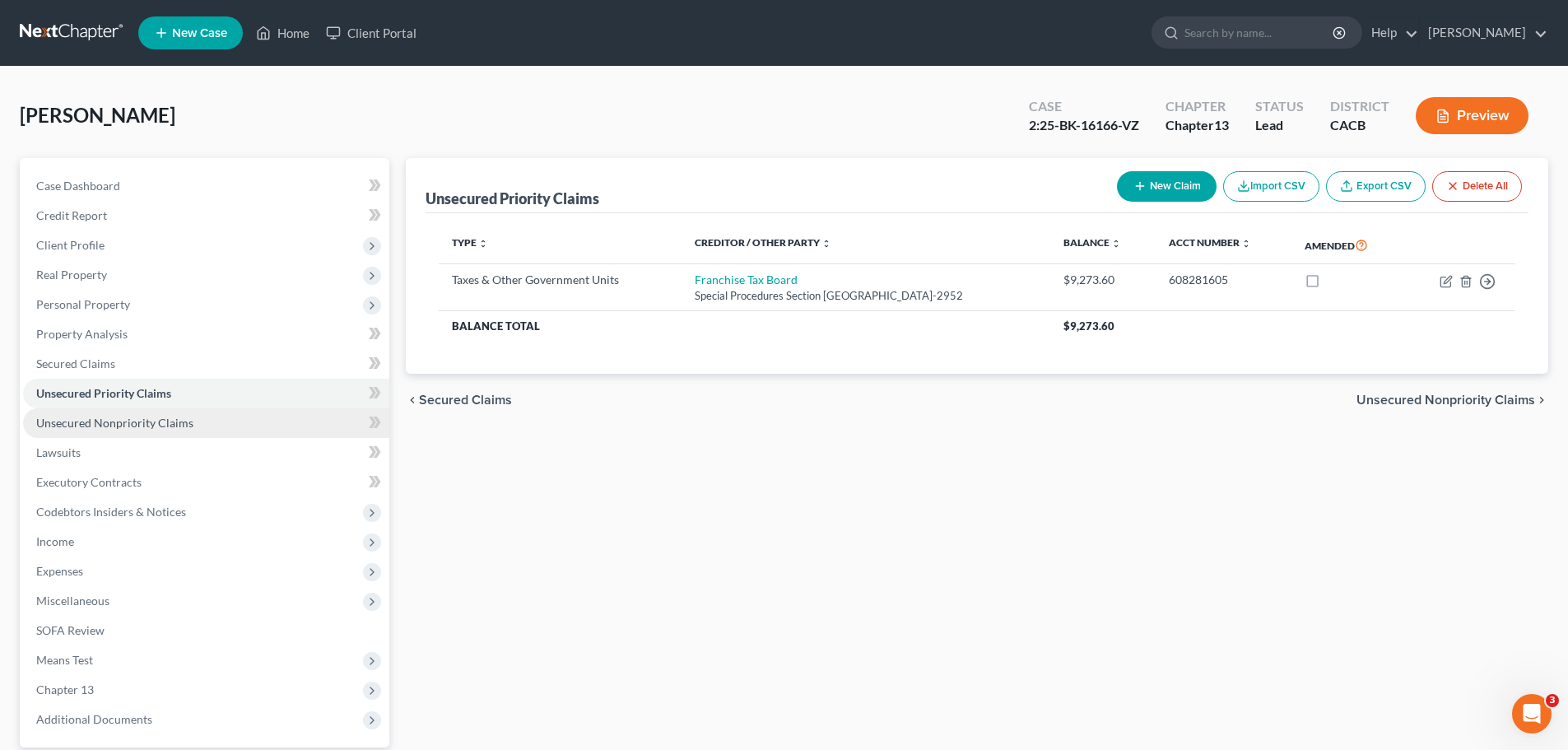
click at [85, 417] on span "Unsecured Nonpriority Claims" at bounding box center [114, 423] width 157 height 14
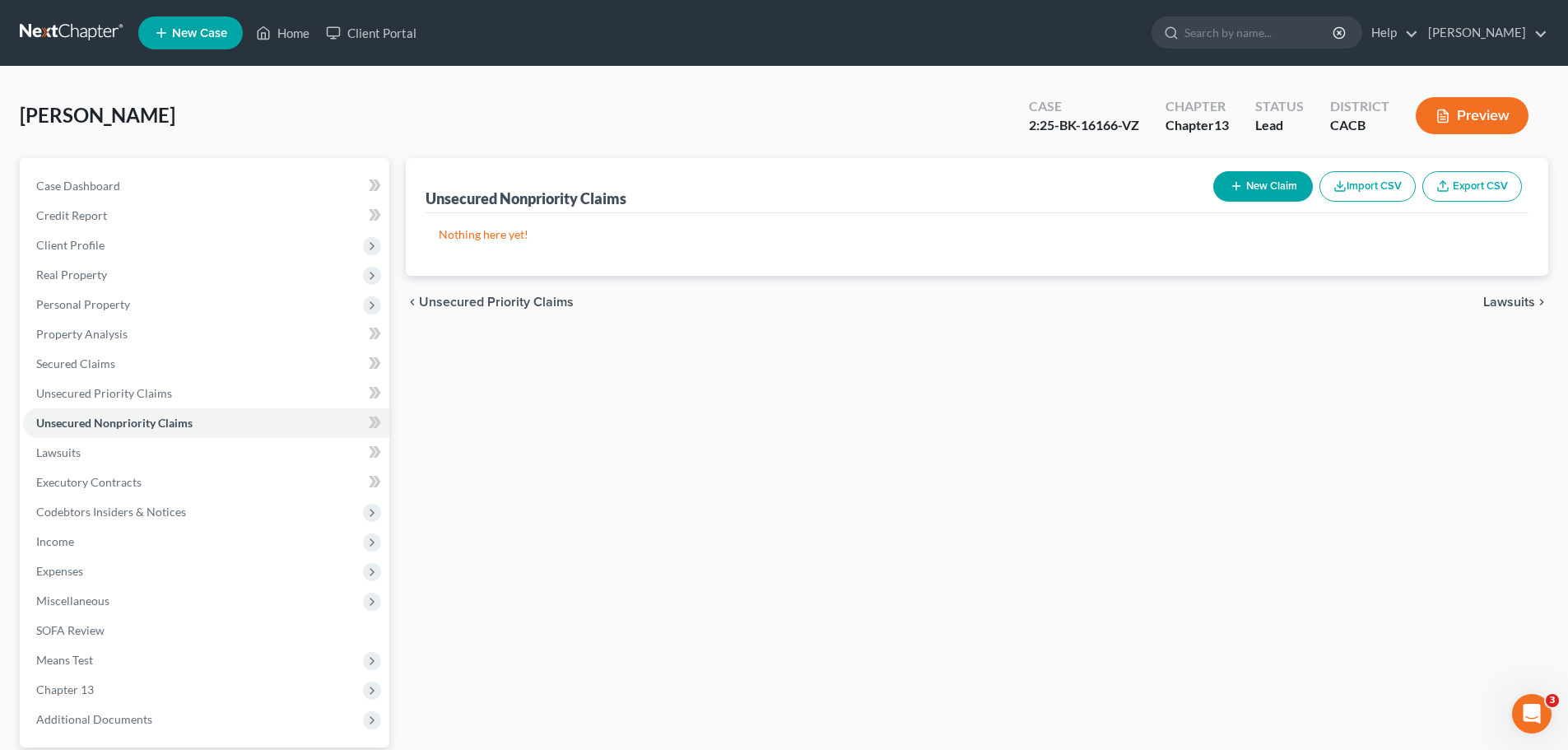
click at [1259, 186] on button "New Claim" at bounding box center [1263, 186] width 100 height 30
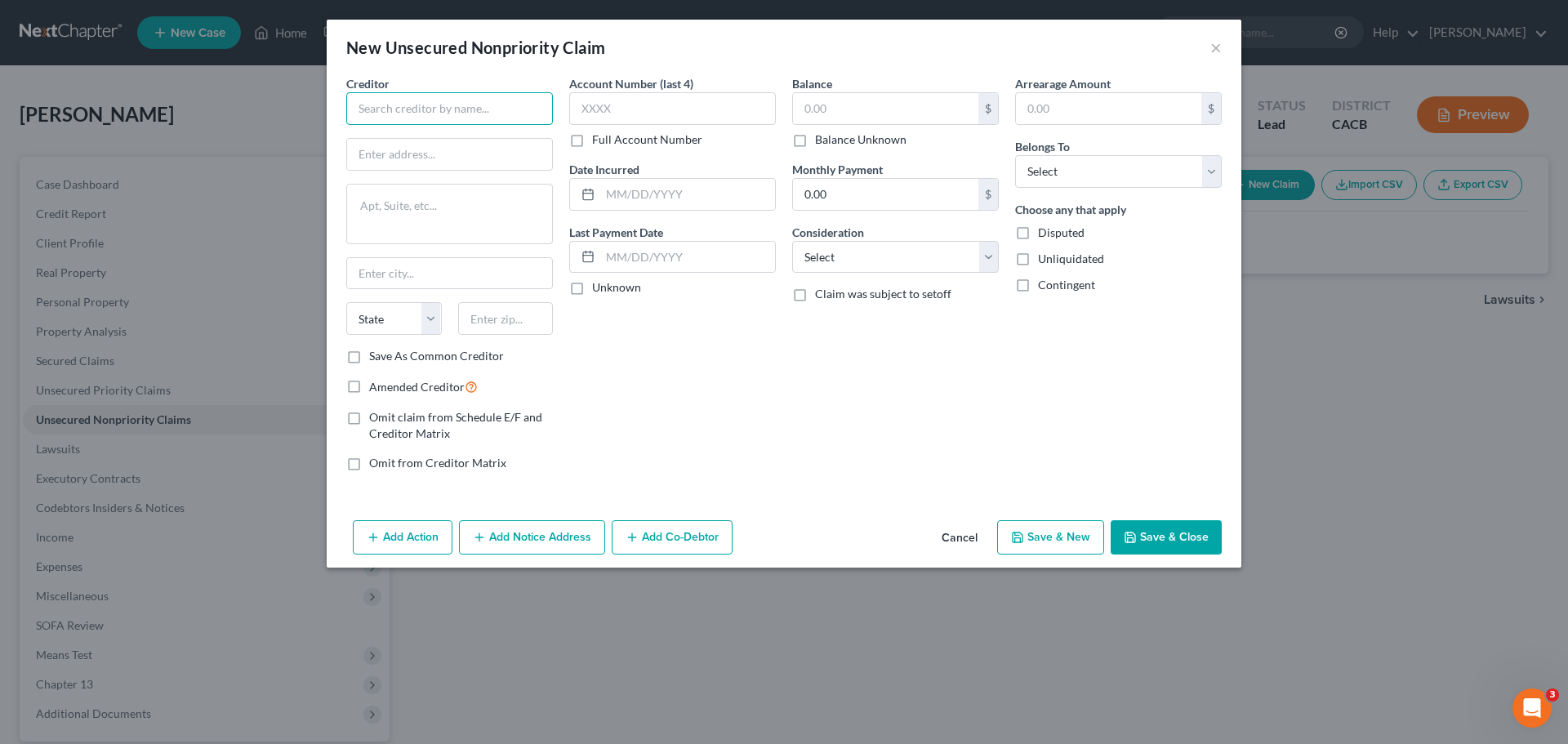
click at [397, 112] on input "text" at bounding box center [449, 108] width 206 height 32
type input "Biberk Insurance"
type input "c/o: GB Collects LLC"
type textarea "1253 Haddonfield -Berlin Rd"
type input "Voorhees"
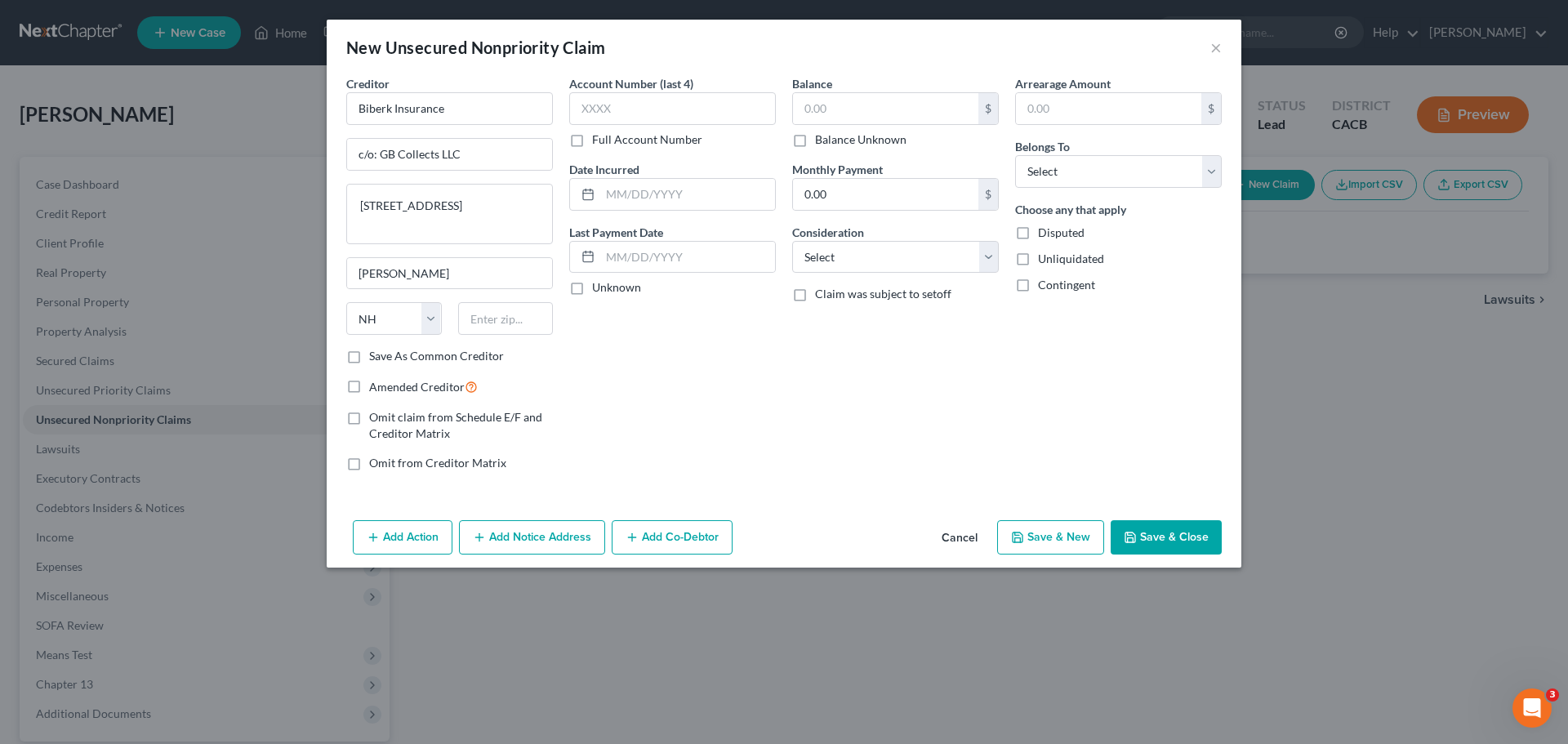
click at [432, 342] on div "State AL AK AR AZ CA CO CT DE DC FL GA GU HI ID IL IN IA KS KY LA ME MD MA MI M…" at bounding box center [450, 325] width 223 height 46
click at [428, 328] on select "State AL AK AR AZ CA CO CT DE DC FL GA GU HI ID IL IN IA KS KY LA ME MD MA MI M…" at bounding box center [394, 318] width 95 height 32
select select "33"
click at [346, 302] on select "State AL AK AR AZ CA CO CT DE DC FL GA GU HI ID IL IN IA KS KY LA ME MD MA MI M…" at bounding box center [394, 318] width 95 height 32
click at [477, 326] on input "text" at bounding box center [506, 318] width 95 height 32
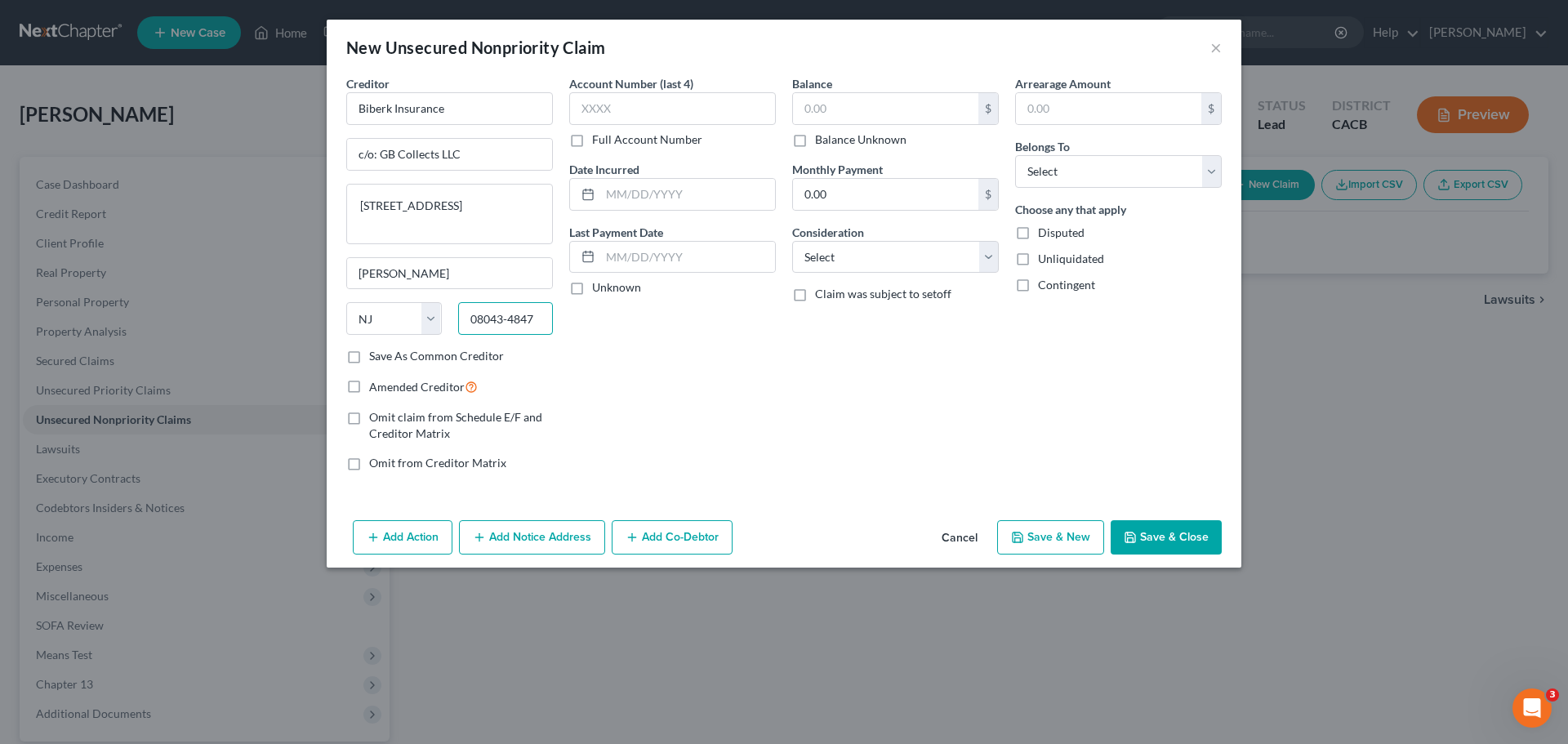
type input "08043-4847"
click at [634, 398] on div "Account Number (last 4) Full Account Number Date Incurred Last Payment Date Unk…" at bounding box center [673, 280] width 223 height 409
click at [626, 107] on input "text" at bounding box center [673, 108] width 206 height 32
click at [593, 145] on label "Full Account Number" at bounding box center [647, 139] width 110 height 16
click at [599, 142] on input "Full Account Number" at bounding box center [604, 136] width 10 height 10
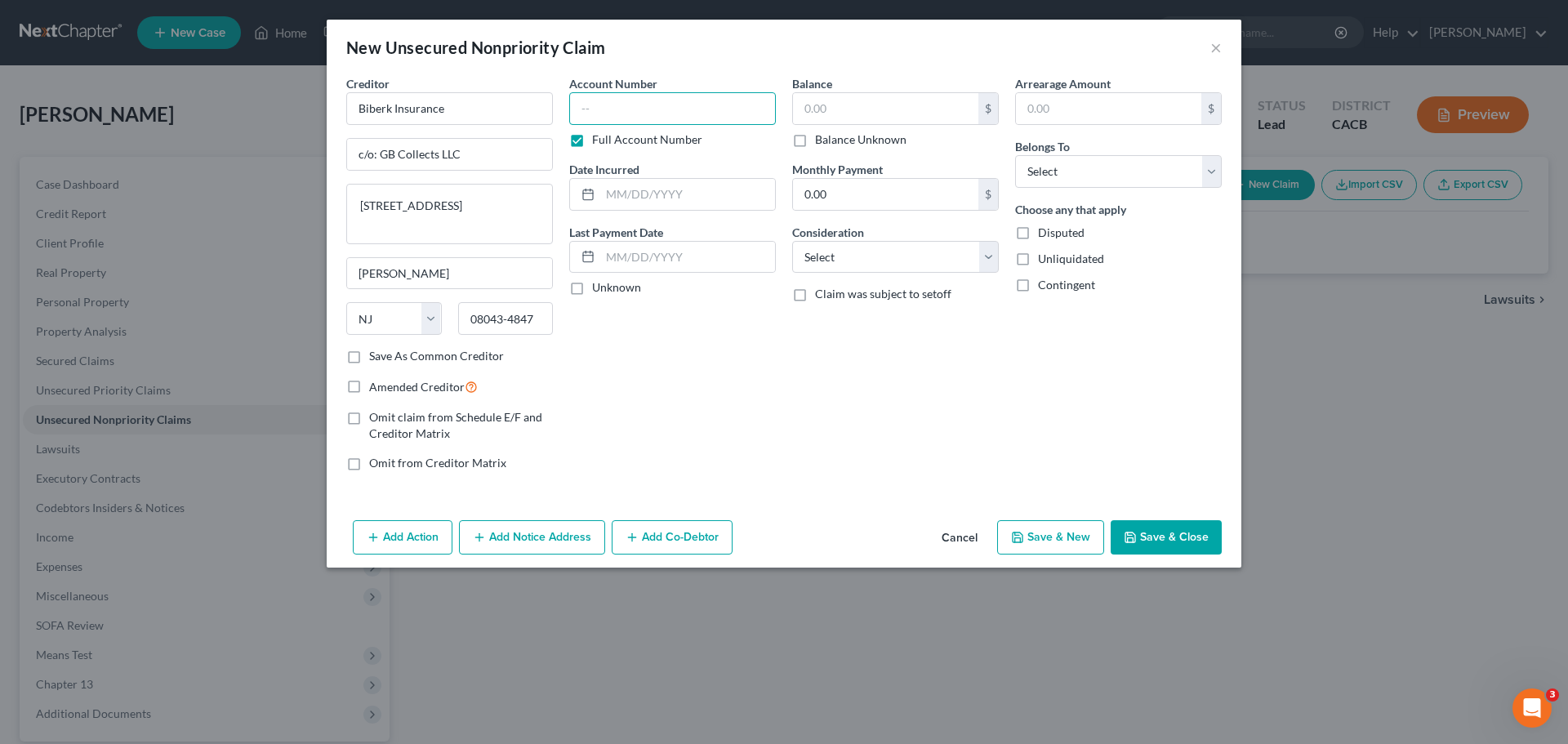
click at [597, 114] on input "text" at bounding box center [673, 108] width 206 height 32
type input "id#1364816"
drag, startPoint x: 684, startPoint y: 388, endPoint x: 718, endPoint y: 357, distance: 46.0
click at [684, 389] on div "Account Number id#1364816 Full Account Number Date Incurred Last Payment Date U…" at bounding box center [673, 280] width 223 height 409
click at [1039, 234] on label "Disputed" at bounding box center [1062, 232] width 47 height 16
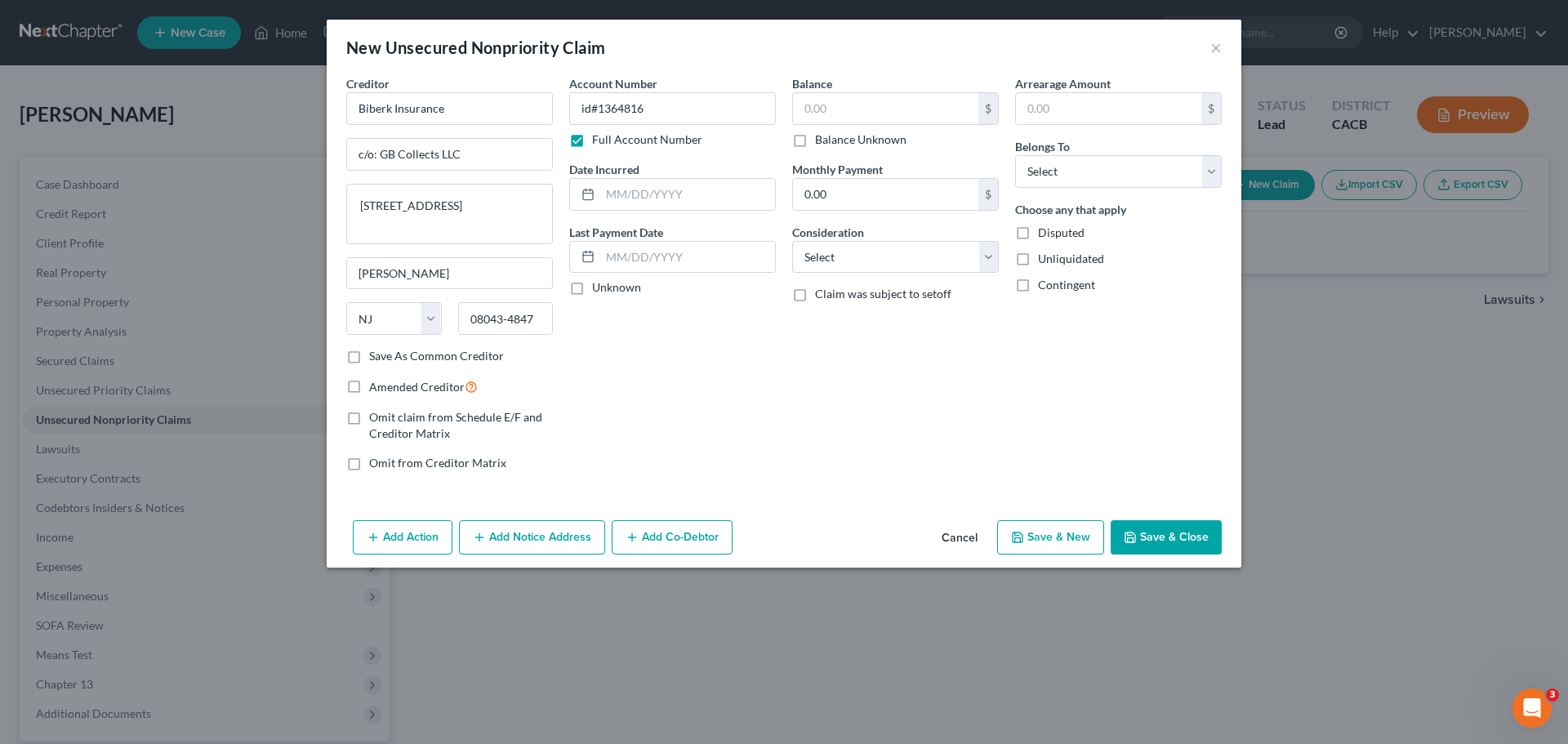
click at [1044, 234] on input "Disputed" at bounding box center [1050, 229] width 10 height 10
checkbox input "true"
click at [1039, 256] on label "Unliquidated" at bounding box center [1072, 258] width 67 height 16
click at [1044, 256] on input "Unliquidated" at bounding box center [1050, 256] width 10 height 10
checkbox input "true"
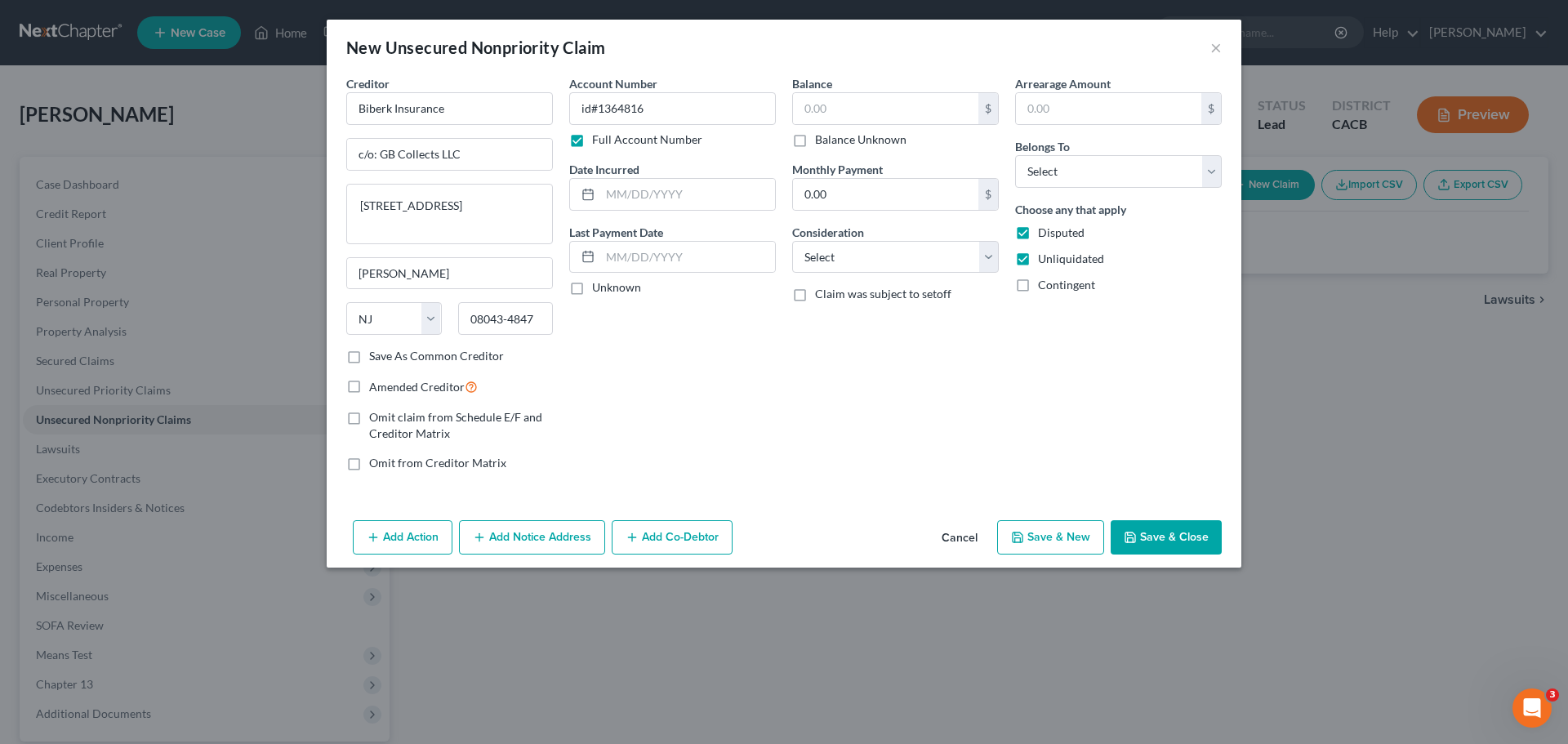
click at [1039, 285] on label "Contingent" at bounding box center [1067, 285] width 57 height 16
click at [1044, 285] on input "Contingent" at bounding box center [1050, 282] width 10 height 10
checkbox input "true"
click at [824, 116] on input "text" at bounding box center [885, 108] width 185 height 31
type input "7,500"
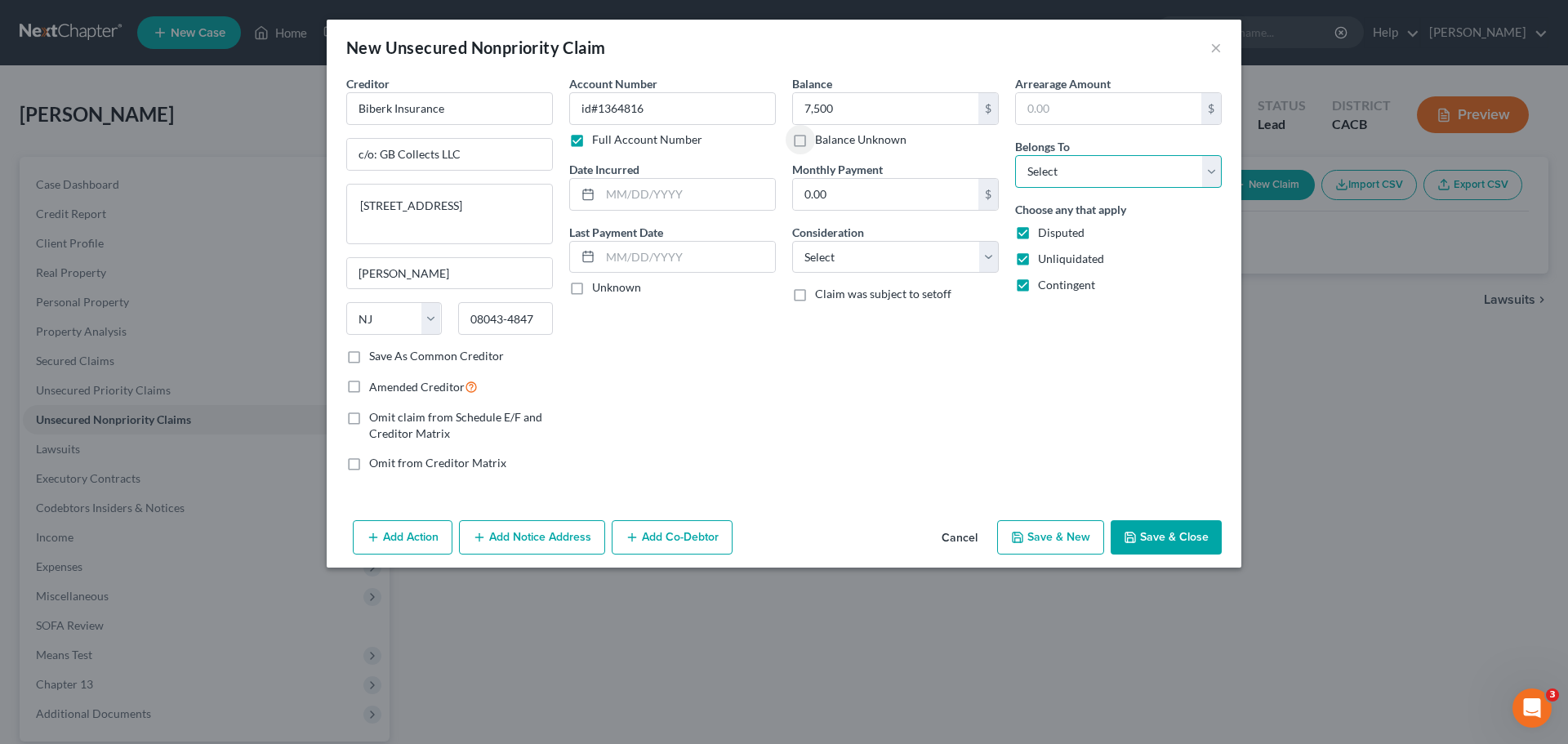
click at [1102, 173] on select "Select Debtor 1 Only Debtor 2 Only Debtor 1 And Debtor 2 Only At Least One Of T…" at bounding box center [1119, 171] width 206 height 32
select select "0"
click at [1015, 155] on select "Select Debtor 1 Only Debtor 2 Only Debtor 1 And Debtor 2 Only At Least One Of T…" at bounding box center [1119, 171] width 206 height 32
click at [882, 269] on select "Select Cable / Satellite Services Collection Agency Credit Card Debt Debt Couns…" at bounding box center [895, 257] width 206 height 32
select select "14"
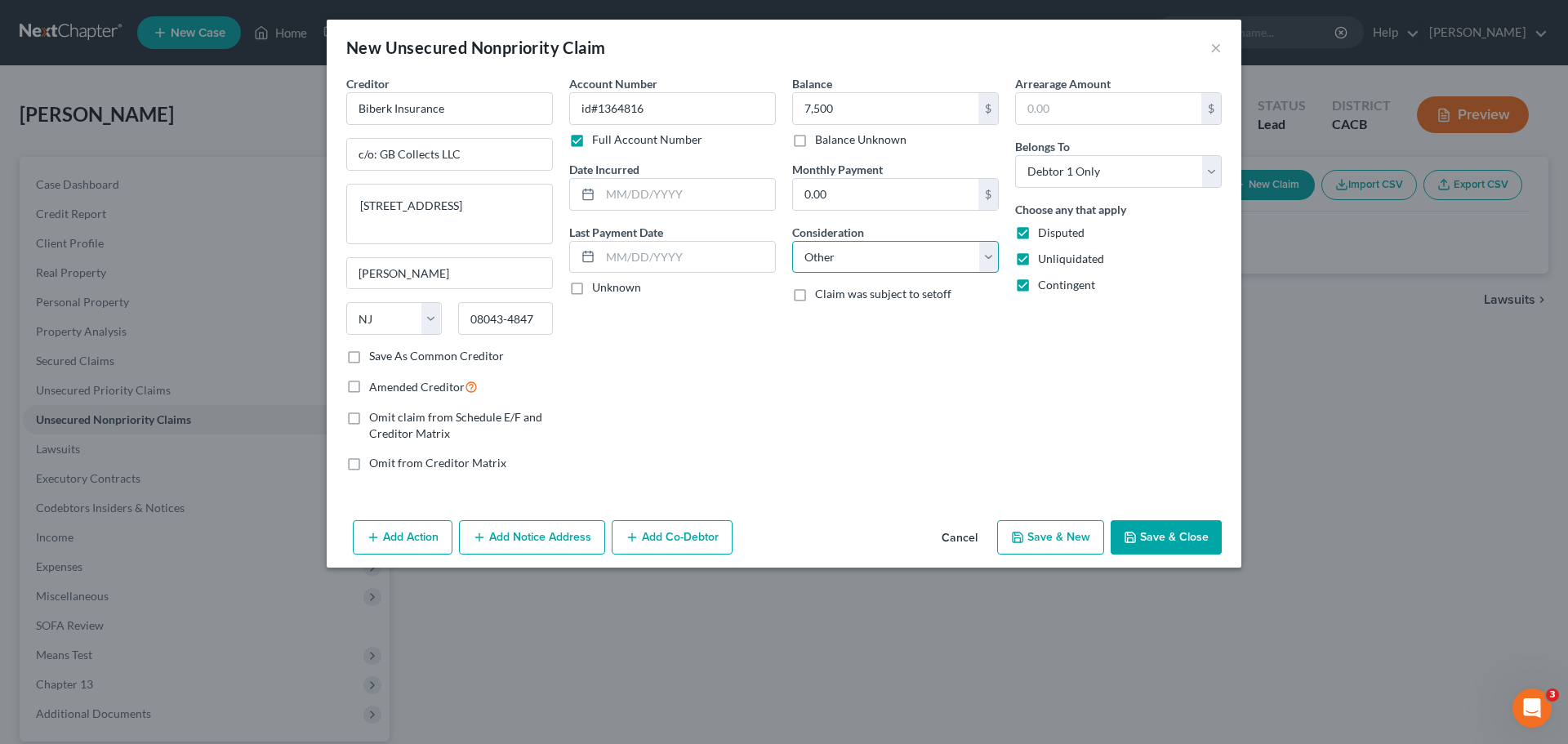
click at [792, 241] on select "Select Cable / Satellite Services Collection Agency Credit Card Debt Debt Couns…" at bounding box center [895, 257] width 206 height 32
click at [539, 551] on button "Add Notice Address" at bounding box center [531, 537] width 146 height 34
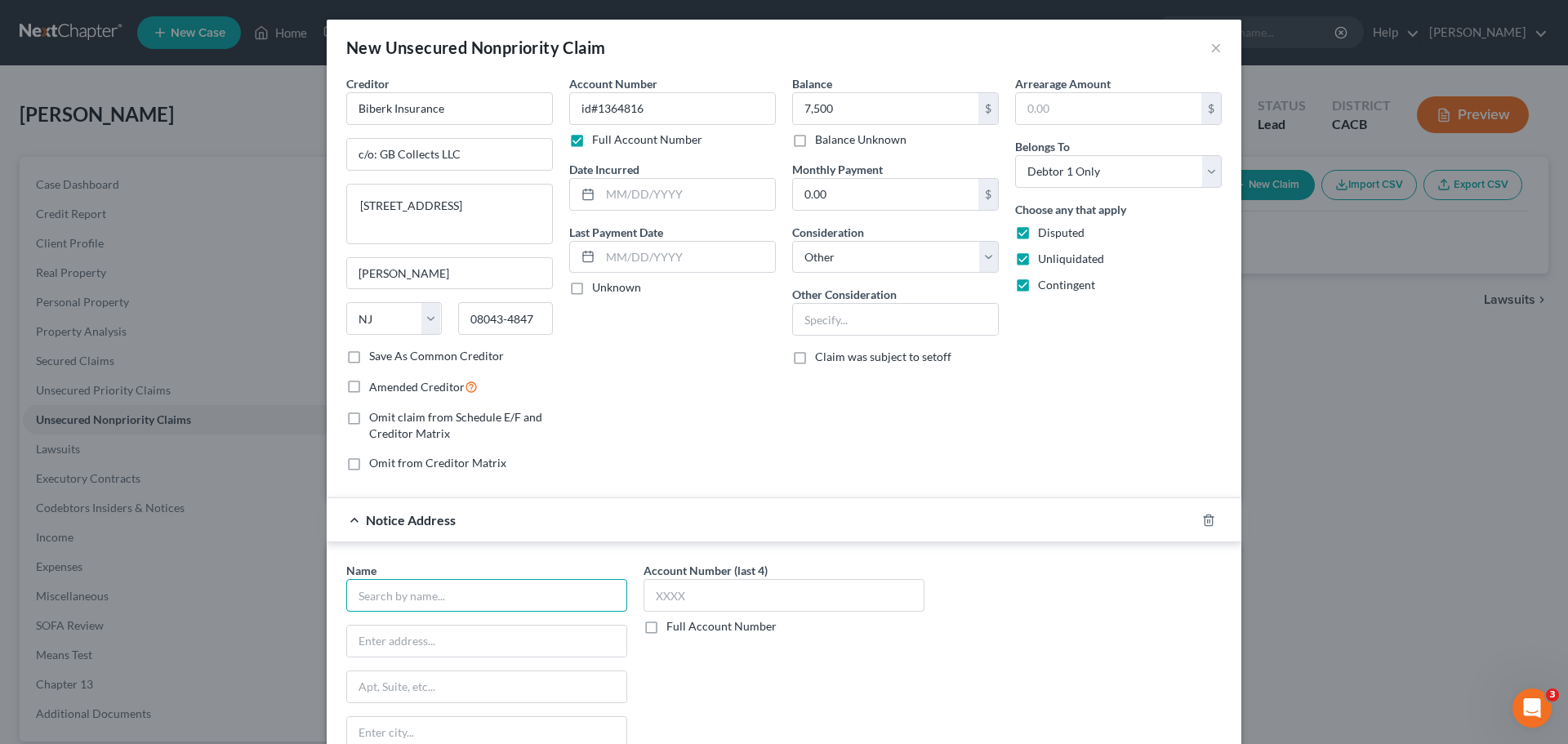
click at [402, 587] on input "text" at bounding box center [487, 595] width 281 height 32
type input "Gaba Law"
type input "25 Mauchly Ste 300"
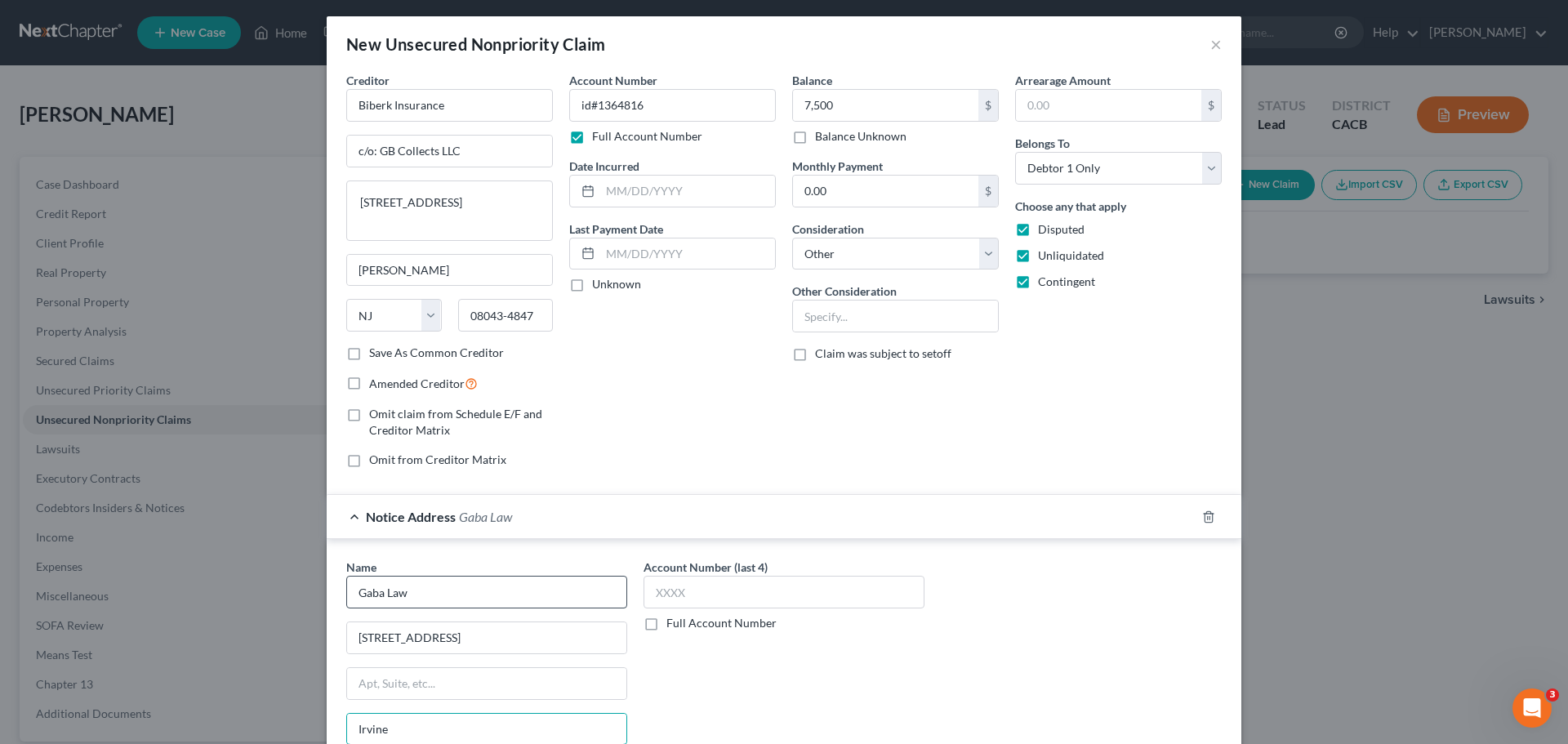
type input "Irvine"
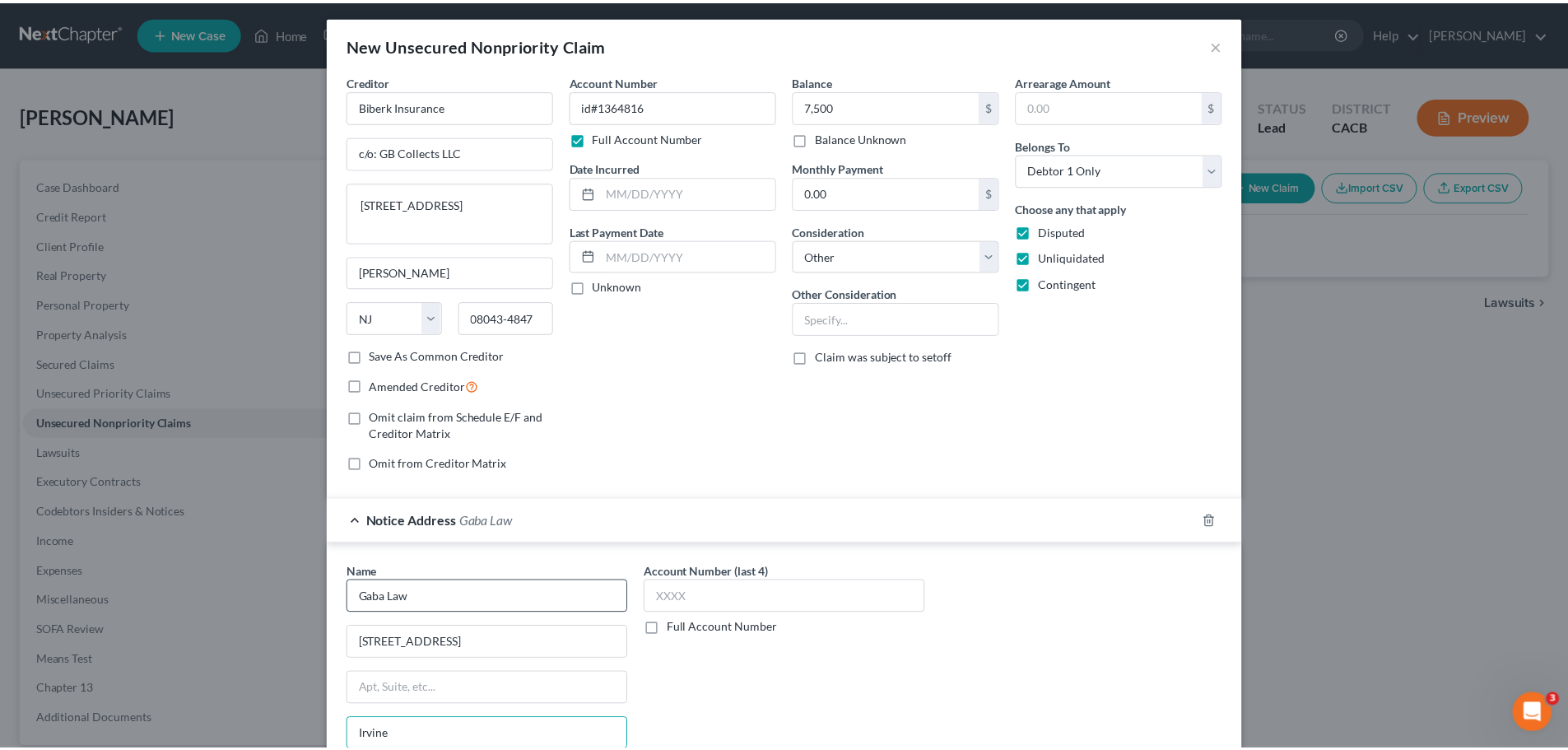
scroll to position [197, 0]
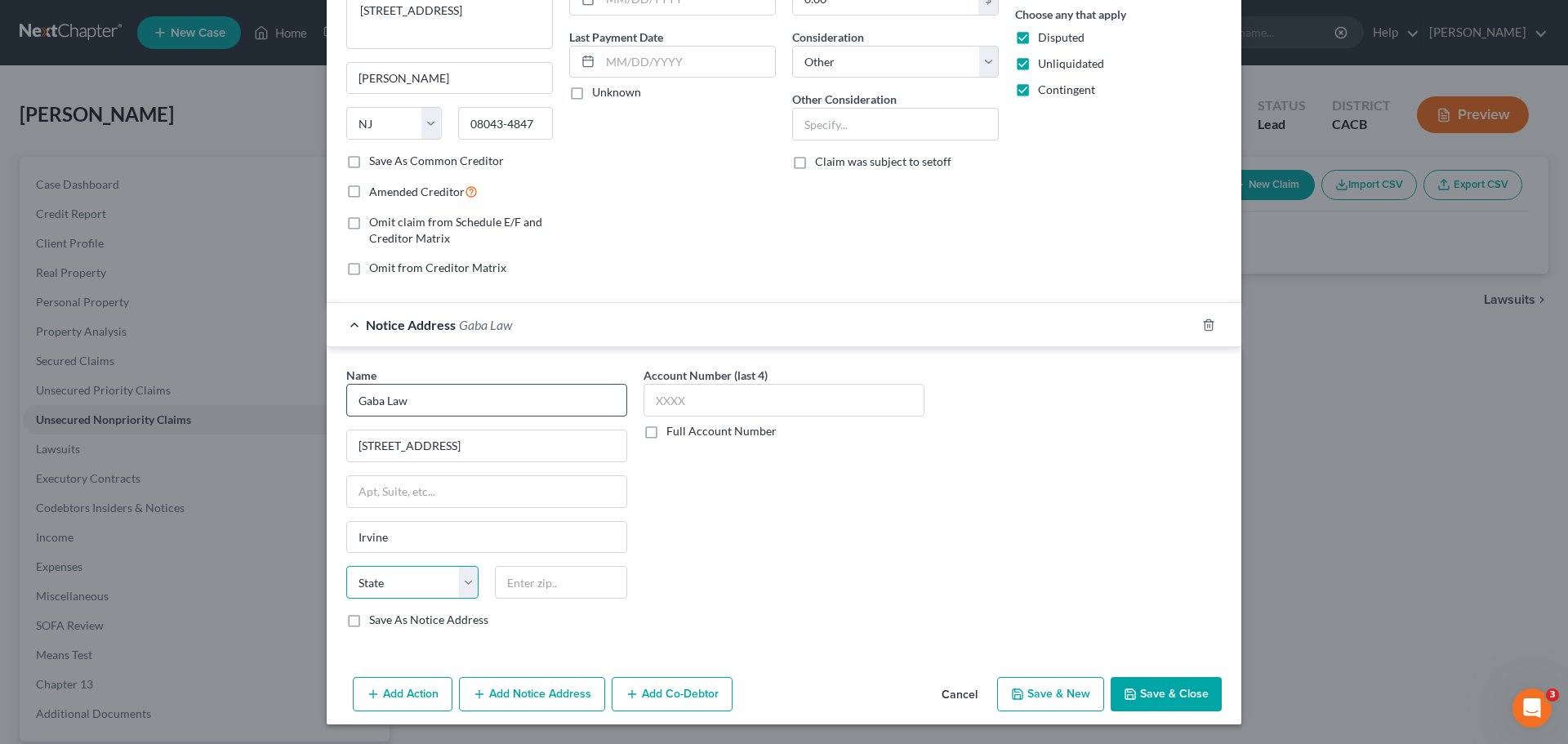
select select "4"
type input "92618"
click at [727, 571] on div "Account Number (last 4) Full Account Number" at bounding box center [784, 504] width 298 height 274
click at [1022, 699] on button "Save & New" at bounding box center [1051, 694] width 107 height 34
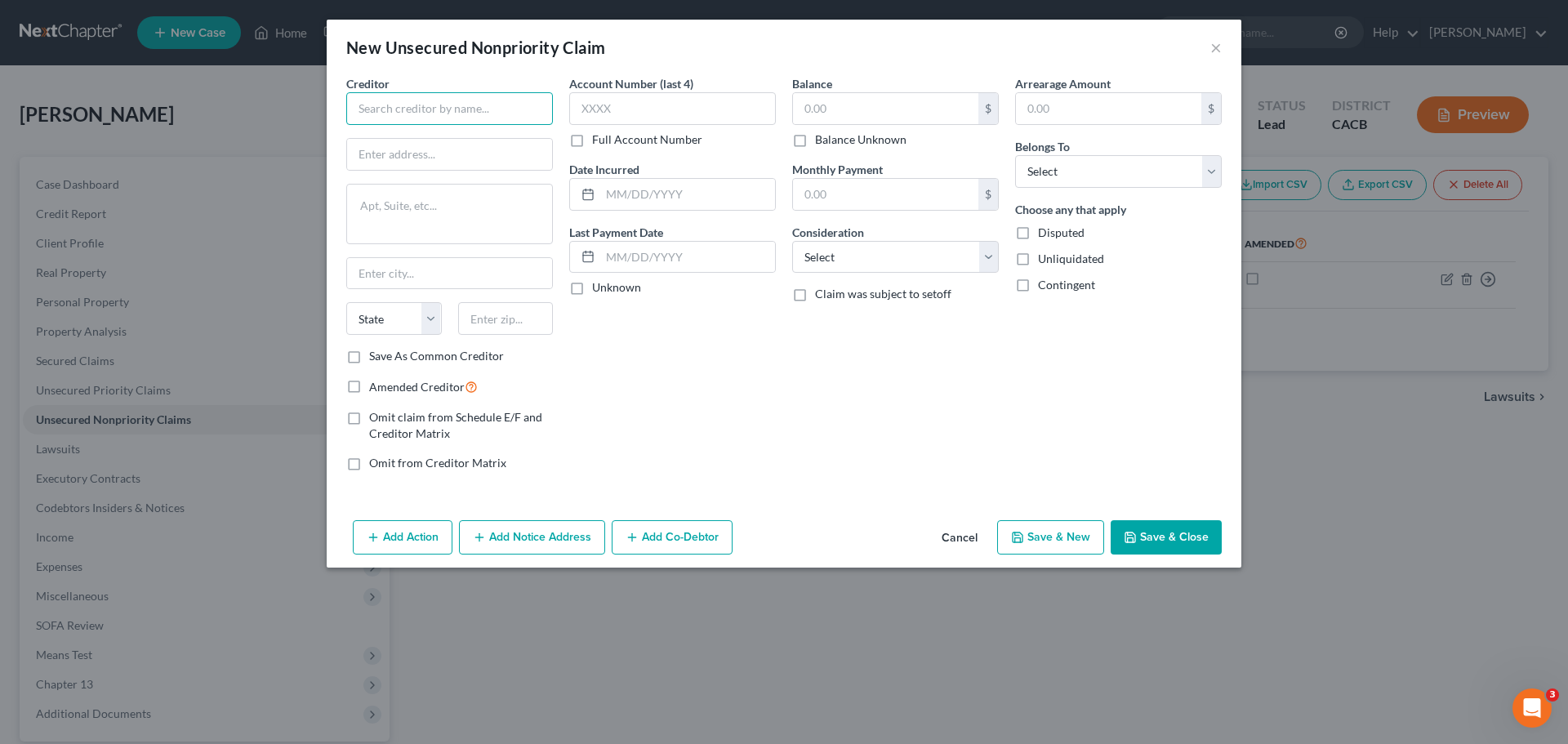
click at [452, 110] on input "text" at bounding box center [449, 108] width 206 height 32
type input "Hudson Insurance Co.,"
type input "JOMAX Recovery Services"
type textarea "9242 W. Union Hills Dr #102"
type input "Peoria"
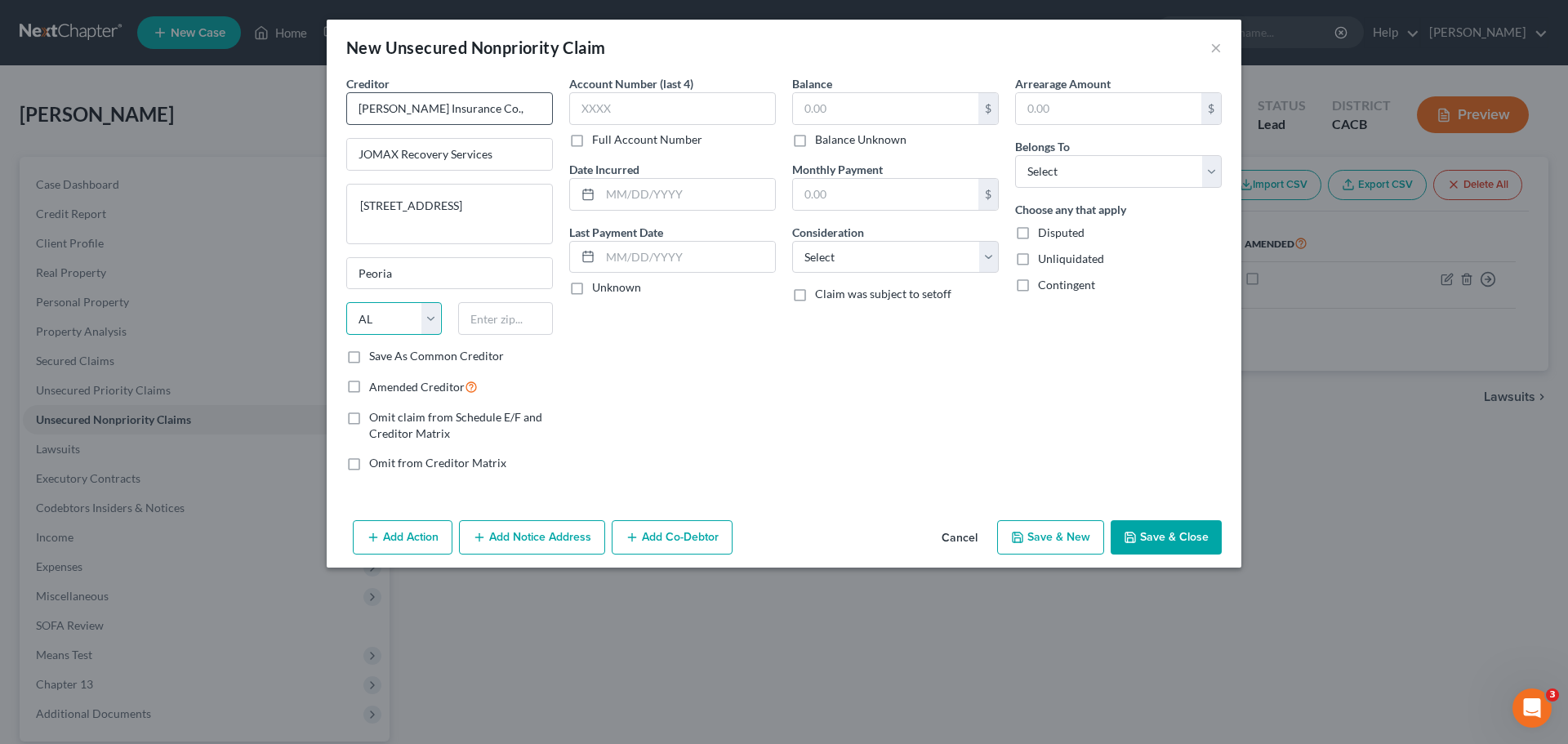
select select "3"
type input "85382"
click at [706, 397] on div "Account Number (last 4) Full Account Number Date Incurred Last Payment Date Unk…" at bounding box center [673, 280] width 223 height 409
click at [618, 115] on input "text" at bounding box center [673, 108] width 206 height 32
type input "2154"
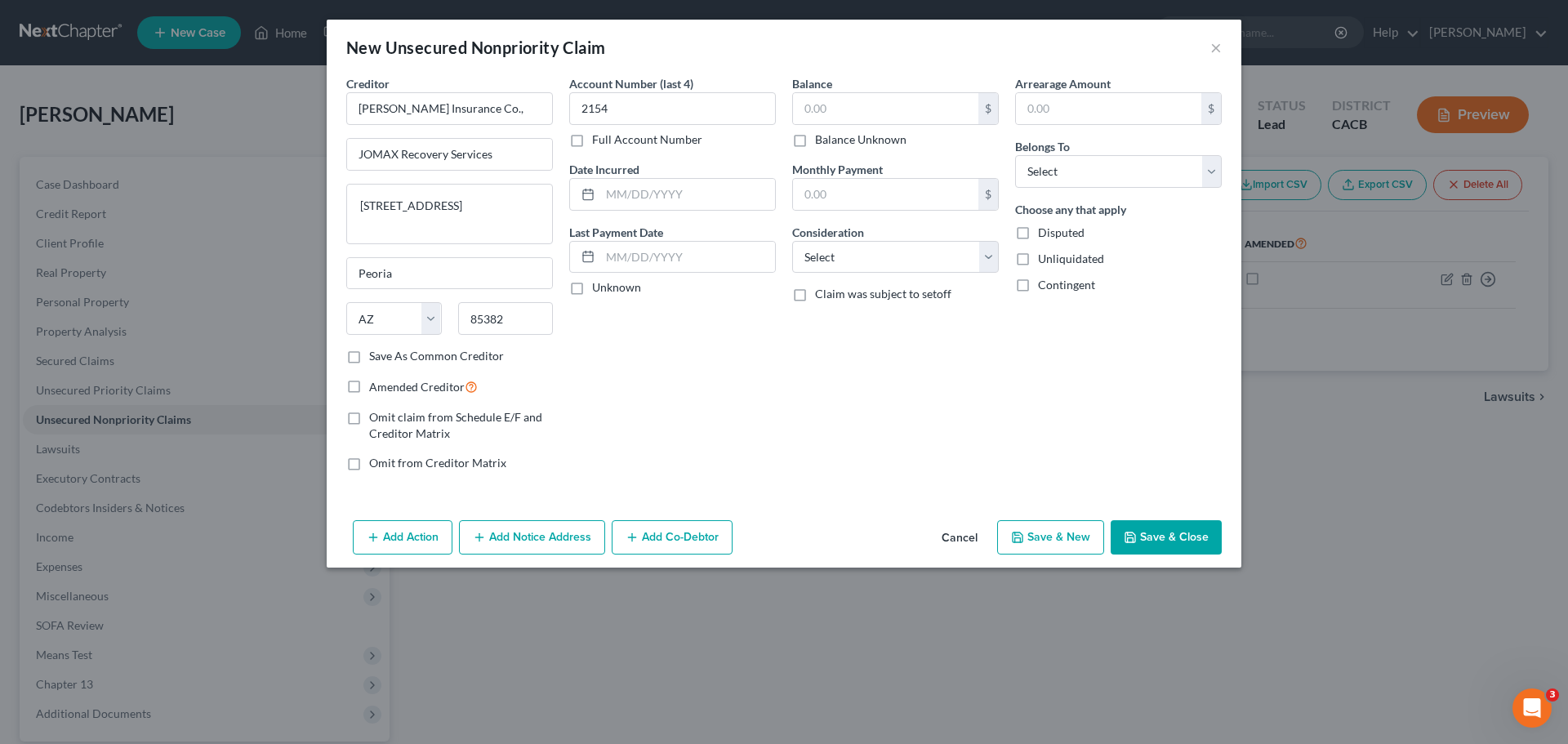
drag, startPoint x: 561, startPoint y: 136, endPoint x: 570, endPoint y: 145, distance: 12.7
click at [562, 136] on div "Account Number (last 4) 2154 Full Account Number Date Incurred Last Payment Dat…" at bounding box center [673, 280] width 223 height 409
click at [593, 144] on label "Full Account Number" at bounding box center [647, 139] width 110 height 16
click at [599, 142] on input "Full Account Number" at bounding box center [604, 136] width 10 height 10
click at [616, 116] on input "2154" at bounding box center [673, 108] width 206 height 32
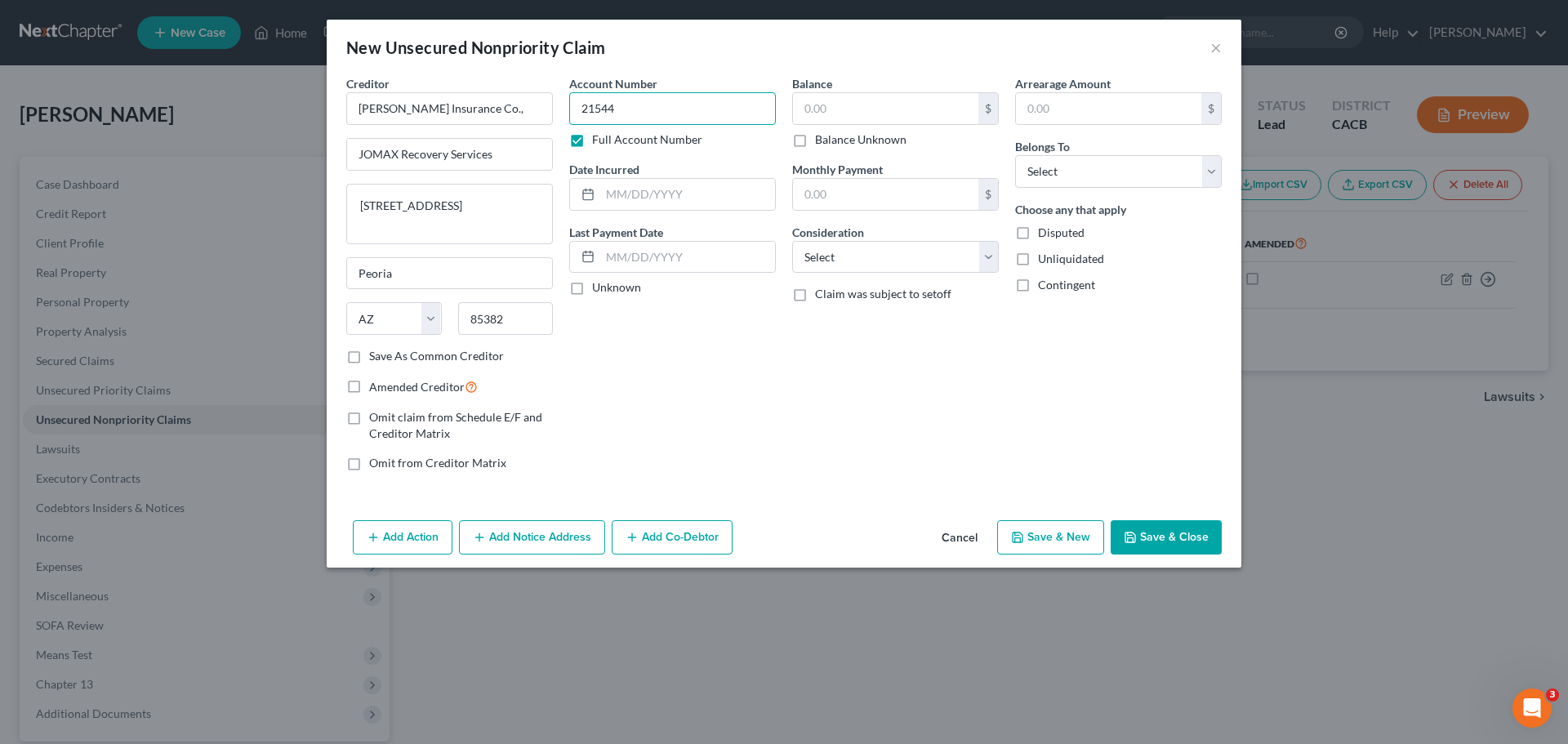
type input "21544"
click at [676, 364] on div "Account Number 21544 Full Account Number Date Incurred Last Payment Date Unknown" at bounding box center [673, 280] width 223 height 409
click at [1039, 235] on label "Disputed" at bounding box center [1062, 232] width 47 height 16
click at [1044, 235] on input "Disputed" at bounding box center [1050, 229] width 10 height 10
checkbox input "true"
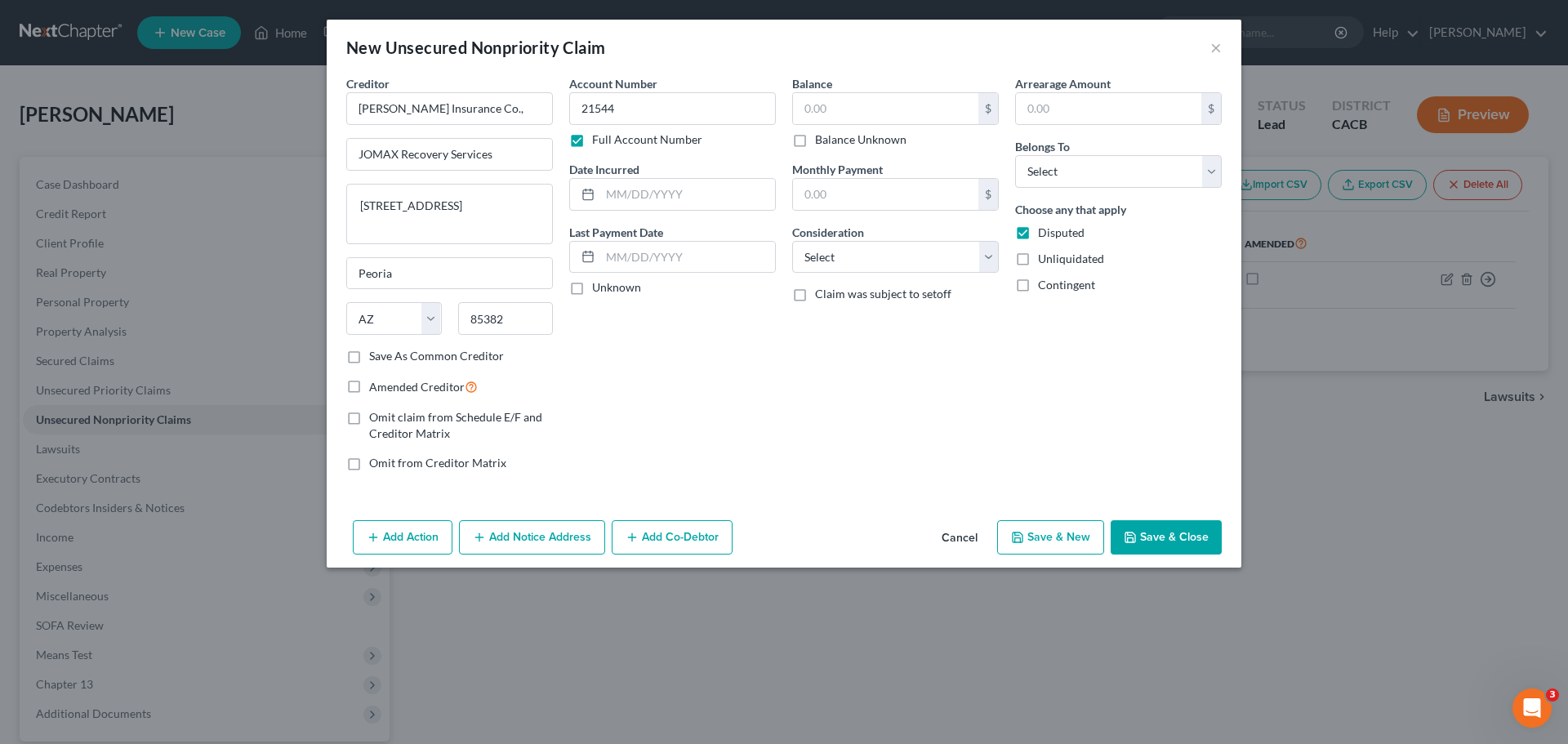
click at [1039, 263] on label "Unliquidated" at bounding box center [1072, 258] width 67 height 16
click at [1044, 262] on input "Unliquidated" at bounding box center [1050, 256] width 10 height 10
checkbox input "true"
click at [1039, 282] on label "Contingent" at bounding box center [1067, 285] width 57 height 16
click at [1044, 282] on input "Contingent" at bounding box center [1050, 282] width 10 height 10
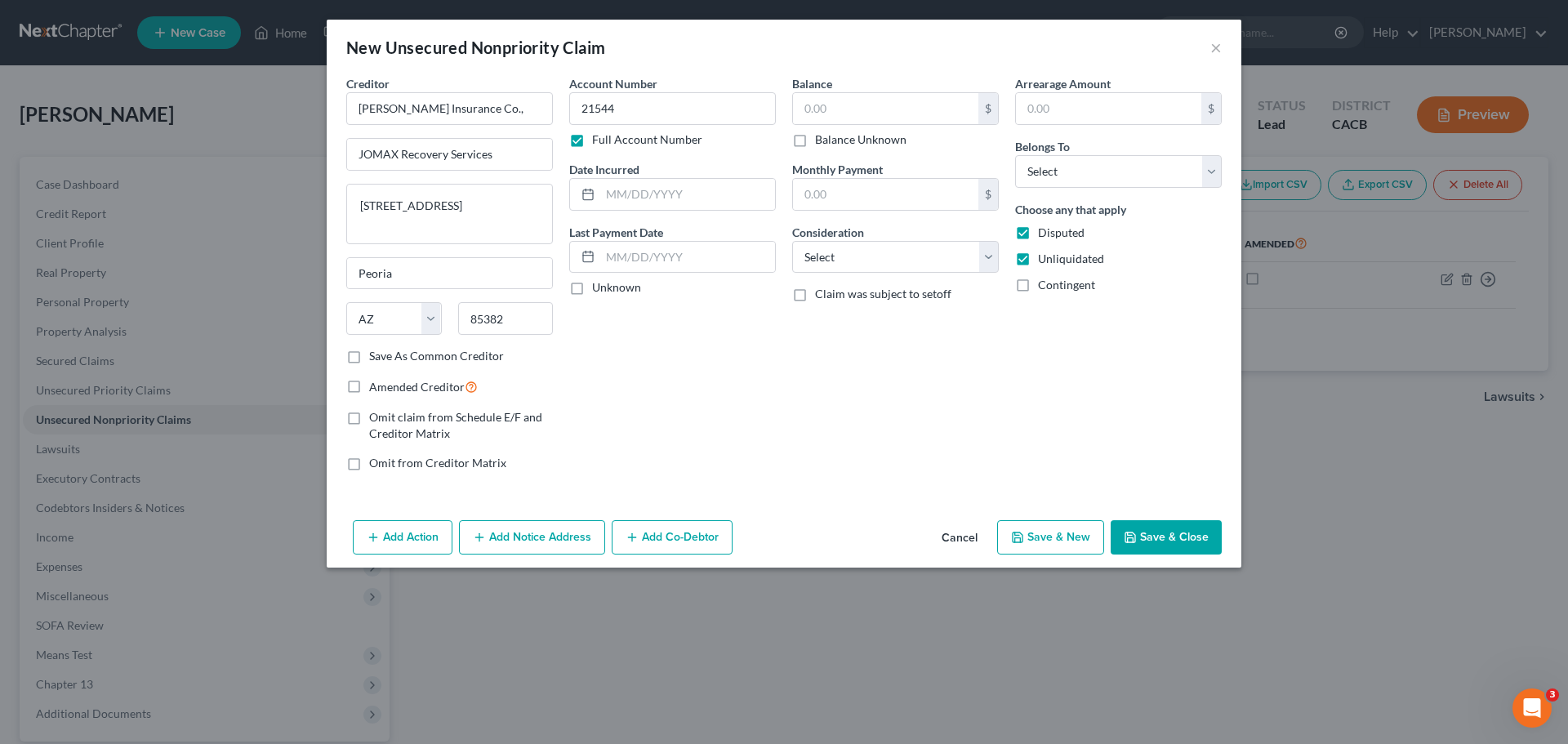
checkbox input "true"
click at [808, 116] on input "text" at bounding box center [885, 108] width 185 height 31
type input "14,320.63"
click at [848, 378] on div "Balance 14,320.63 $ Balance Unknown Balance Undetermined 14,320.63 $ Balance Un…" at bounding box center [896, 280] width 223 height 409
click at [1042, 167] on select "Select Debtor 1 Only Debtor 2 Only Debtor 1 And Debtor 2 Only At Least One Of T…" at bounding box center [1119, 171] width 206 height 32
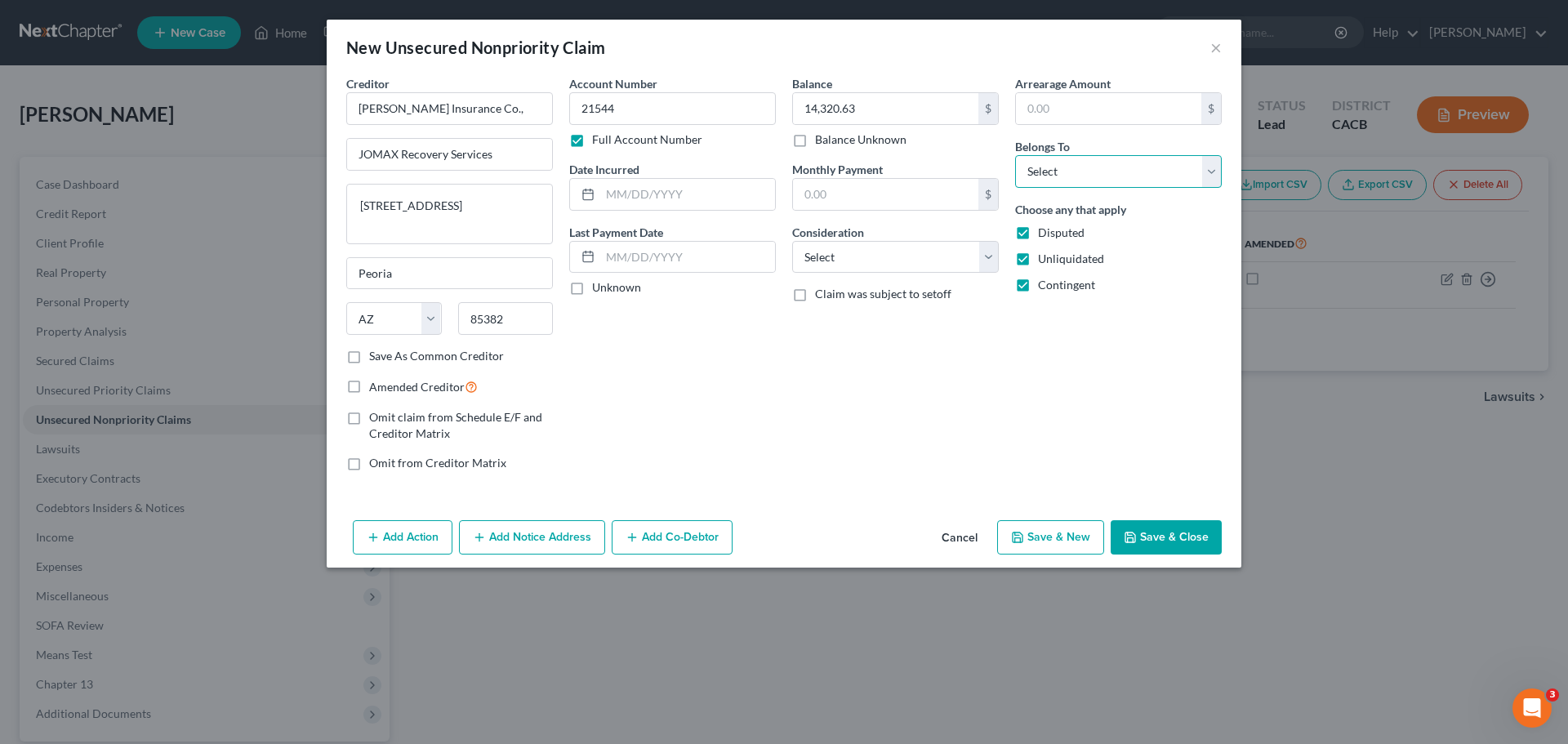
select select "0"
click at [1015, 155] on select "Select Debtor 1 Only Debtor 2 Only Debtor 1 And Debtor 2 Only At Least One Of T…" at bounding box center [1119, 171] width 206 height 32
click at [1048, 533] on button "Save & New" at bounding box center [1051, 537] width 107 height 34
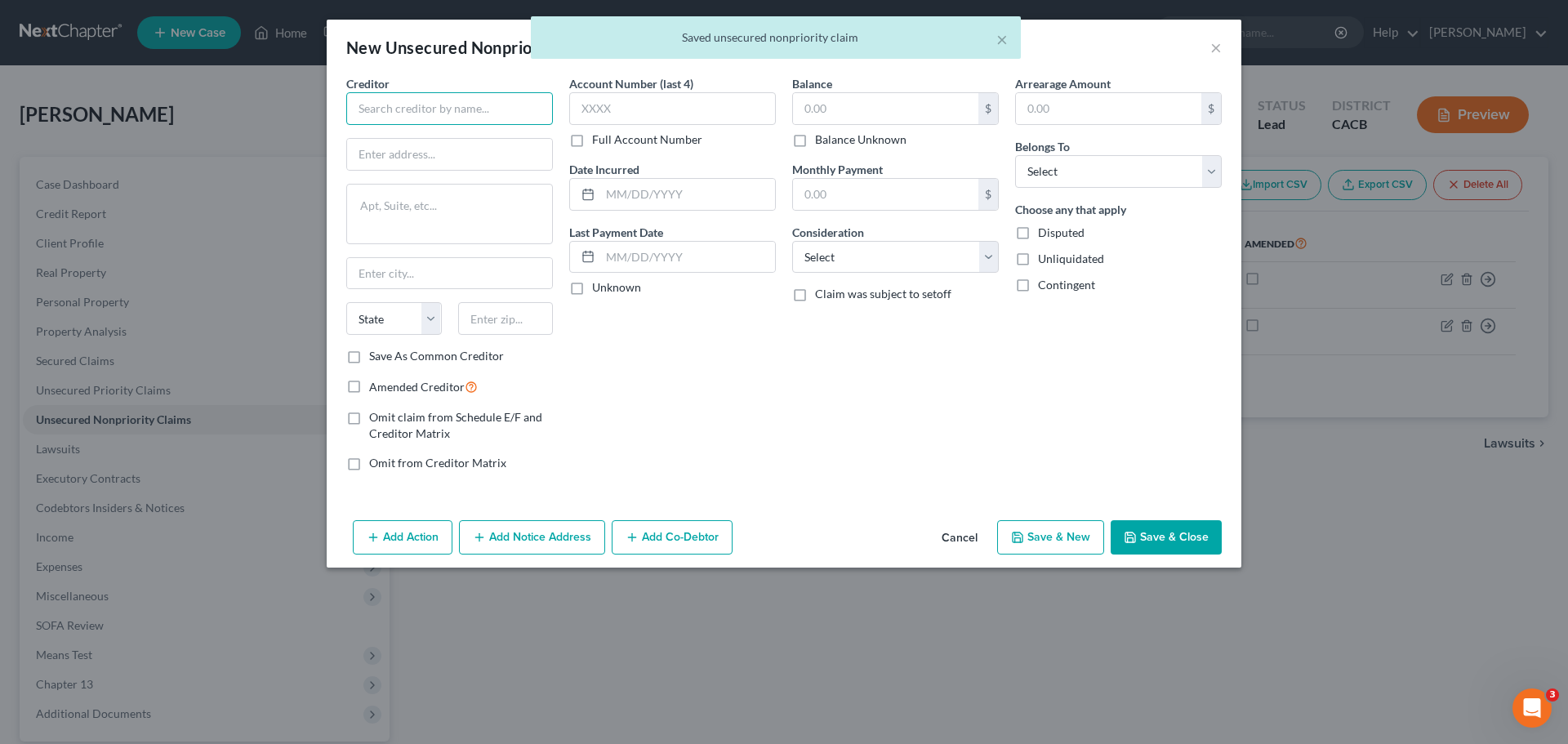
click at [375, 106] on input "text" at bounding box center [449, 108] width 206 height 32
type input "S"
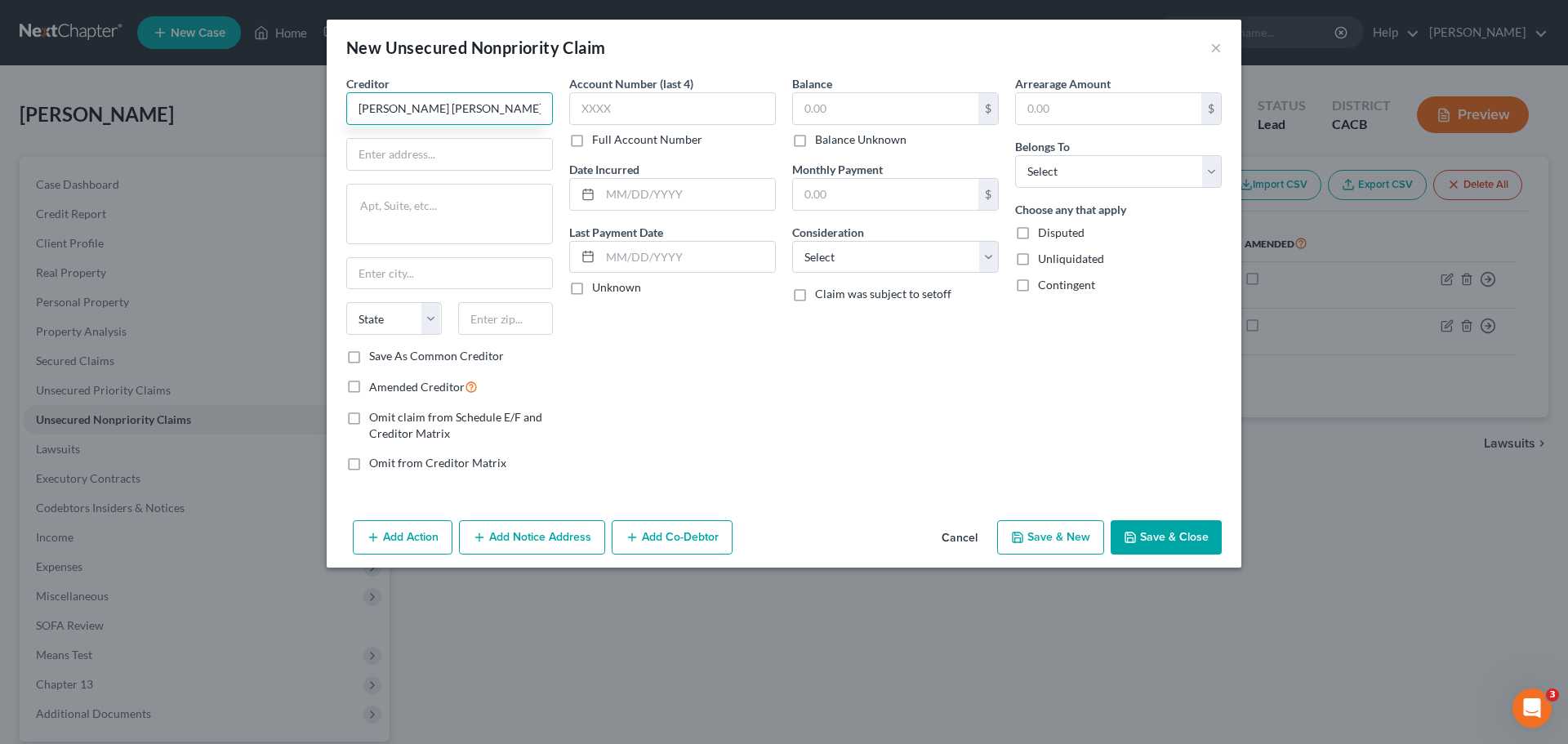
type input "Dunn Edwards Corporation"
type input "c/o Gaba Guerrini Law Corporation"
type textarea "8583 Irvine Center Drive #500"
type input "Irvine"
select select "4"
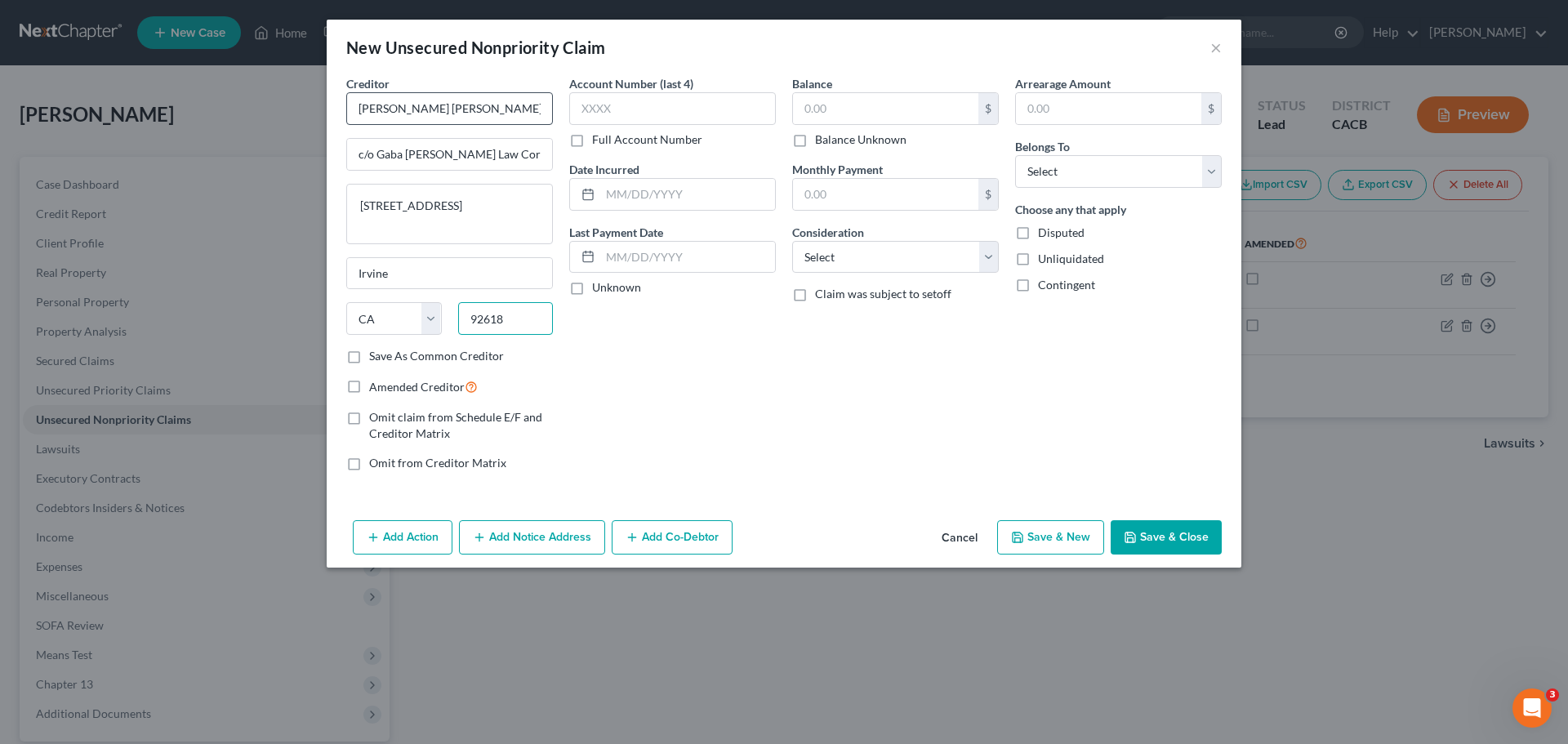
type input "92618"
click at [652, 124] on input "text" at bounding box center [673, 108] width 206 height 32
click at [1039, 232] on label "Disputed" at bounding box center [1062, 232] width 47 height 16
click at [1044, 232] on input "Disputed" at bounding box center [1050, 229] width 10 height 10
checkbox input "true"
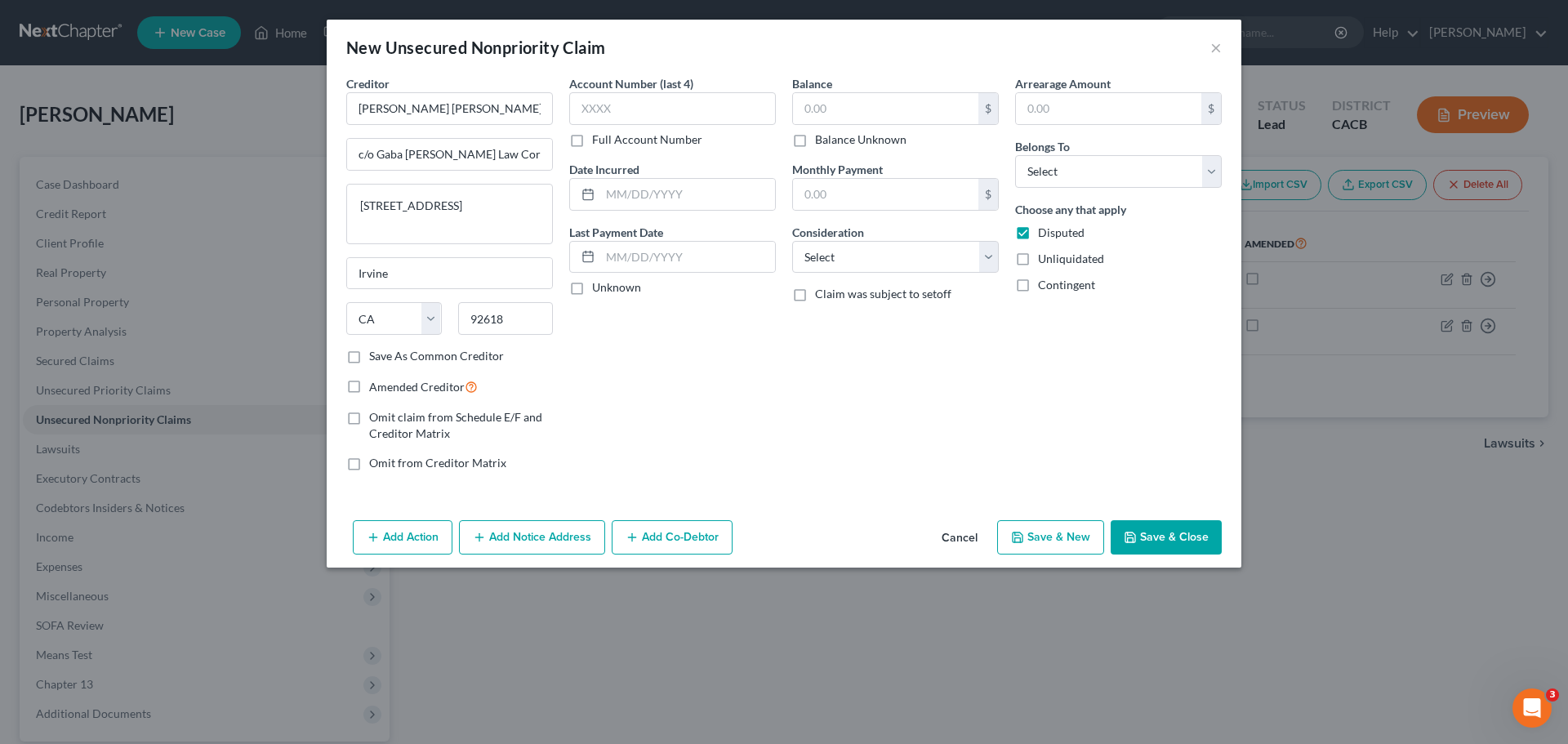
click at [1039, 260] on label "Unliquidated" at bounding box center [1072, 258] width 67 height 16
click at [1044, 260] on input "Unliquidated" at bounding box center [1050, 256] width 10 height 10
checkbox input "true"
click at [1039, 283] on label "Contingent" at bounding box center [1067, 285] width 57 height 16
click at [1044, 283] on input "Contingent" at bounding box center [1050, 282] width 10 height 10
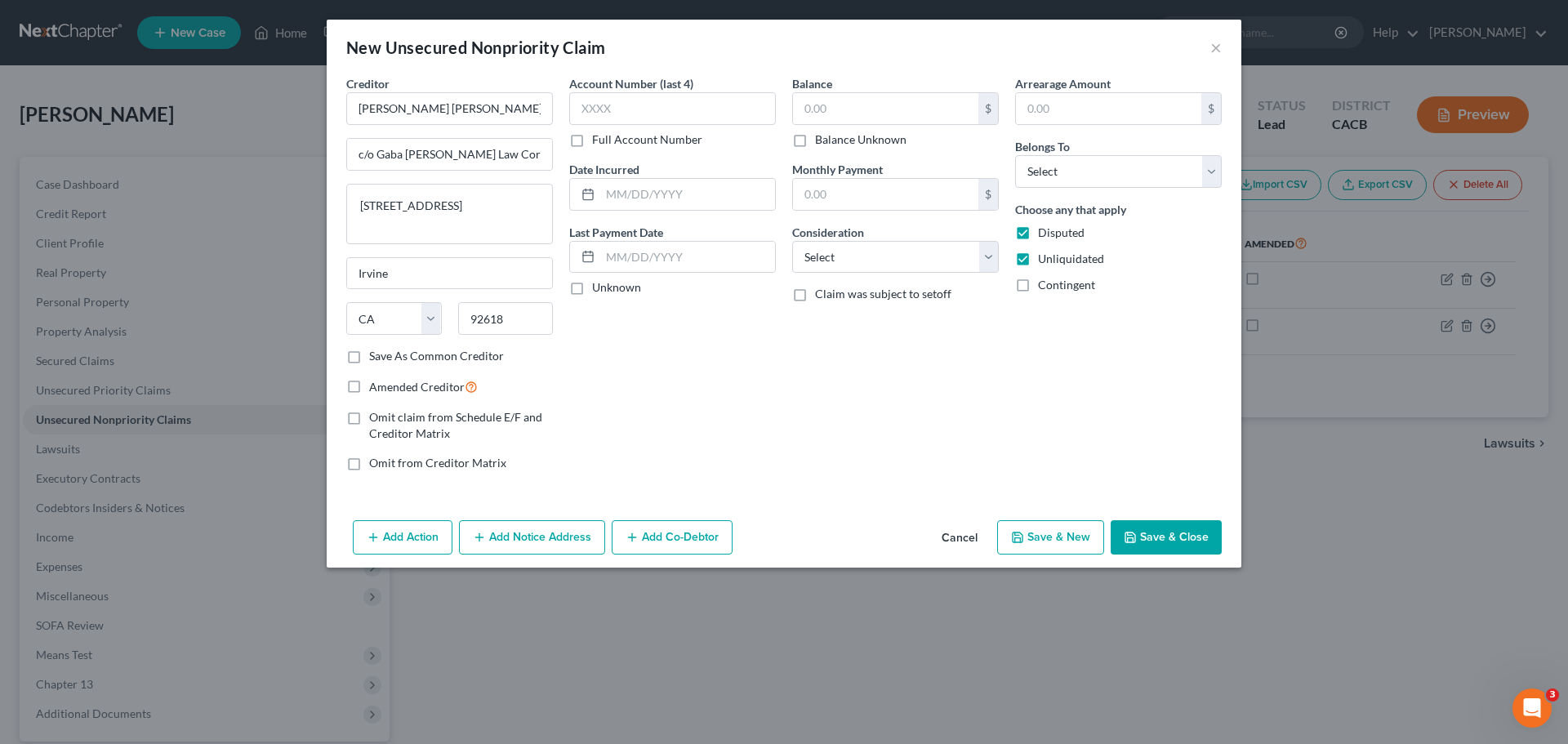
checkbox input "true"
click at [1055, 174] on select "Select Debtor 1 Only Debtor 2 Only Debtor 1 And Debtor 2 Only At Least One Of T…" at bounding box center [1119, 171] width 206 height 32
select select "0"
click at [1015, 155] on select "Select Debtor 1 Only Debtor 2 Only Debtor 1 And Debtor 2 Only At Least One Of T…" at bounding box center [1119, 171] width 206 height 32
click at [808, 113] on input "text" at bounding box center [885, 108] width 185 height 31
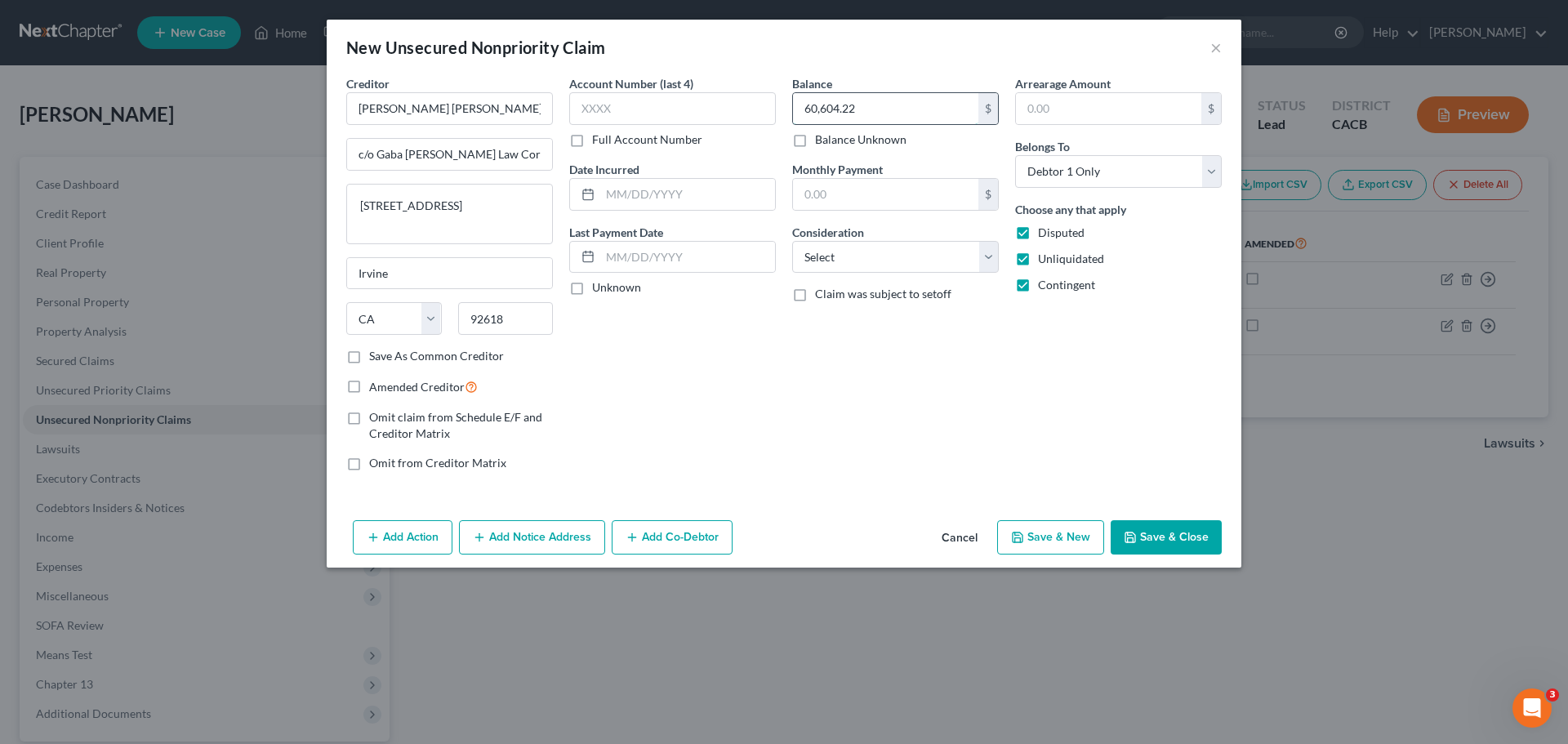
type input "60,604.22"
click at [678, 202] on input "text" at bounding box center [687, 194] width 175 height 31
type input "01/05/2022"
click at [1061, 540] on button "Save & New" at bounding box center [1051, 537] width 107 height 34
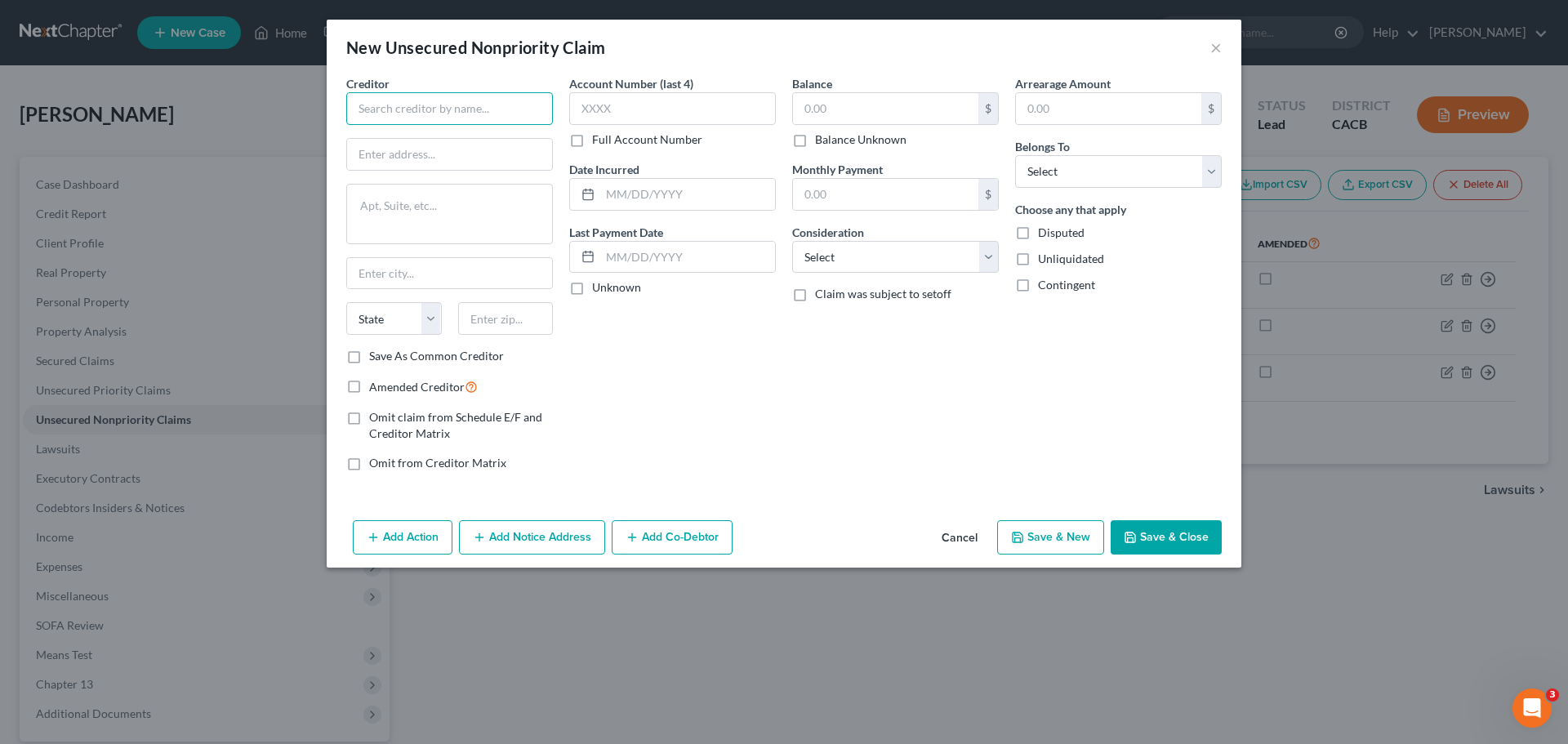
click at [386, 107] on input "text" at bounding box center [449, 108] width 206 height 32
type input "Commercial Servicing Company LLC"
type input "4500 East West Hwy"
type textarea "6th Floor"
type input "Bethesda"
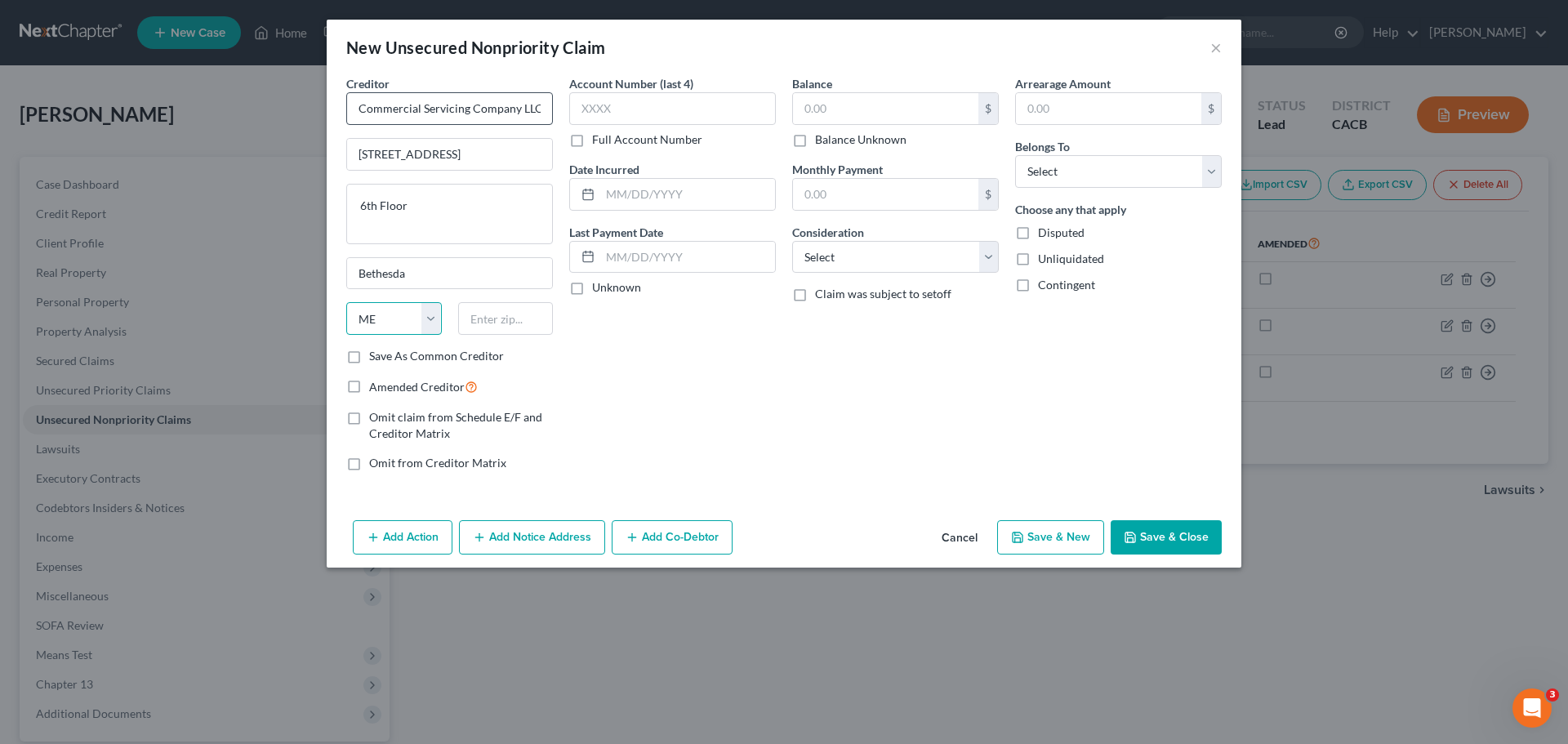
select select "21"
type input "20814"
click at [720, 357] on div "Account Number (last 4) Full Account Number Date Incurred Last Payment Date Unk…" at bounding box center [673, 280] width 223 height 409
click at [618, 101] on input "text" at bounding box center [673, 108] width 206 height 32
click at [1039, 237] on label "Disputed" at bounding box center [1062, 232] width 47 height 16
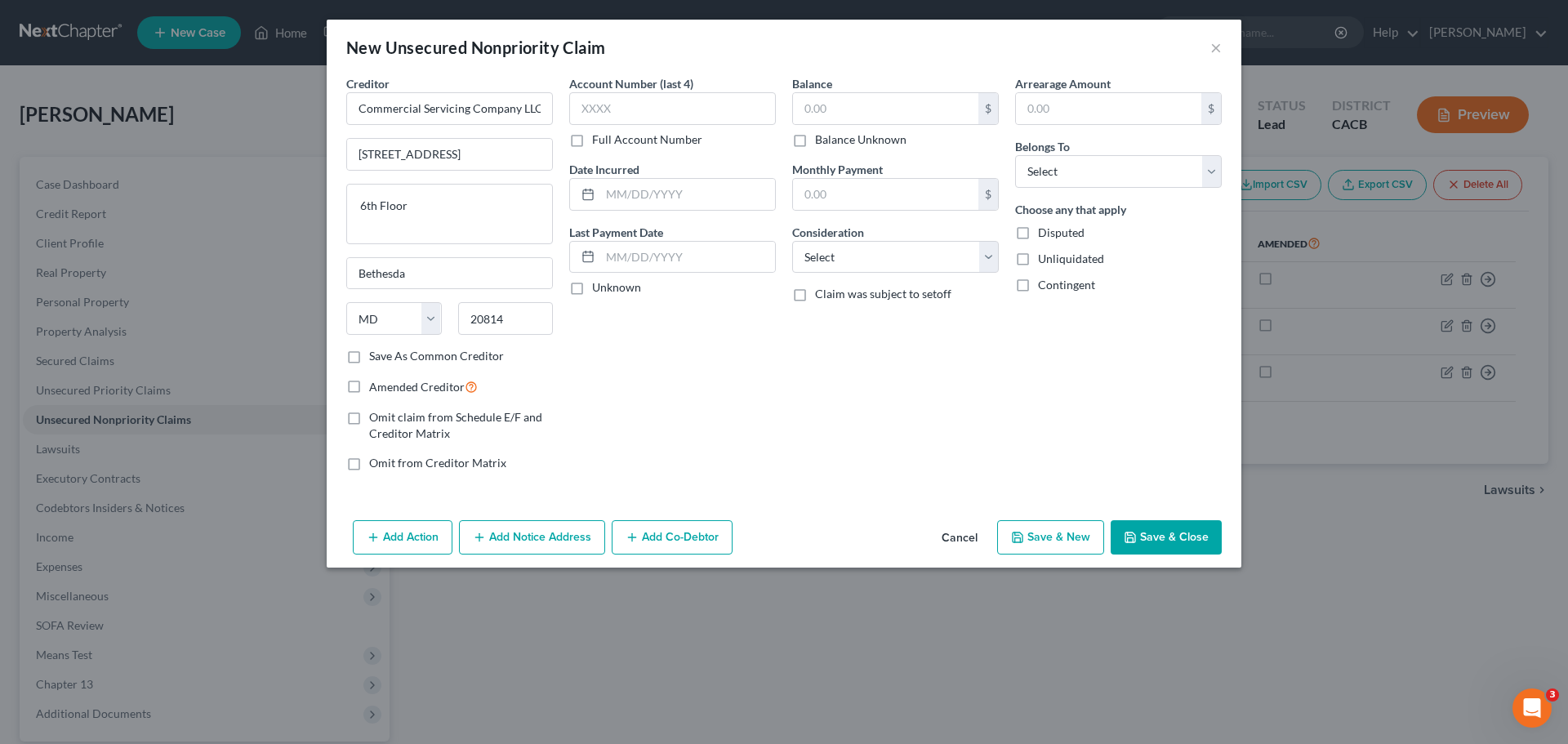
click at [1044, 235] on input "Disputed" at bounding box center [1050, 229] width 10 height 10
checkbox input "true"
click at [1039, 262] on label "Unliquidated" at bounding box center [1072, 258] width 67 height 16
click at [1044, 262] on input "Unliquidated" at bounding box center [1050, 256] width 10 height 10
checkbox input "true"
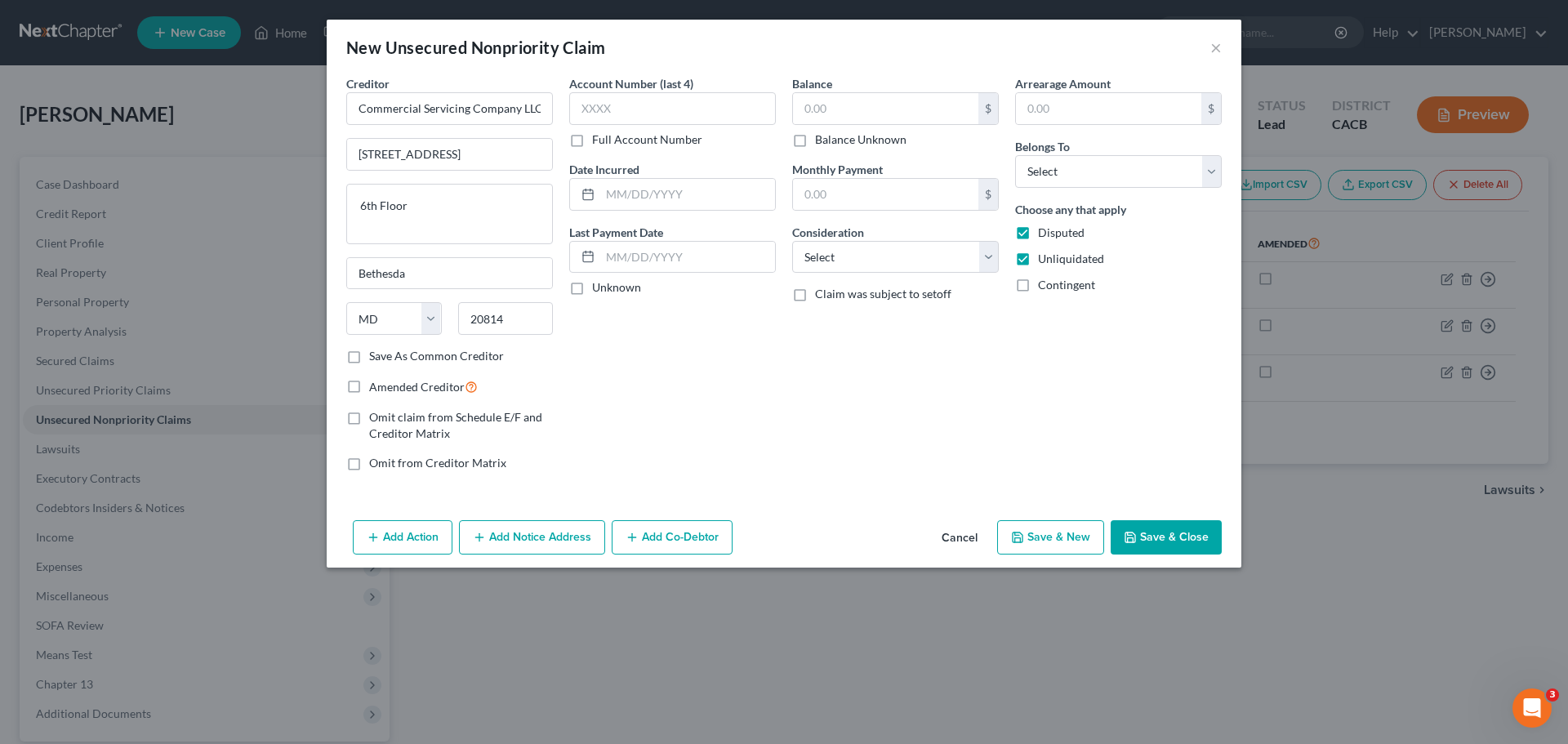
click at [1039, 284] on label "Contingent" at bounding box center [1067, 285] width 57 height 16
click at [1044, 284] on input "Contingent" at bounding box center [1050, 282] width 10 height 10
checkbox input "true"
click at [1052, 172] on select "Select Debtor 1 Only Debtor 2 Only Debtor 1 And Debtor 2 Only At Least One Of T…" at bounding box center [1119, 171] width 206 height 32
select select "0"
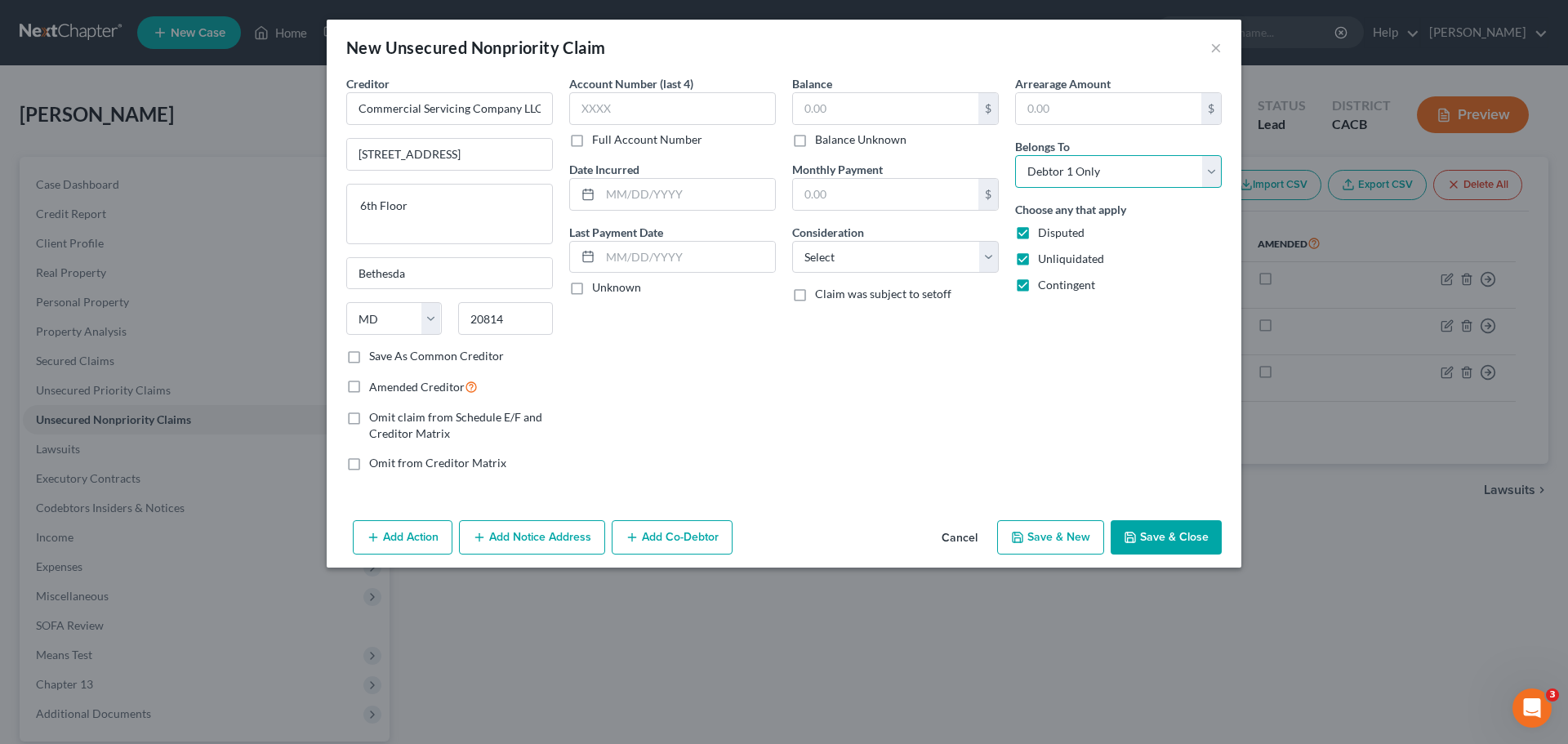
click at [1015, 155] on select "Select Debtor 1 Only Debtor 2 Only Debtor 1 And Debtor 2 Only At Least One Of T…" at bounding box center [1119, 171] width 206 height 32
click at [1069, 175] on select "Select Debtor 1 Only Debtor 2 Only Debtor 1 And Debtor 2 Only At Least One Of T…" at bounding box center [1119, 171] width 206 height 32
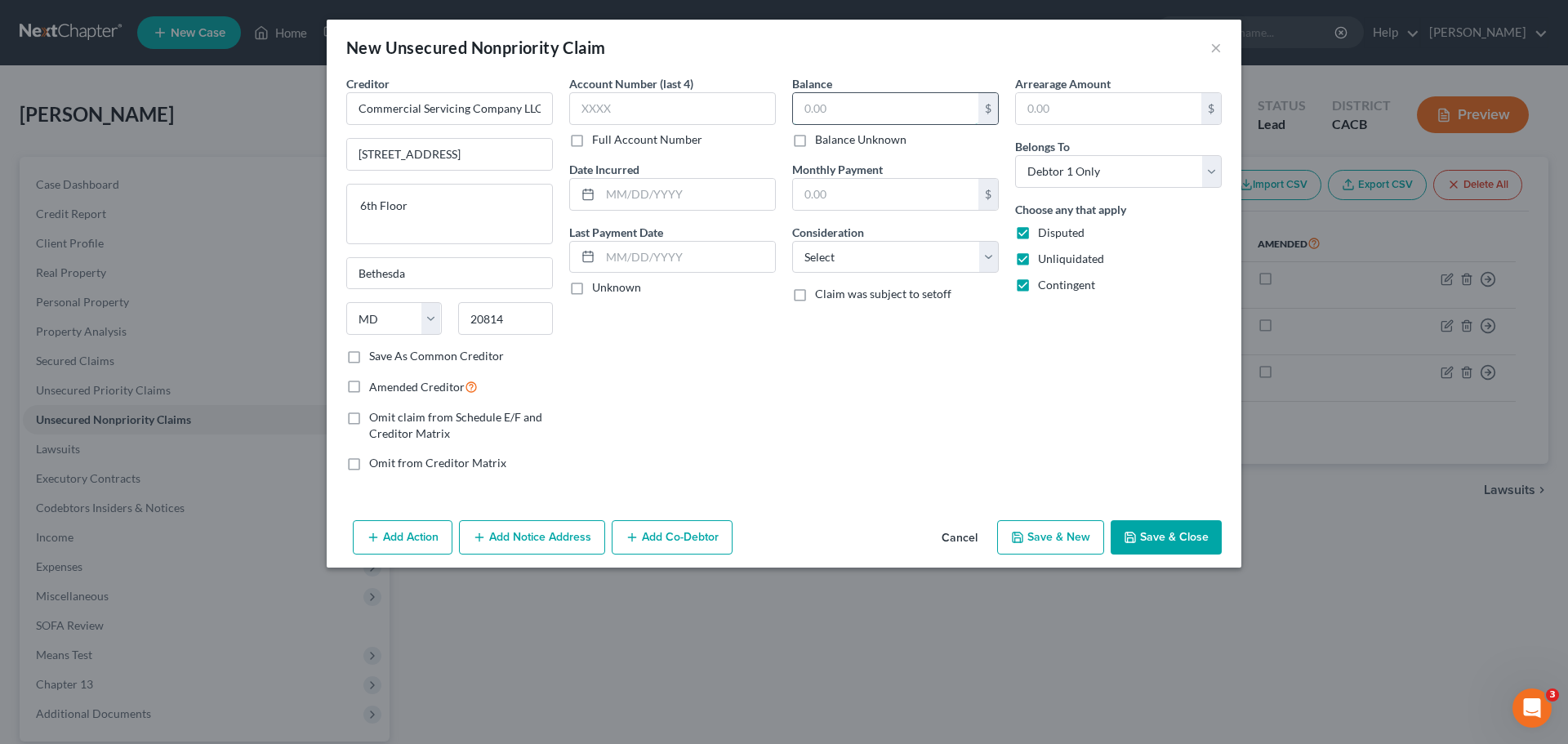
click at [841, 98] on input "text" at bounding box center [885, 108] width 185 height 31
type input "97,875.56"
click at [1042, 537] on button "Save & New" at bounding box center [1051, 537] width 107 height 34
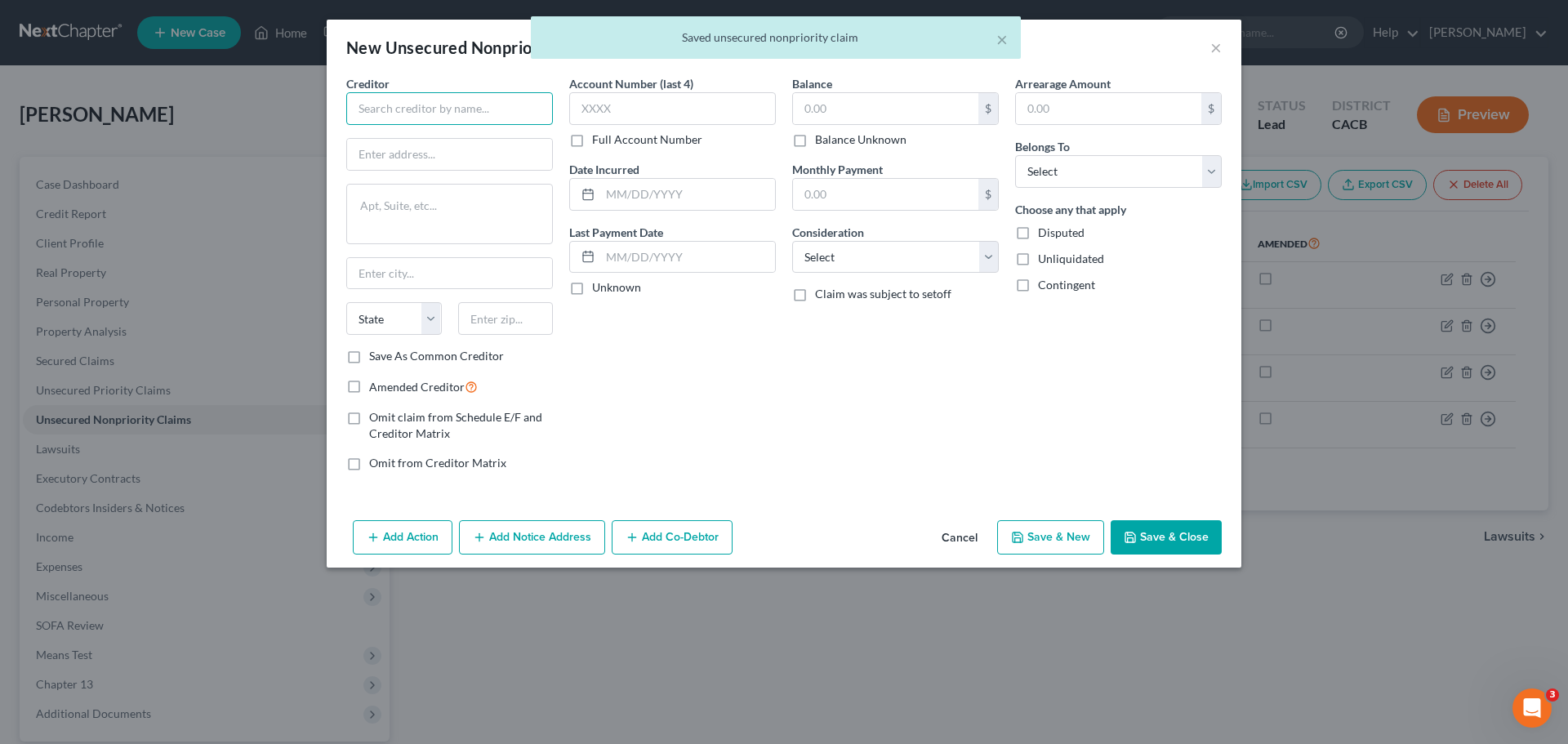
click at [377, 107] on input "text" at bounding box center [449, 108] width 206 height 32
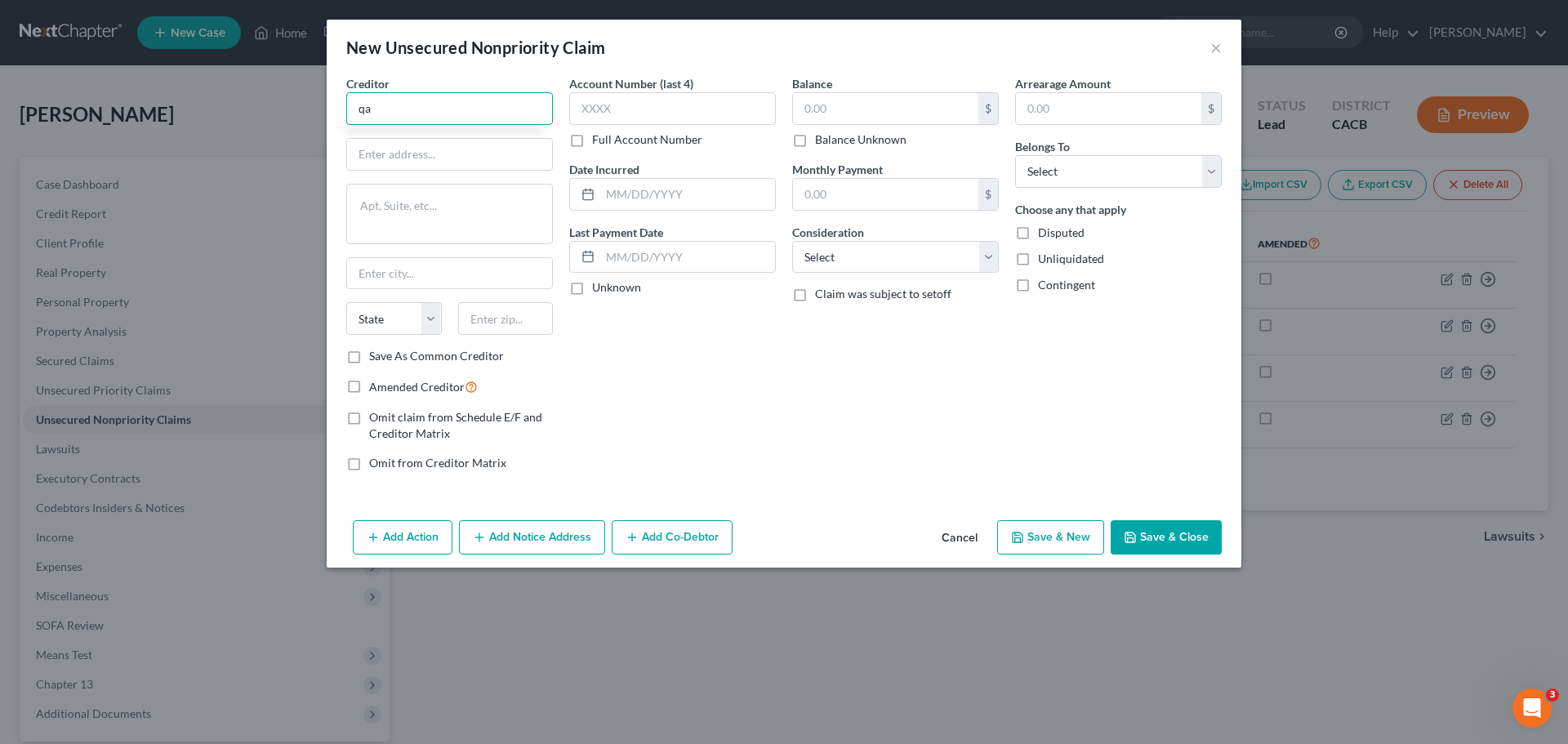
type input "q"
type input "a"
type input "Allan Rudison"
type input "4260 S. Cloverdale Ave"
type input "A"
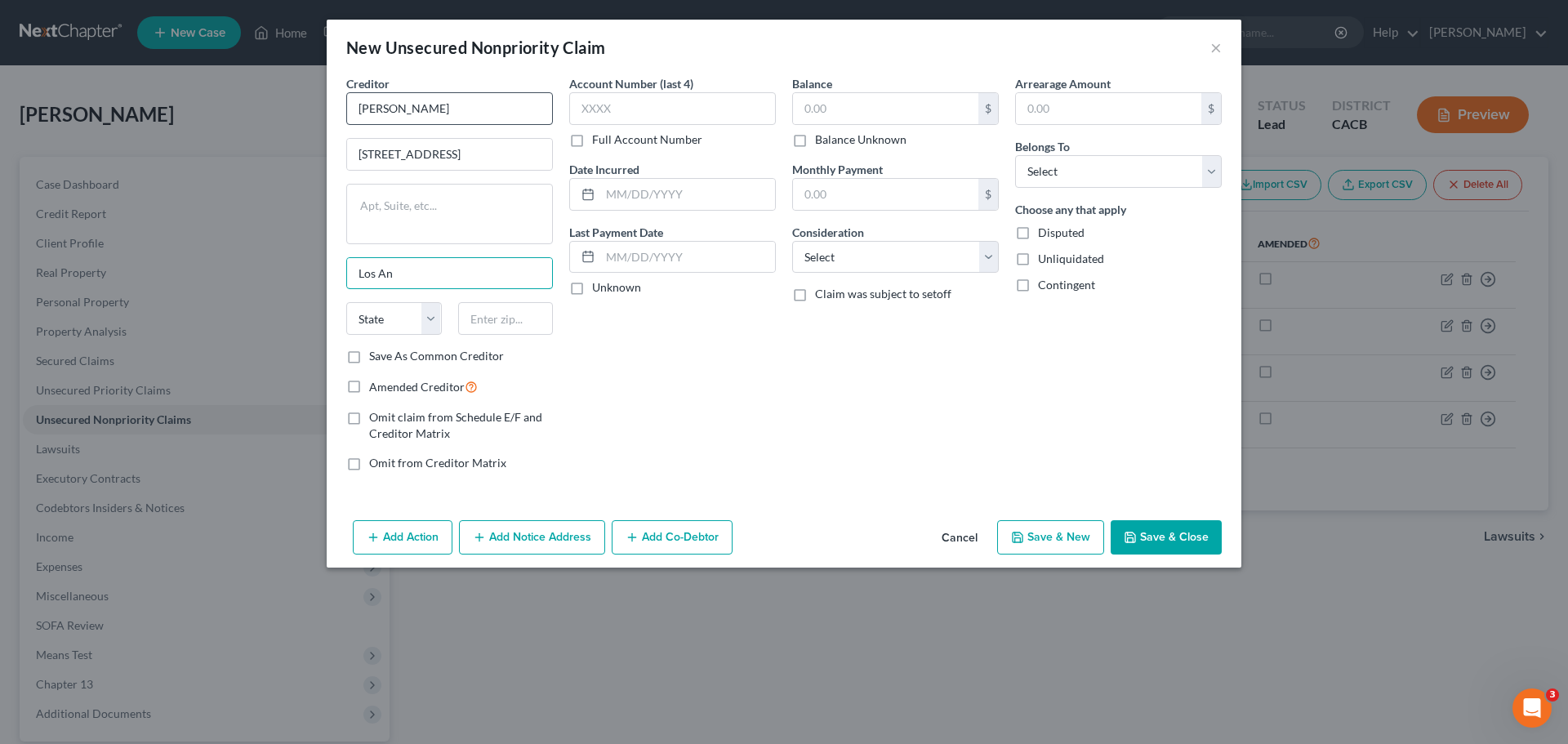
type input "Los Angeles"
select select "4"
type input "90008"
click at [601, 346] on div "Account Number (last 4) Full Account Number Date Incurred Last Payment Date Unk…" at bounding box center [673, 280] width 223 height 409
click at [1039, 230] on label "Disputed" at bounding box center [1062, 232] width 47 height 16
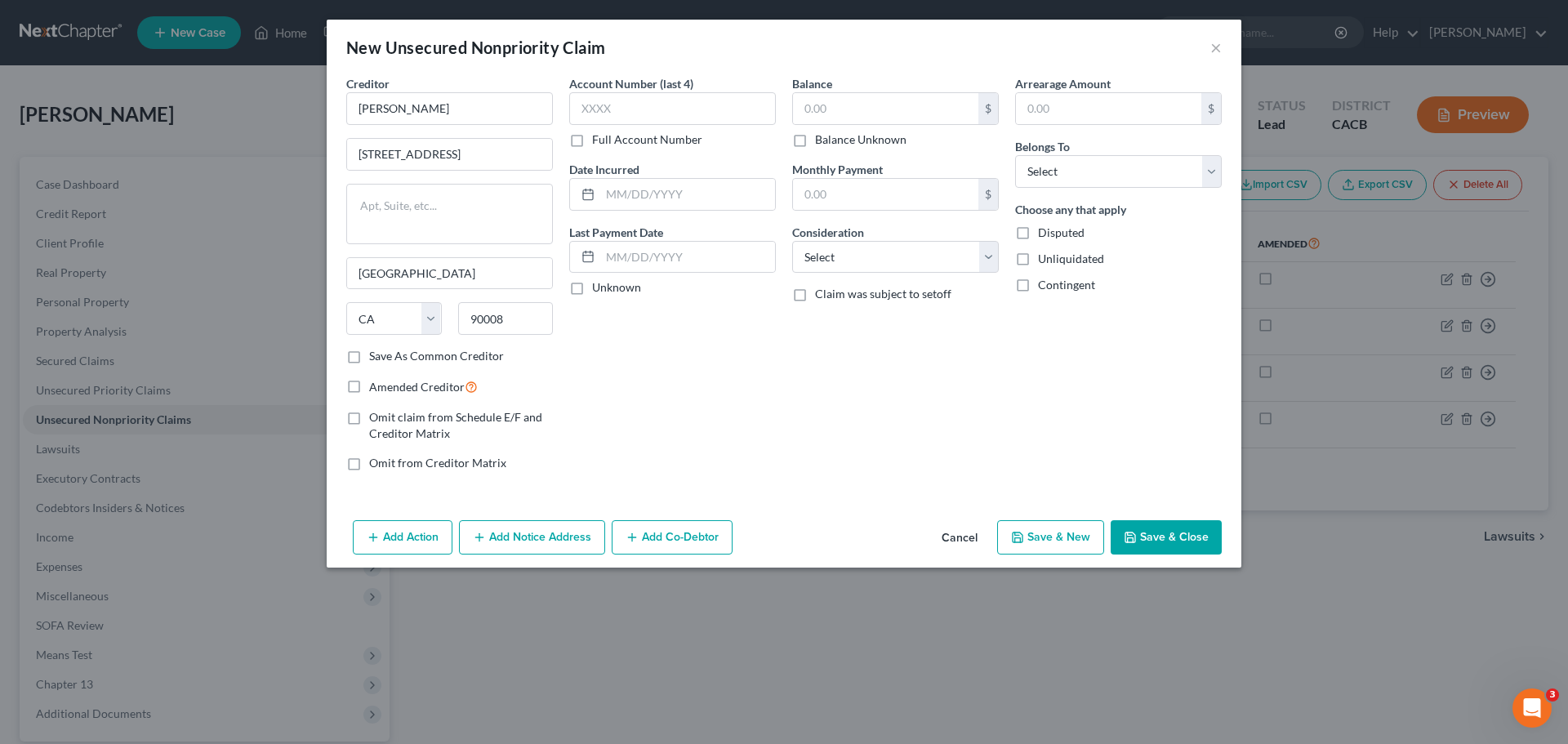
click at [1044, 230] on input "Disputed" at bounding box center [1050, 229] width 10 height 10
checkbox input "true"
click at [1039, 262] on label "Unliquidated" at bounding box center [1072, 258] width 67 height 16
click at [1044, 262] on input "Unliquidated" at bounding box center [1050, 256] width 10 height 10
checkbox input "true"
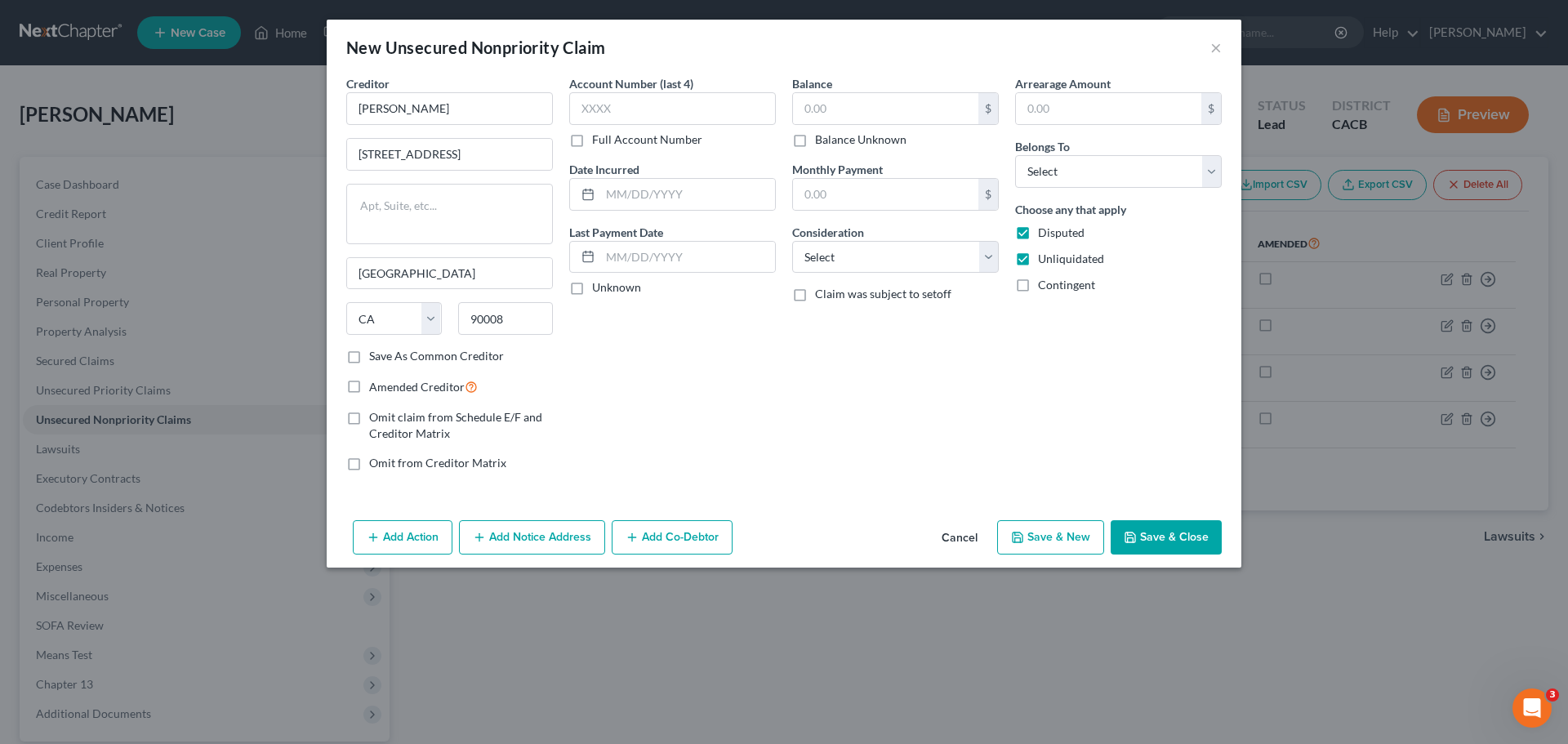
click at [1039, 293] on label "Contingent" at bounding box center [1067, 285] width 57 height 16
click at [1044, 287] on input "Contingent" at bounding box center [1050, 282] width 10 height 10
click at [1040, 176] on select "Select Debtor 1 Only Debtor 2 Only Debtor 1 And Debtor 2 Only At Least One Of T…" at bounding box center [1119, 171] width 206 height 32
click at [1015, 155] on select "Select Debtor 1 Only Debtor 2 Only Debtor 1 And Debtor 2 Only At Least One Of T…" at bounding box center [1119, 171] width 206 height 32
click at [842, 107] on input "text" at bounding box center [885, 108] width 185 height 31
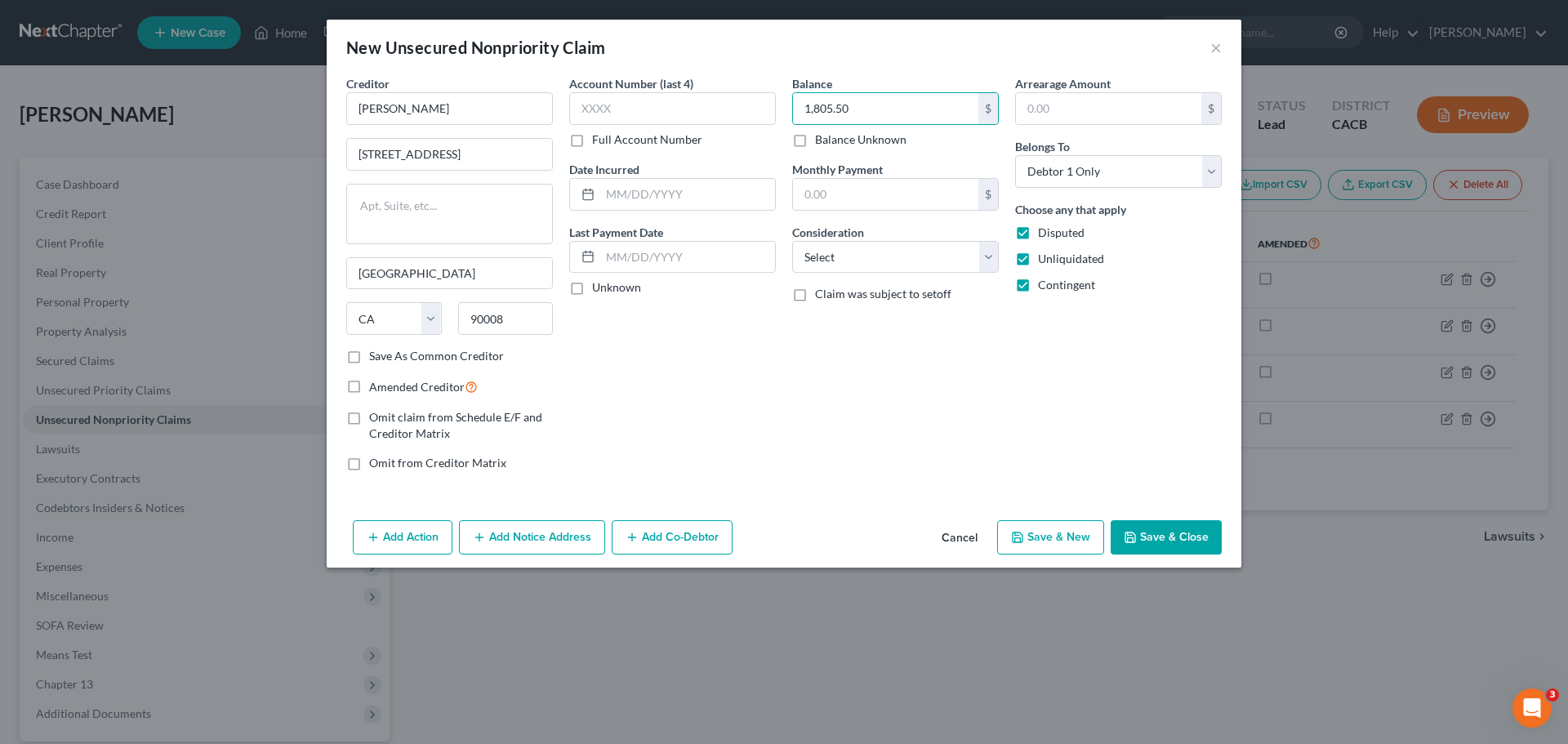
click at [726, 368] on div "Account Number (last 4) Full Account Number Date Incurred Last Payment Date Unk…" at bounding box center [673, 280] width 223 height 409
click at [1136, 539] on icon "button" at bounding box center [1130, 537] width 13 height 13
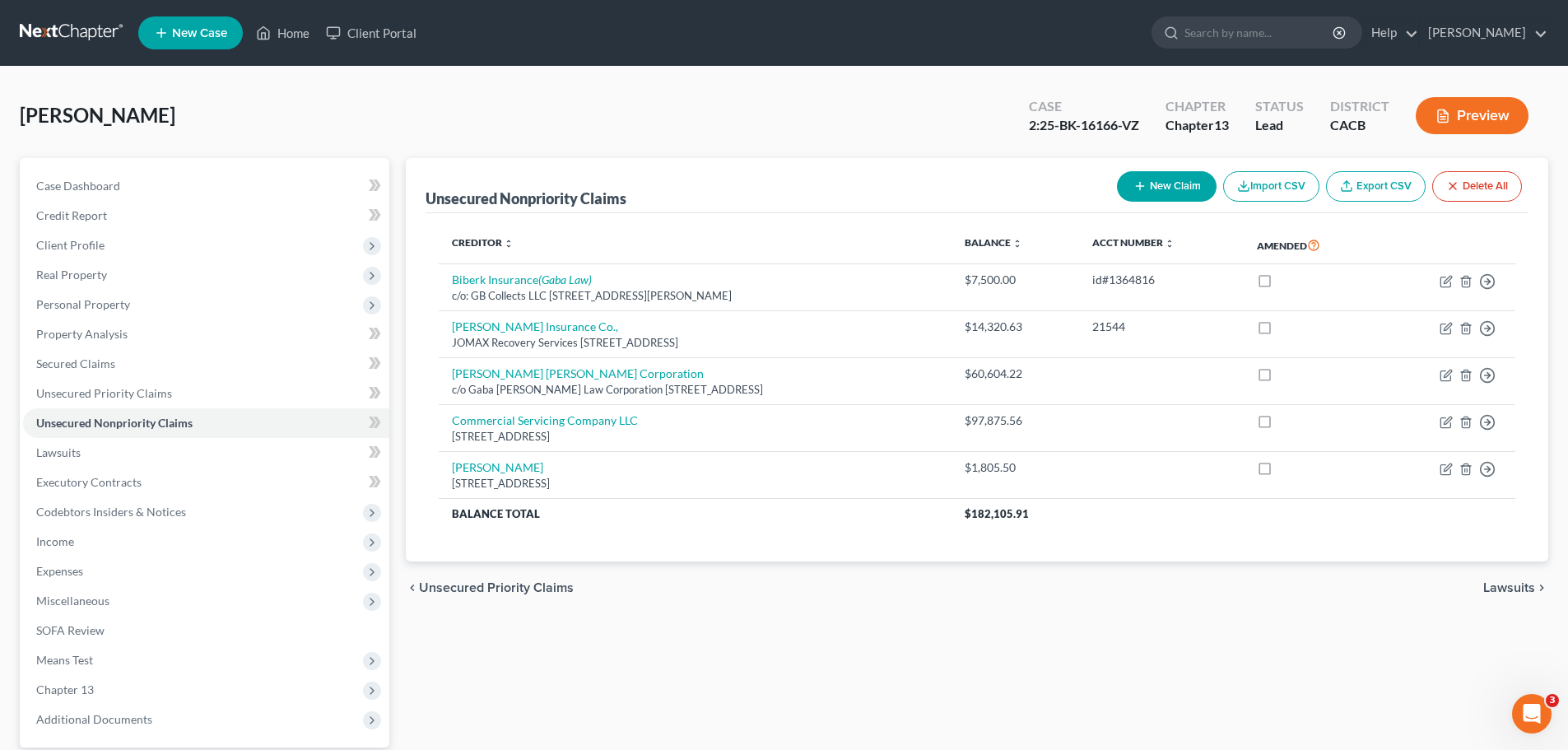
click at [1174, 178] on button "New Claim" at bounding box center [1167, 186] width 100 height 30
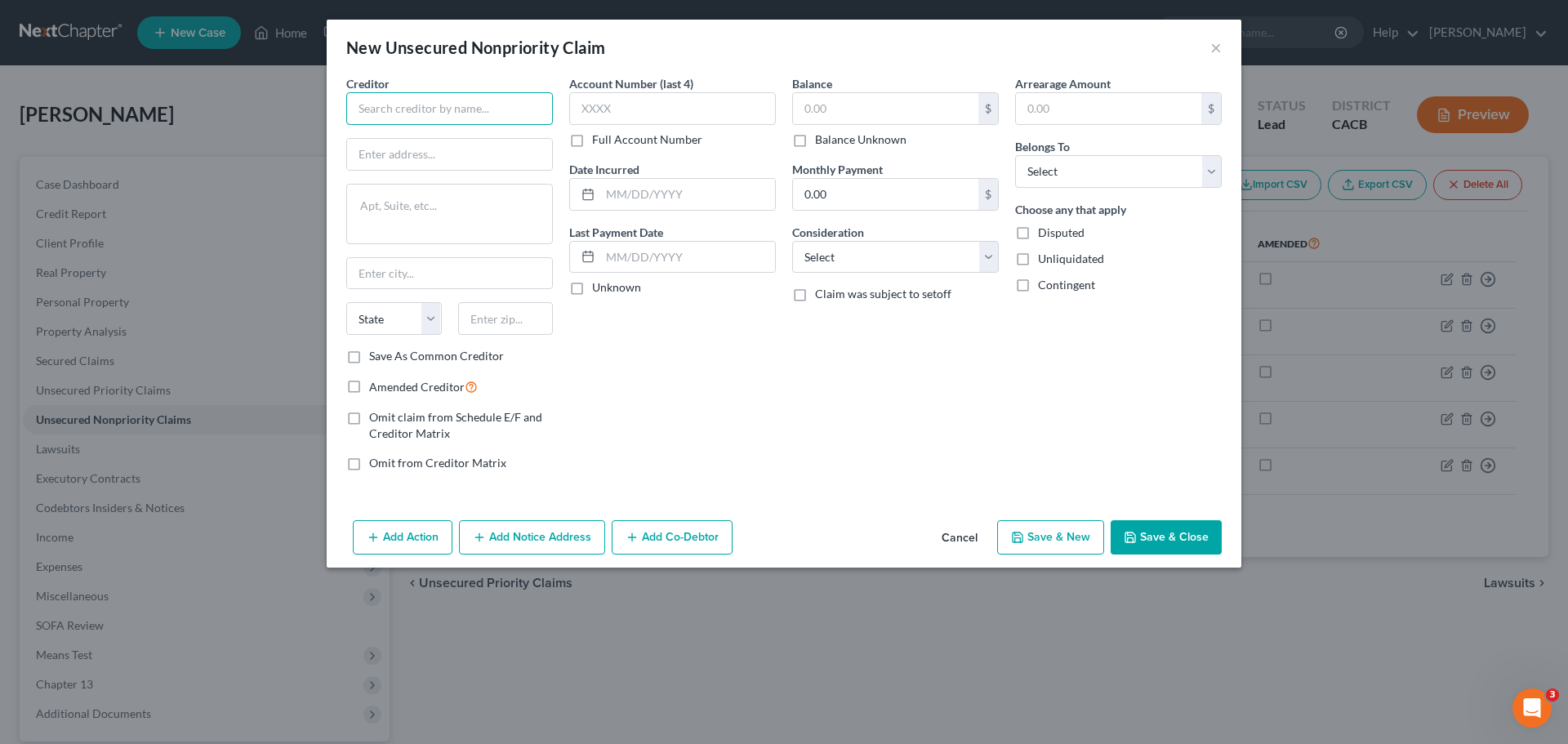
click at [402, 118] on input "text" at bounding box center [449, 108] width 206 height 32
paste input "Convergent Outsourcing Inc.,"
click at [649, 400] on div "Account Number (last 4) Full Account Number Date Incurred Last Payment Date Unk…" at bounding box center [673, 280] width 223 height 409
click at [808, 113] on input "text" at bounding box center [885, 108] width 185 height 31
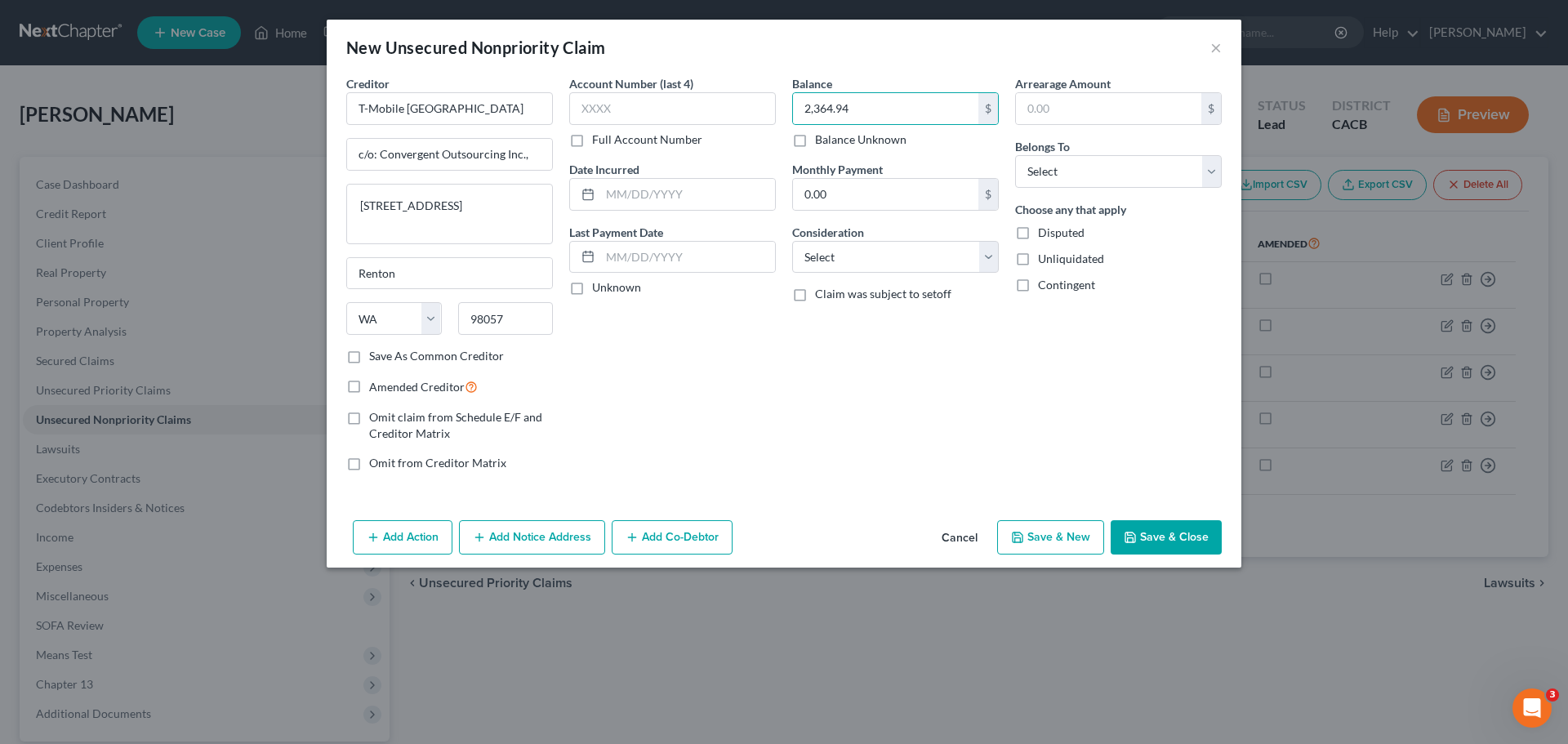
click at [1039, 236] on label "Disputed" at bounding box center [1062, 232] width 47 height 16
click at [1044, 235] on input "Disputed" at bounding box center [1050, 229] width 10 height 10
click at [1039, 257] on label "Unliquidated" at bounding box center [1072, 258] width 67 height 16
click at [1044, 257] on input "Unliquidated" at bounding box center [1050, 256] width 10 height 10
click at [1039, 284] on label "Contingent" at bounding box center [1067, 285] width 57 height 16
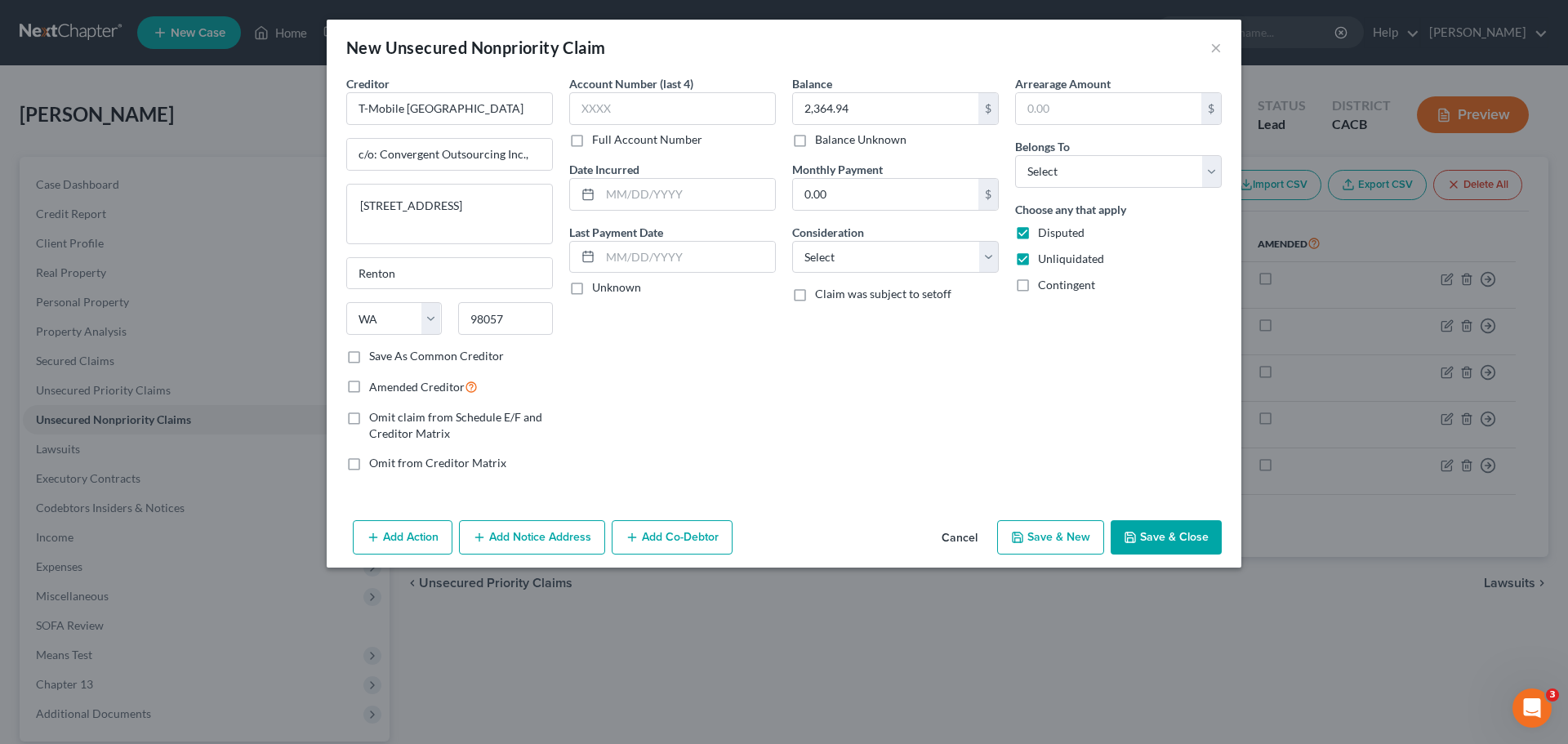
click at [1044, 284] on input "Contingent" at bounding box center [1050, 282] width 10 height 10
click at [1059, 162] on select "Select Debtor 1 Only Debtor 2 Only Debtor 1 And Debtor 2 Only At Least One Of T…" at bounding box center [1119, 171] width 206 height 32
click at [1015, 155] on select "Select Debtor 1 Only Debtor 2 Only Debtor 1 And Debtor 2 Only At Least One Of T…" at bounding box center [1119, 171] width 206 height 32
drag, startPoint x: 651, startPoint y: 120, endPoint x: 600, endPoint y: 154, distance: 61.3
click at [641, 126] on div "Account Number (last 4) Full Account Number" at bounding box center [673, 111] width 206 height 72
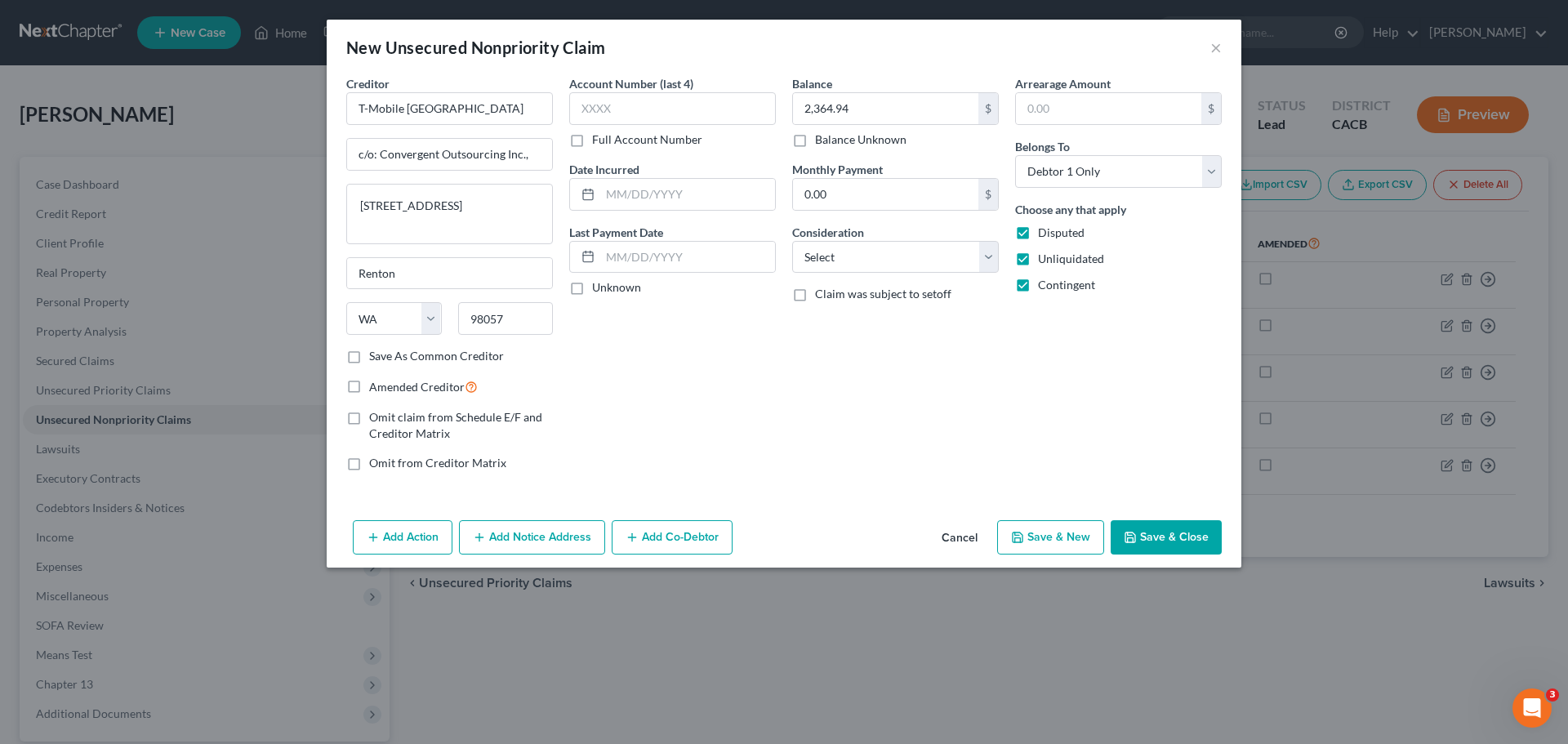
click at [593, 143] on label "Full Account Number" at bounding box center [647, 139] width 110 height 16
click at [599, 142] on input "Full Account Number" at bounding box center [604, 136] width 10 height 10
click at [599, 113] on input "text" at bounding box center [673, 108] width 206 height 32
drag, startPoint x: 637, startPoint y: 373, endPoint x: 691, endPoint y: 372, distance: 54.0
click at [638, 374] on div "Account Number T-15547636 Full Account Number Date Incurred Last Payment Date U…" at bounding box center [673, 280] width 223 height 409
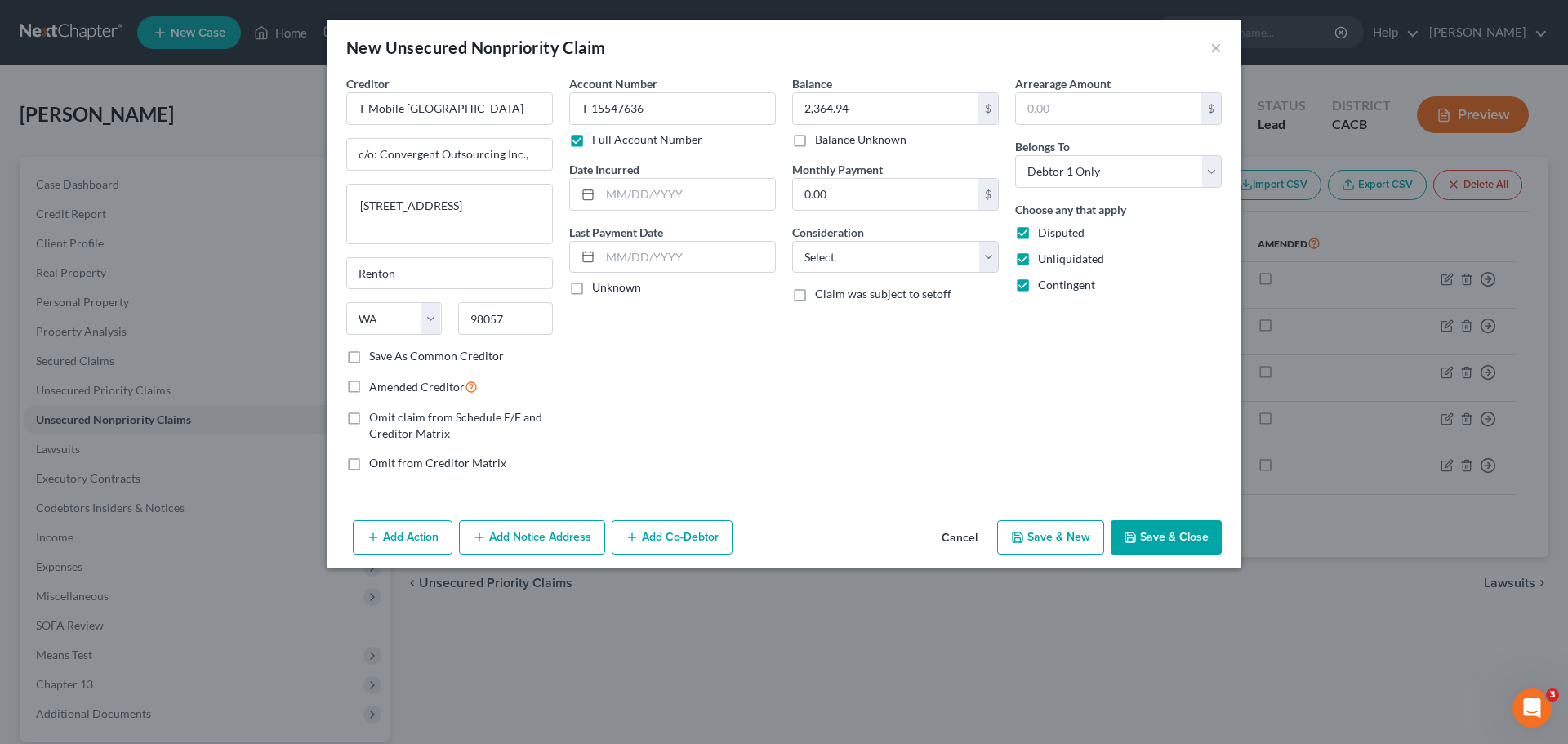
click at [1146, 540] on button "Save & Close" at bounding box center [1166, 537] width 111 height 34
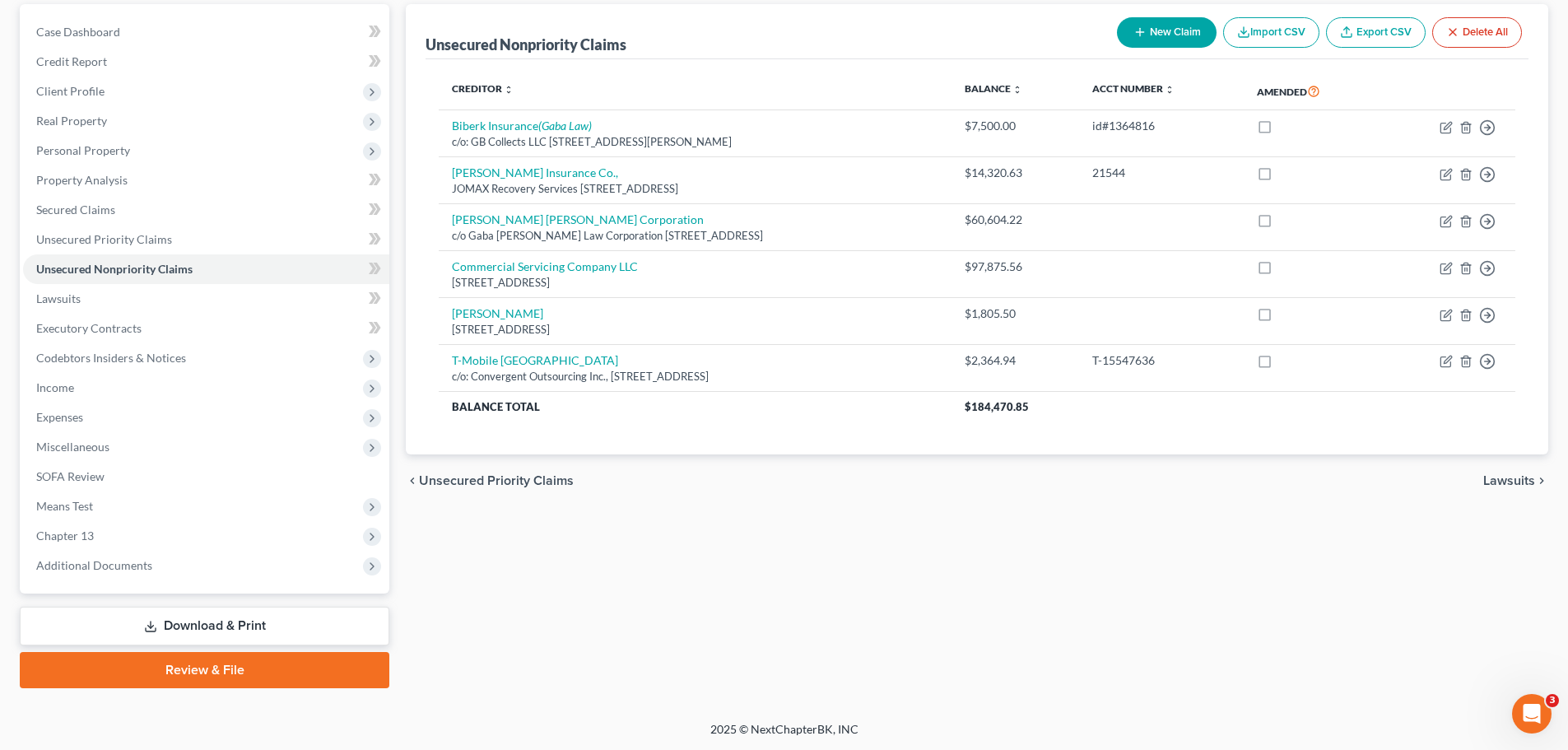
scroll to position [155, 0]
click at [69, 434] on span "Miscellaneous" at bounding box center [206, 446] width 366 height 29
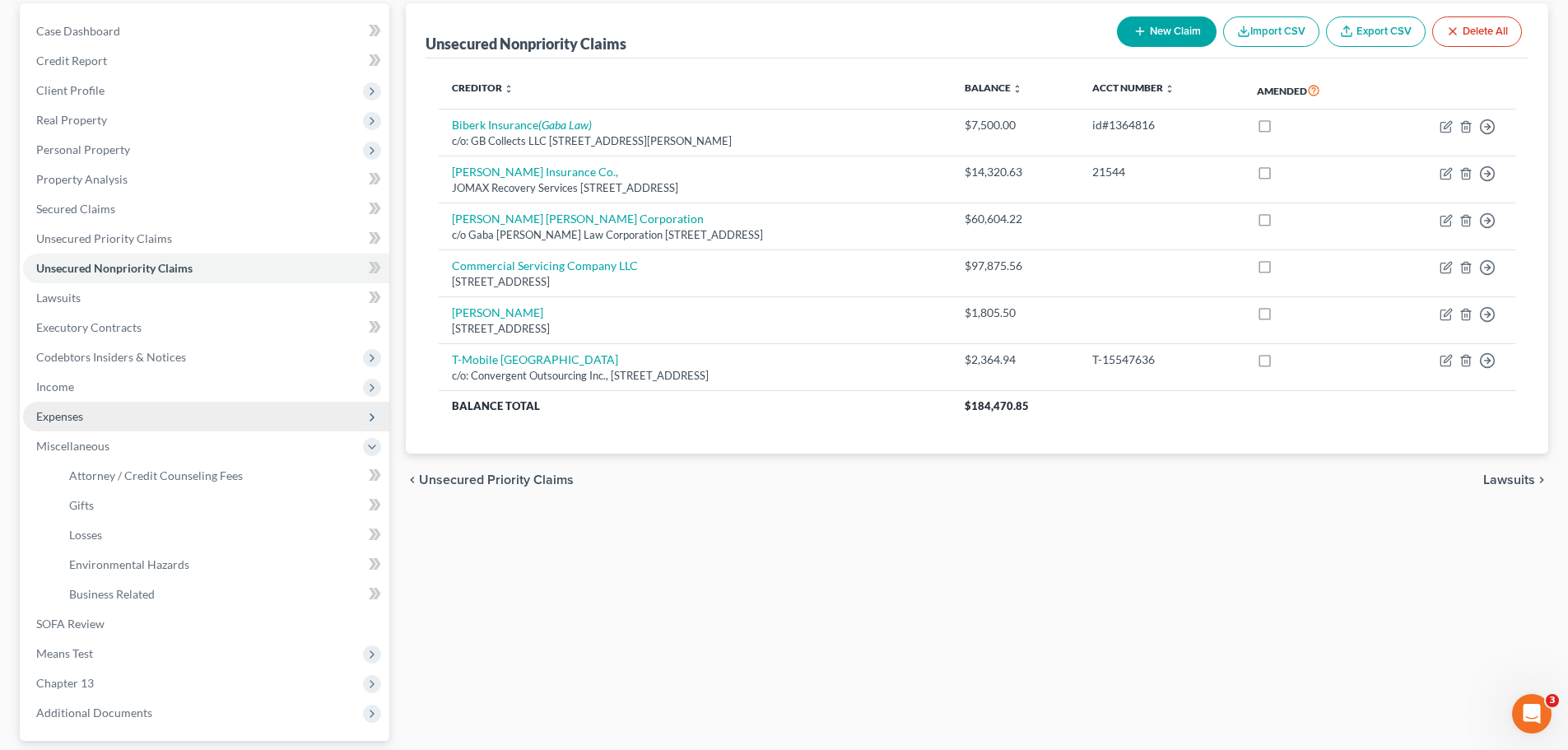
click at [81, 421] on span "Expenses" at bounding box center [59, 416] width 47 height 14
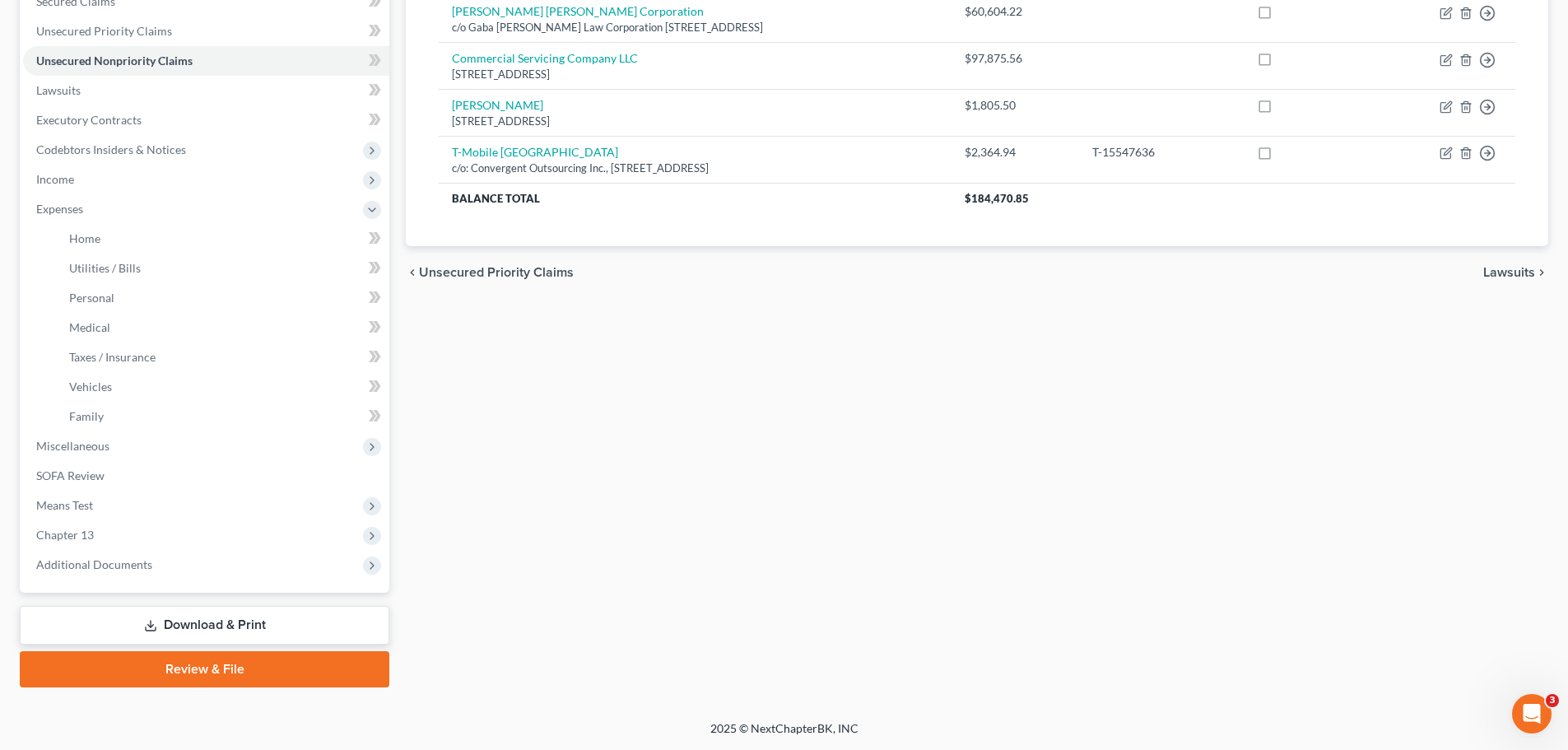
click at [192, 623] on link "Download & Print" at bounding box center [204, 625] width 369 height 39
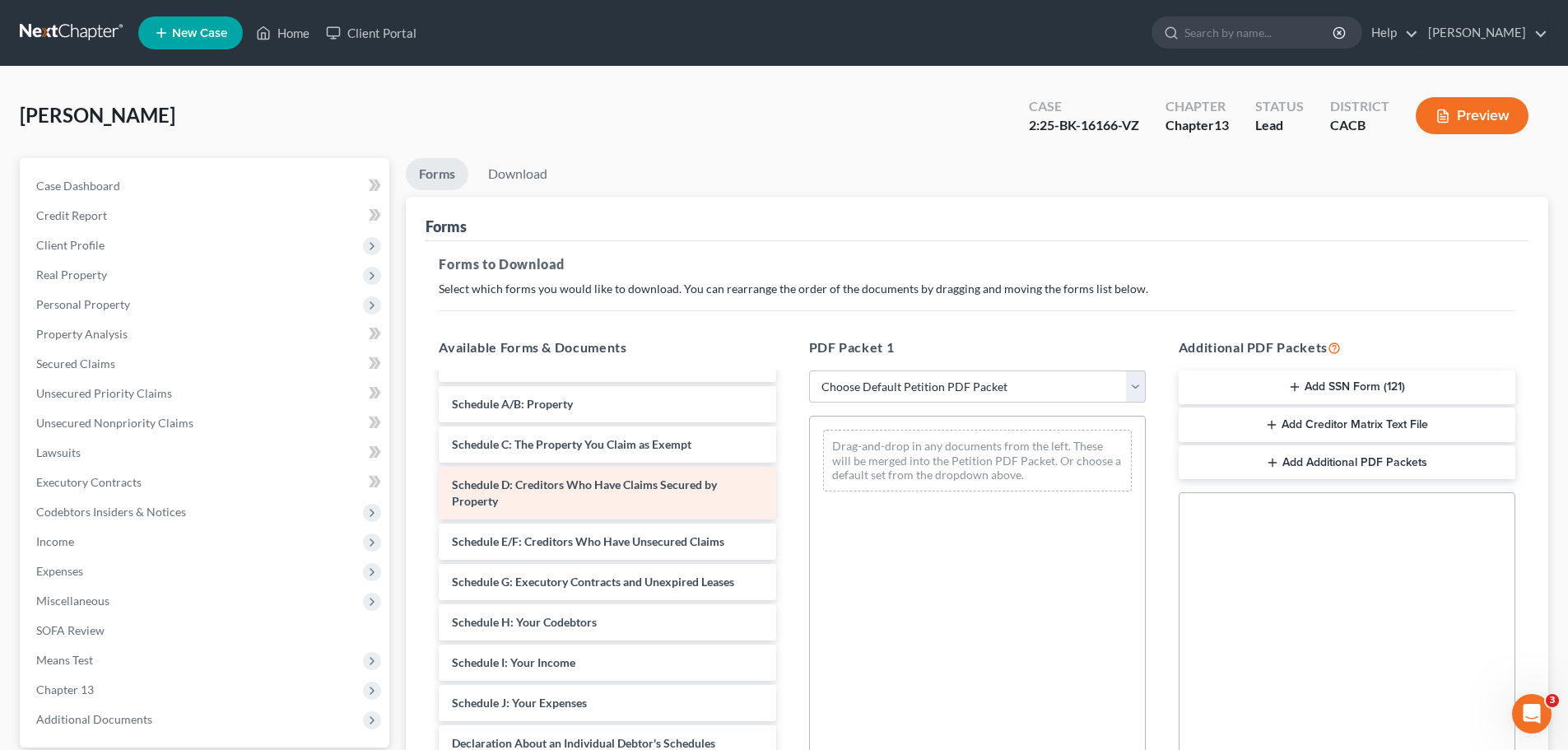
scroll to position [165, 0]
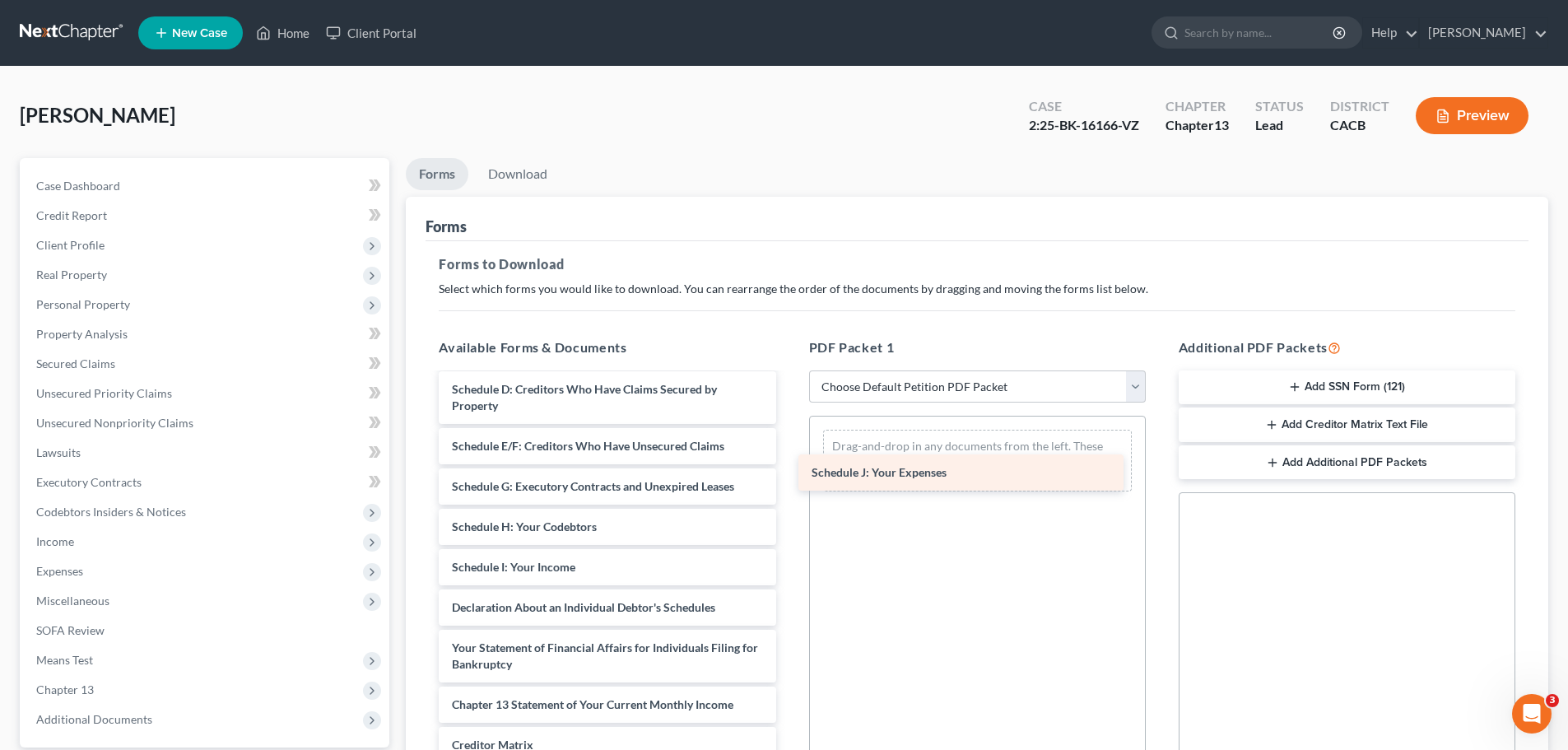
drag, startPoint x: 607, startPoint y: 614, endPoint x: 967, endPoint y: 479, distance: 384.5
click at [789, 479] on div "Schedule J: Your Expenses Voluntary Petition for Individuals Filing for Bankrup…" at bounding box center [607, 555] width 363 height 691
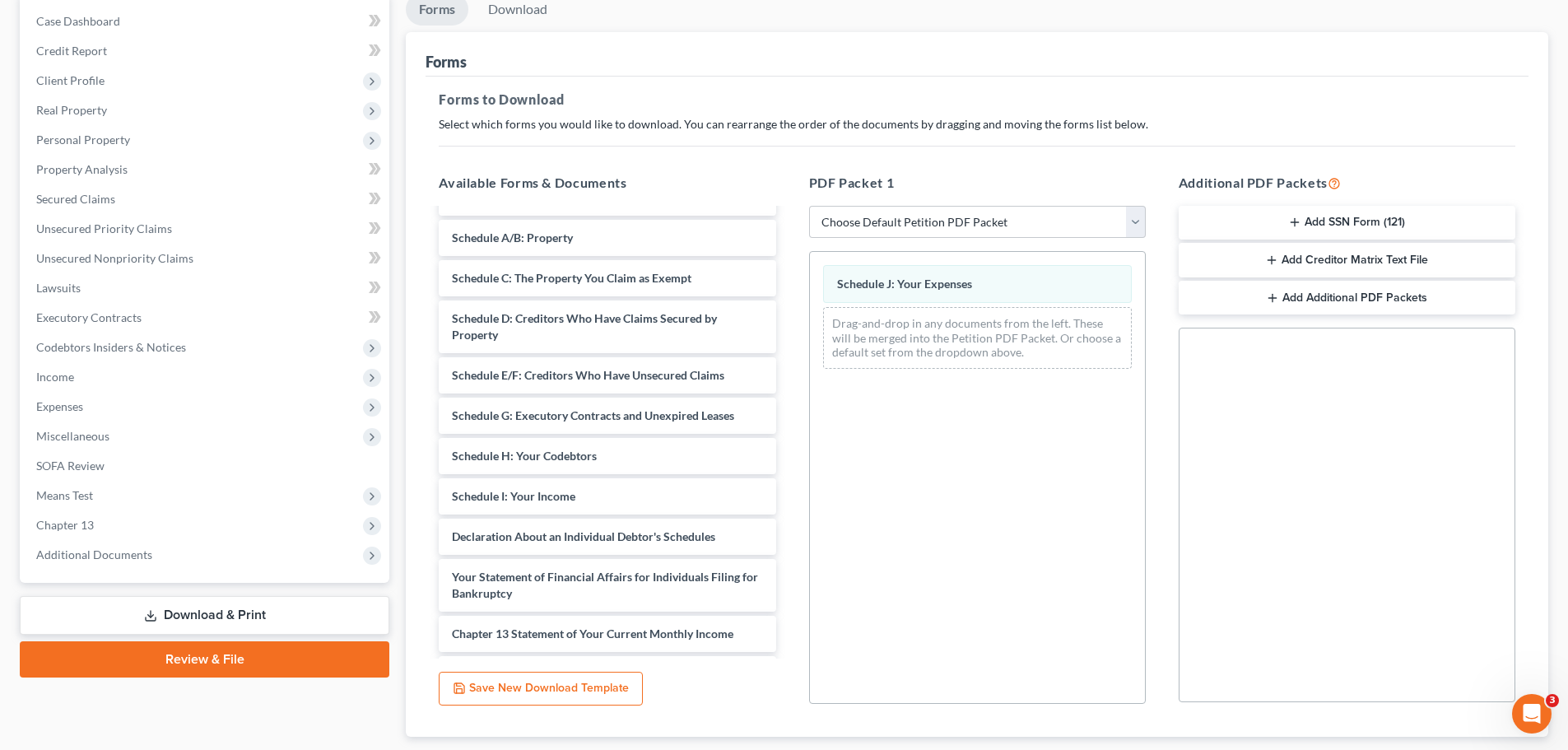
scroll to position [0, 0]
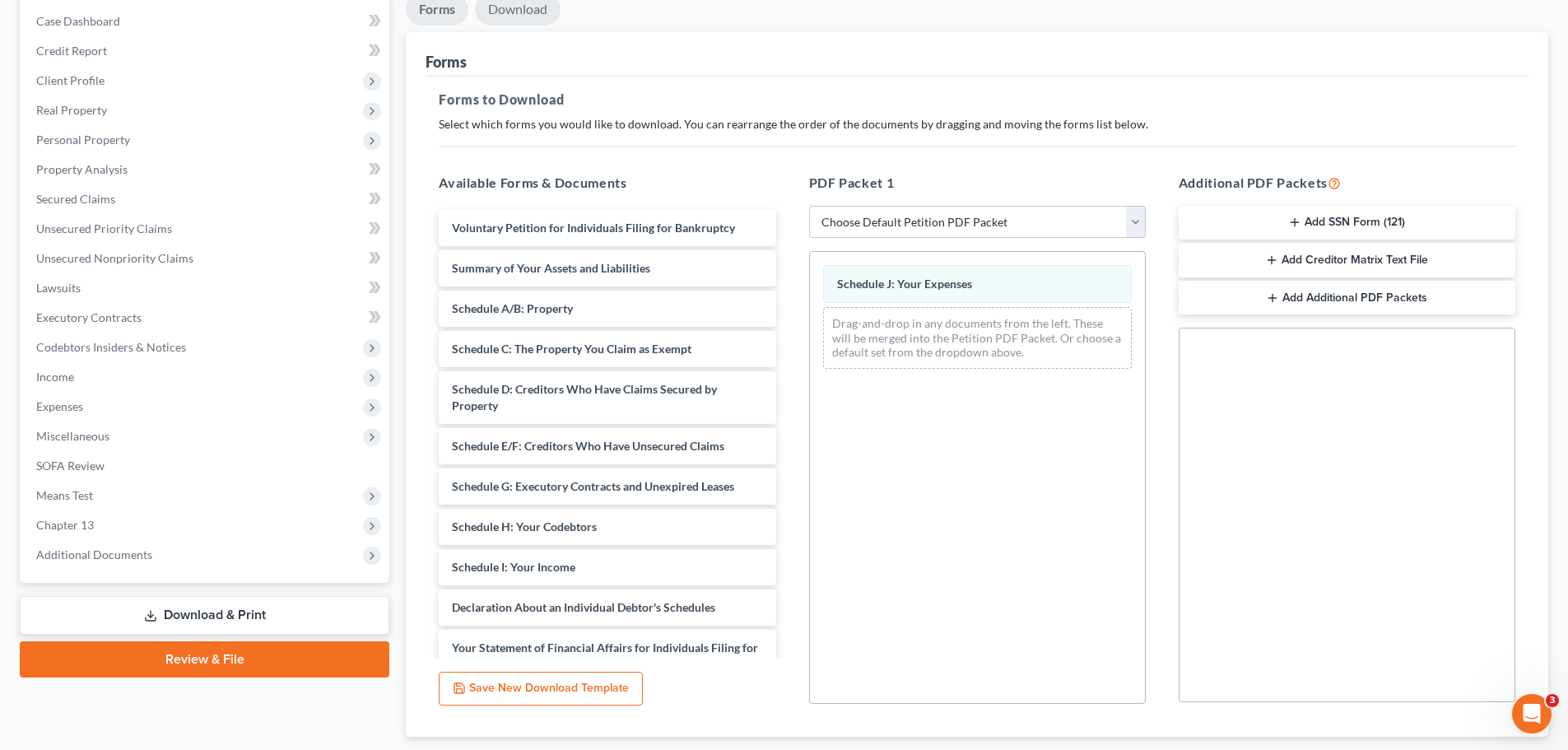
click at [513, 15] on link "Download" at bounding box center [518, 9] width 86 height 32
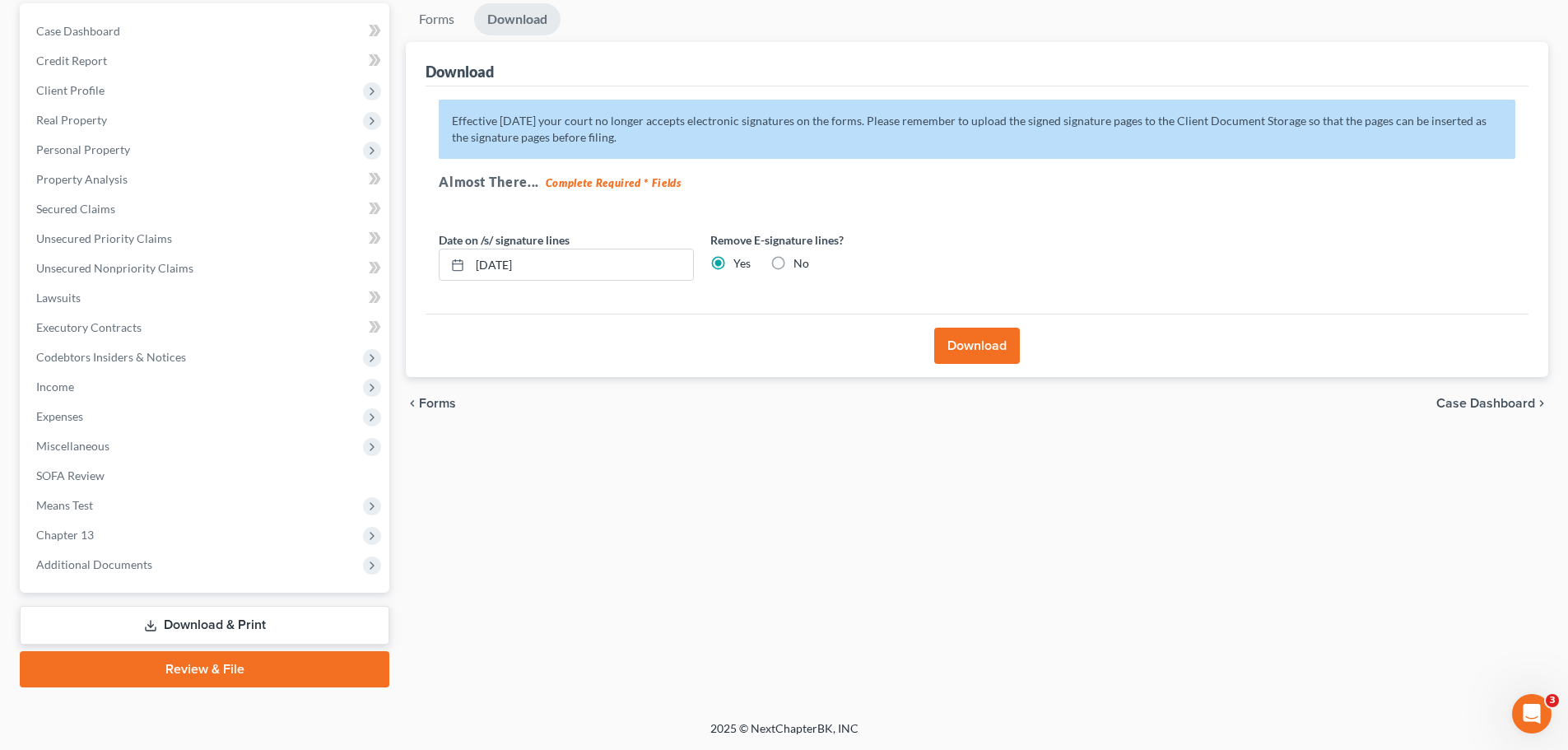
scroll to position [155, 0]
click at [975, 340] on button "Download" at bounding box center [977, 345] width 86 height 36
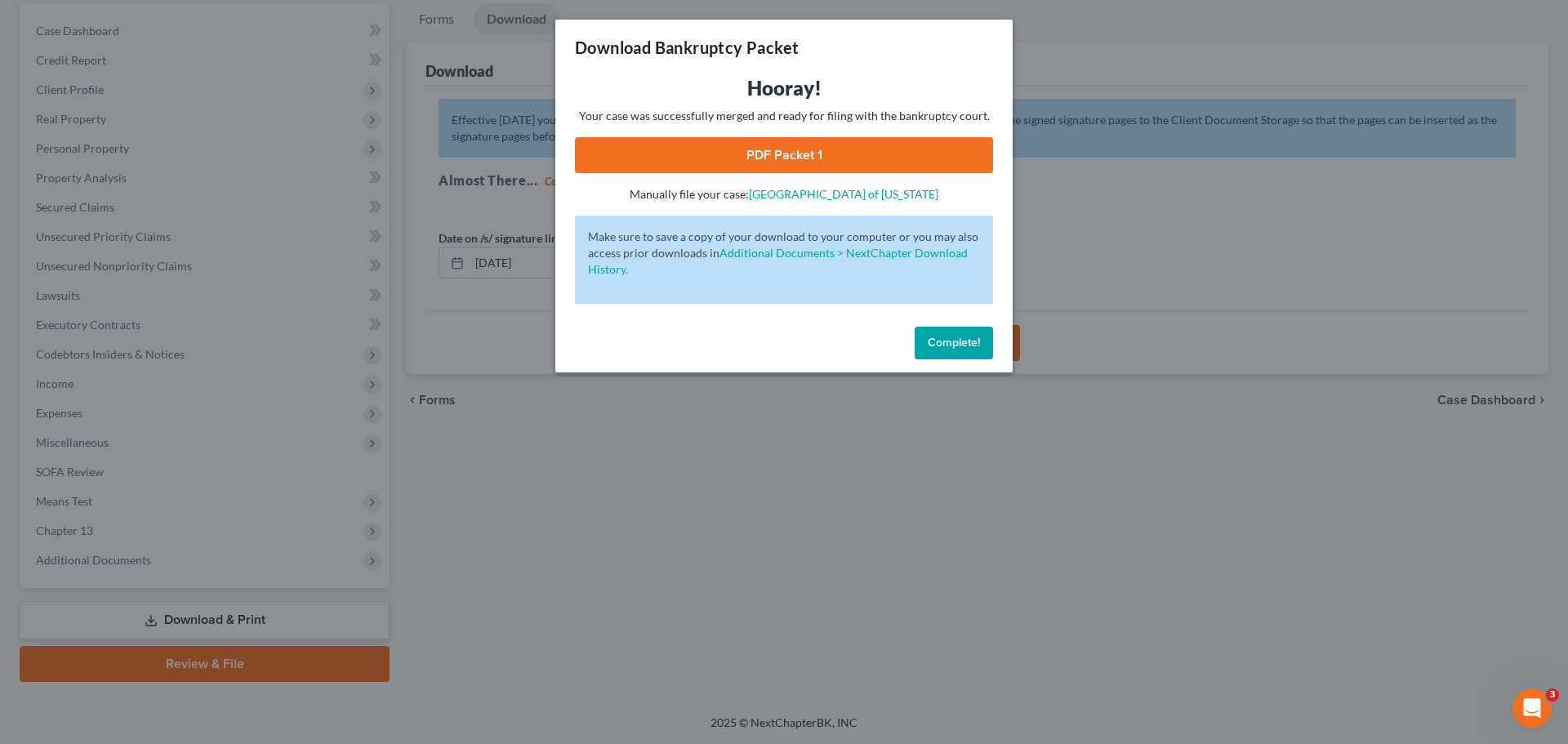
click at [731, 181] on div "Hooray! Your case was successfully merged and ready for filing with the bankrup…" at bounding box center [784, 138] width 419 height 127
click at [744, 154] on link "PDF Packet 1" at bounding box center [784, 155] width 419 height 36
click at [955, 337] on span "Complete!" at bounding box center [953, 343] width 52 height 14
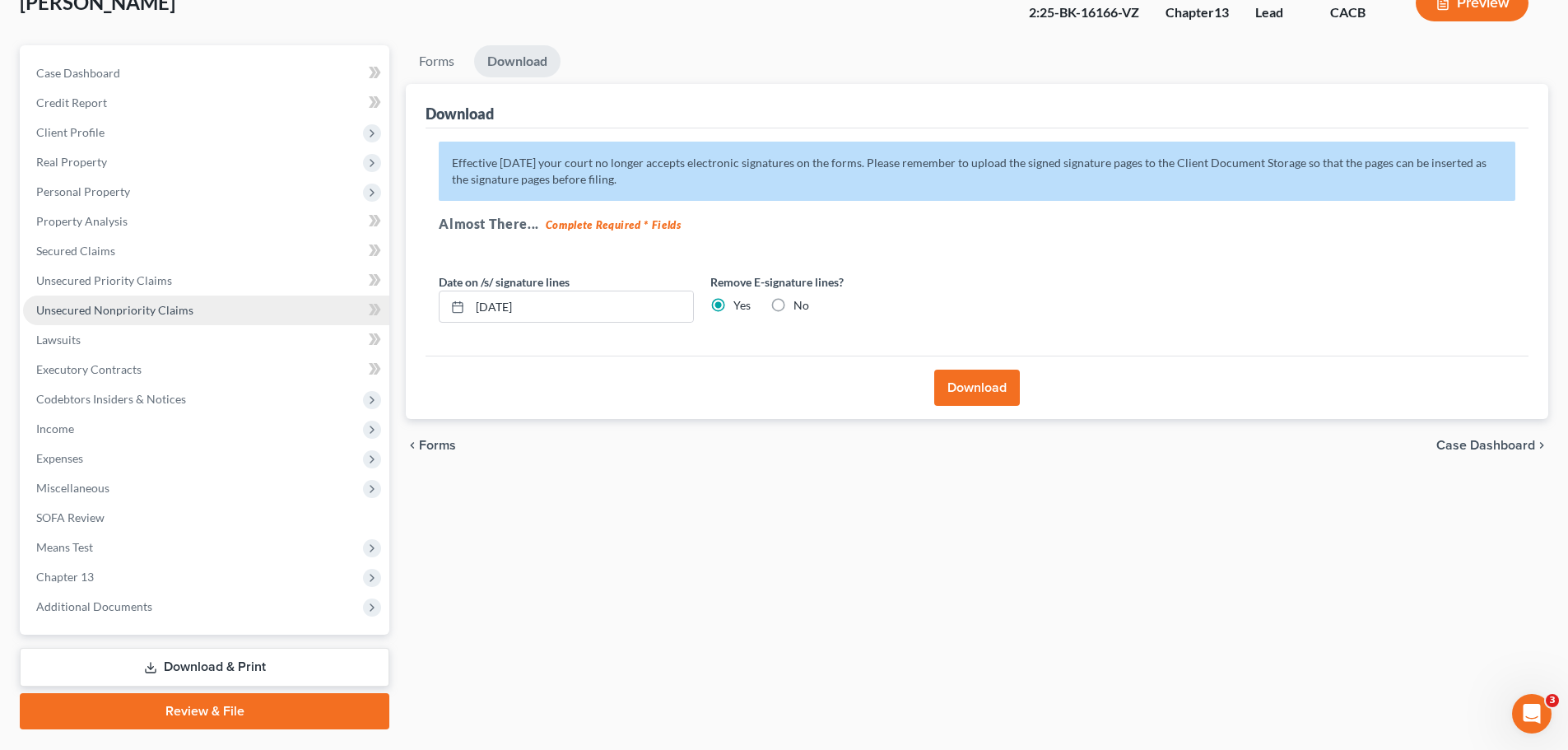
scroll to position [72, 0]
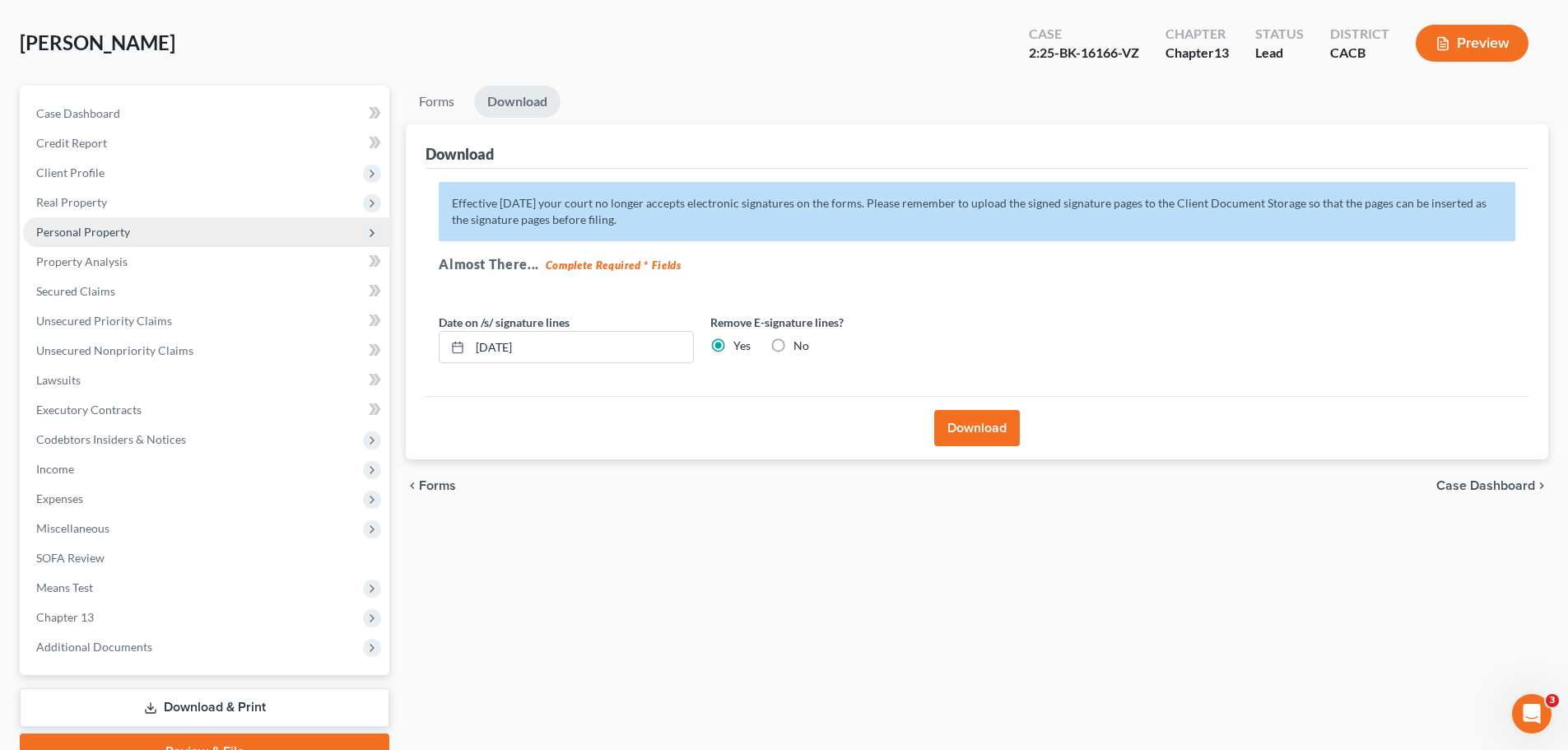
click at [115, 241] on span "Personal Property" at bounding box center [206, 232] width 366 height 29
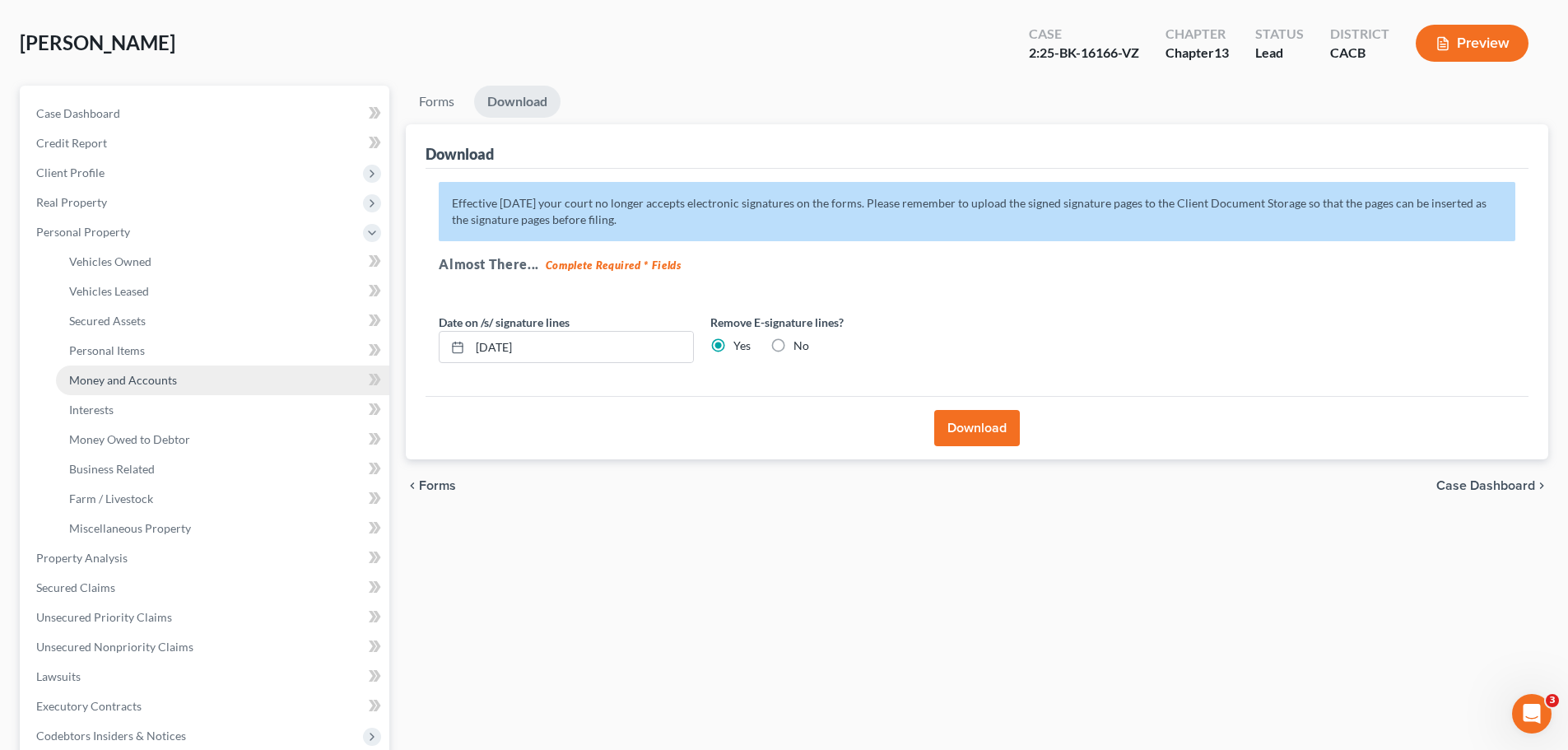
click at [157, 380] on span "Money and Accounts" at bounding box center [123, 380] width 108 height 14
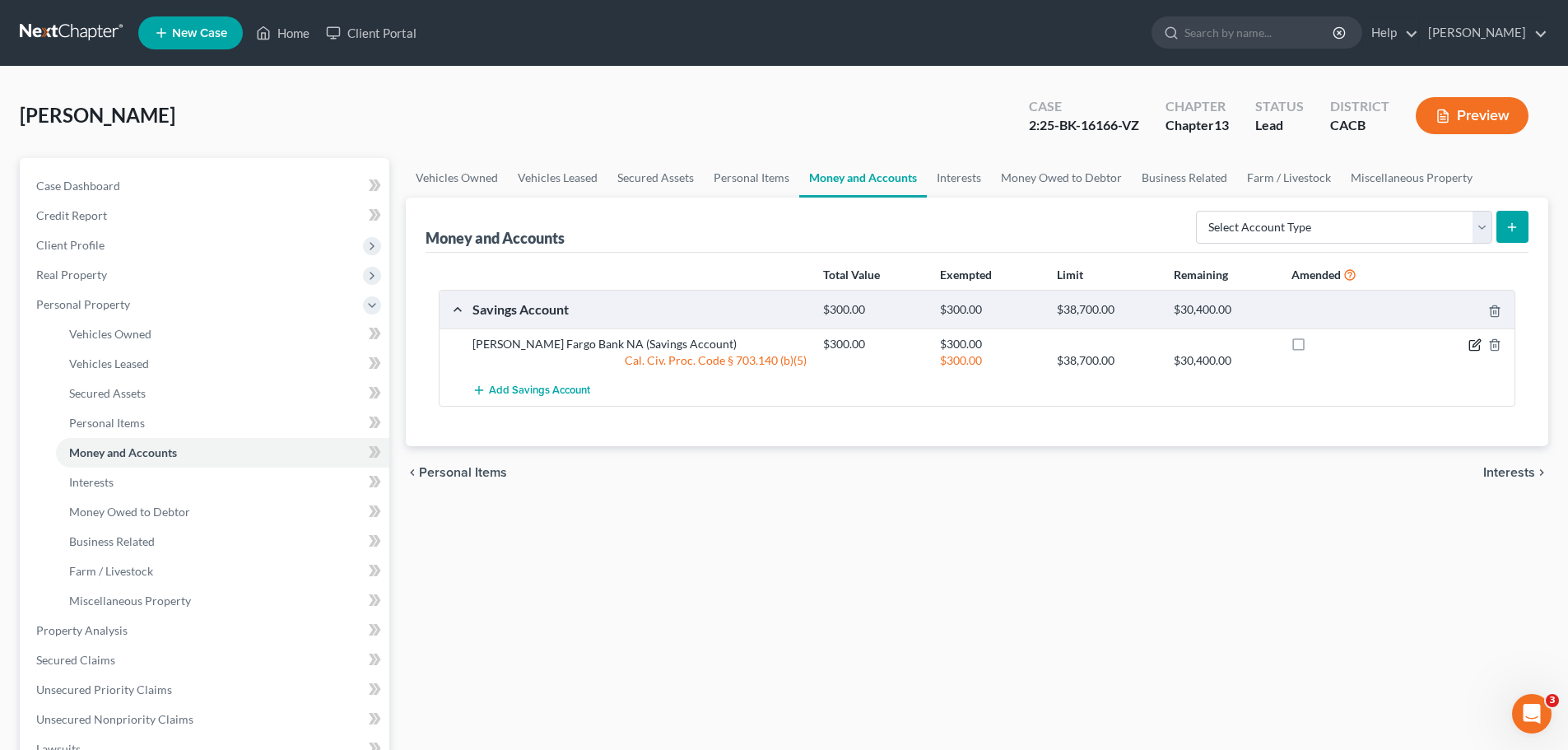
click at [1471, 346] on icon "button" at bounding box center [1474, 345] width 13 height 13
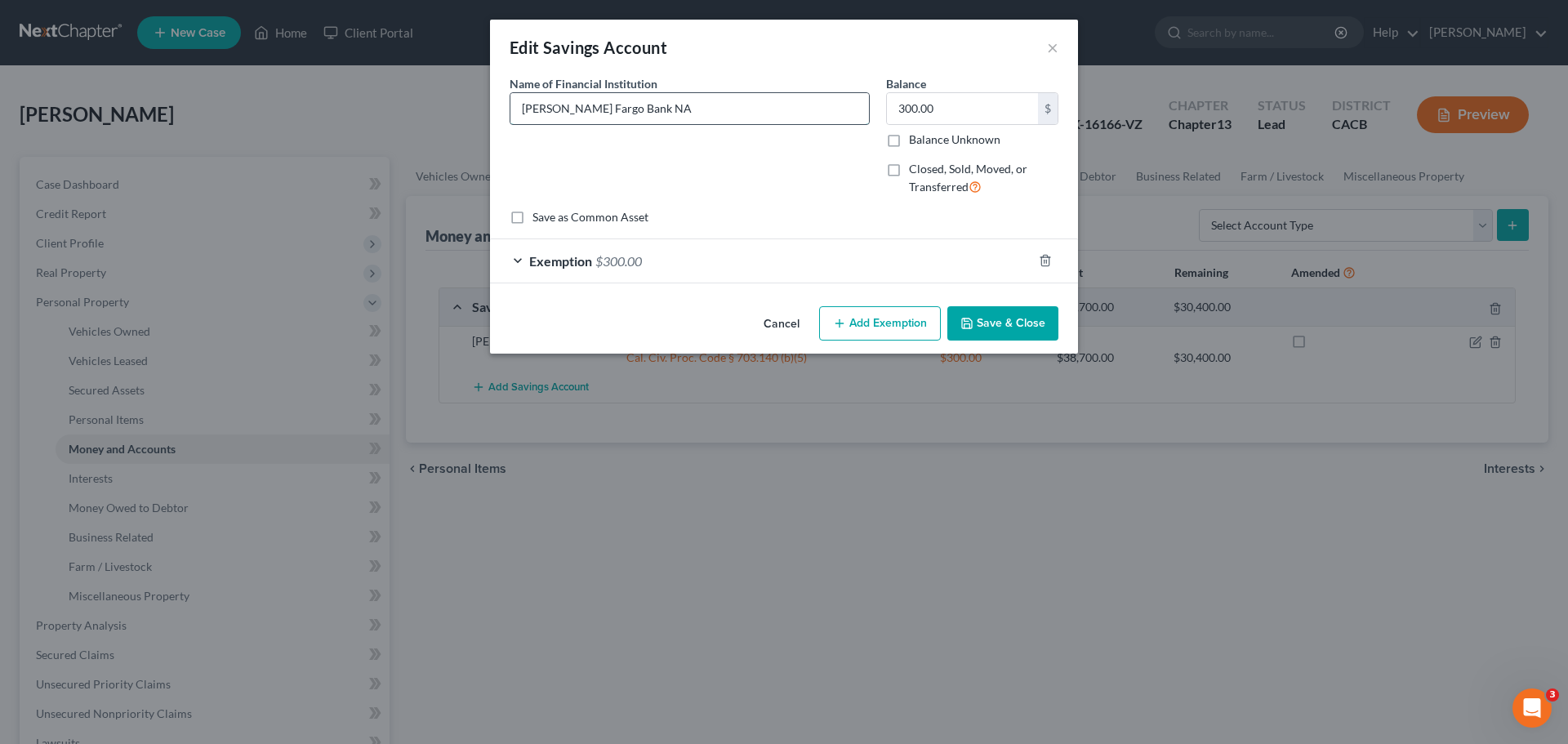
click at [657, 110] on input "Wells Fargo Bank NA" at bounding box center [690, 108] width 359 height 31
paste input "3669831806"
drag, startPoint x: 990, startPoint y: 319, endPoint x: 1010, endPoint y: 307, distance: 23.3
click at [992, 317] on button "Save & Close" at bounding box center [1003, 323] width 111 height 34
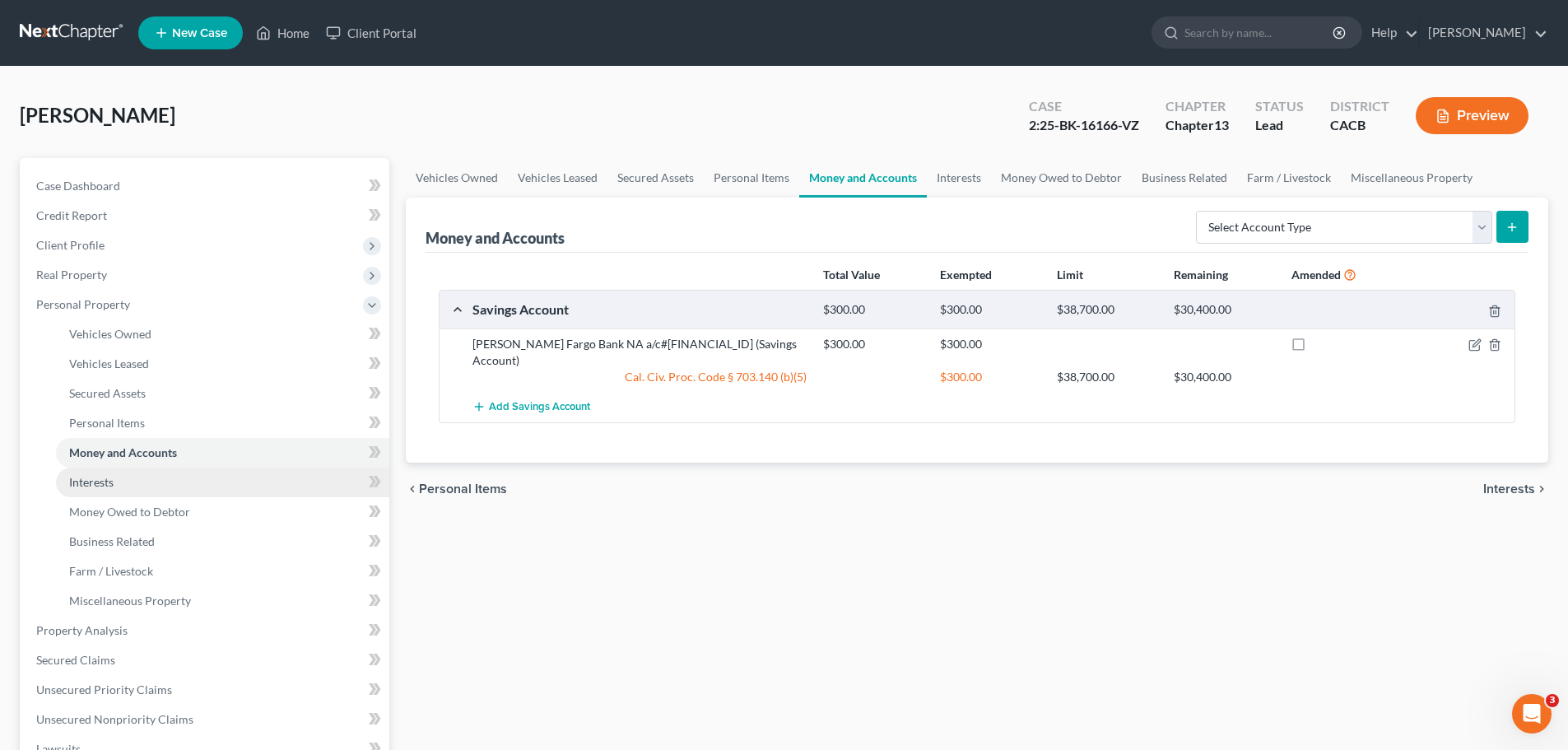
click at [108, 485] on span "Interests" at bounding box center [91, 482] width 45 height 14
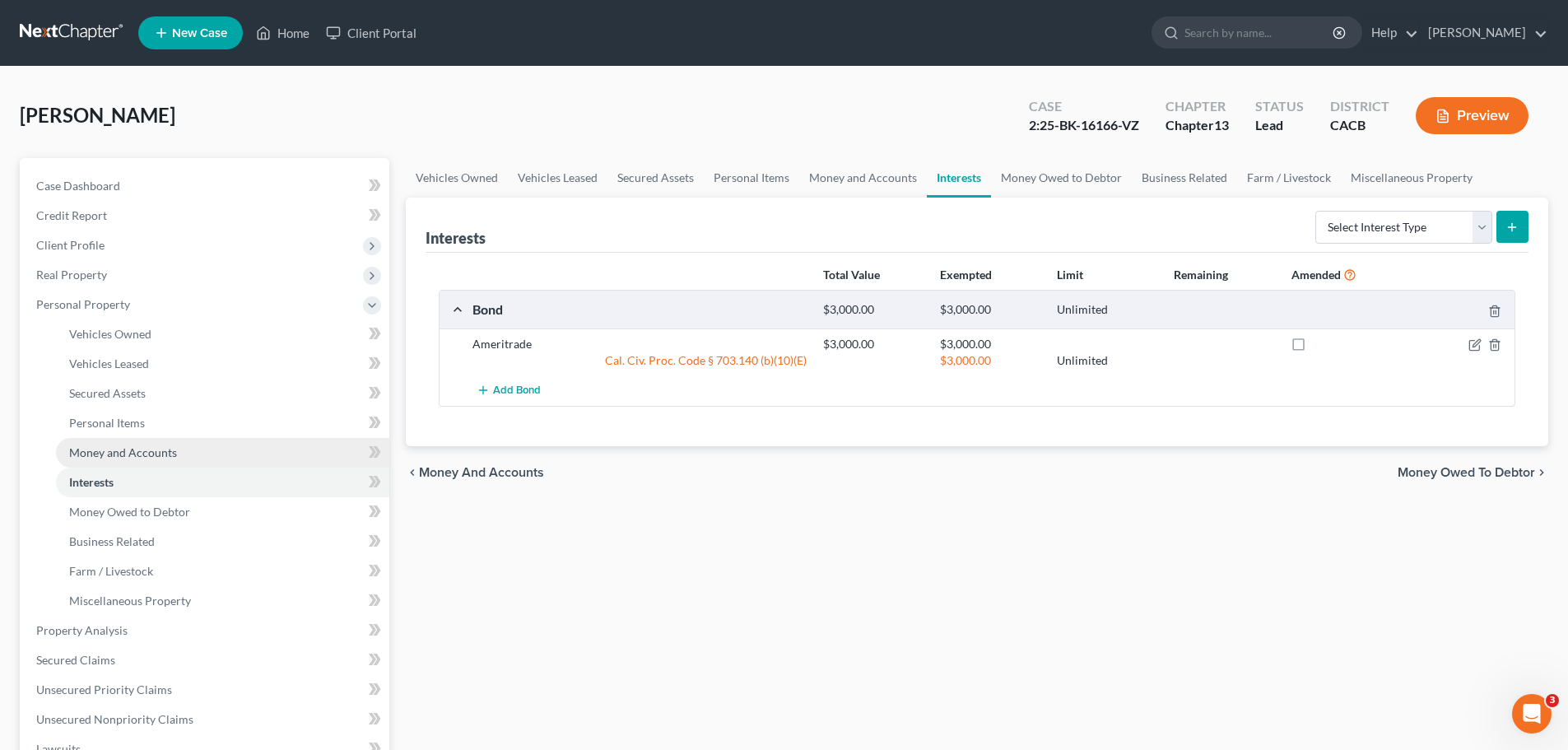
click at [105, 452] on span "Money and Accounts" at bounding box center [123, 452] width 108 height 14
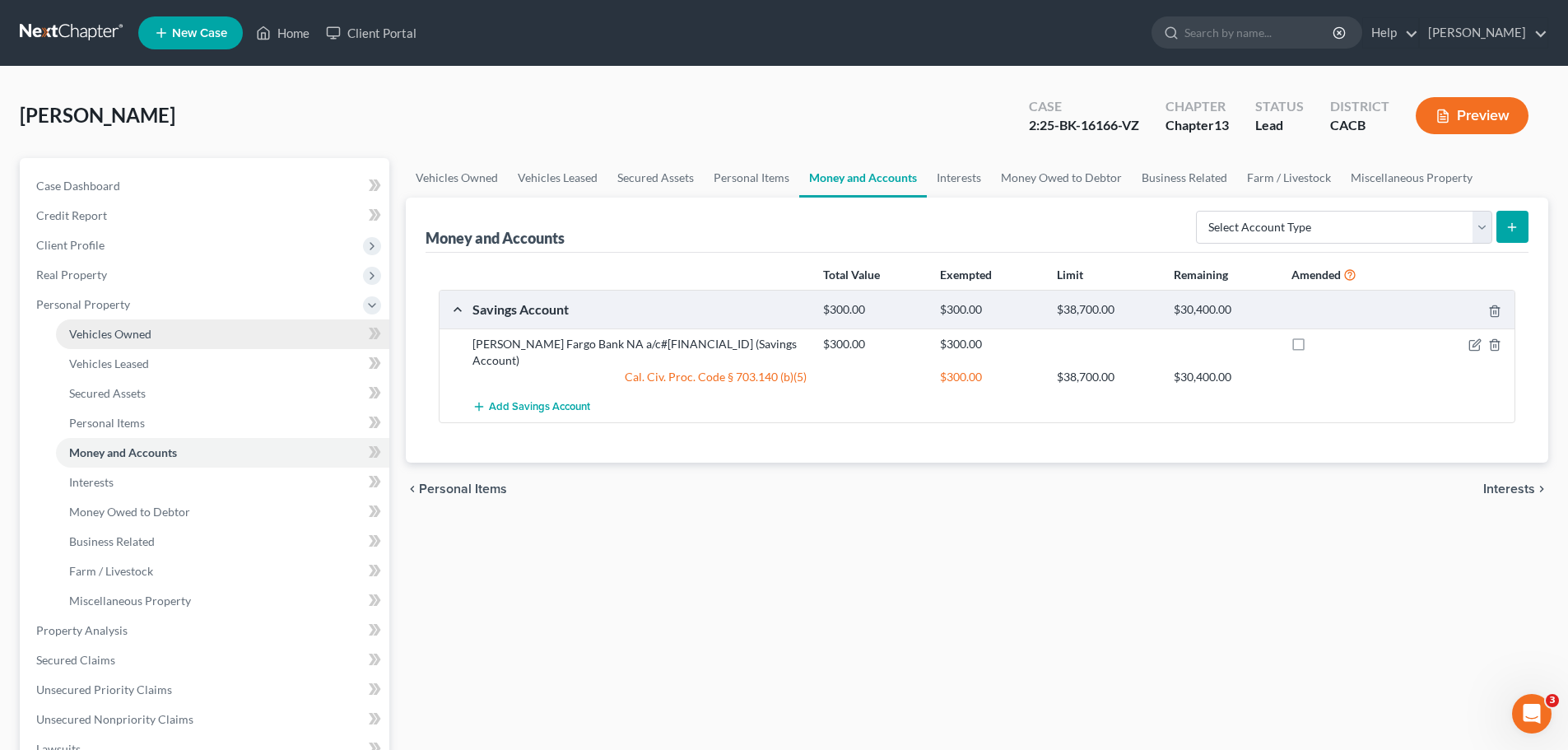
click at [137, 338] on span "Vehicles Owned" at bounding box center [110, 333] width 82 height 14
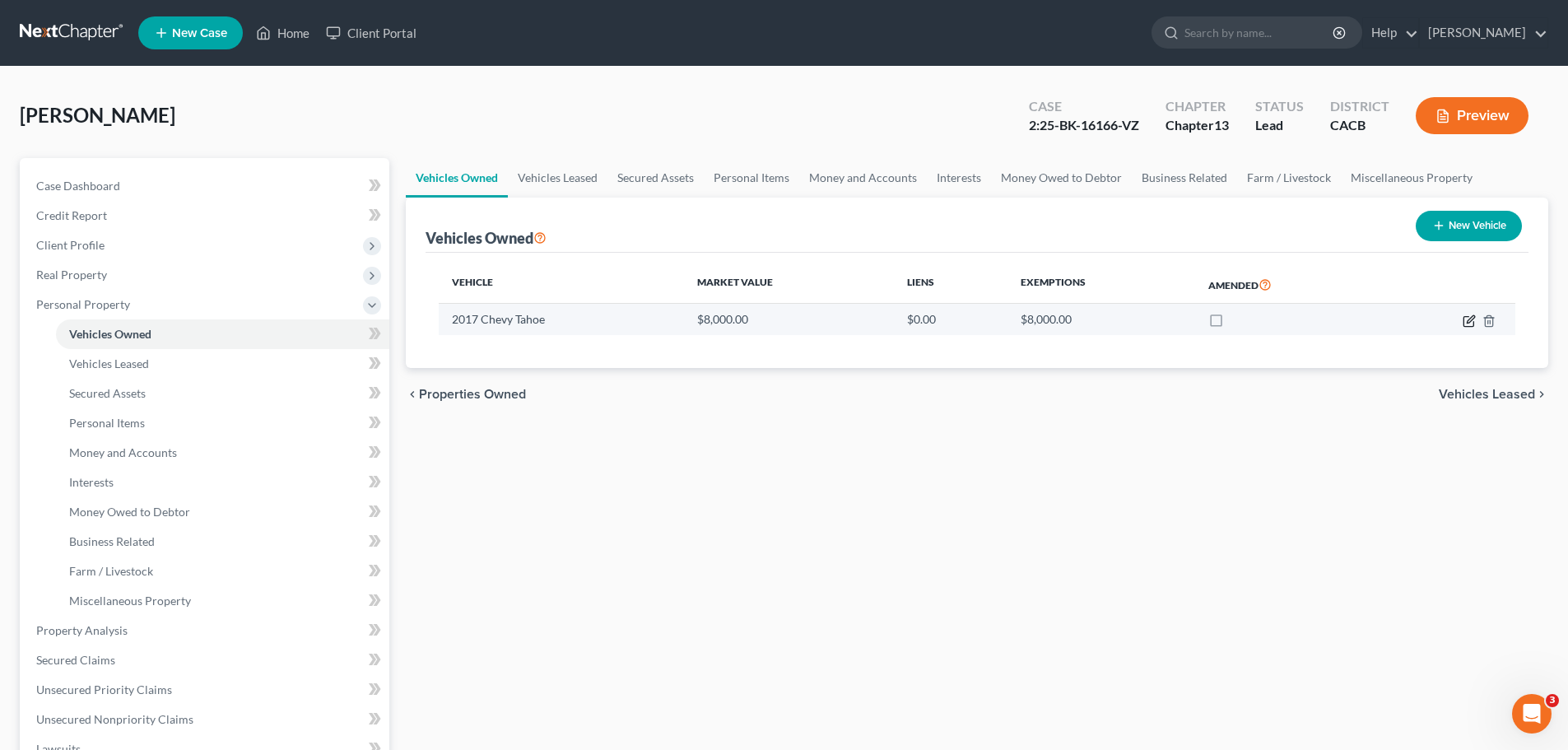
click at [1472, 321] on icon "button" at bounding box center [1468, 320] width 13 height 13
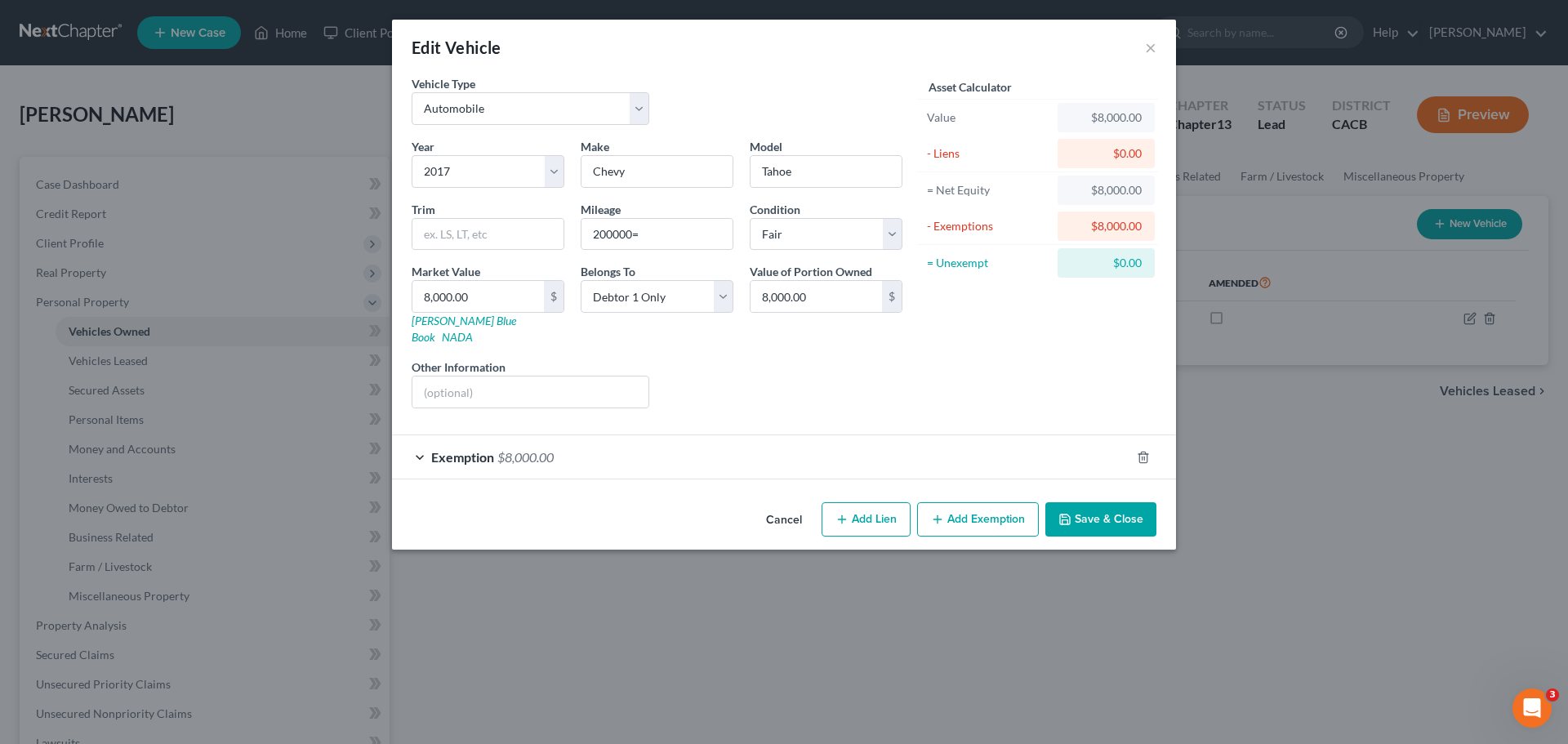
click at [860, 508] on button "Add Lien" at bounding box center [866, 519] width 89 height 34
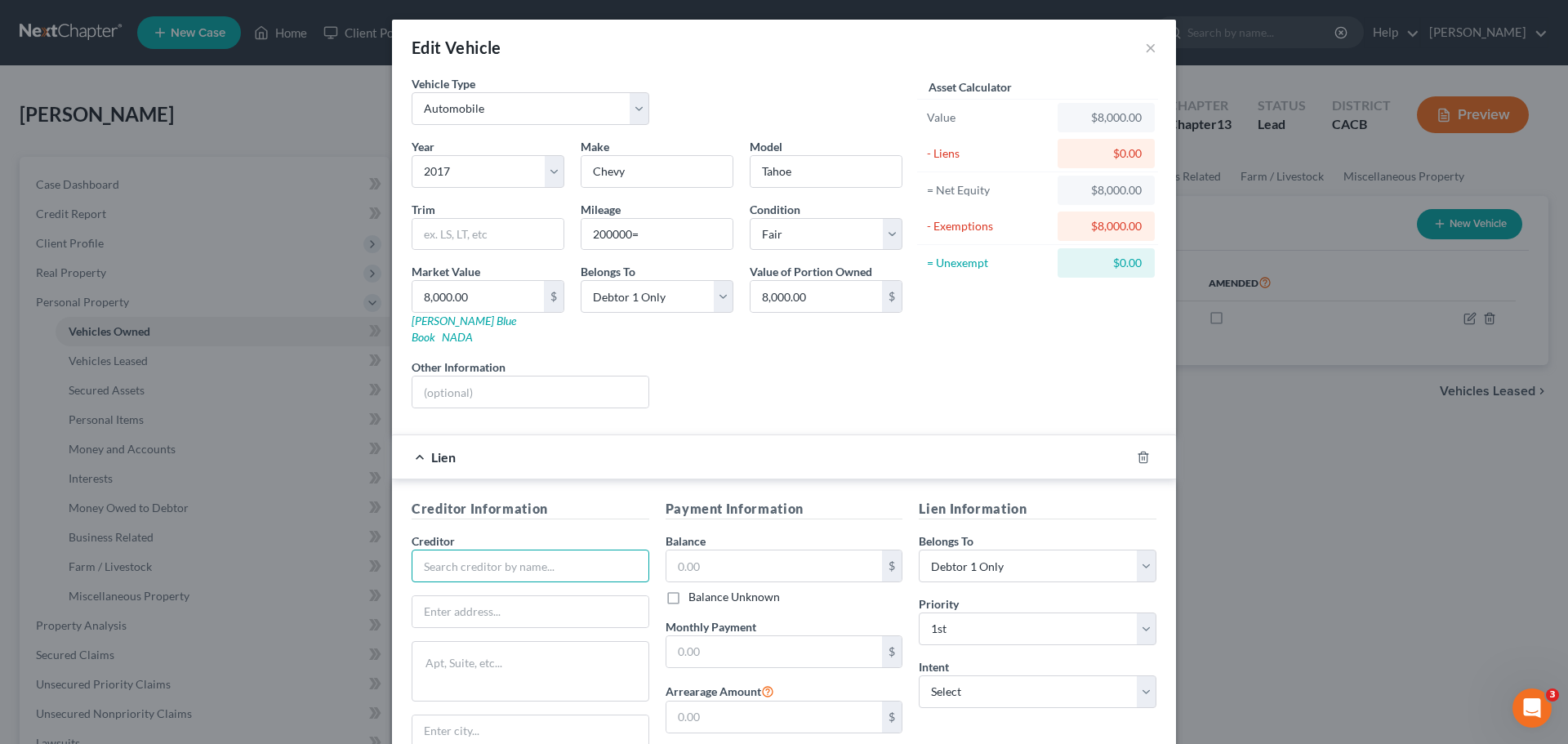
click at [541, 550] on input "text" at bounding box center [530, 566] width 238 height 32
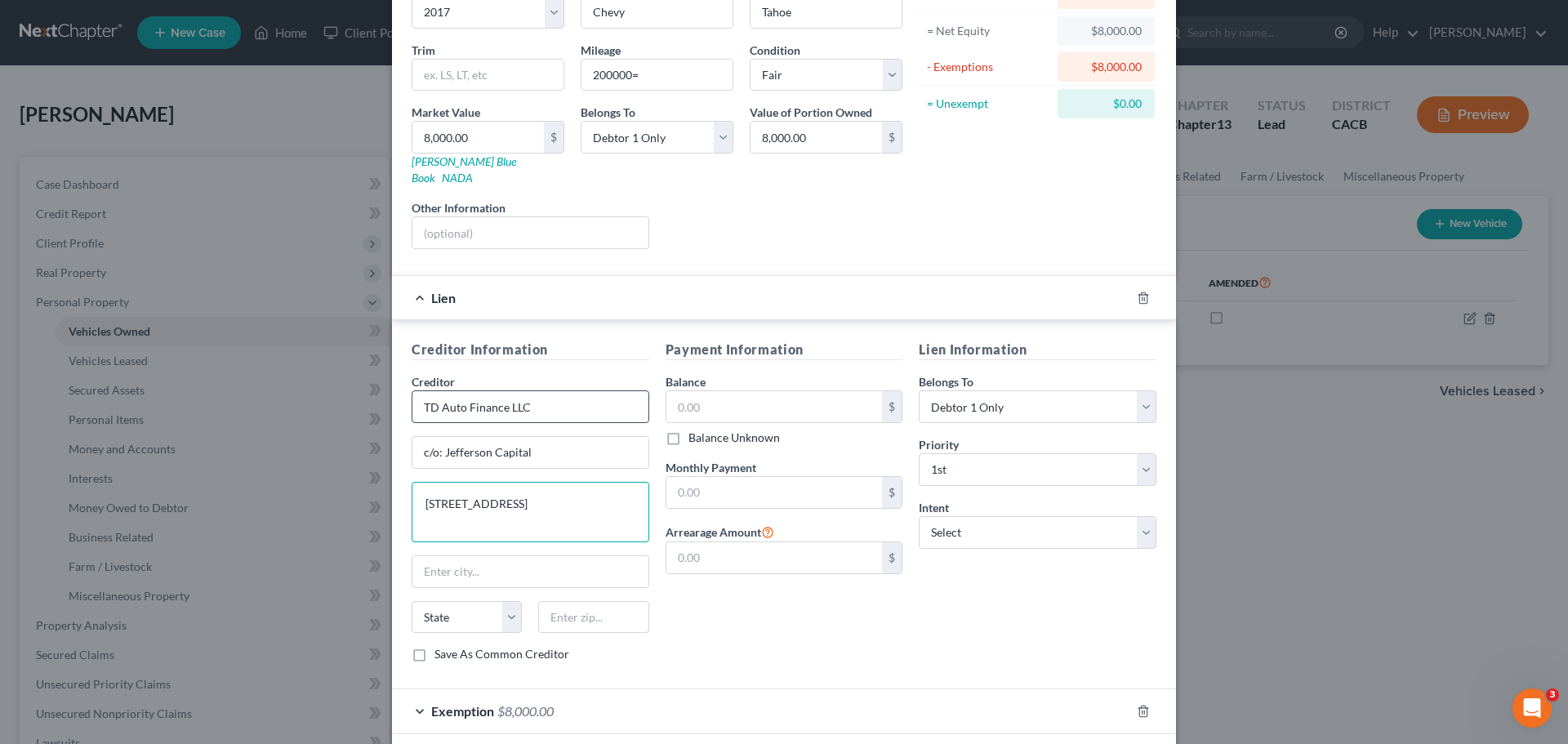
scroll to position [164, 0]
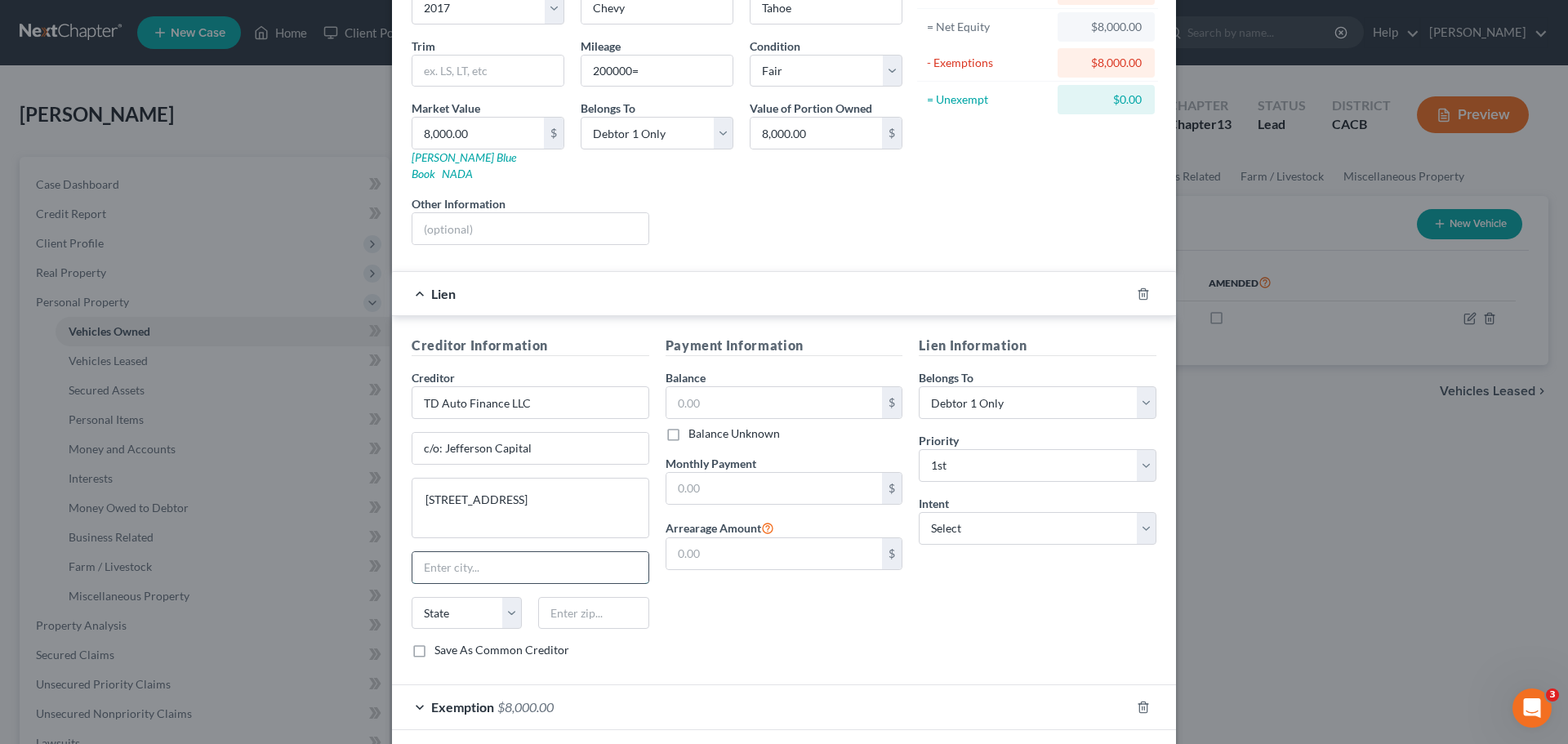
click at [446, 552] on input "text" at bounding box center [530, 568] width 236 height 31
click at [720, 634] on div "Payment Information Balance $ Balance Unknown Balance Undetermined $ Balance Un…" at bounding box center [784, 504] width 254 height 336
click at [682, 387] on input "text" at bounding box center [775, 402] width 217 height 31
click at [819, 433] on div "Payment Information Balance 33,684.48 $ Balance Unknown Balance Undetermined 33…" at bounding box center [784, 504] width 254 height 336
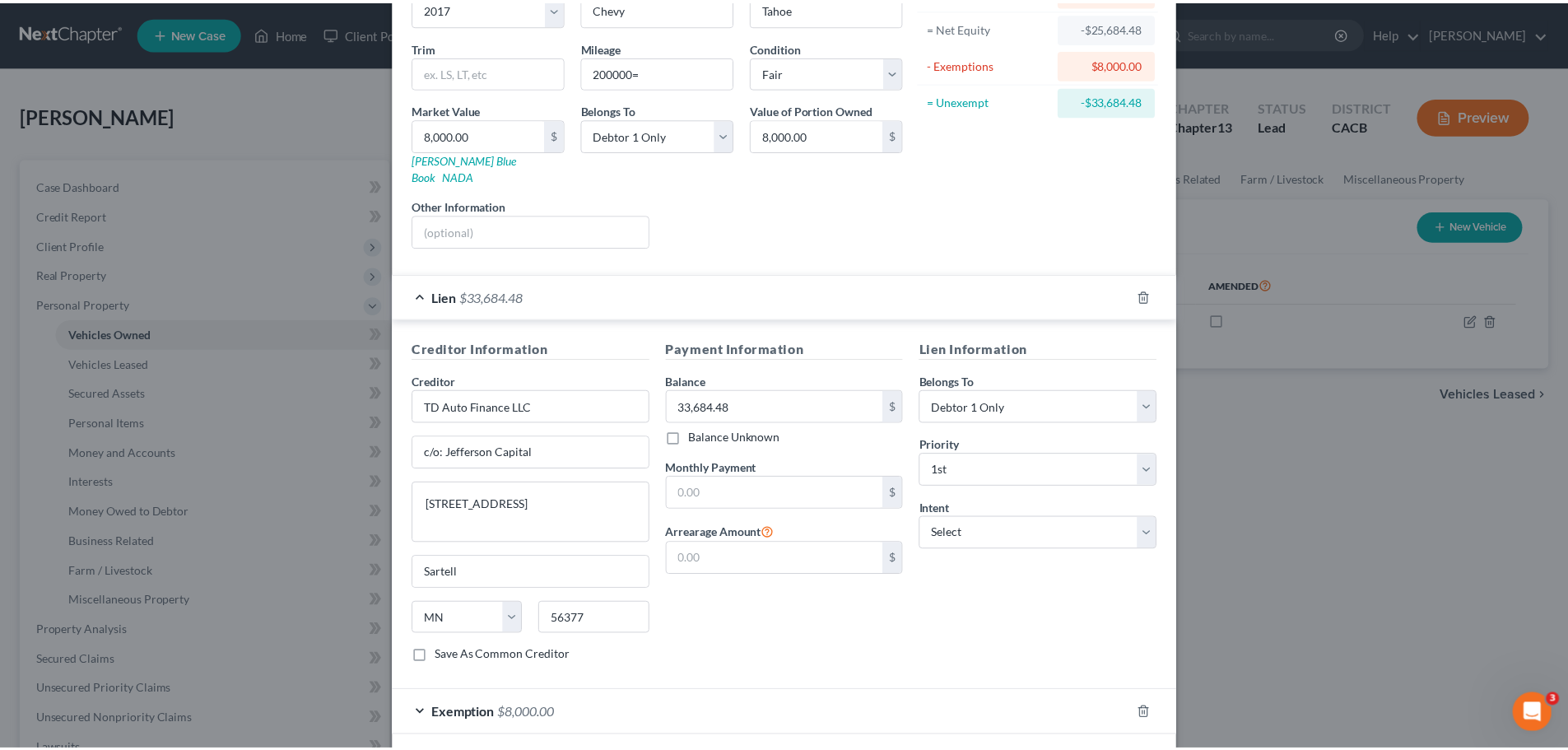
scroll to position [224, 0]
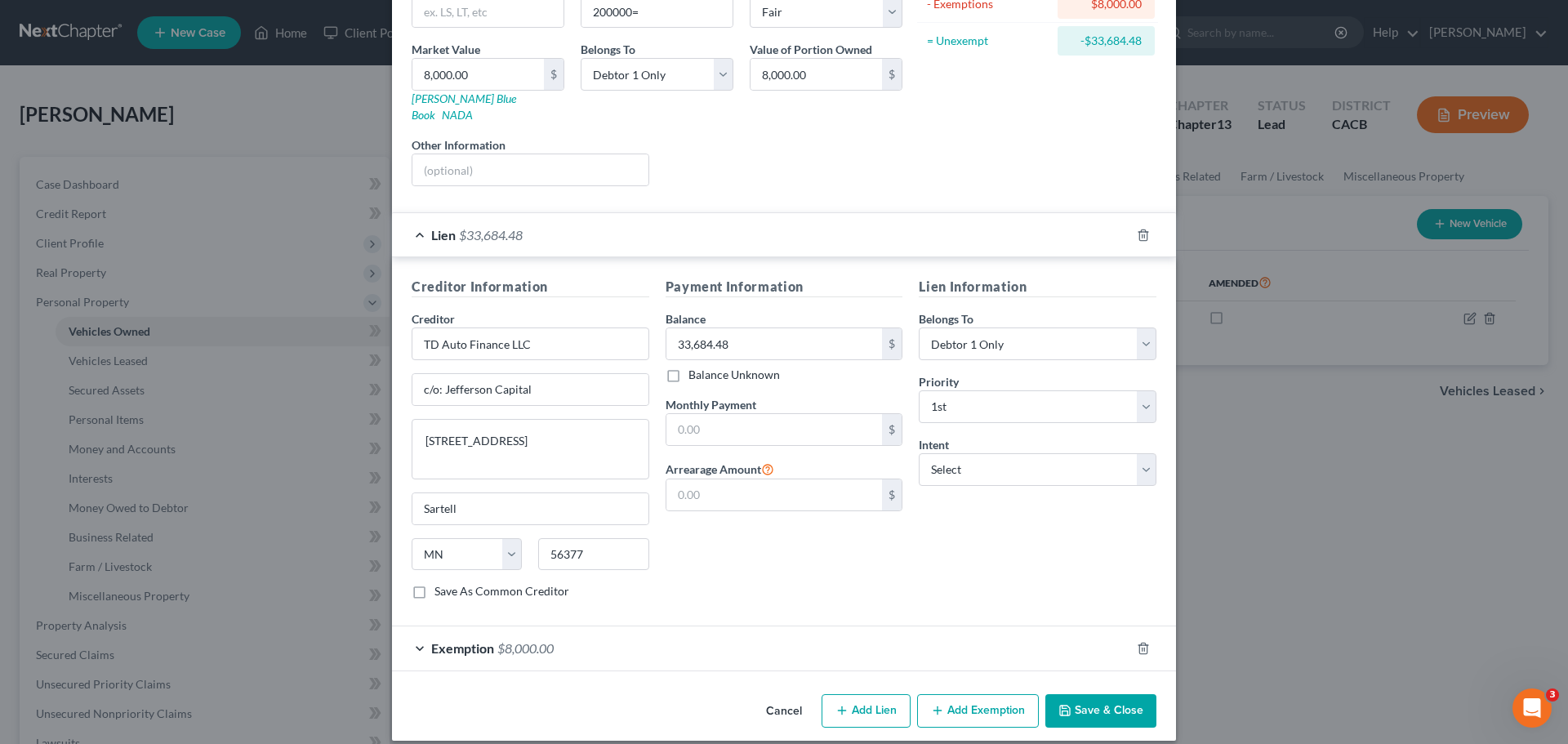
click at [1072, 701] on button "Save & Close" at bounding box center [1101, 711] width 111 height 34
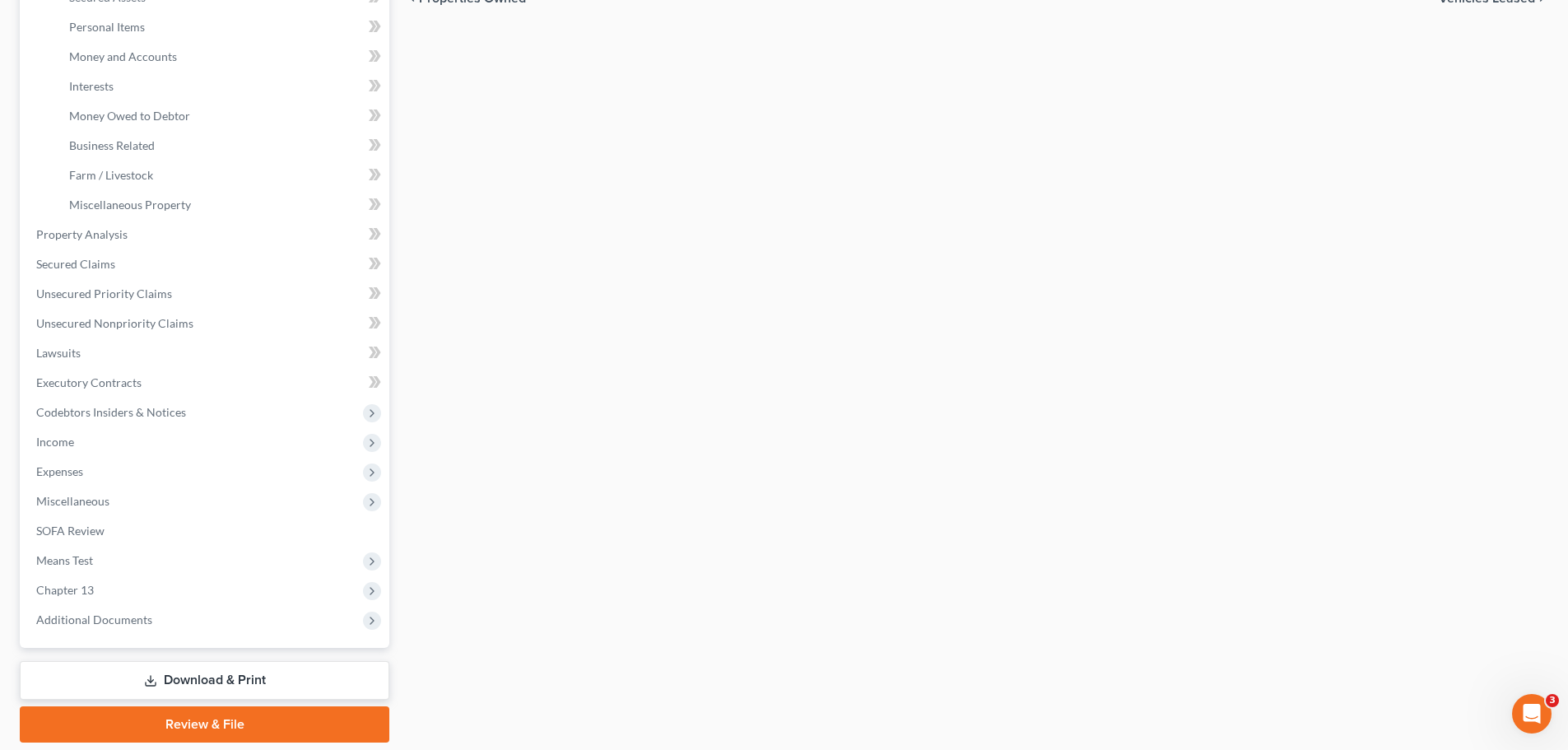
scroll to position [412, 0]
